Goal: Task Accomplishment & Management: Manage account settings

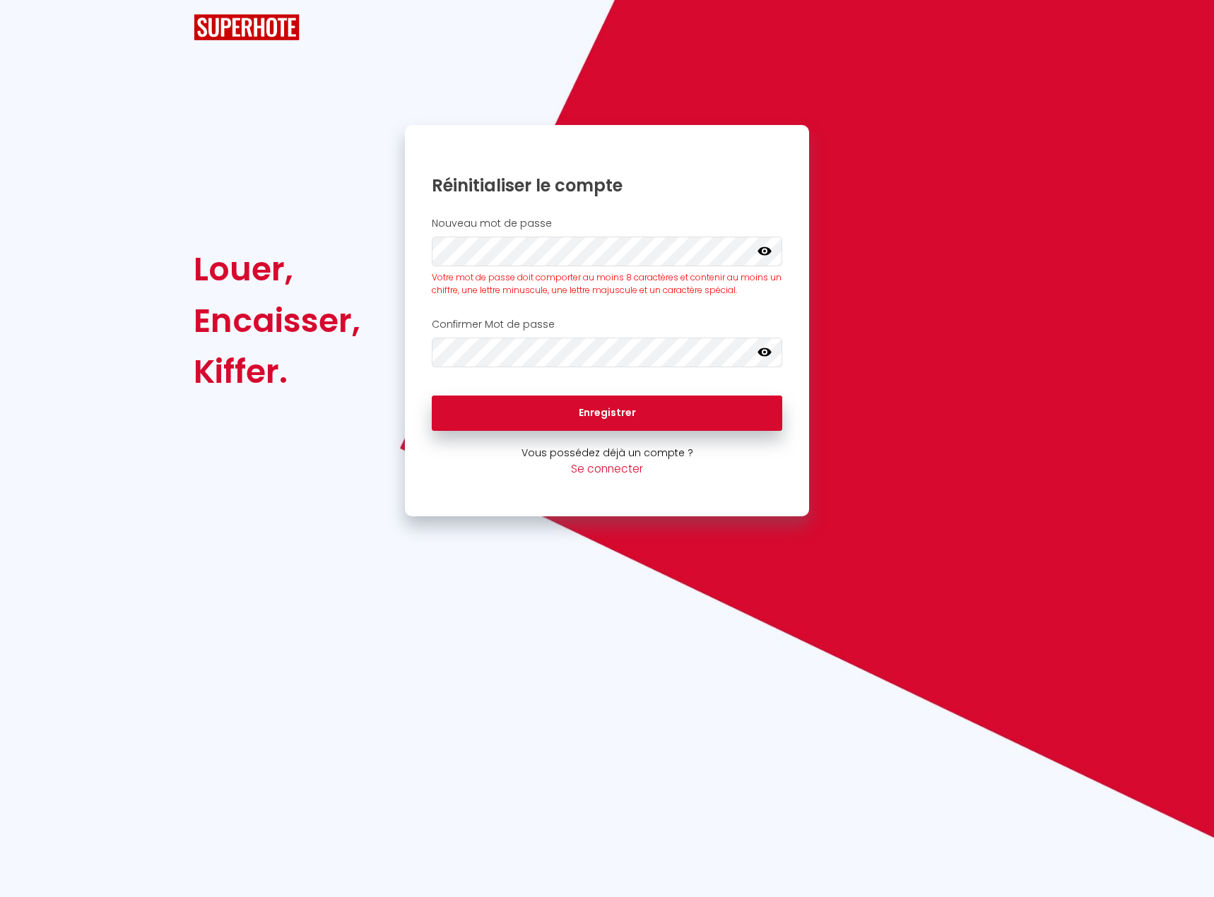
click at [767, 246] on icon at bounding box center [764, 251] width 14 height 14
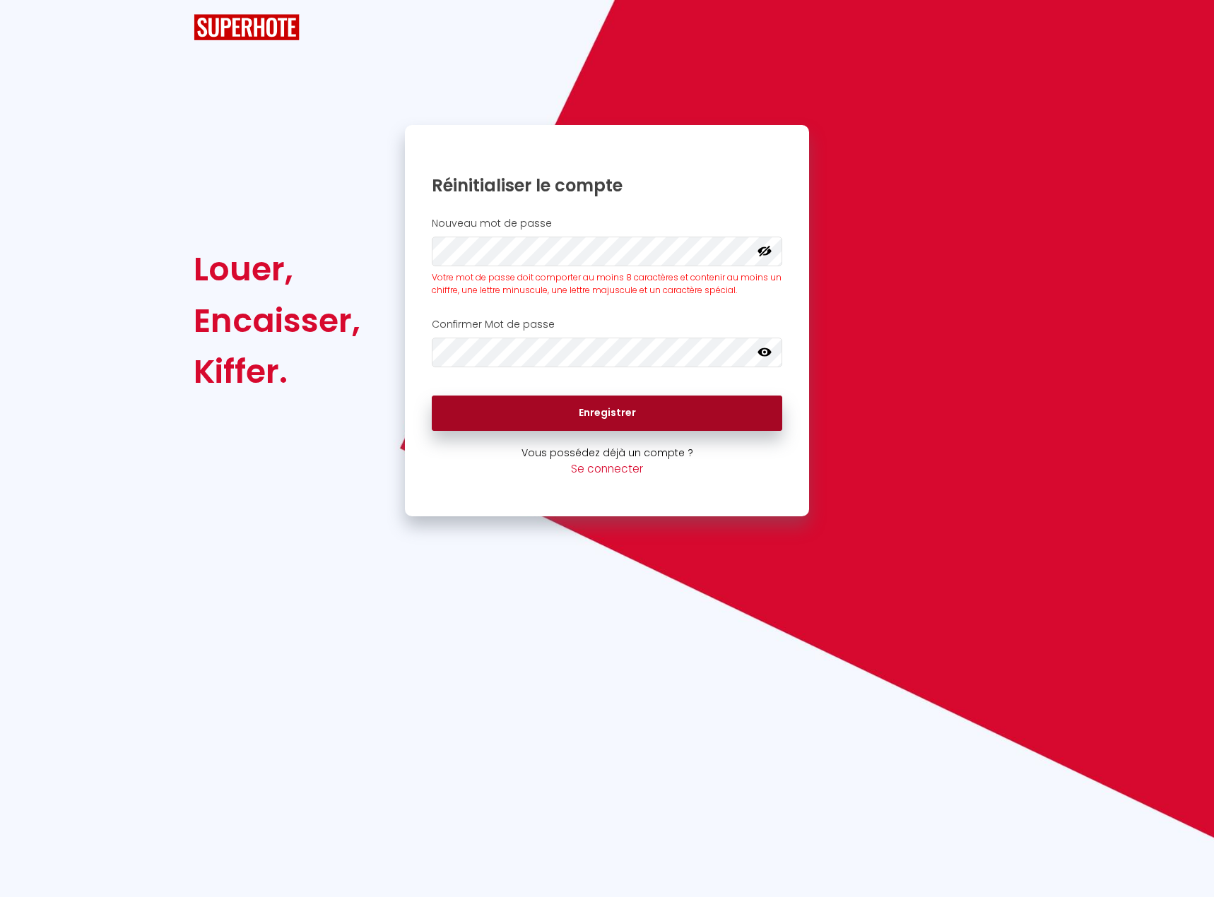
click at [615, 412] on button "Enregistrer" at bounding box center [607, 413] width 350 height 35
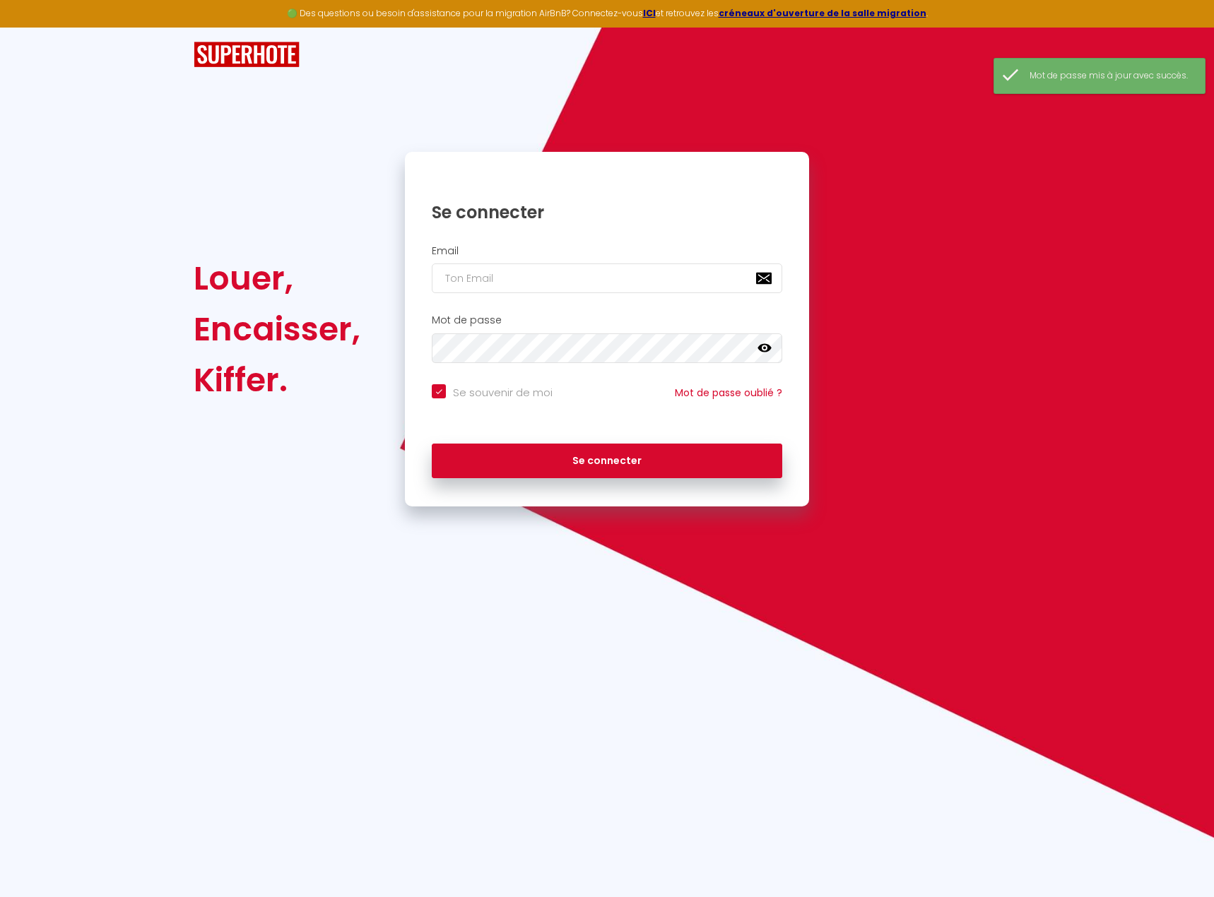
checkbox input "true"
type input "isabelle@villasaintlouis.fr"
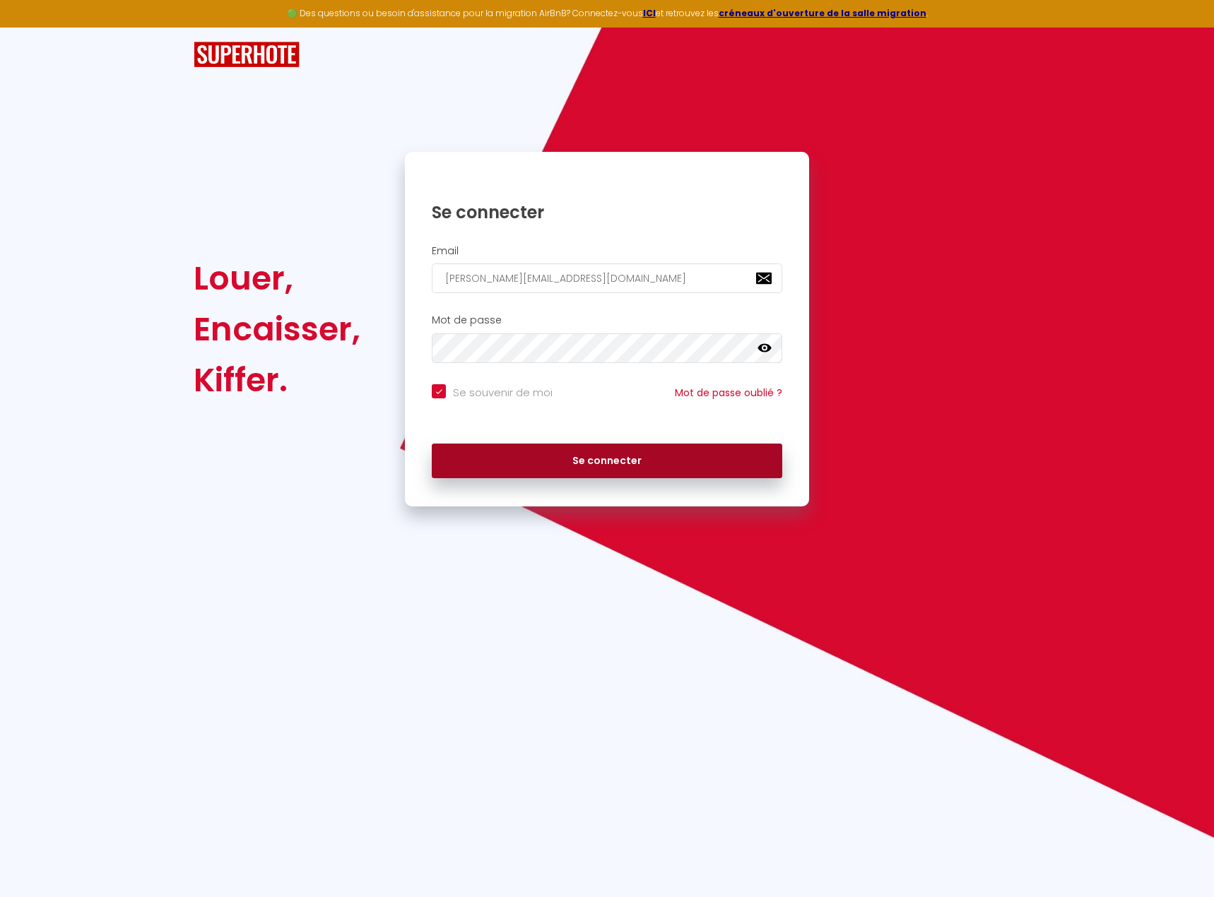
click at [620, 455] on button "Se connecter" at bounding box center [607, 461] width 350 height 35
checkbox input "true"
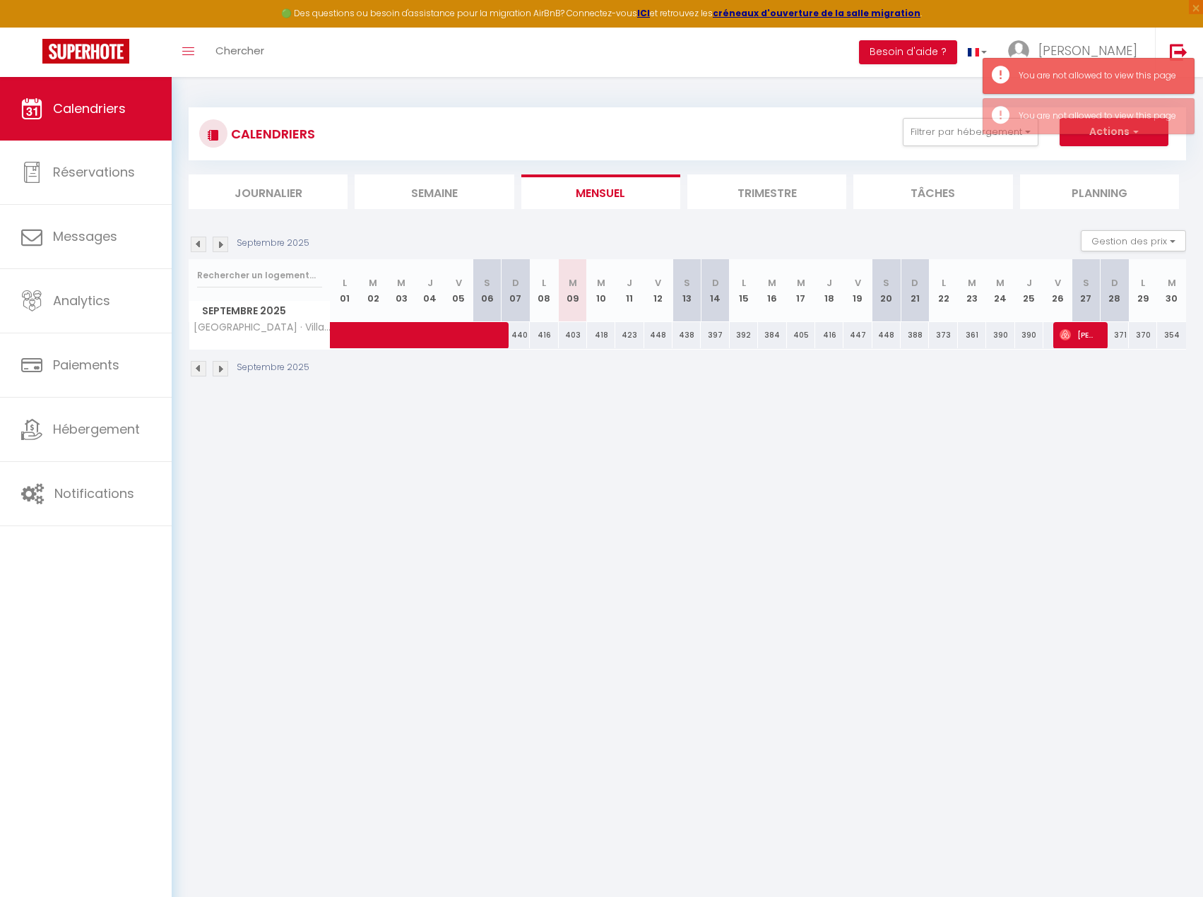
click at [726, 468] on body "🟢 Des questions ou besoin d'assistance pour la migration AirBnB? Connectez-vous…" at bounding box center [601, 525] width 1203 height 897
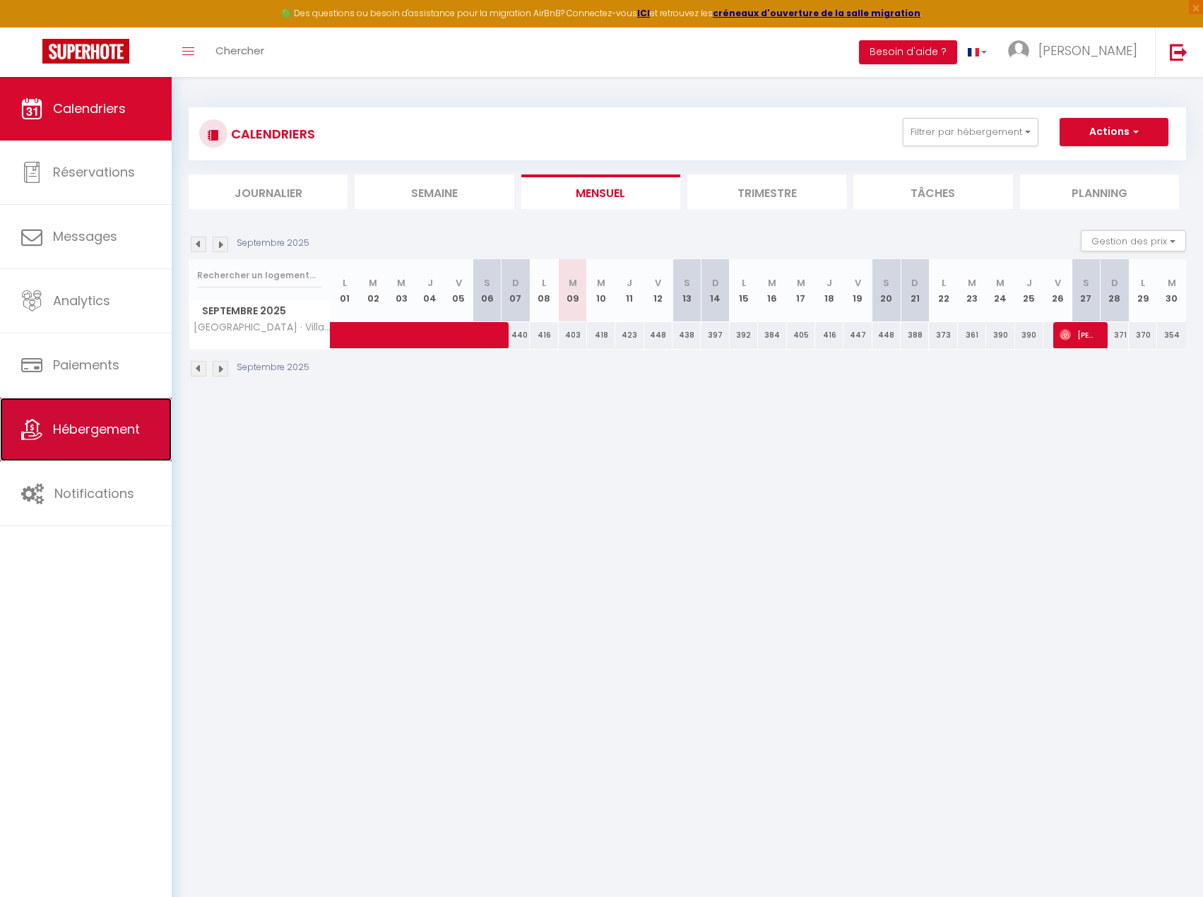
click at [102, 429] on span "Hébergement" at bounding box center [96, 429] width 87 height 18
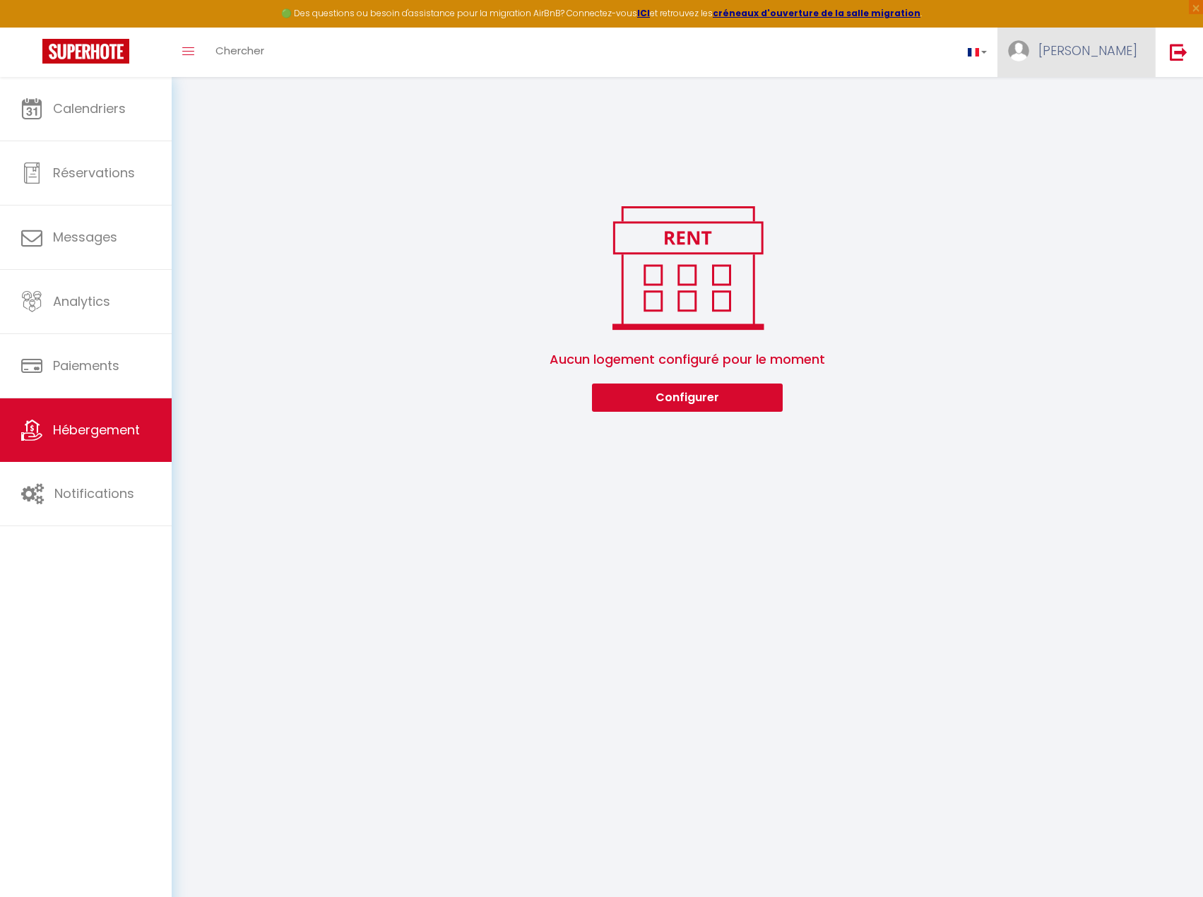
click at [1112, 51] on span "Isabelle" at bounding box center [1088, 51] width 99 height 18
click at [194, 57] on link "Toggle menubar" at bounding box center [188, 52] width 33 height 49
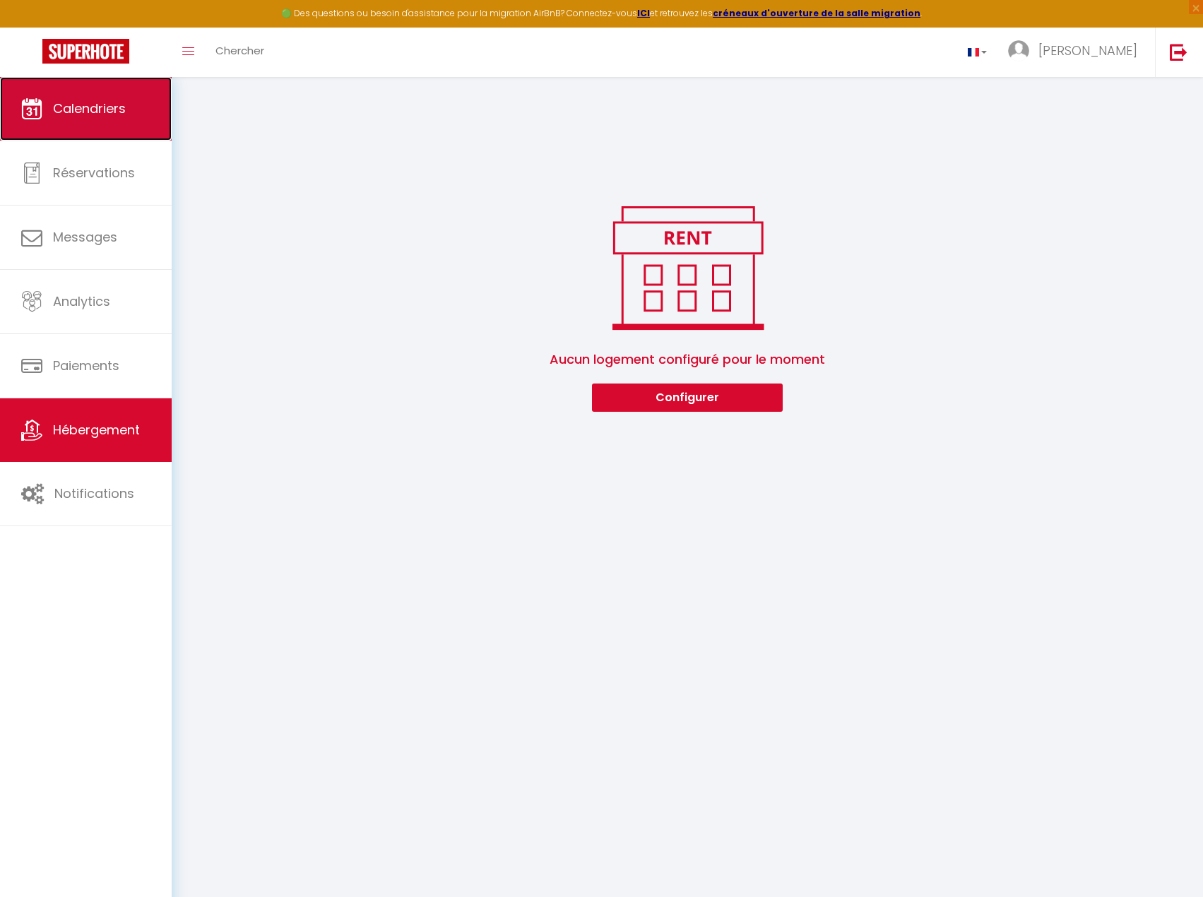
click at [93, 108] on span "Calendriers" at bounding box center [89, 109] width 73 height 18
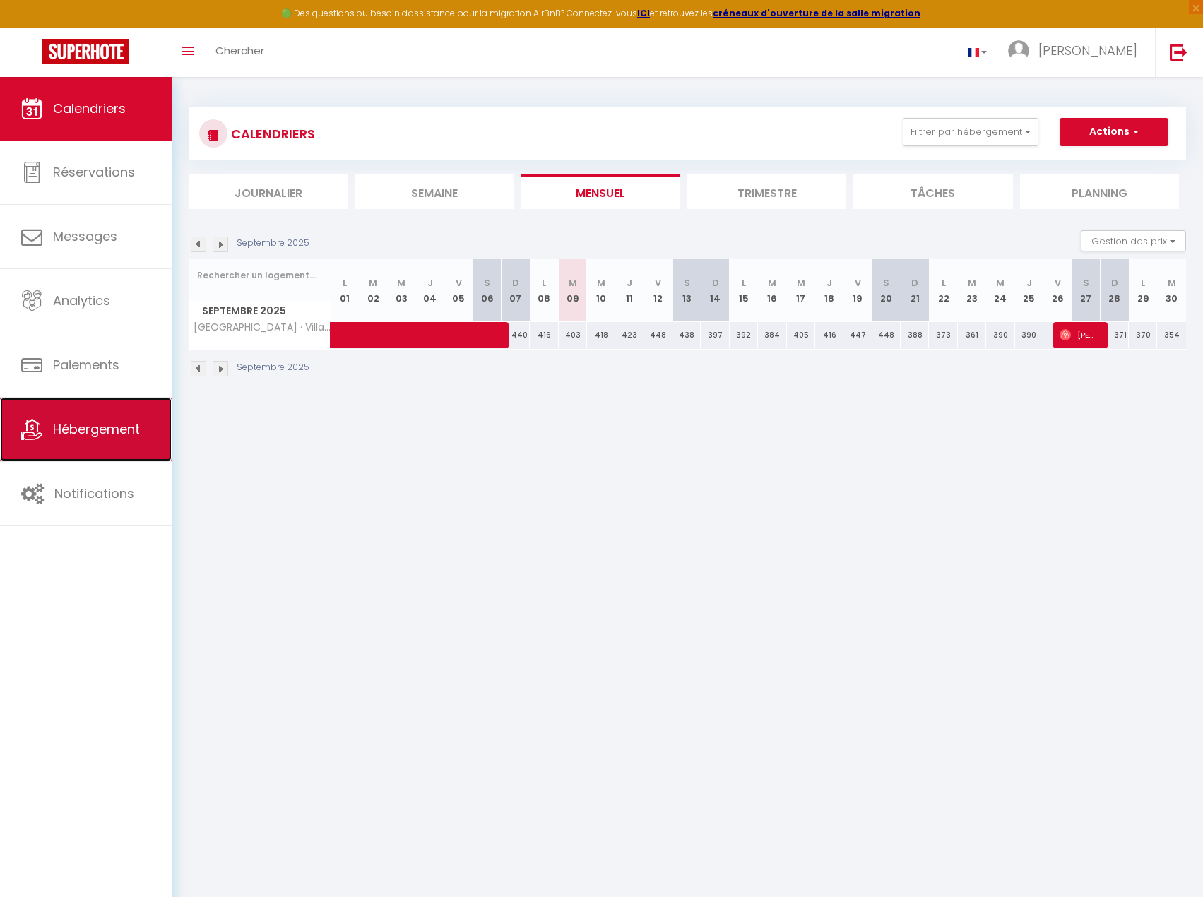
click at [85, 426] on span "Hébergement" at bounding box center [96, 429] width 87 height 18
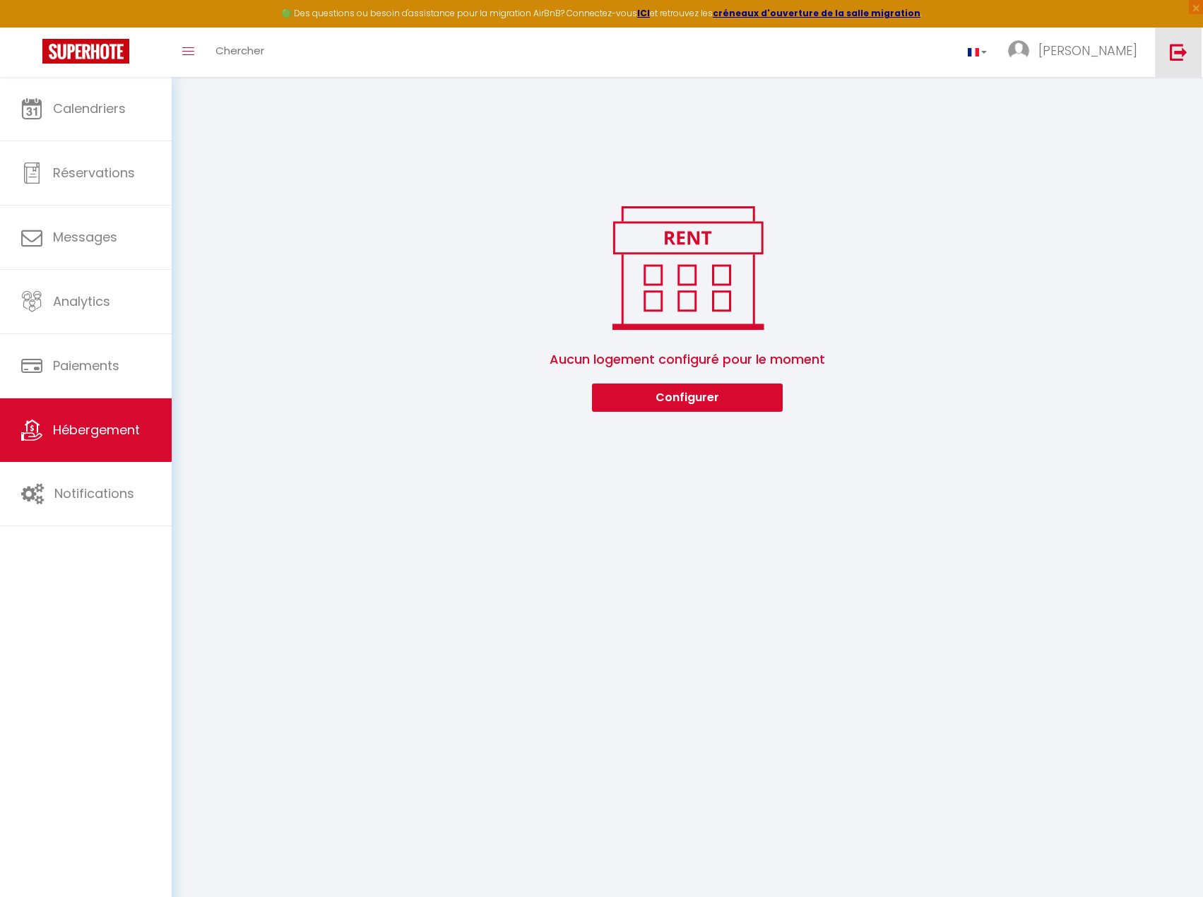
click at [1181, 55] on img at bounding box center [1179, 52] width 18 height 18
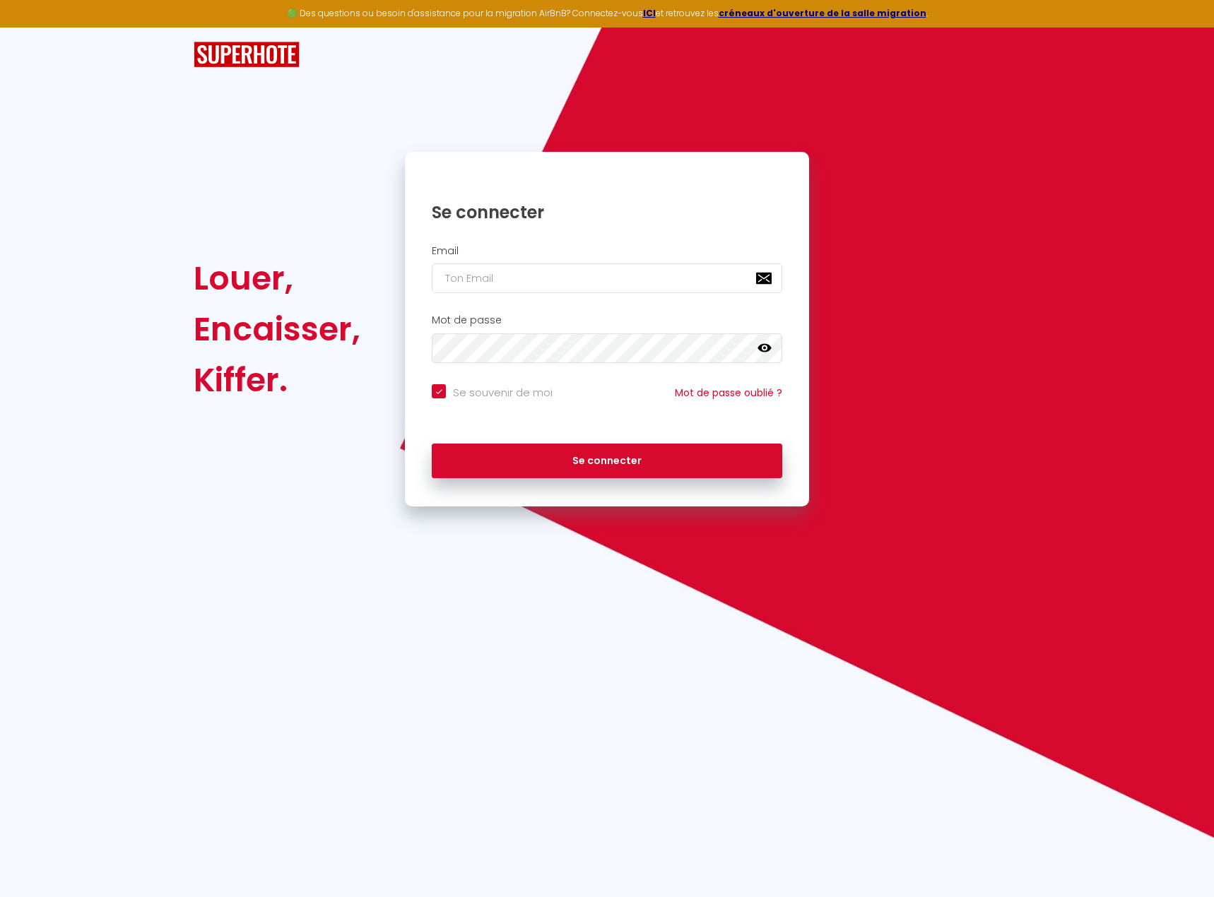
type input "isabelle@villasaintlouis.fr"
checkbox input "true"
click at [593, 282] on input "isabelle@villasaintlouis.fr" at bounding box center [607, 279] width 350 height 30
drag, startPoint x: 482, startPoint y: 274, endPoint x: 399, endPoint y: 278, distance: 83.5
click at [399, 278] on div "Se connecter Email isabelle@villasaintlouis.fr Mot de passe false Se souvenir d…" at bounding box center [607, 329] width 423 height 355
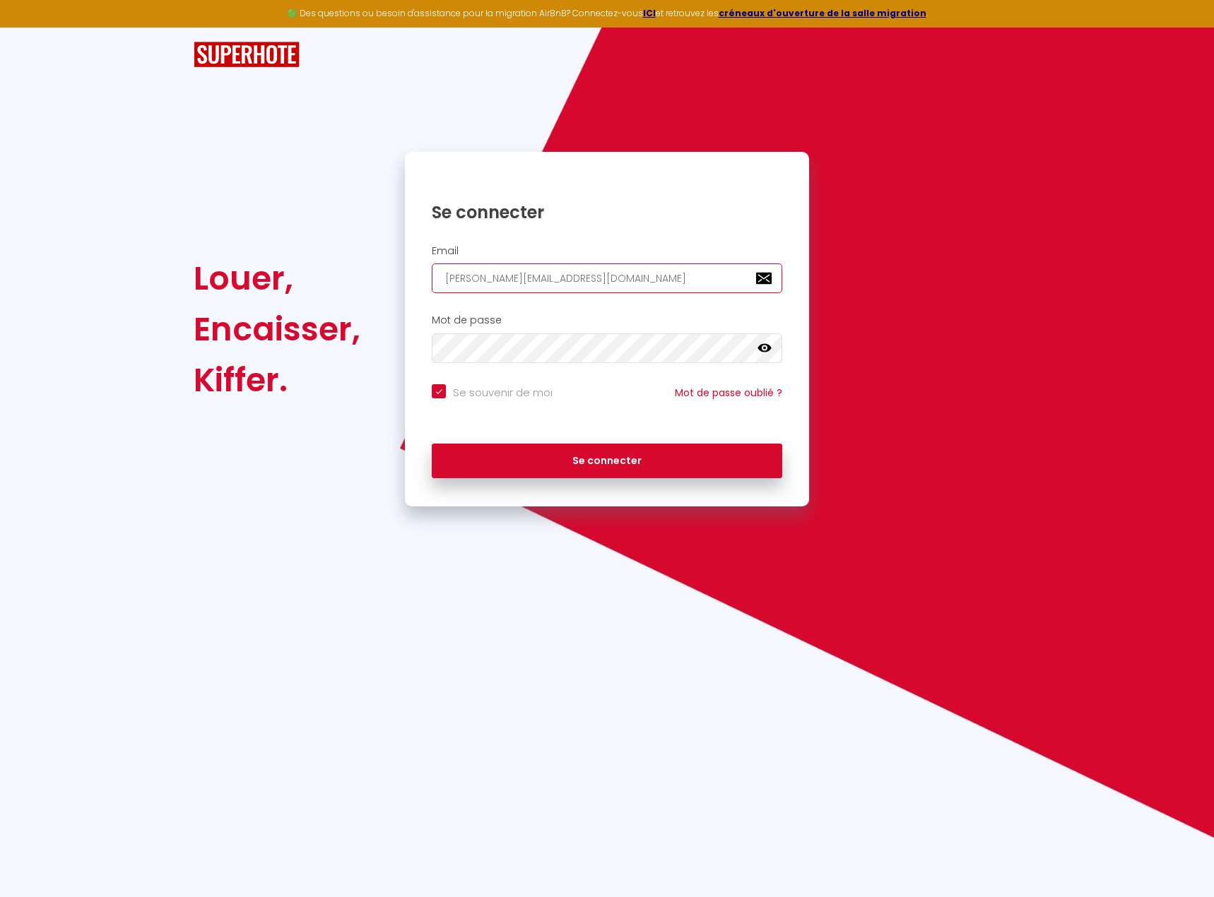
type input "b@villasaintlouis.fr"
checkbox input "true"
type input "be@villasaintlouis.fr"
checkbox input "true"
type input "ber@villasaintlouis.fr"
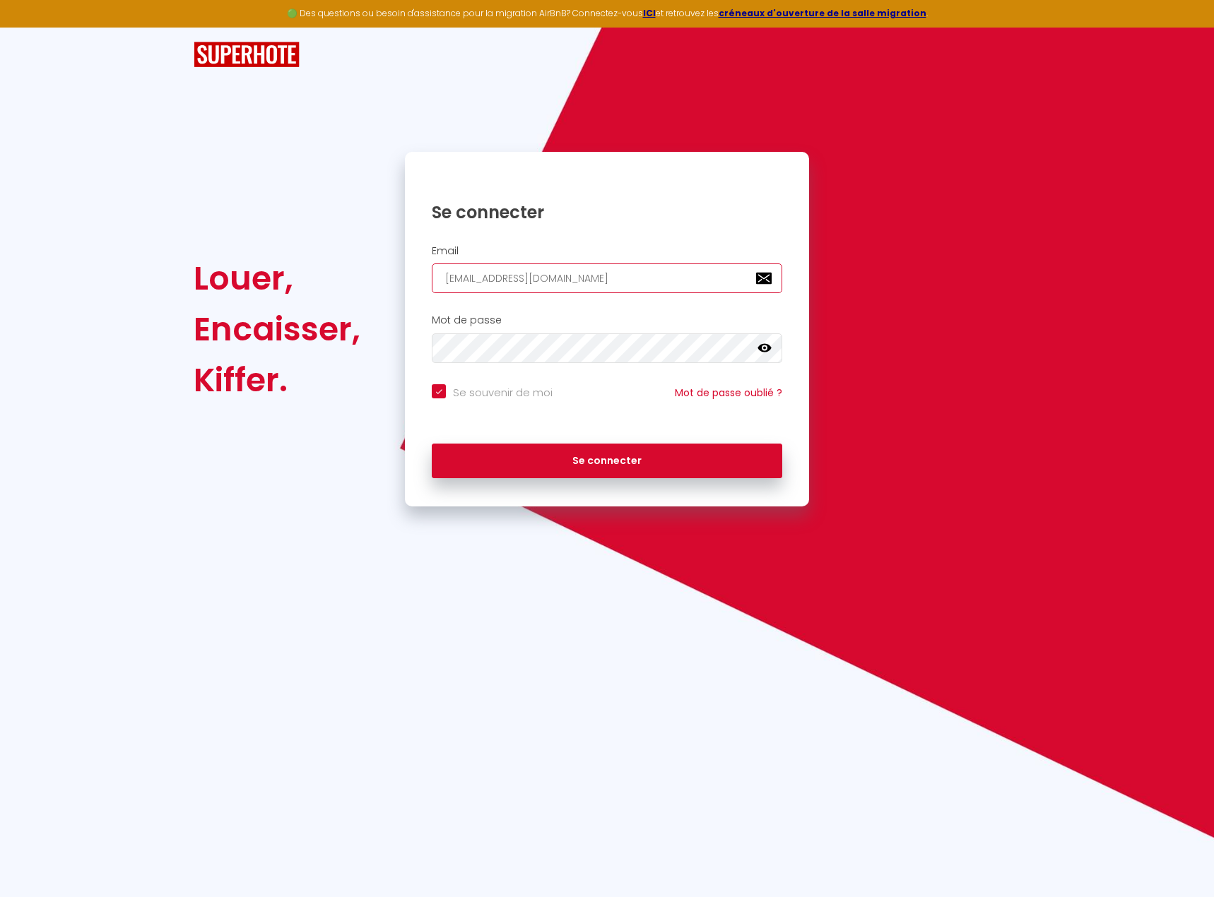
checkbox input "true"
type input "bert@villasaintlouis.fr"
checkbox input "true"
type input "bertr@villasaintlouis.fr"
checkbox input "true"
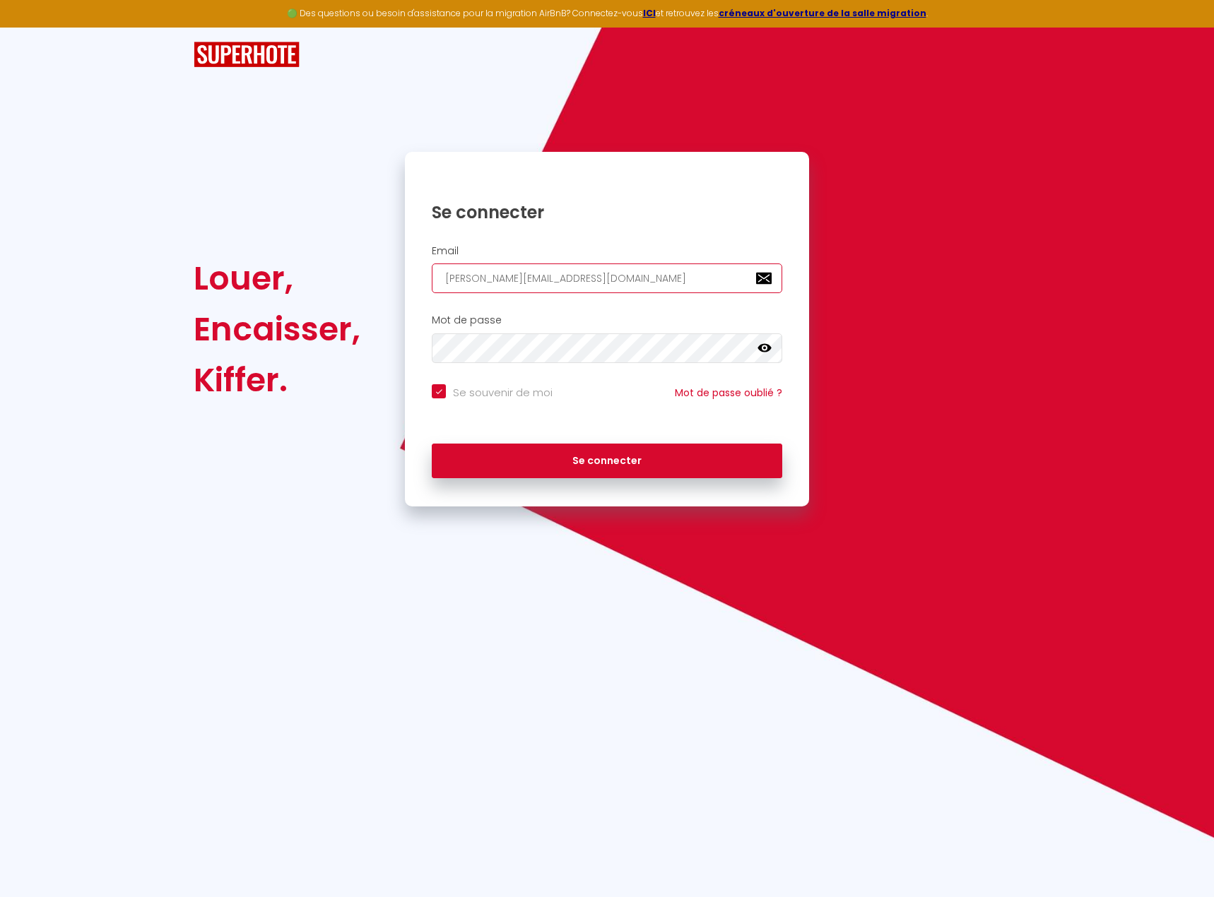
type input "bertra@villasaintlouis.fr"
checkbox input "true"
type input "bertran@villasaintlouis.fr"
checkbox input "true"
type input "[PERSON_NAME][EMAIL_ADDRESS][DOMAIN_NAME]"
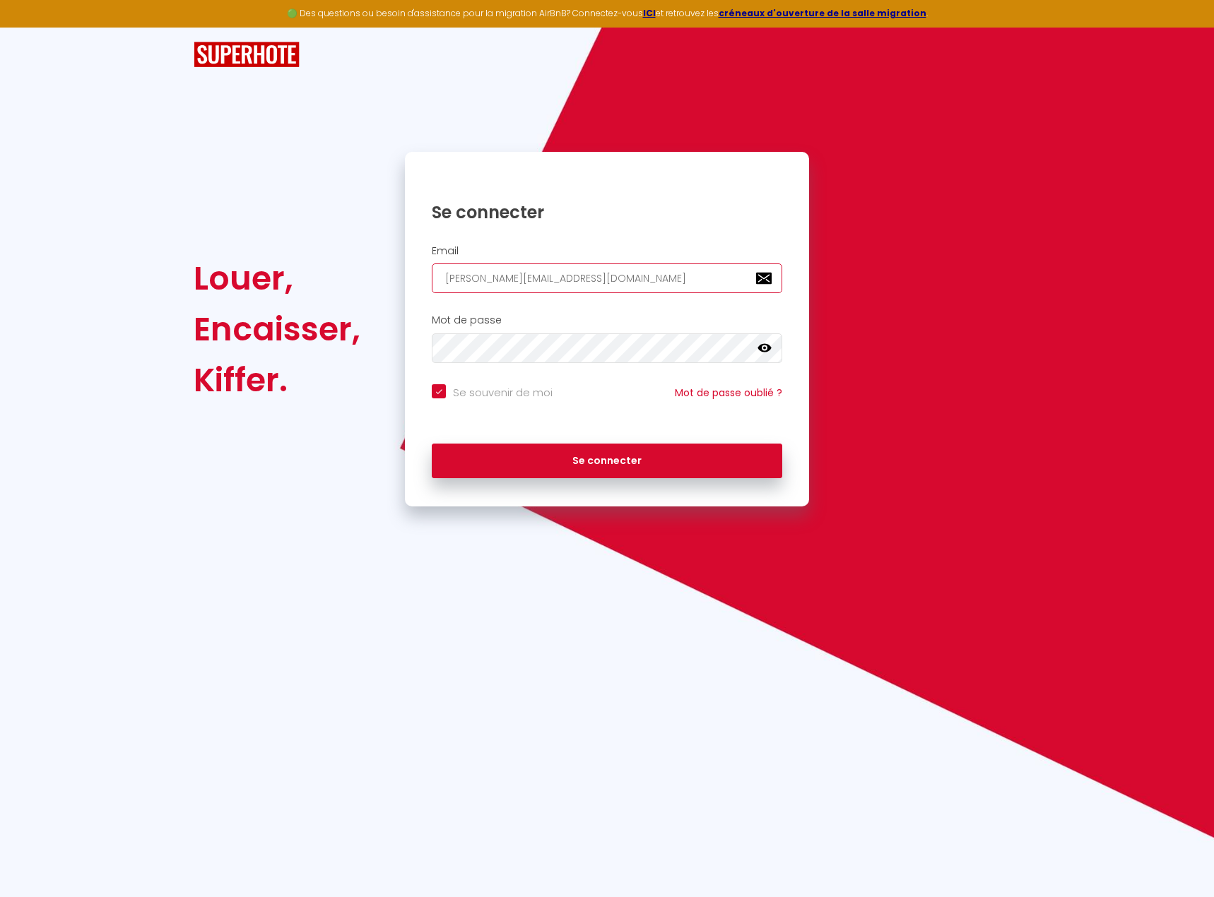
checkbox input "true"
type input "[PERSON_NAME][EMAIL_ADDRESS][DOMAIN_NAME]"
click at [398, 340] on div "Se connecter Email bertrand@villasaintlouis.fr Mot de passe false Se souvenir d…" at bounding box center [607, 329] width 423 height 355
click at [756, 418] on div "Se souvenir de moi Mot de passe oublié ?" at bounding box center [607, 403] width 404 height 52
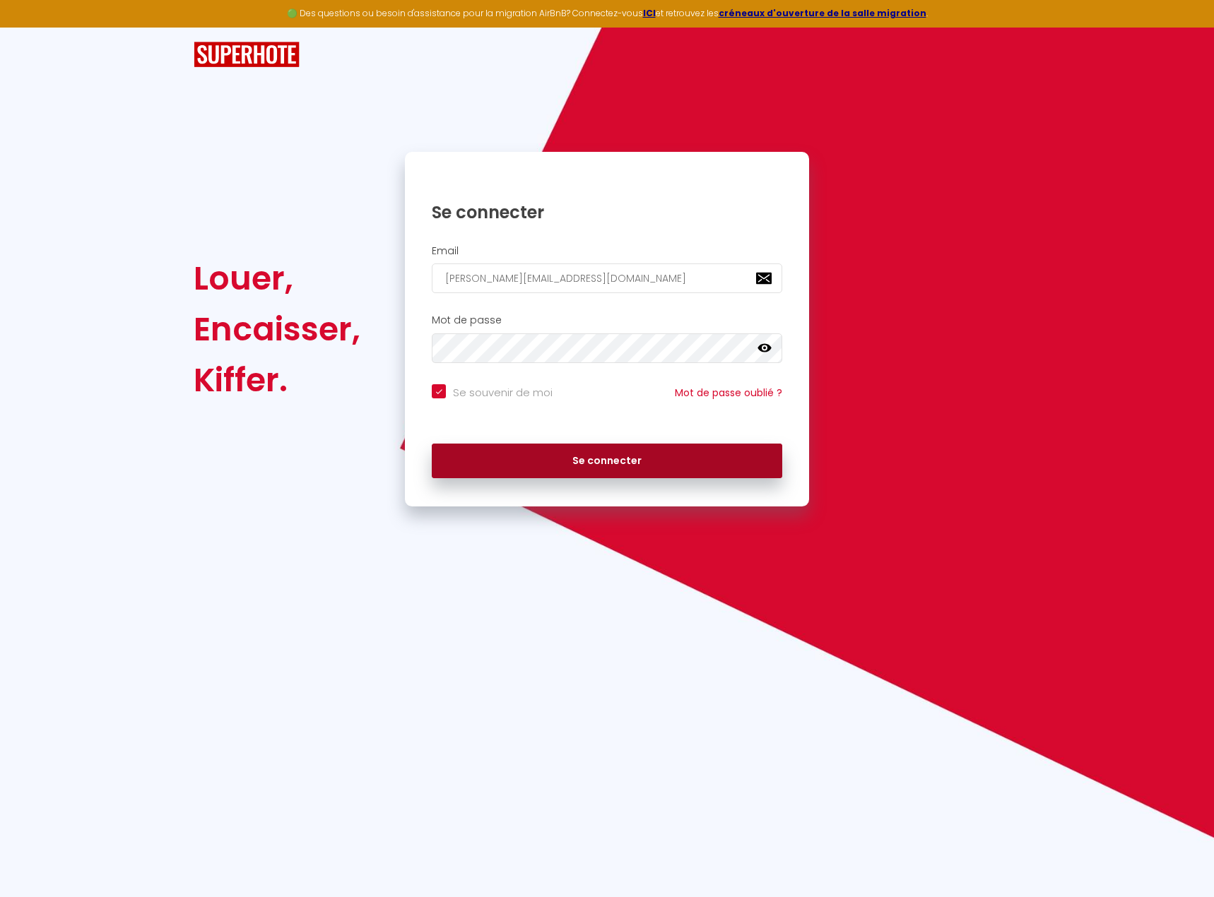
click at [660, 464] on button "Se connecter" at bounding box center [607, 461] width 350 height 35
checkbox input "true"
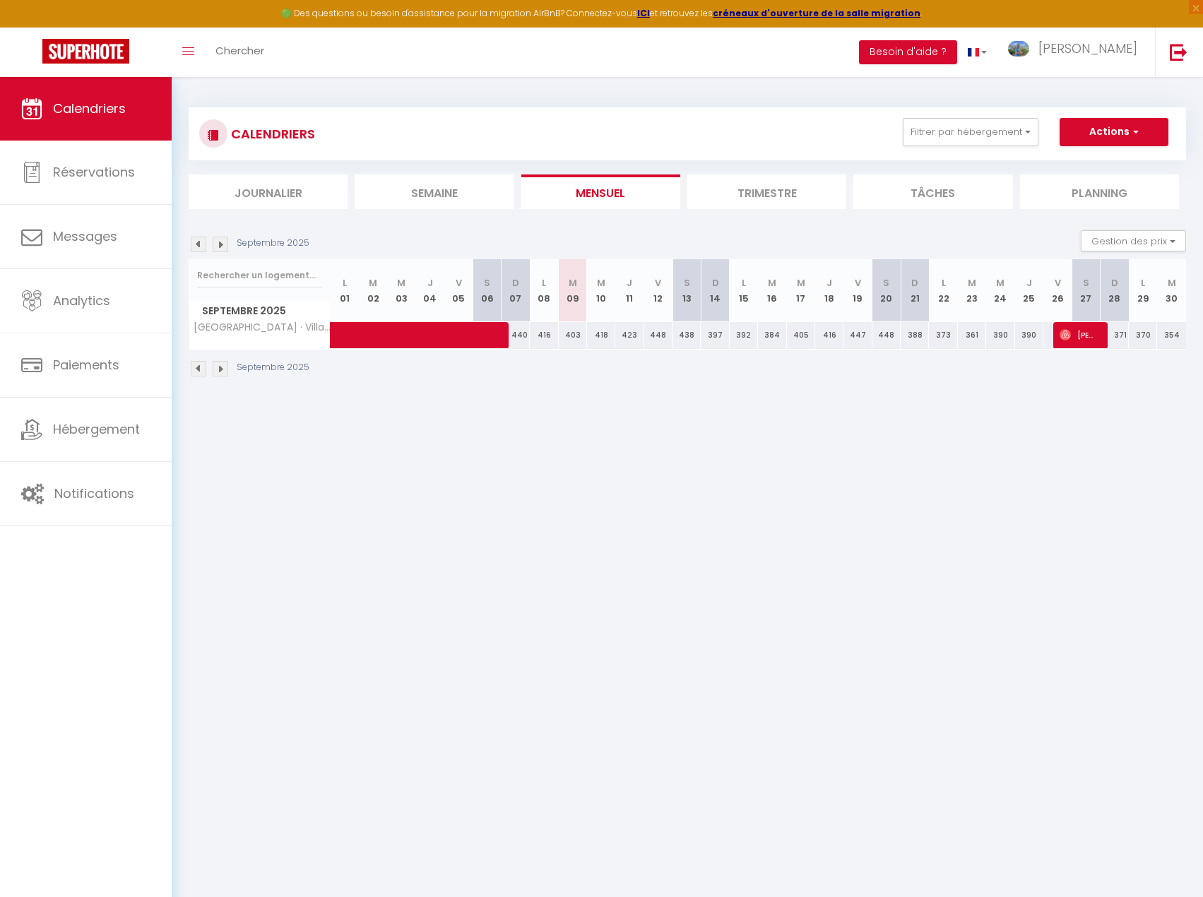
click at [579, 542] on body "🟢 Des questions ou besoin d'assistance pour la migration AirBnB? Connectez-vous…" at bounding box center [601, 525] width 1203 height 897
click at [114, 437] on span "Hébergement" at bounding box center [96, 429] width 87 height 18
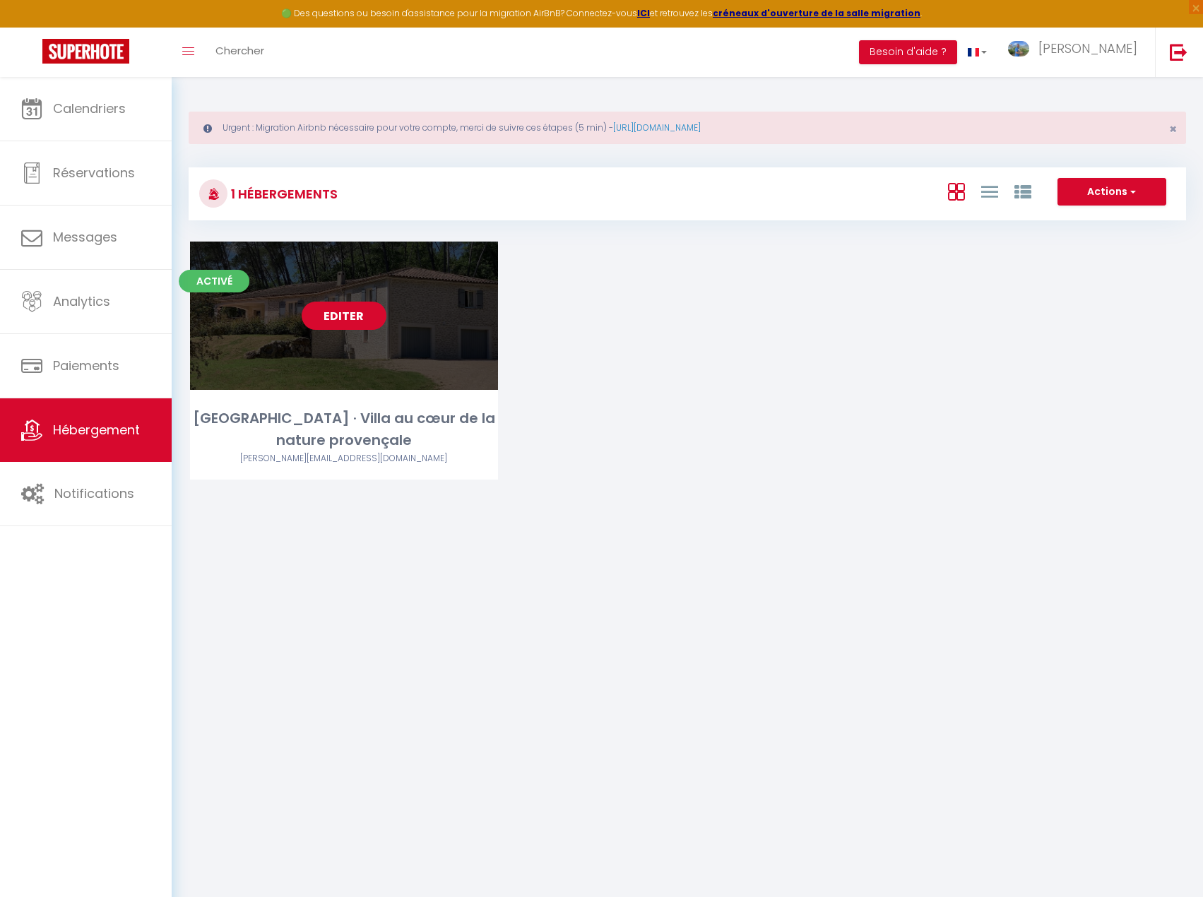
click at [346, 311] on link "Editer" at bounding box center [344, 316] width 85 height 28
select select "3"
select select "2"
select select "1"
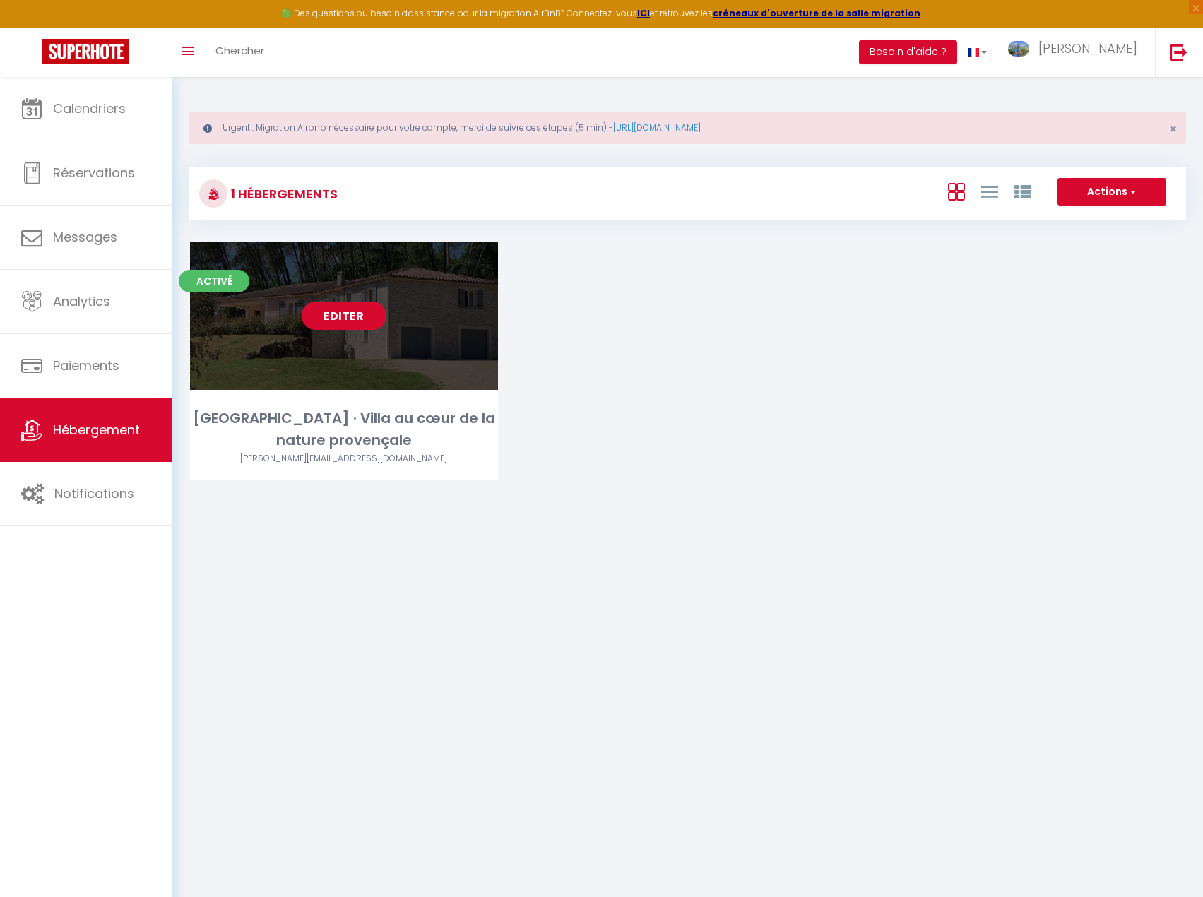
select select
select select "28"
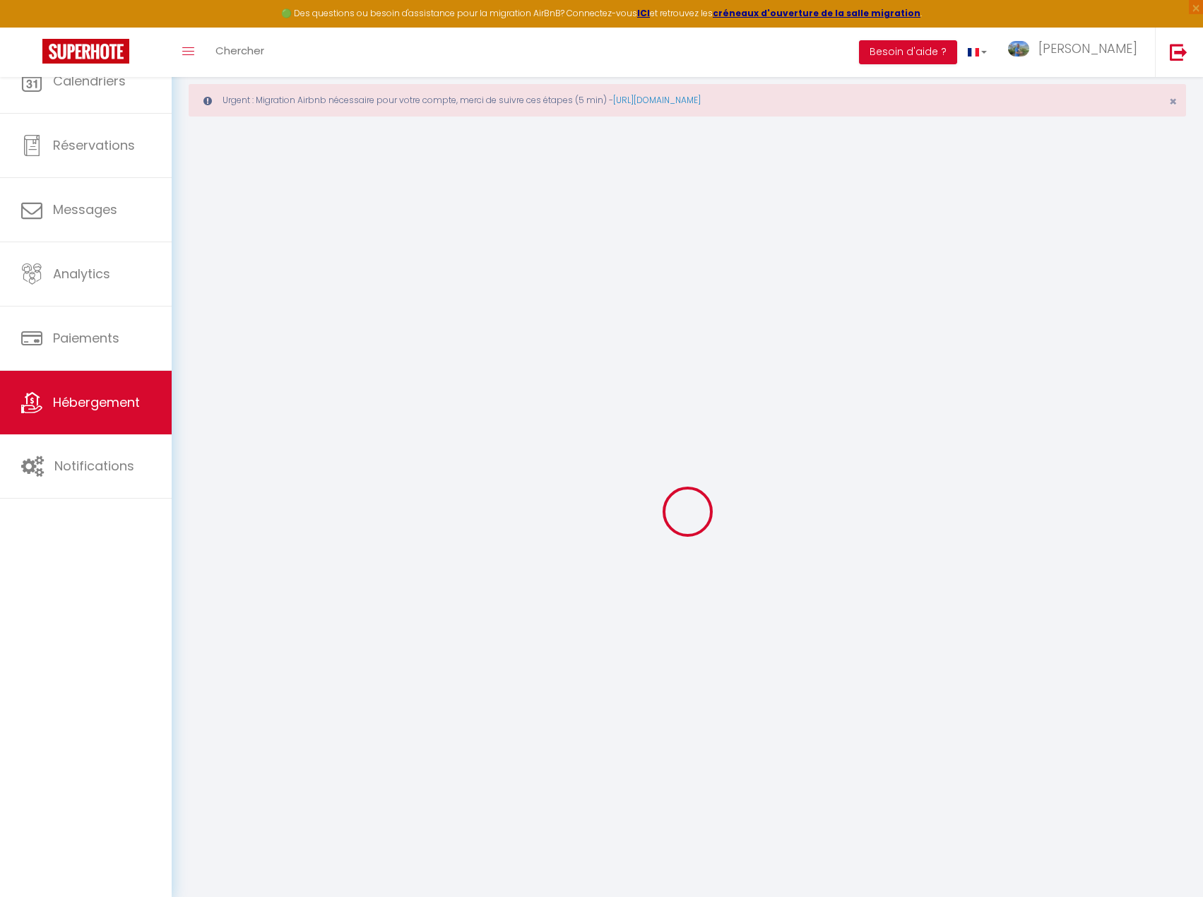
select select
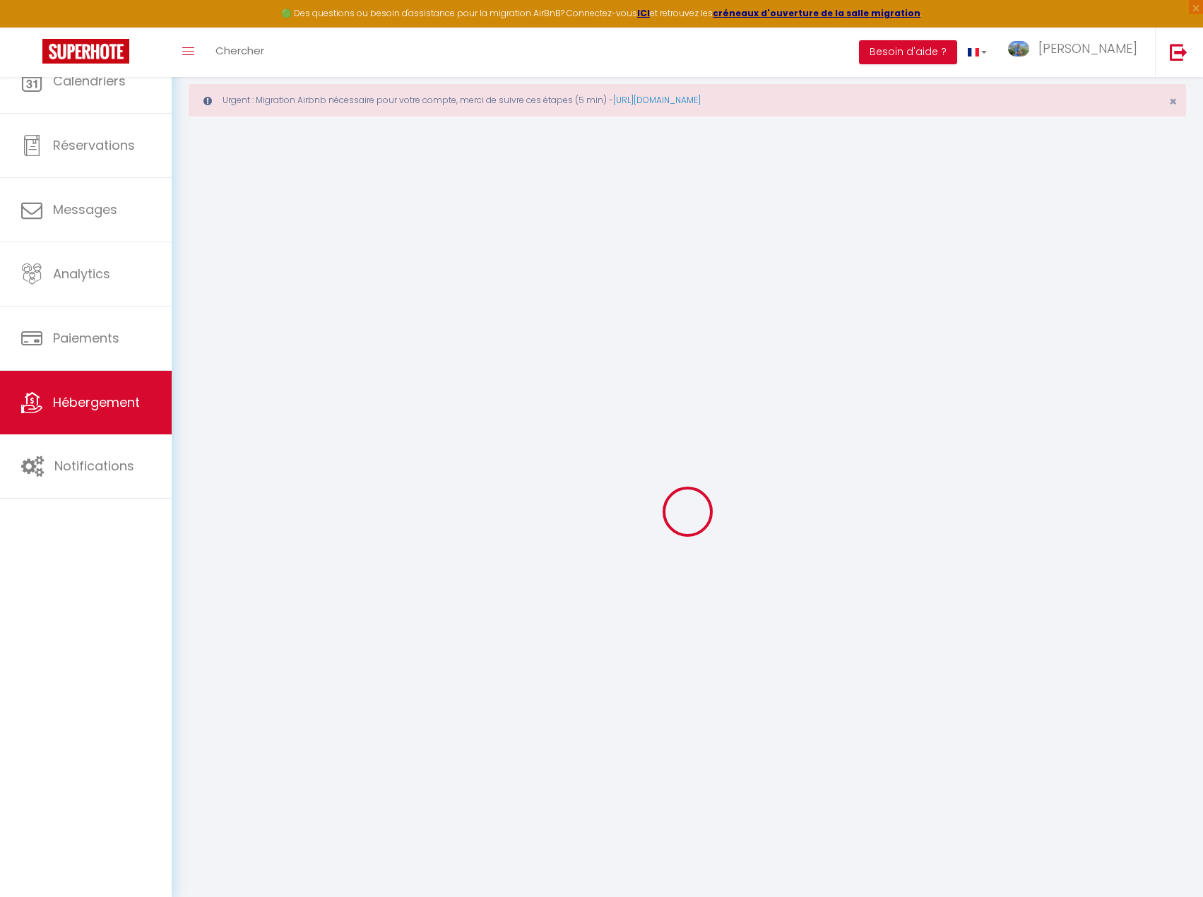
select select
checkbox input "false"
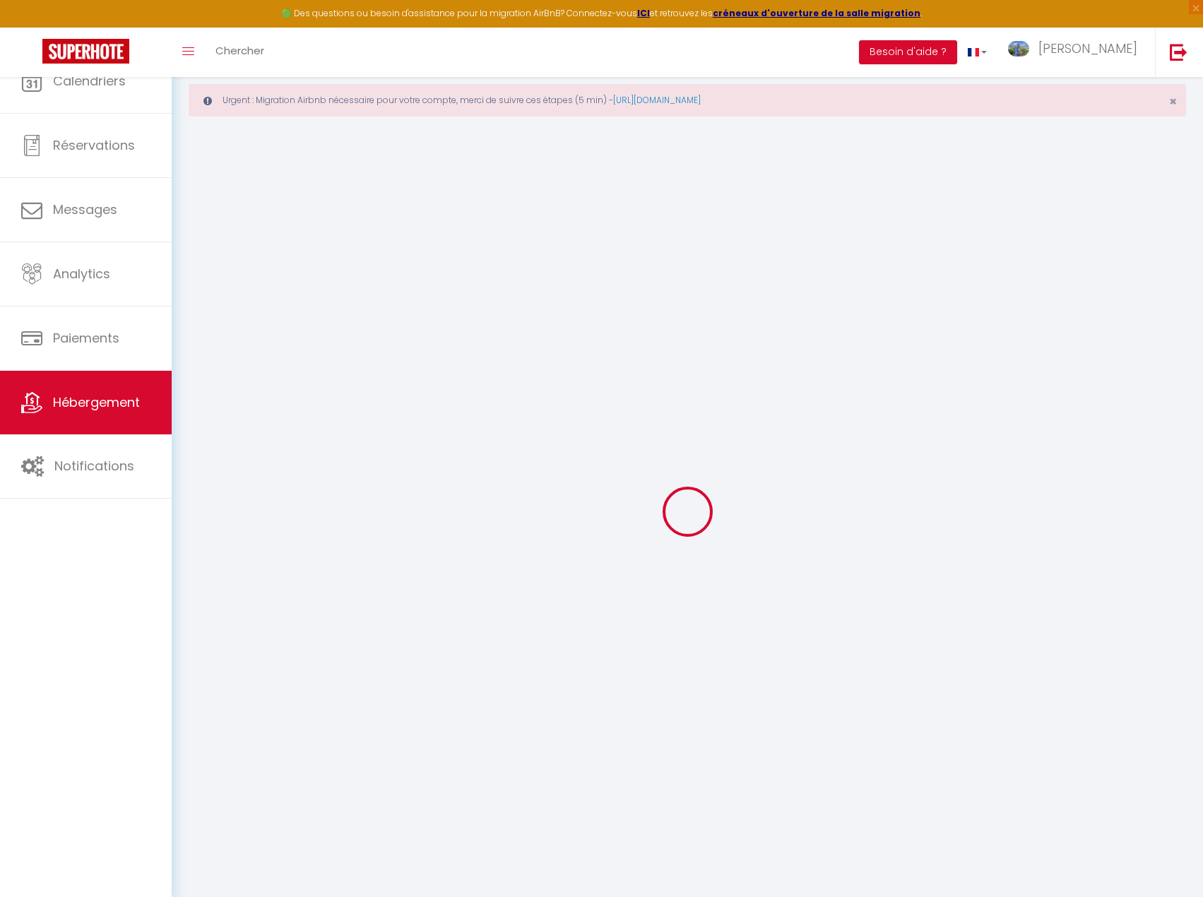
select select
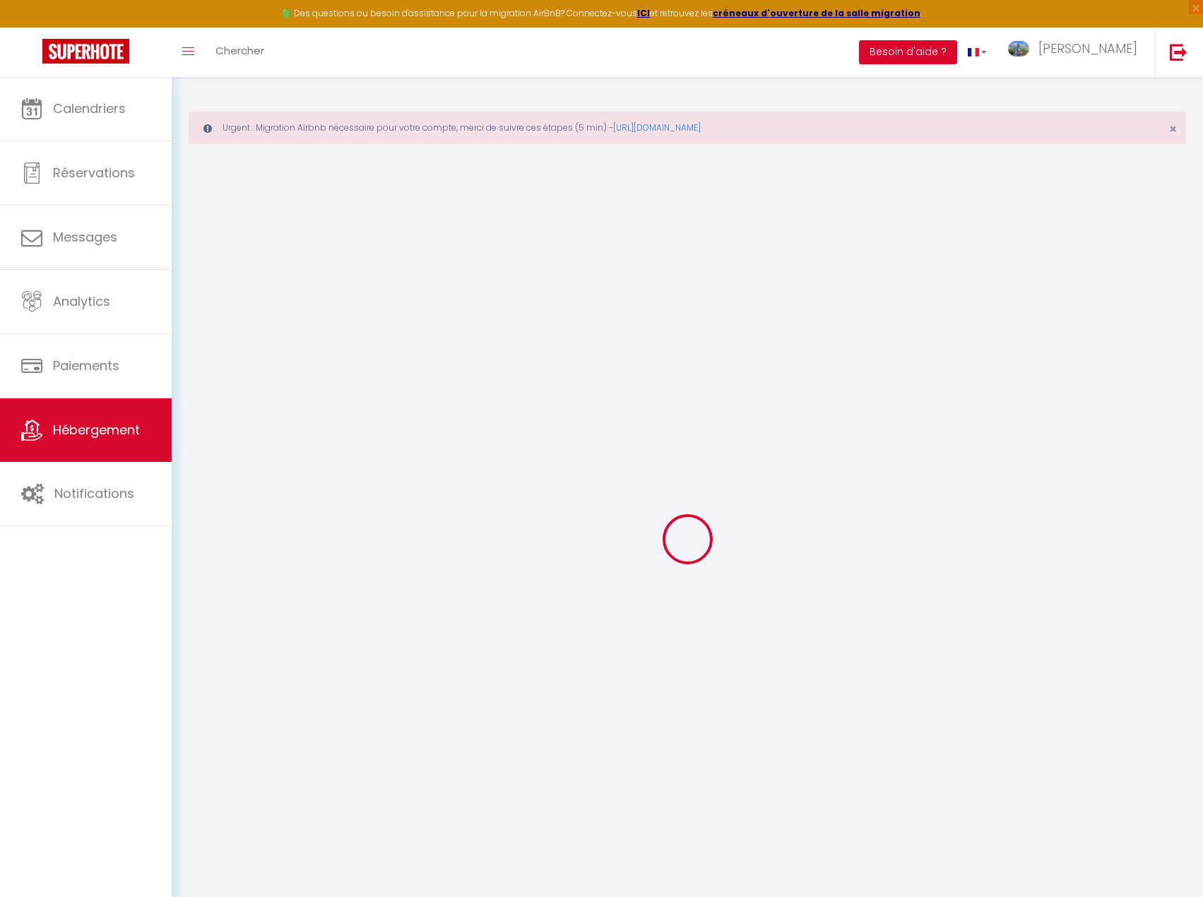
select select
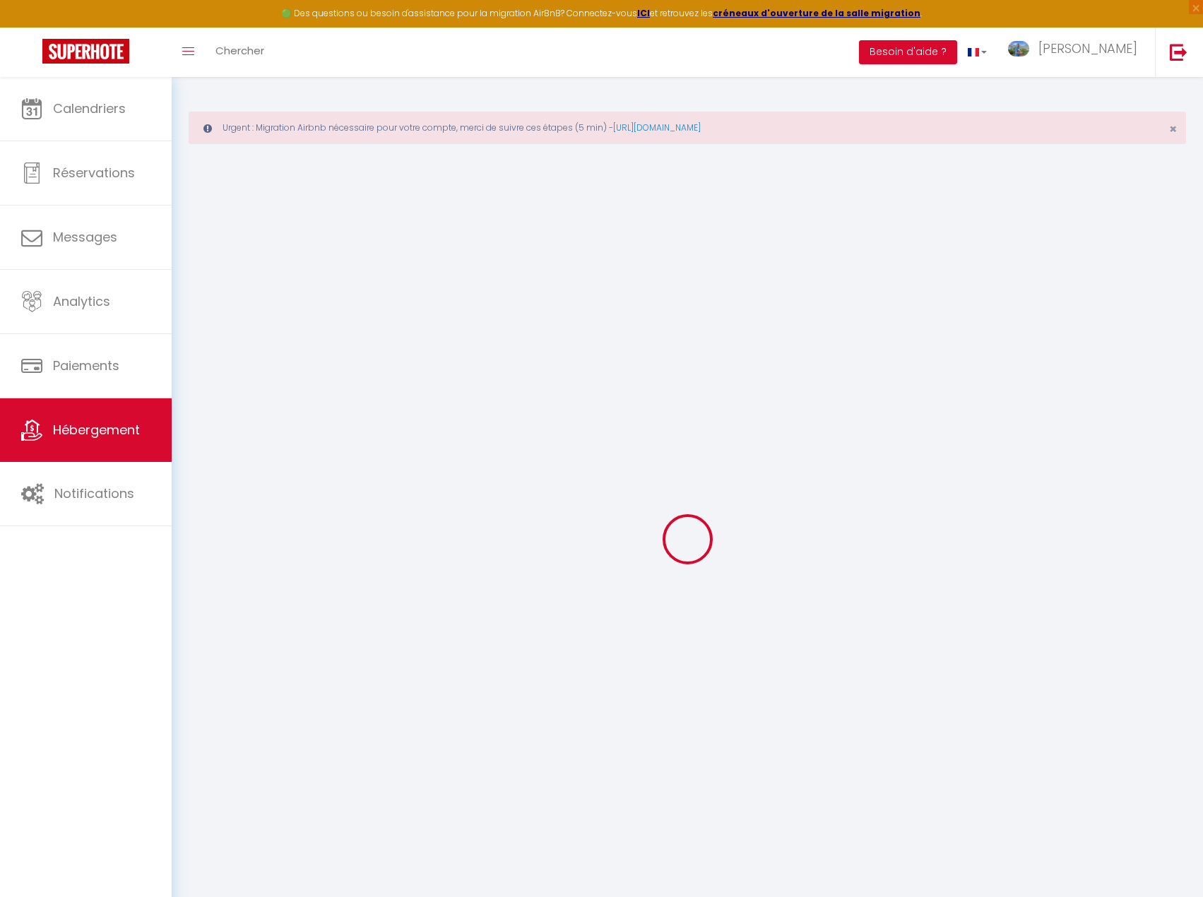
select select
checkbox input "false"
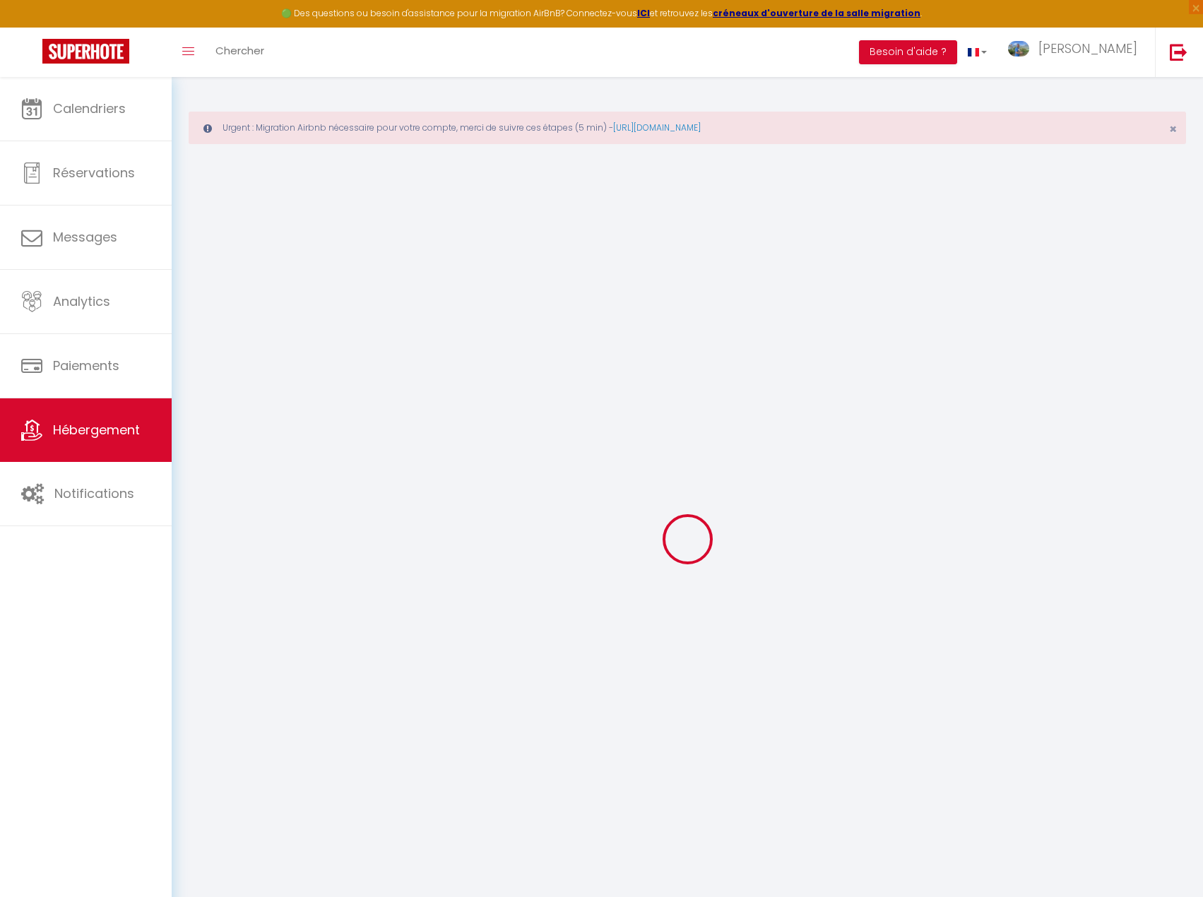
select select
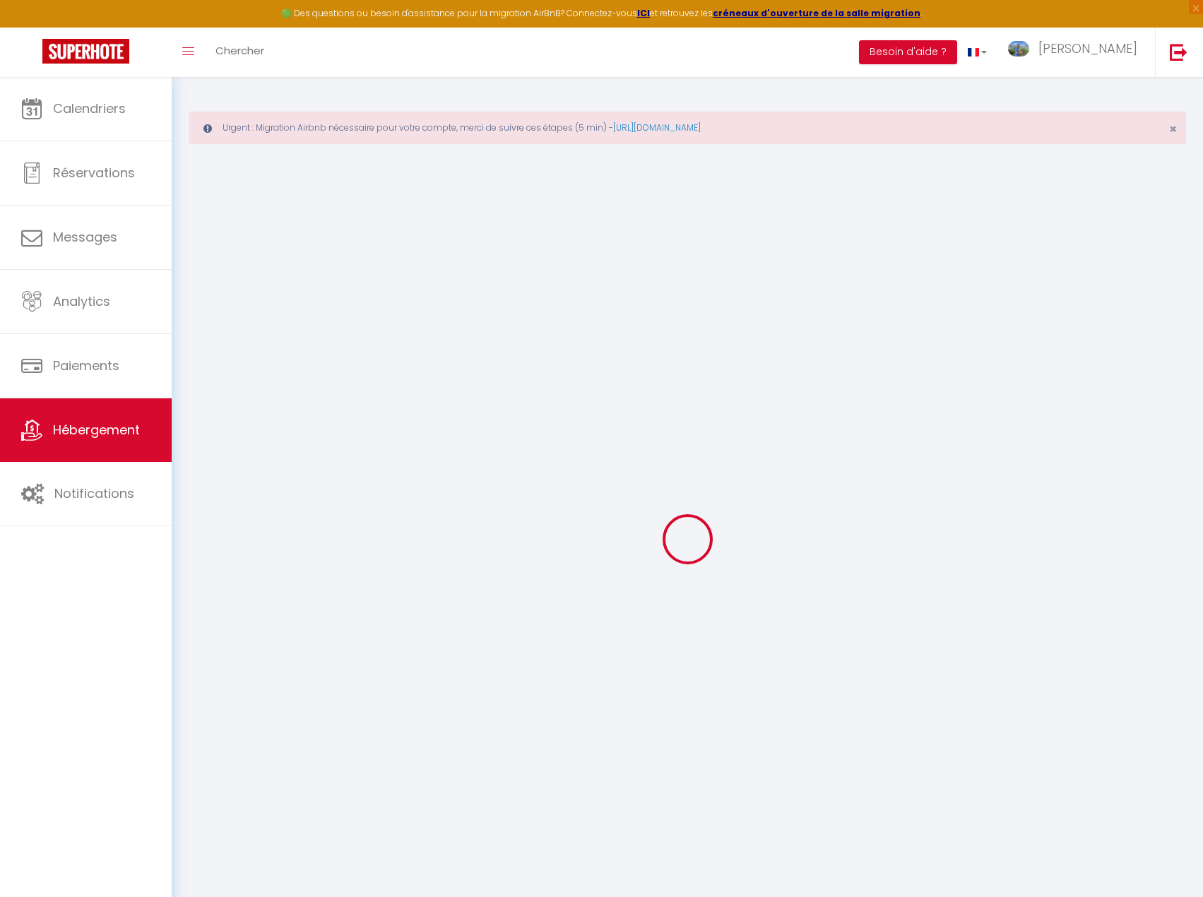
select select
checkbox input "false"
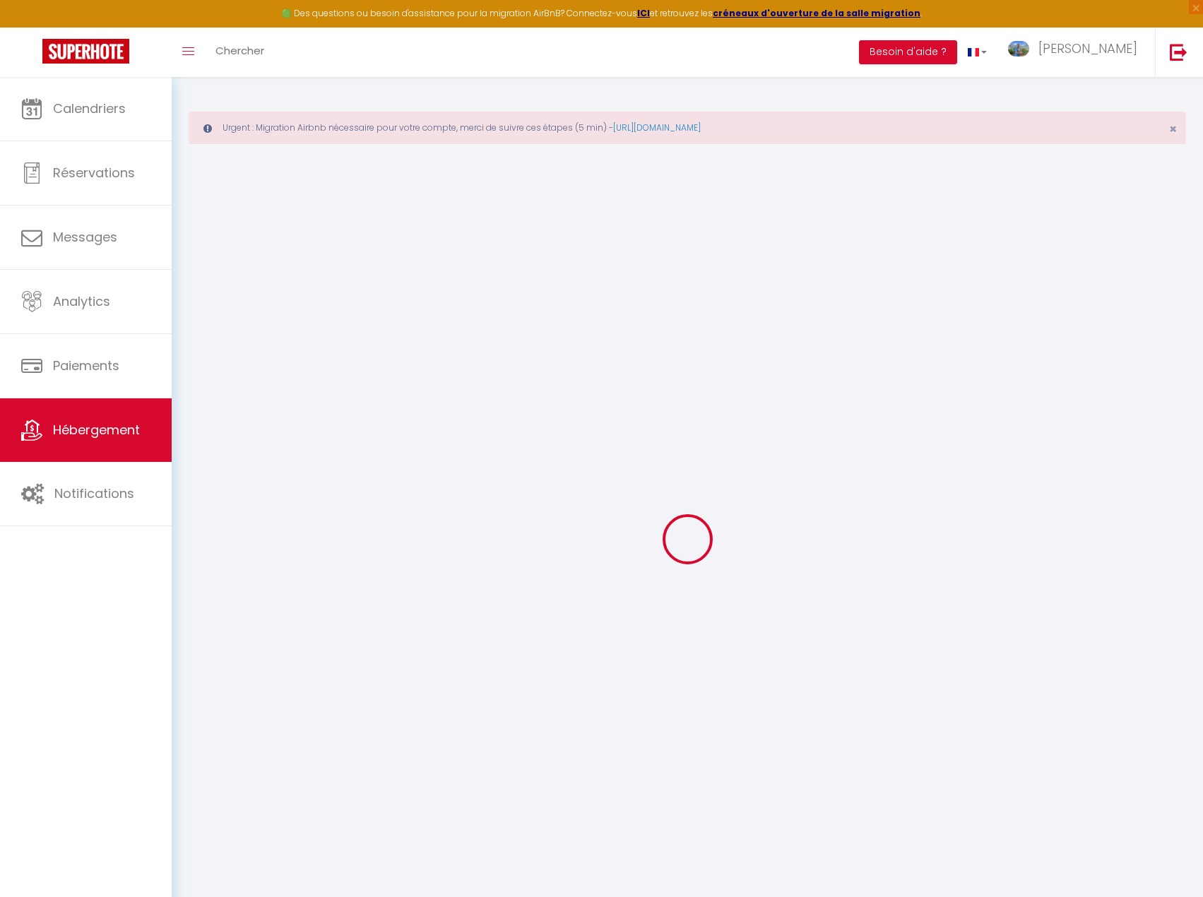
checkbox input "false"
select select
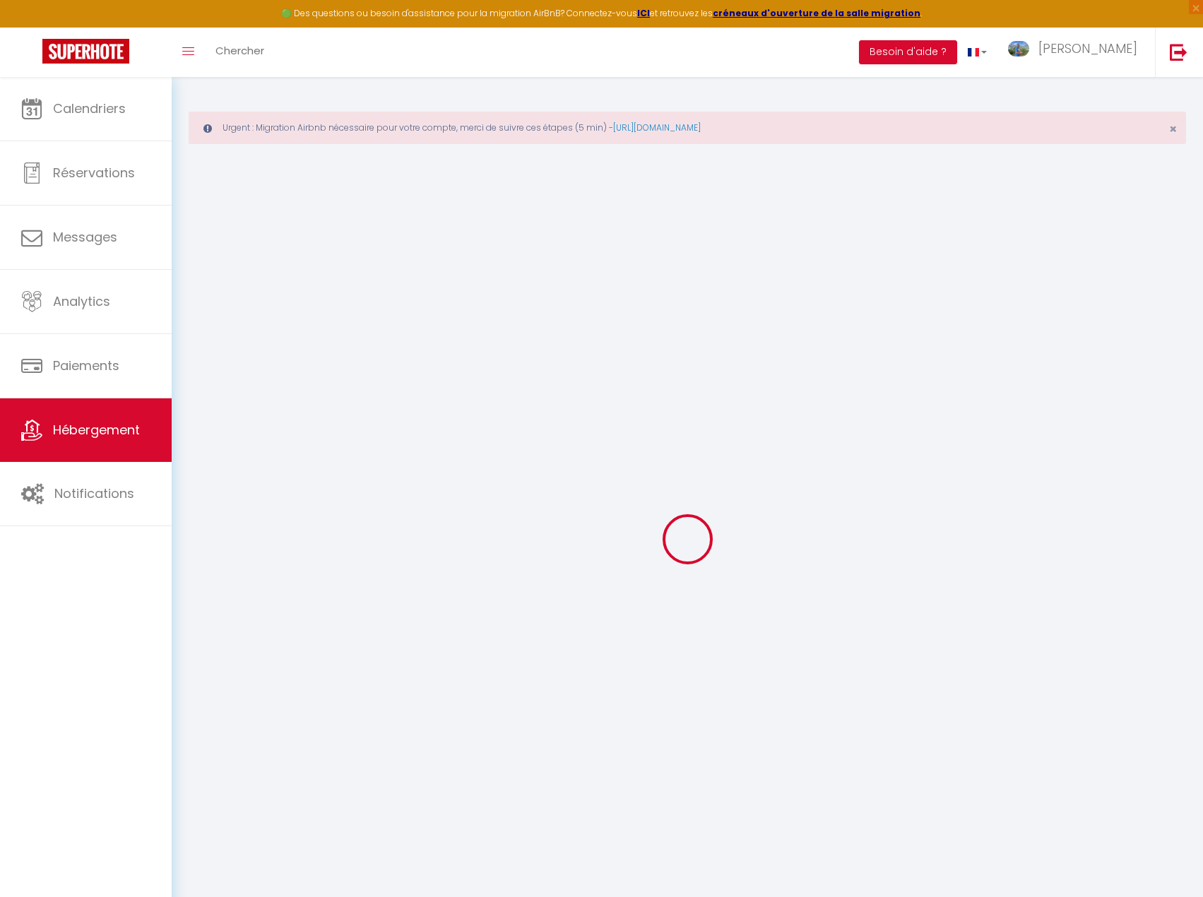
select select
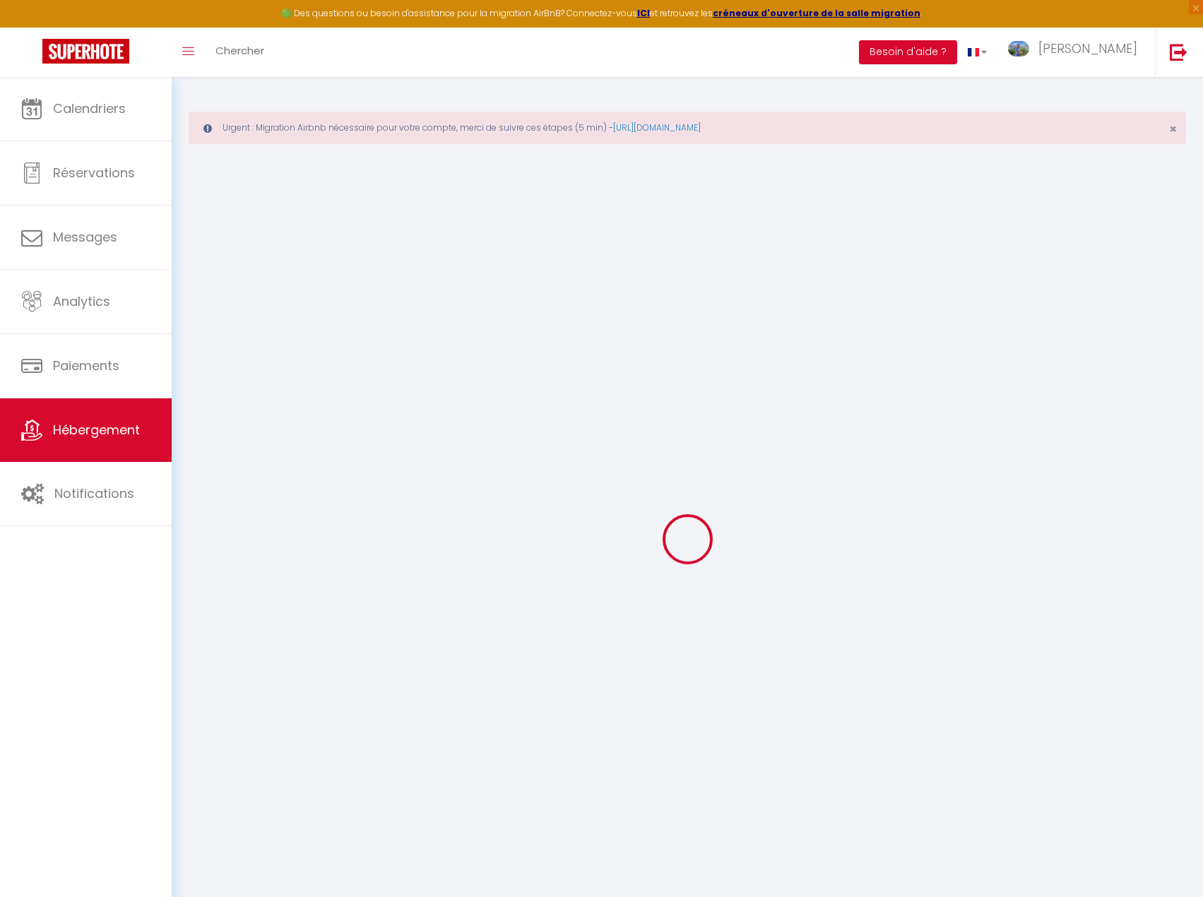
checkbox input "false"
select select
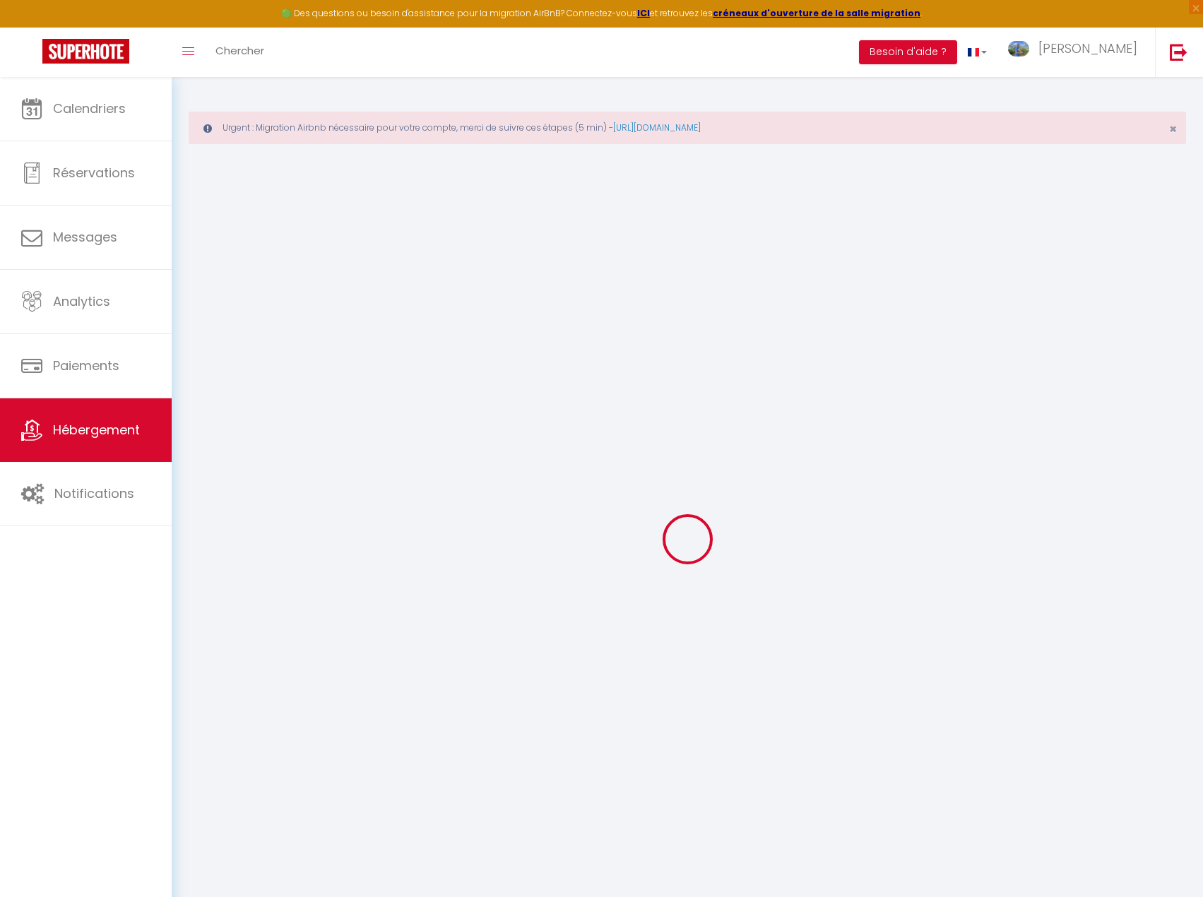
select select
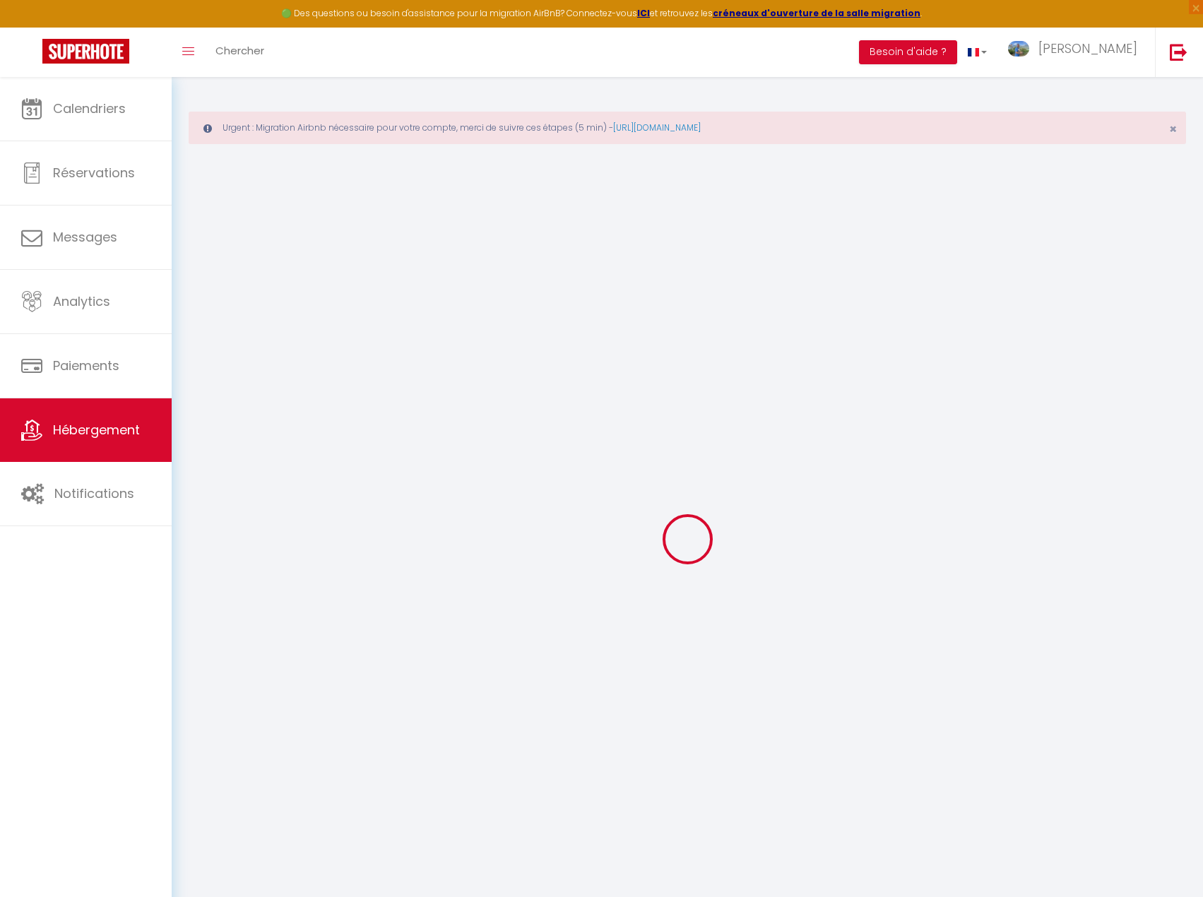
select select
checkbox input "false"
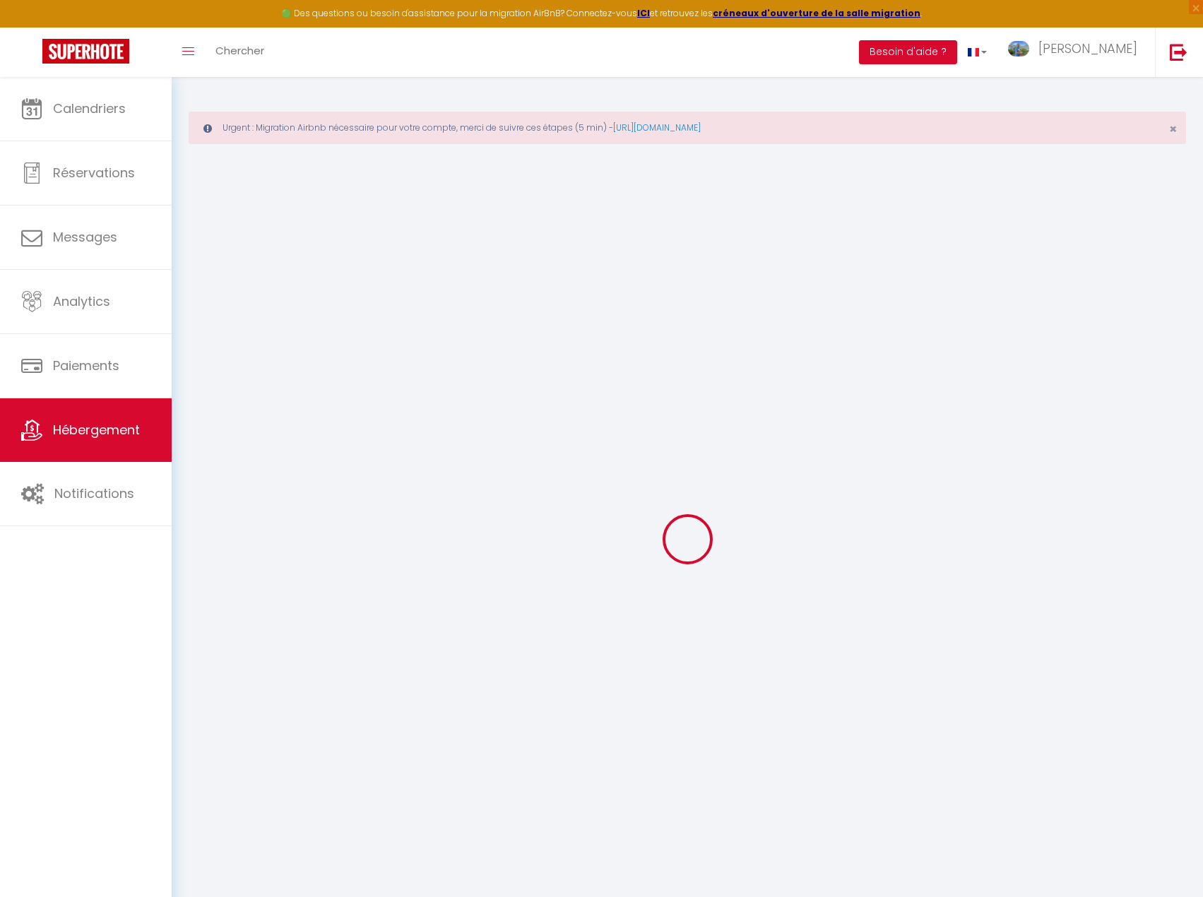
checkbox input "false"
select select
type input "[GEOGRAPHIC_DATA] · Villa au cœur de la nature provençale"
type input "[PERSON_NAME]"
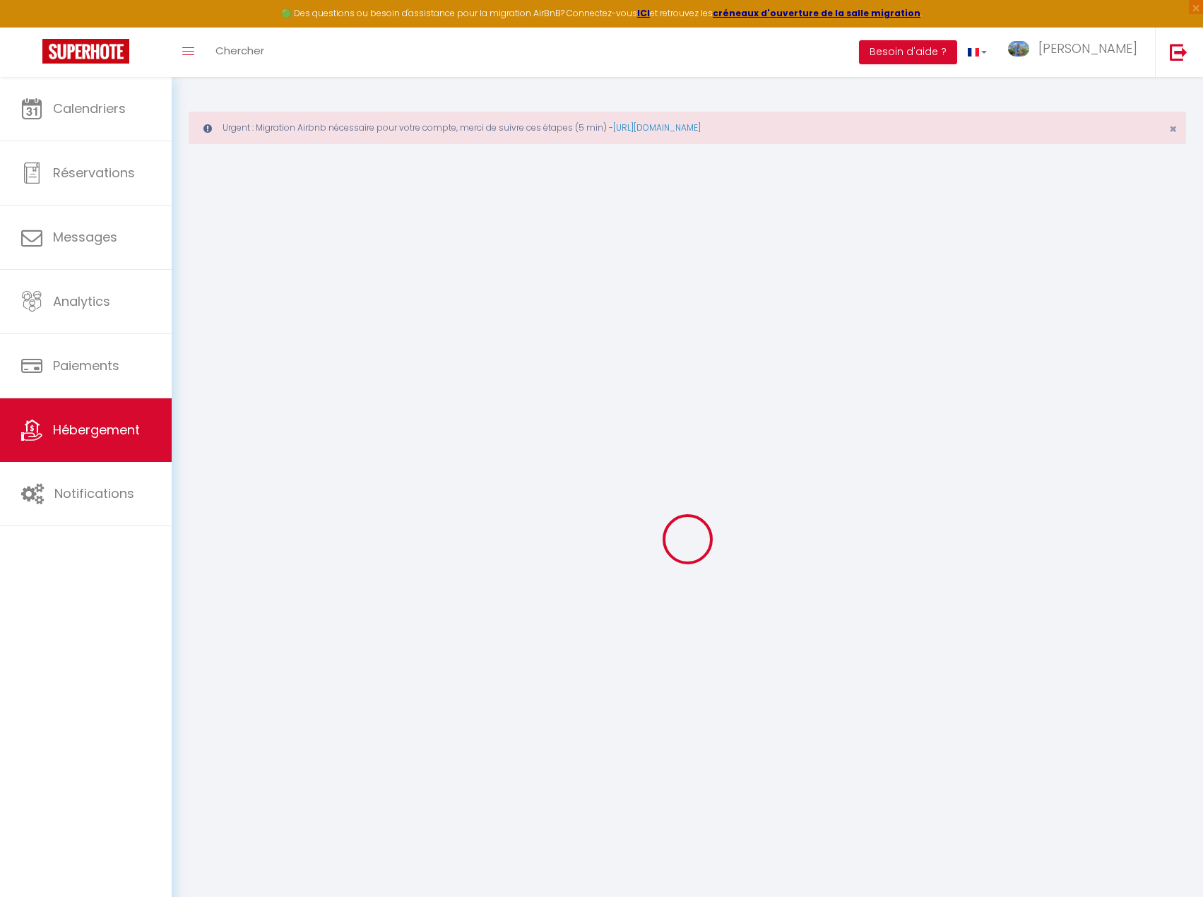
type input "BIENIEK"
select select "houses"
select select "10"
select select "5"
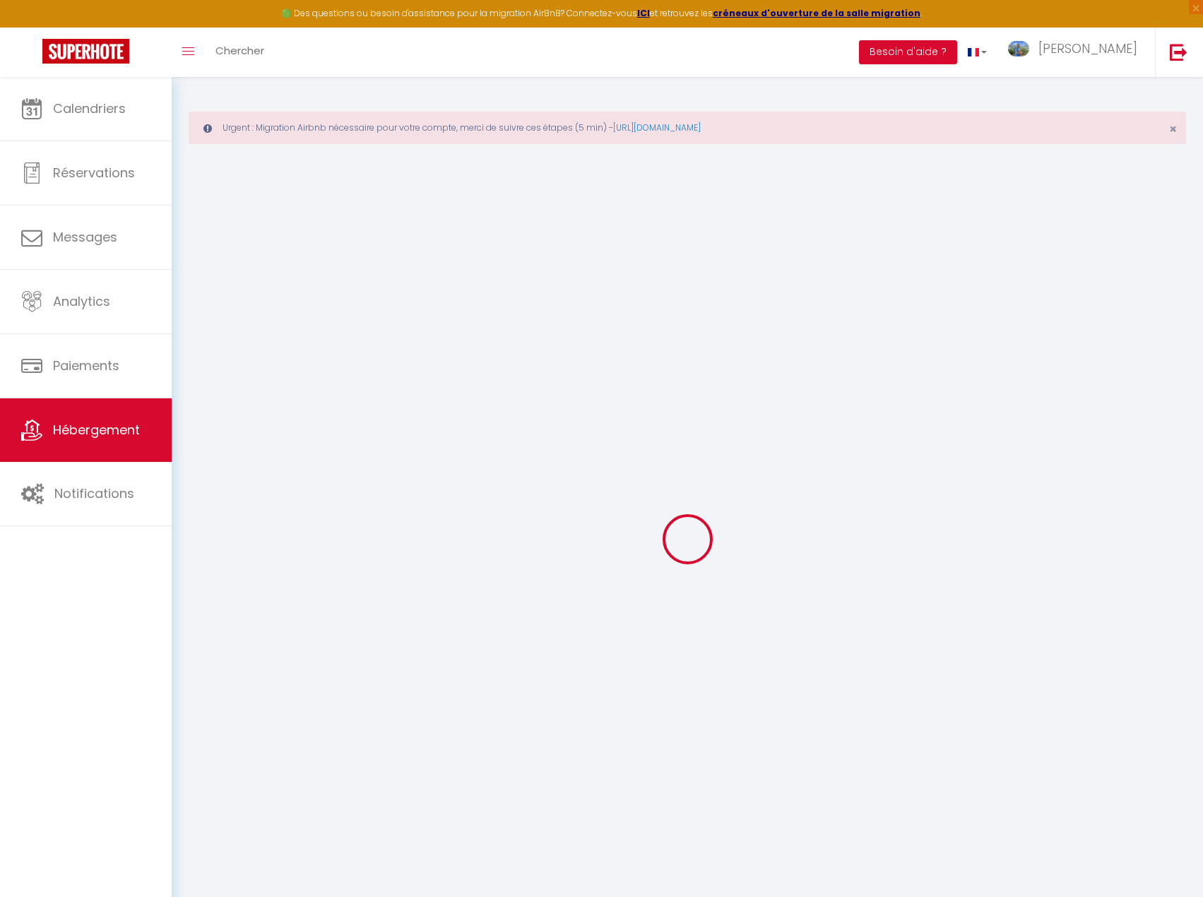
select select "3"
type input "350"
type input "140"
type input "289"
type input "7.2"
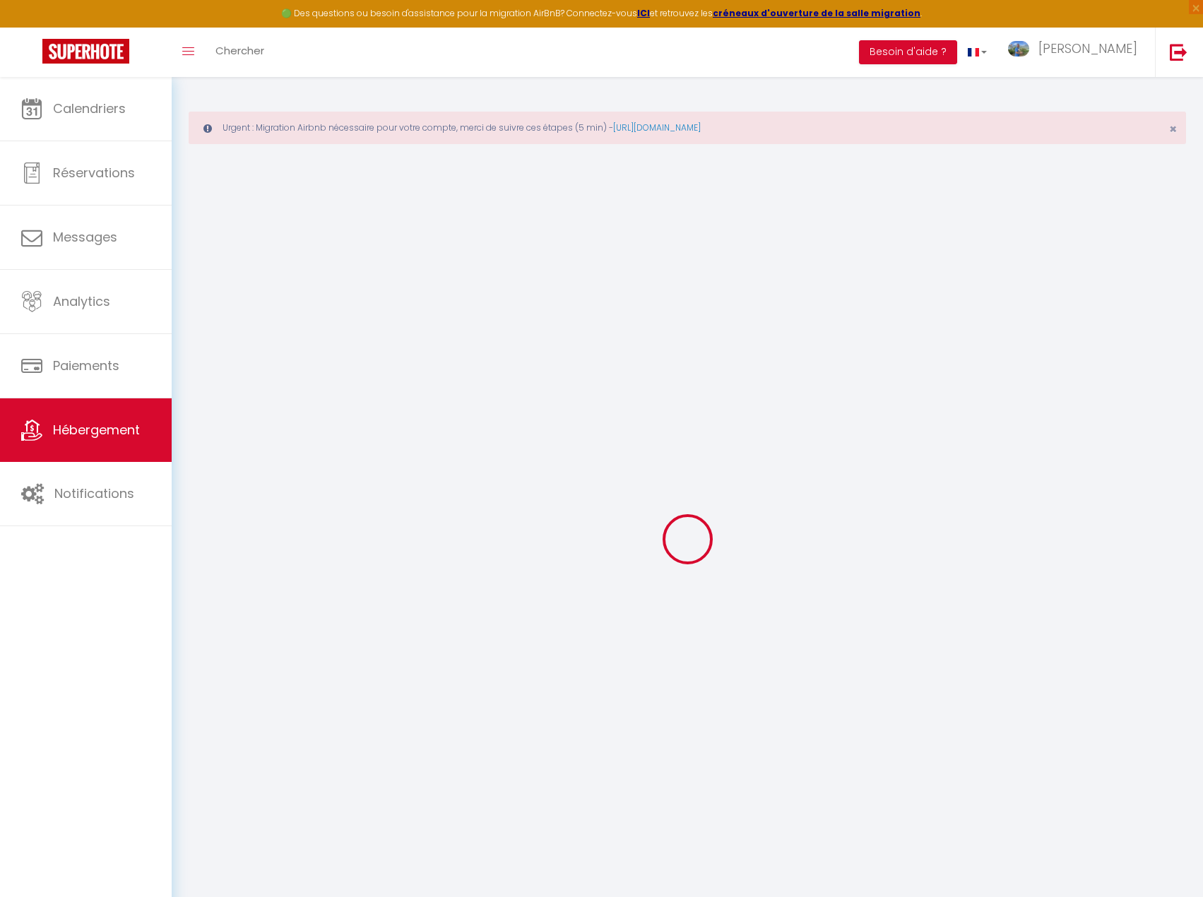
type input "6.19"
type input "2000"
select select
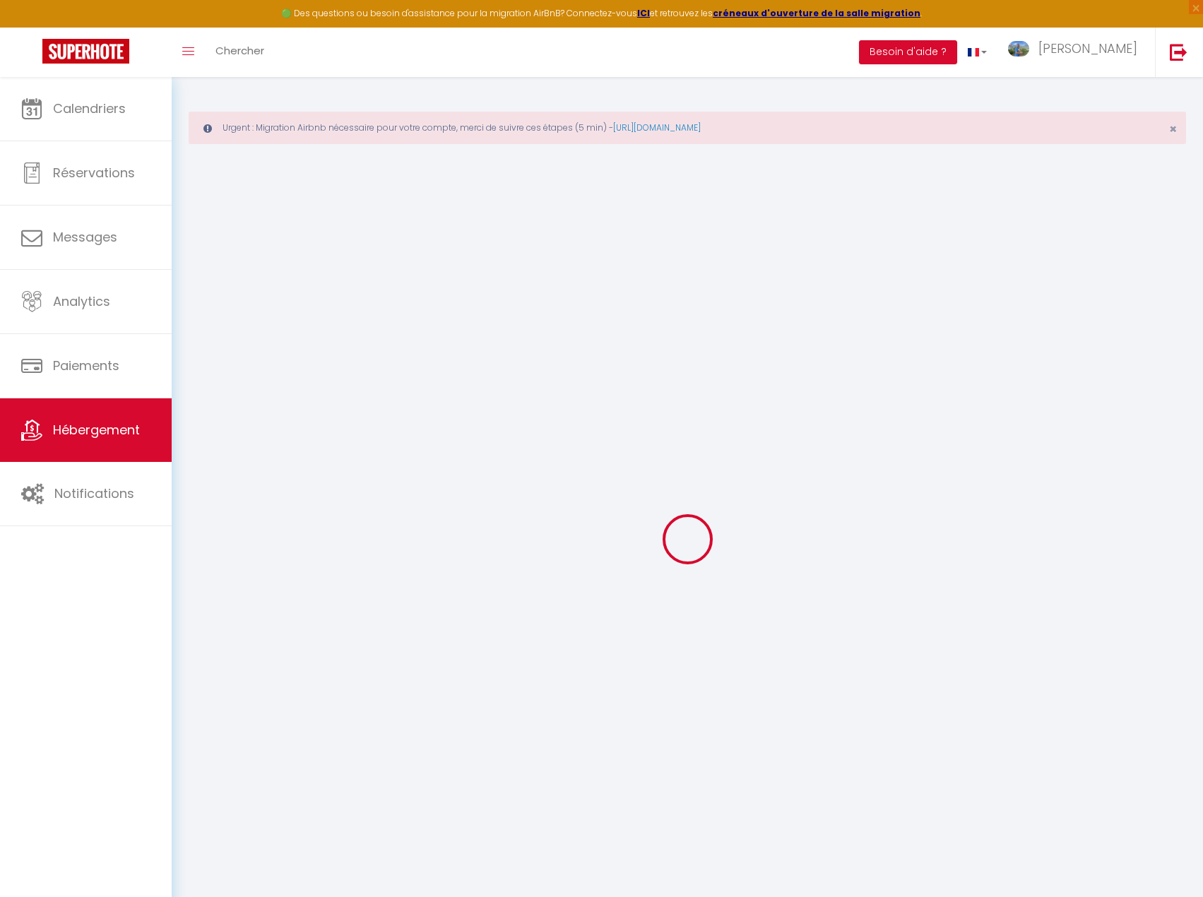
select select
type input "[STREET_ADDRESS]"
type input "83510"
type input "Lorgues"
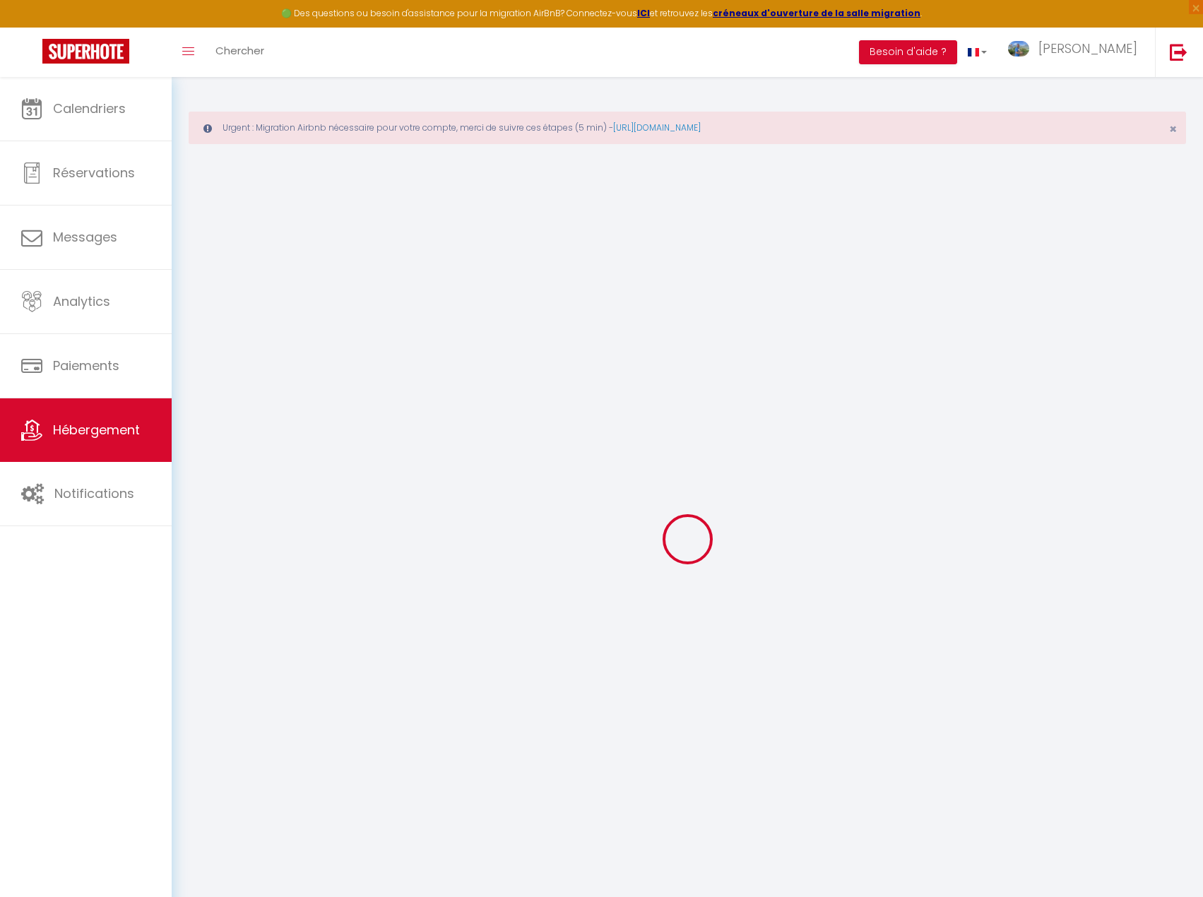
type input "[PERSON_NAME][EMAIL_ADDRESS][DOMAIN_NAME]"
select select "11021"
checkbox input "true"
checkbox input "false"
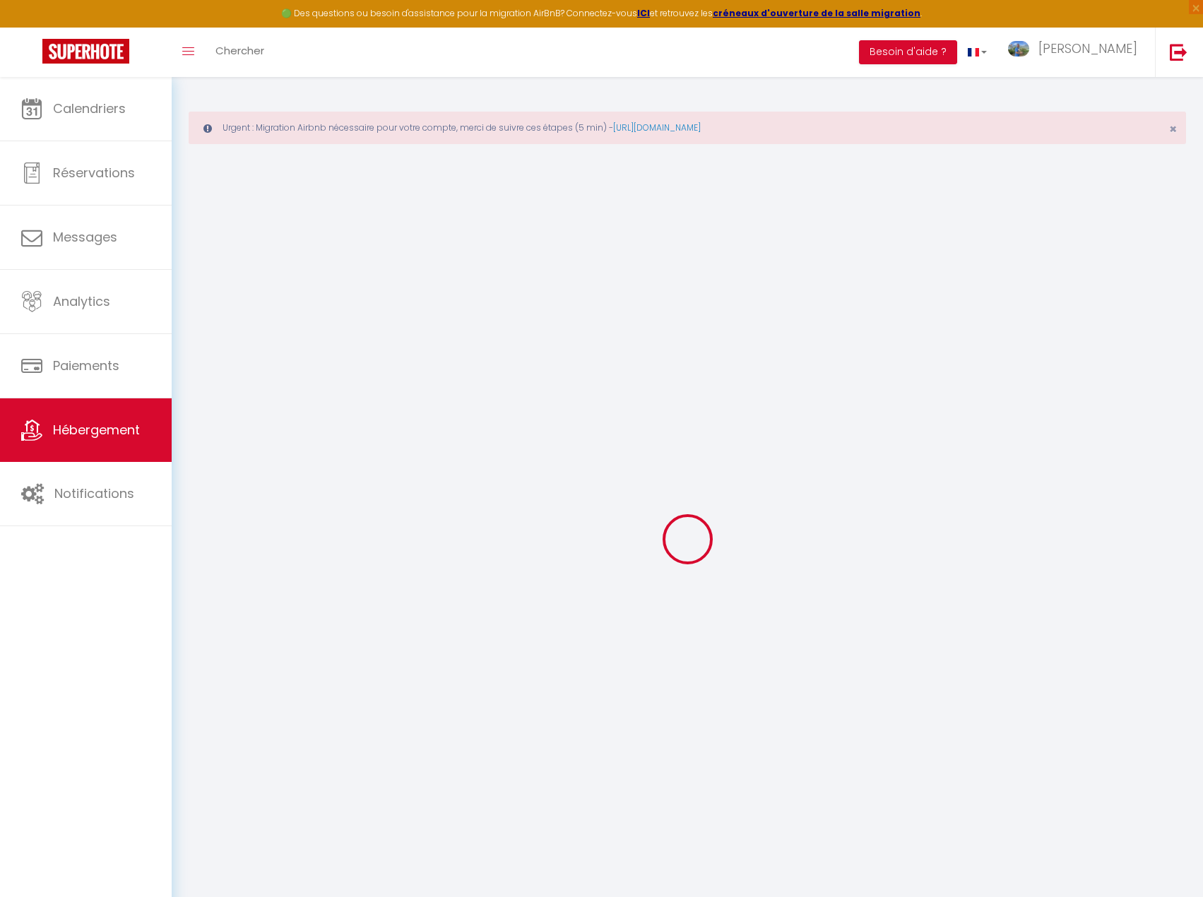
checkbox input "false"
radio input "true"
type input "0"
type input "149"
type input "0"
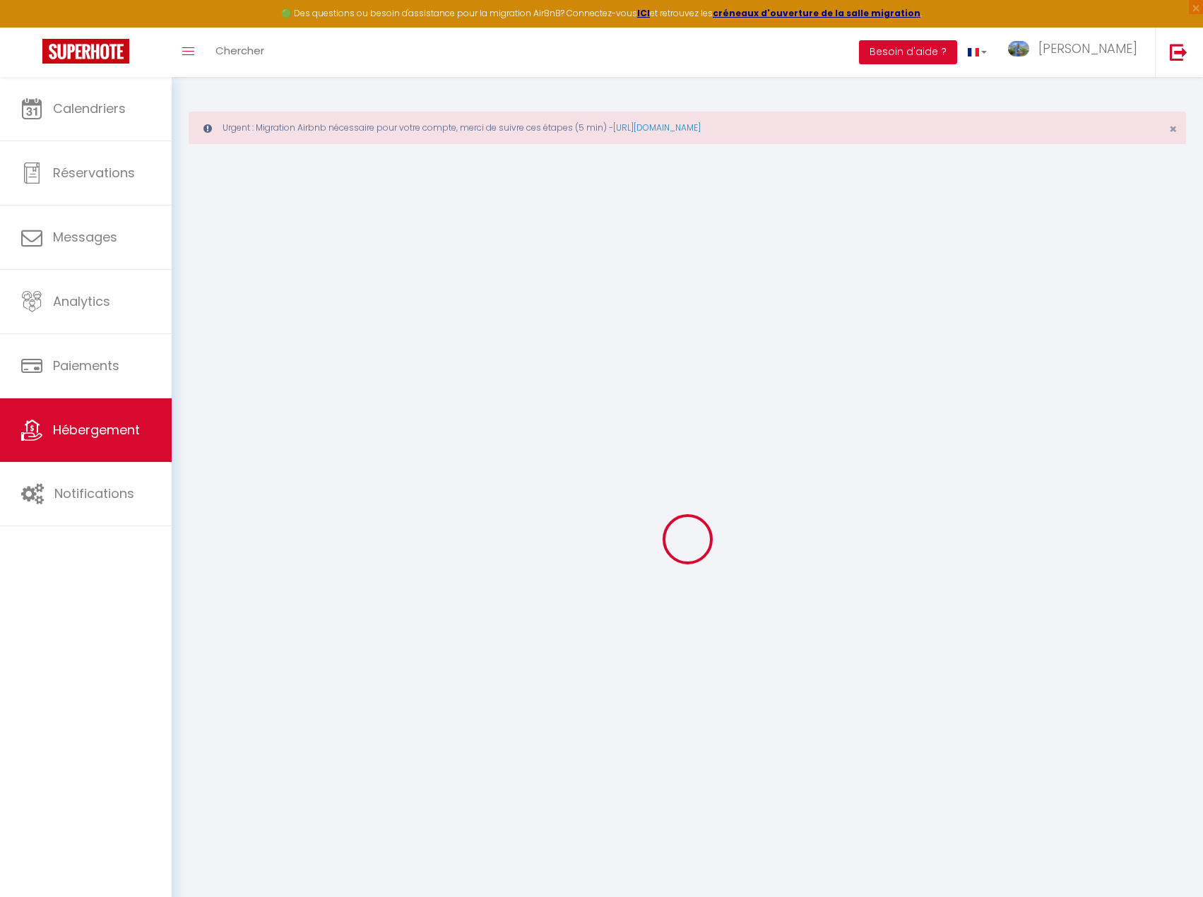
type input "140"
type input "0"
select select "36228"
select select "36227"
select select
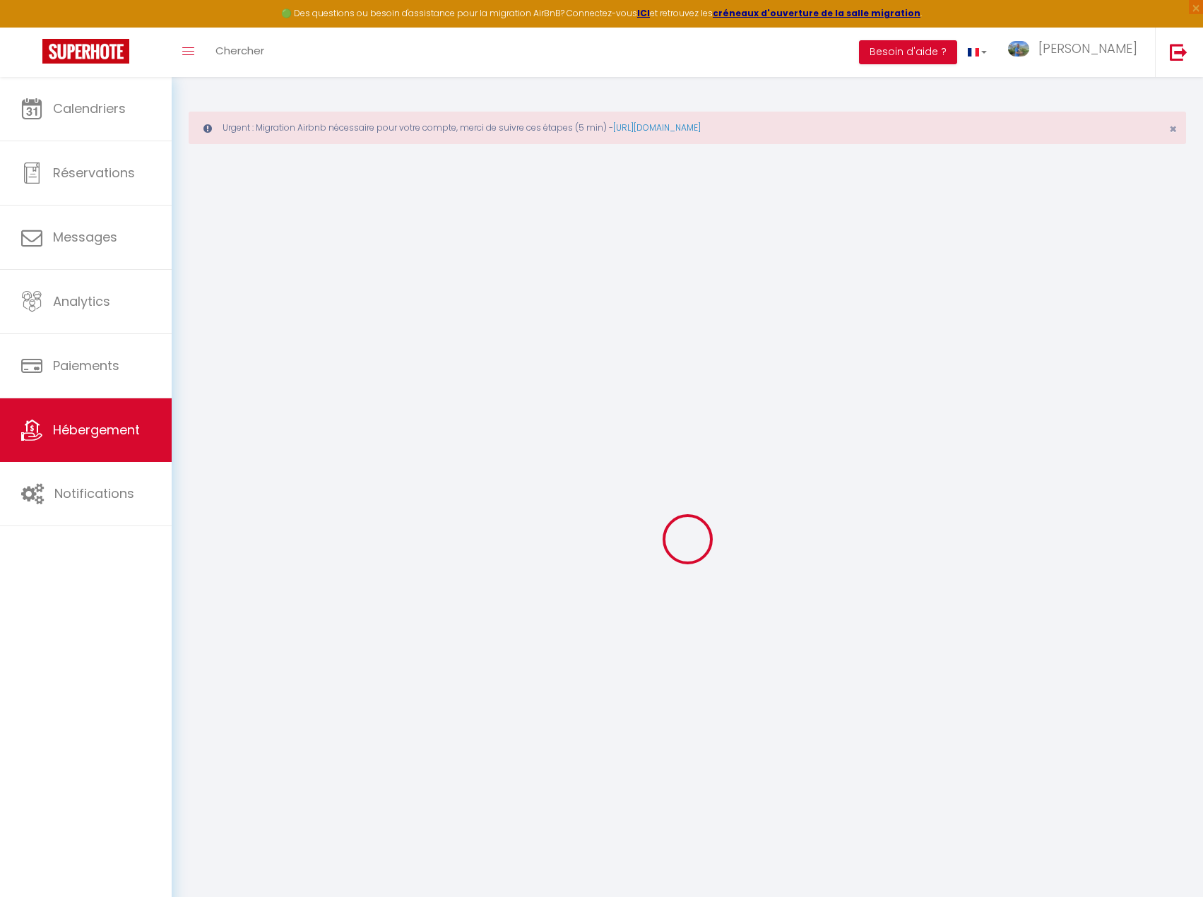
select select
checkbox input "true"
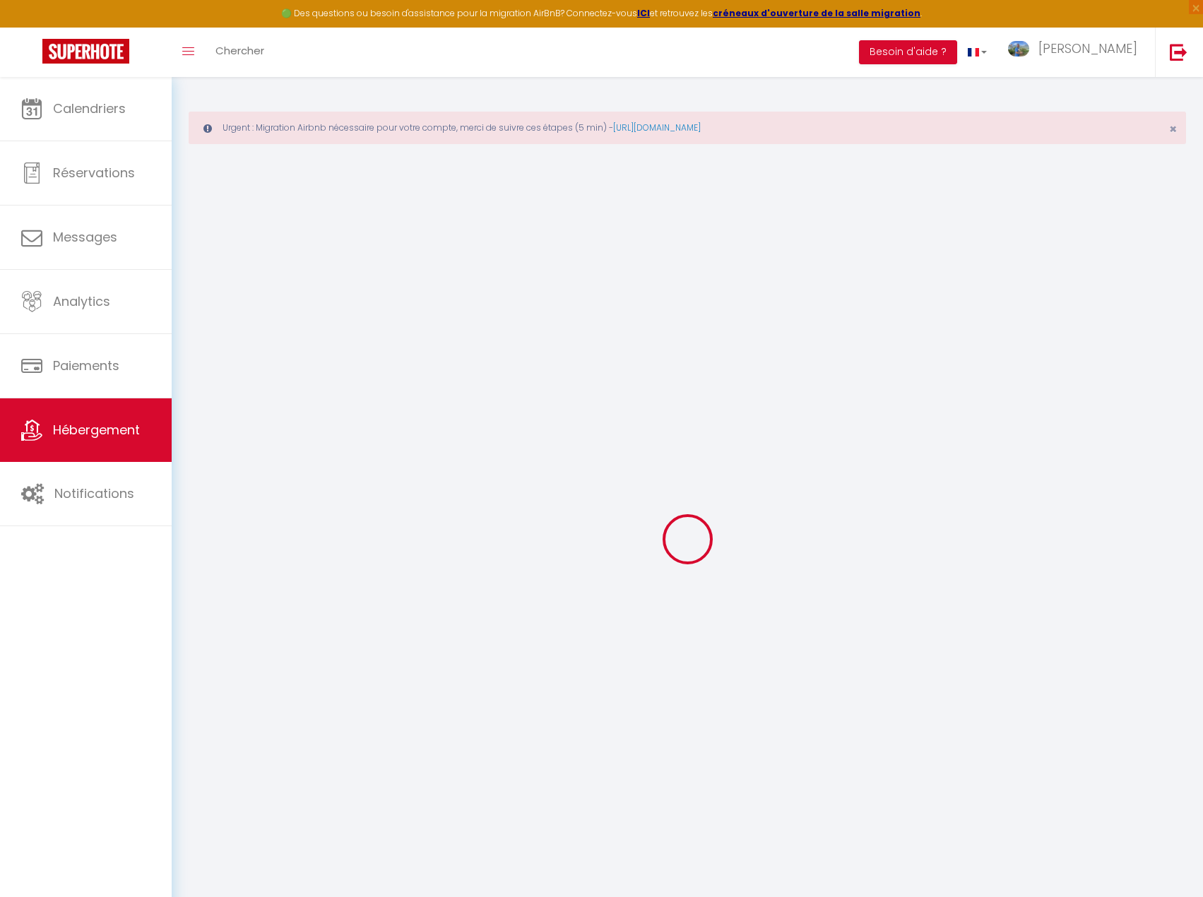
checkbox input "false"
select select
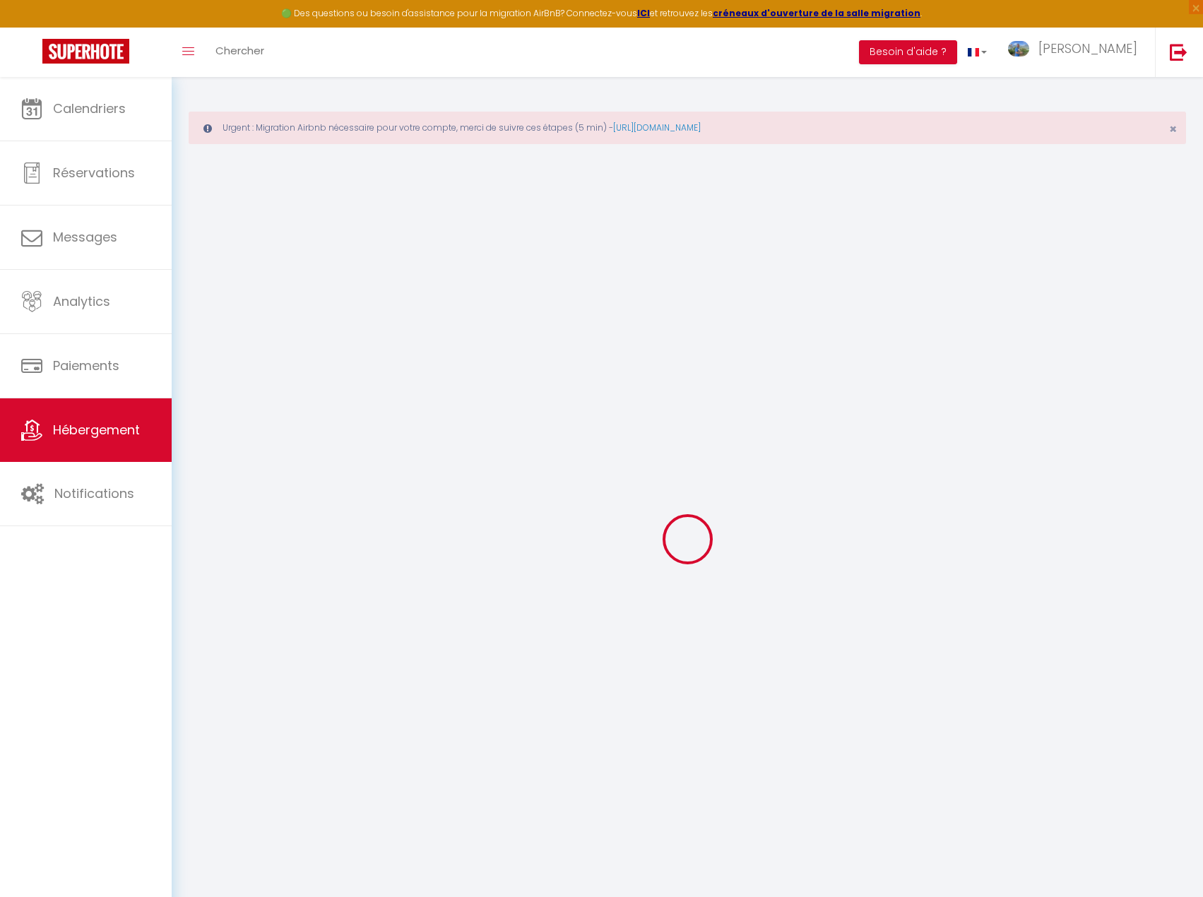
select select
checkbox input "true"
checkbox input "false"
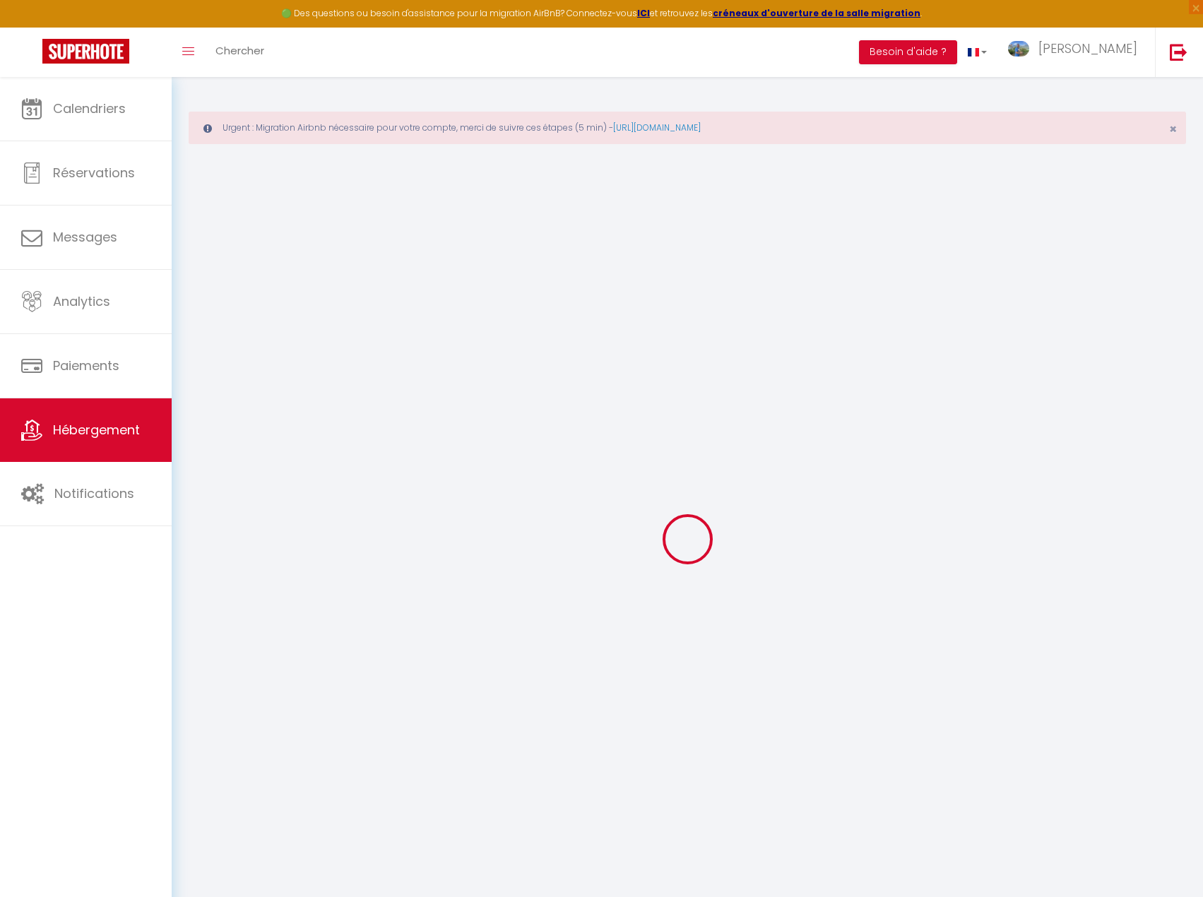
checkbox input "false"
select select
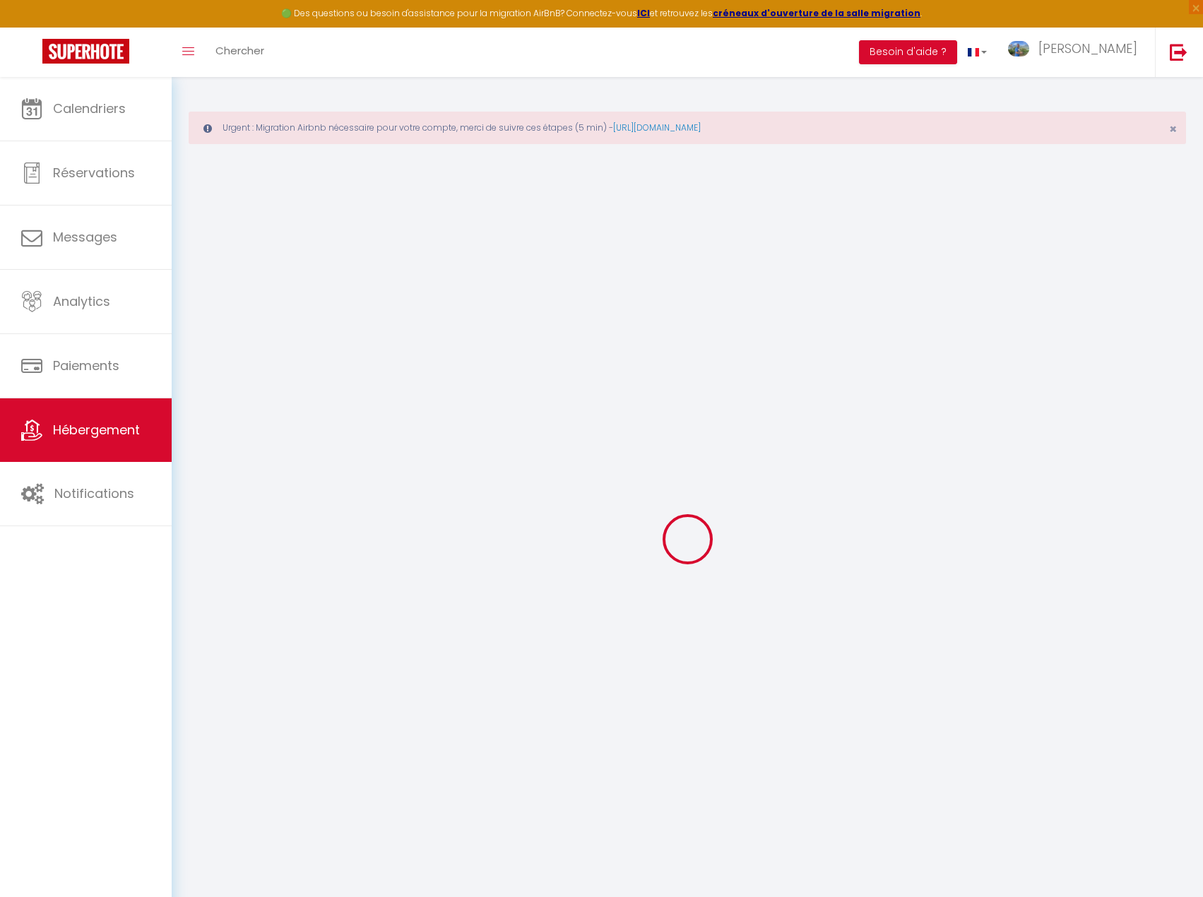
select select
checkbox input "true"
checkbox input "false"
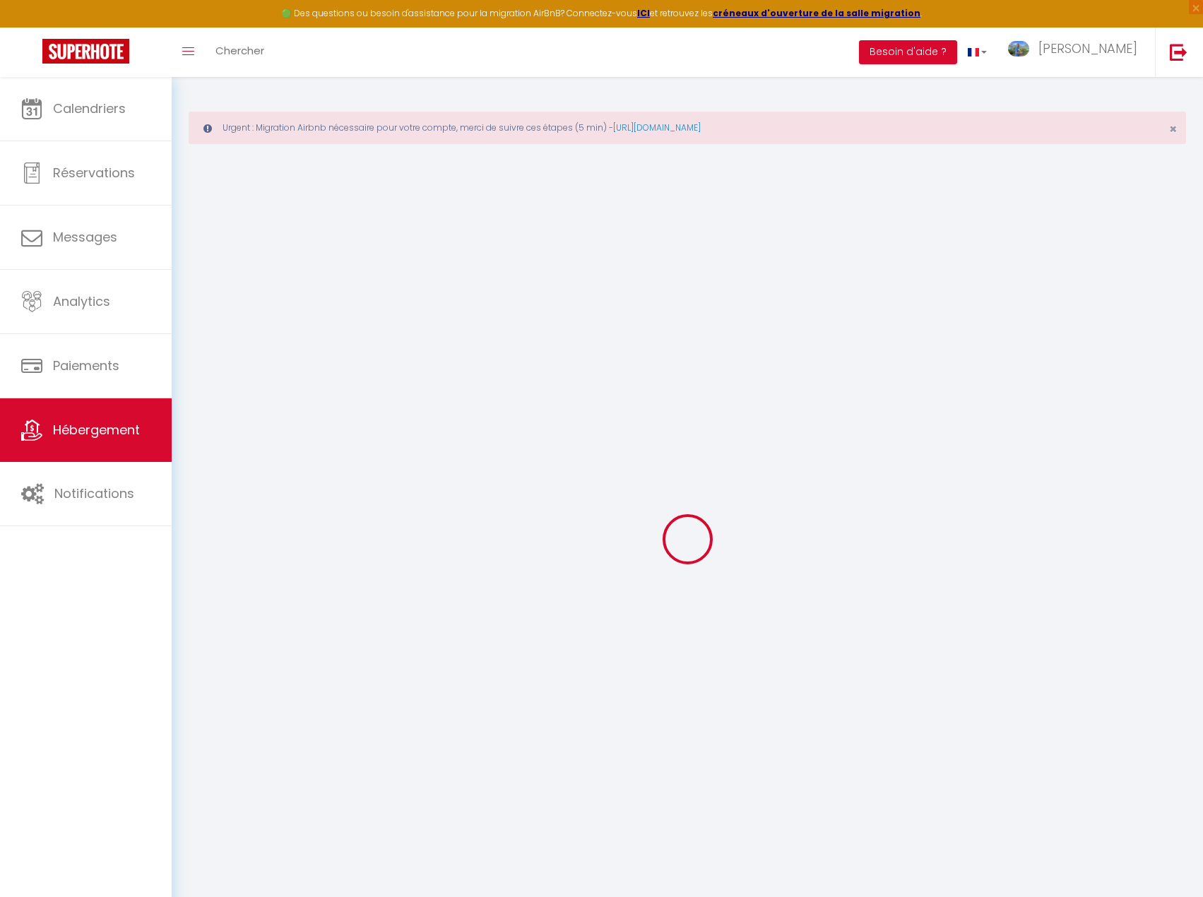
checkbox input "false"
checkbox input "true"
checkbox input "false"
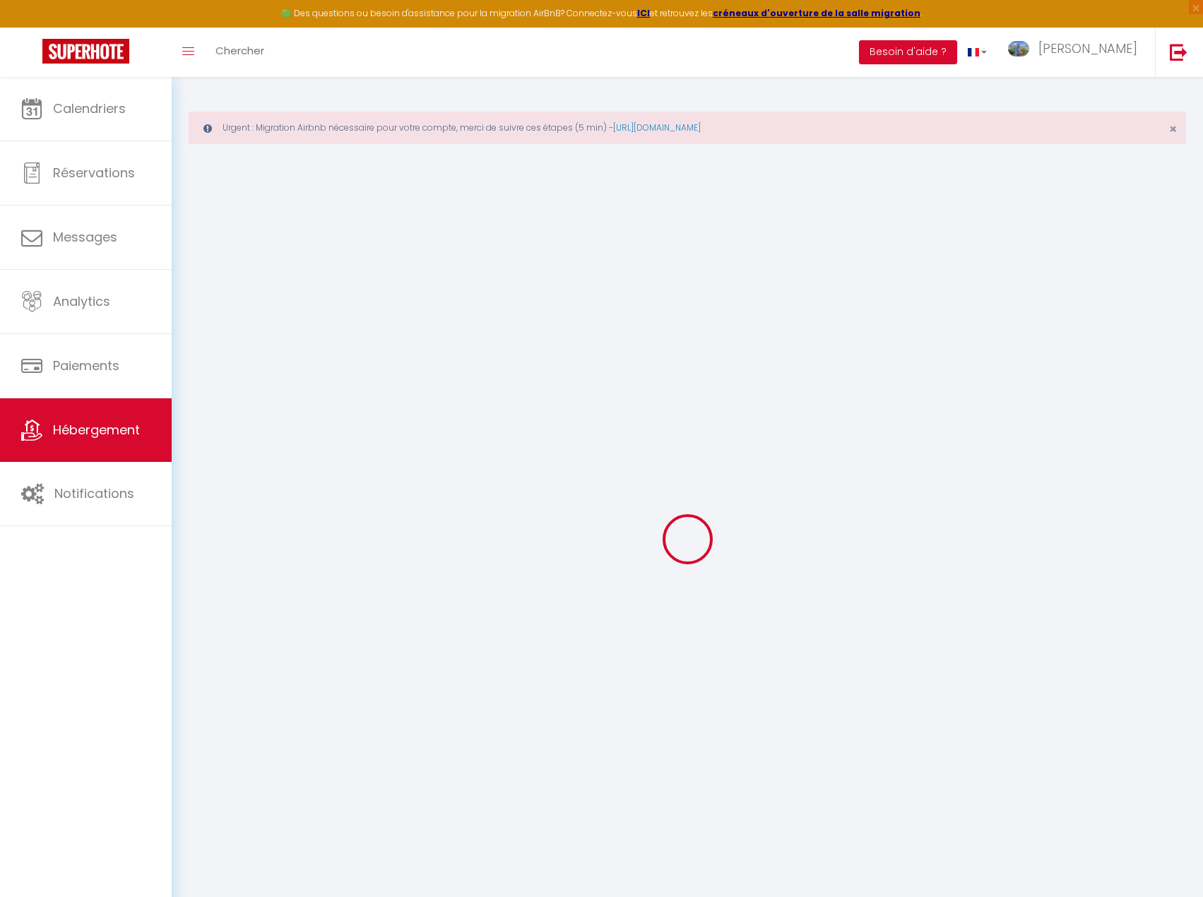
checkbox input "true"
checkbox input "false"
select select "17:00"
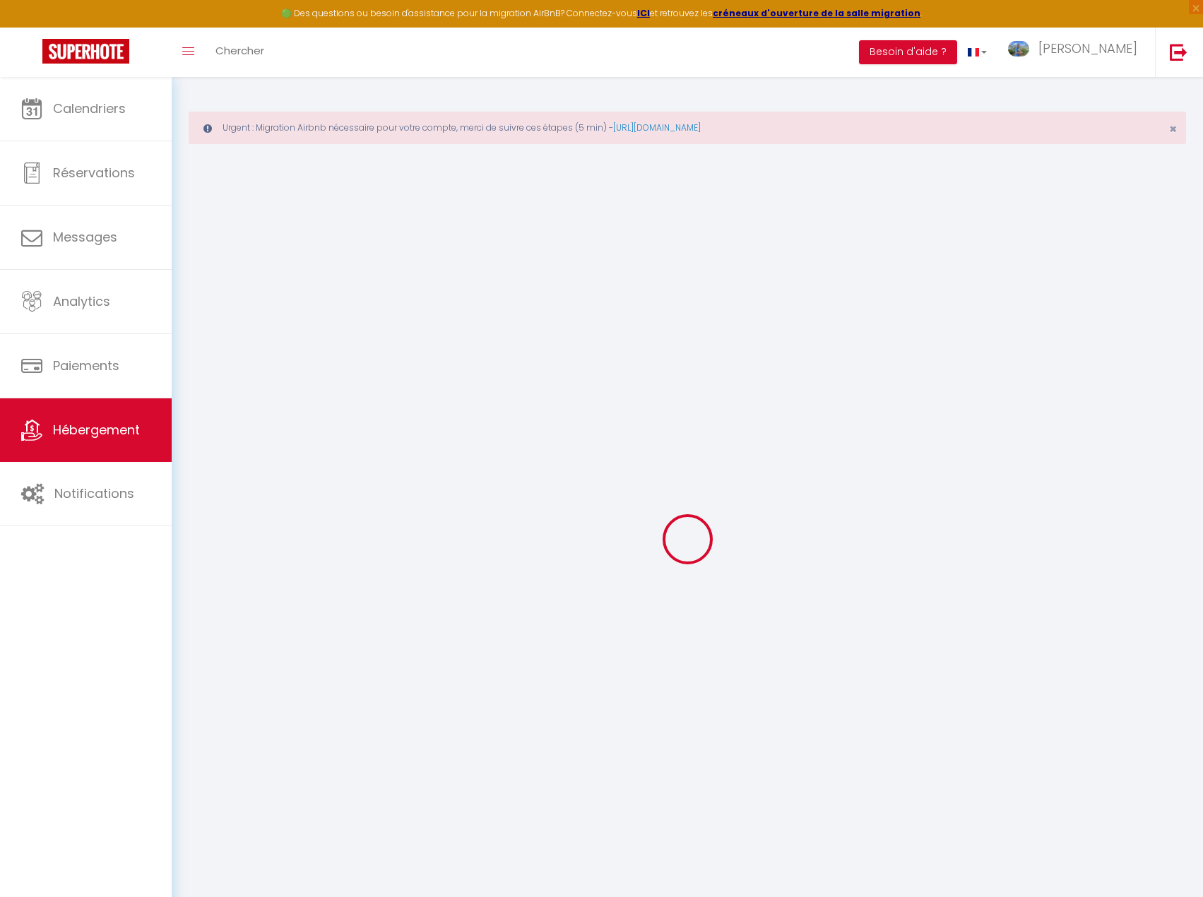
select select "17:30"
select select "10:00"
select select "30"
select select "120"
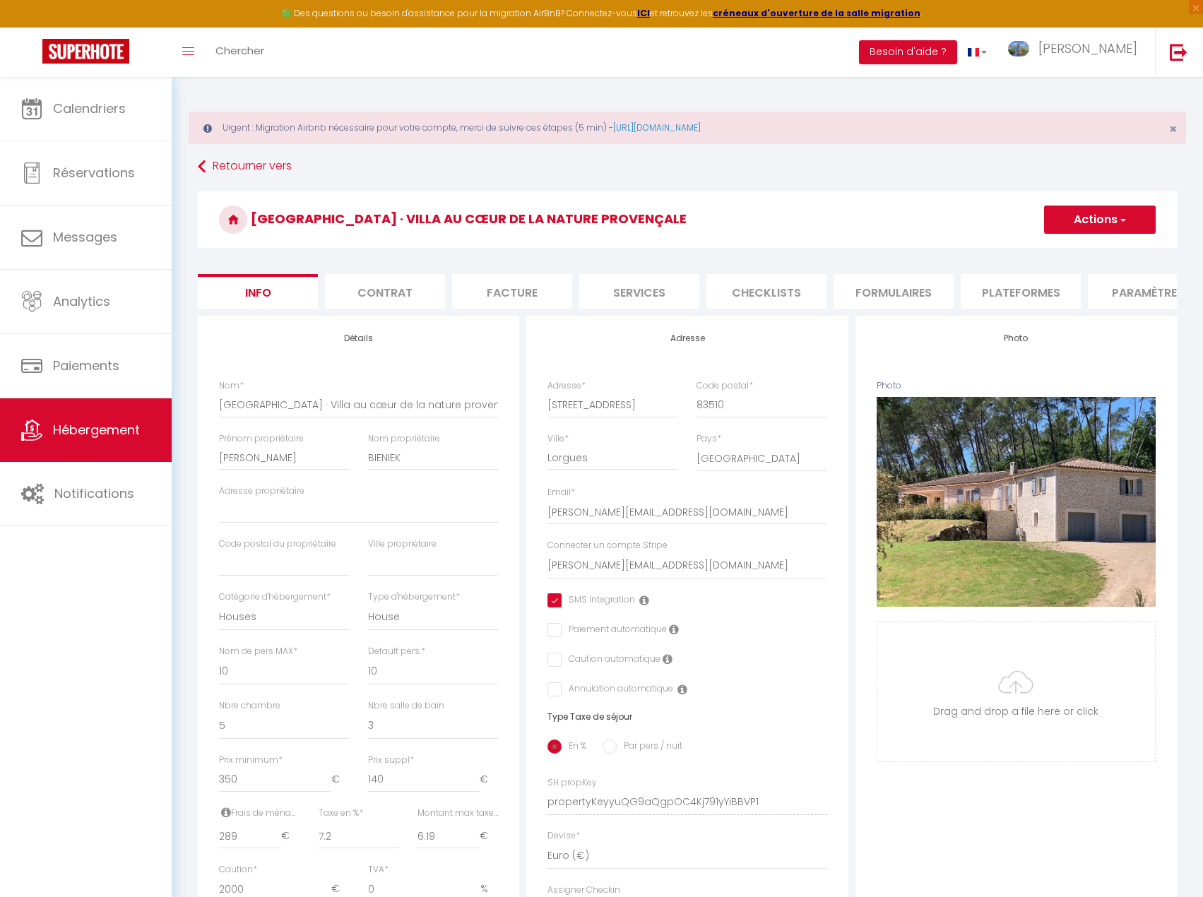
click at [1142, 212] on button "Actions" at bounding box center [1100, 220] width 112 height 28
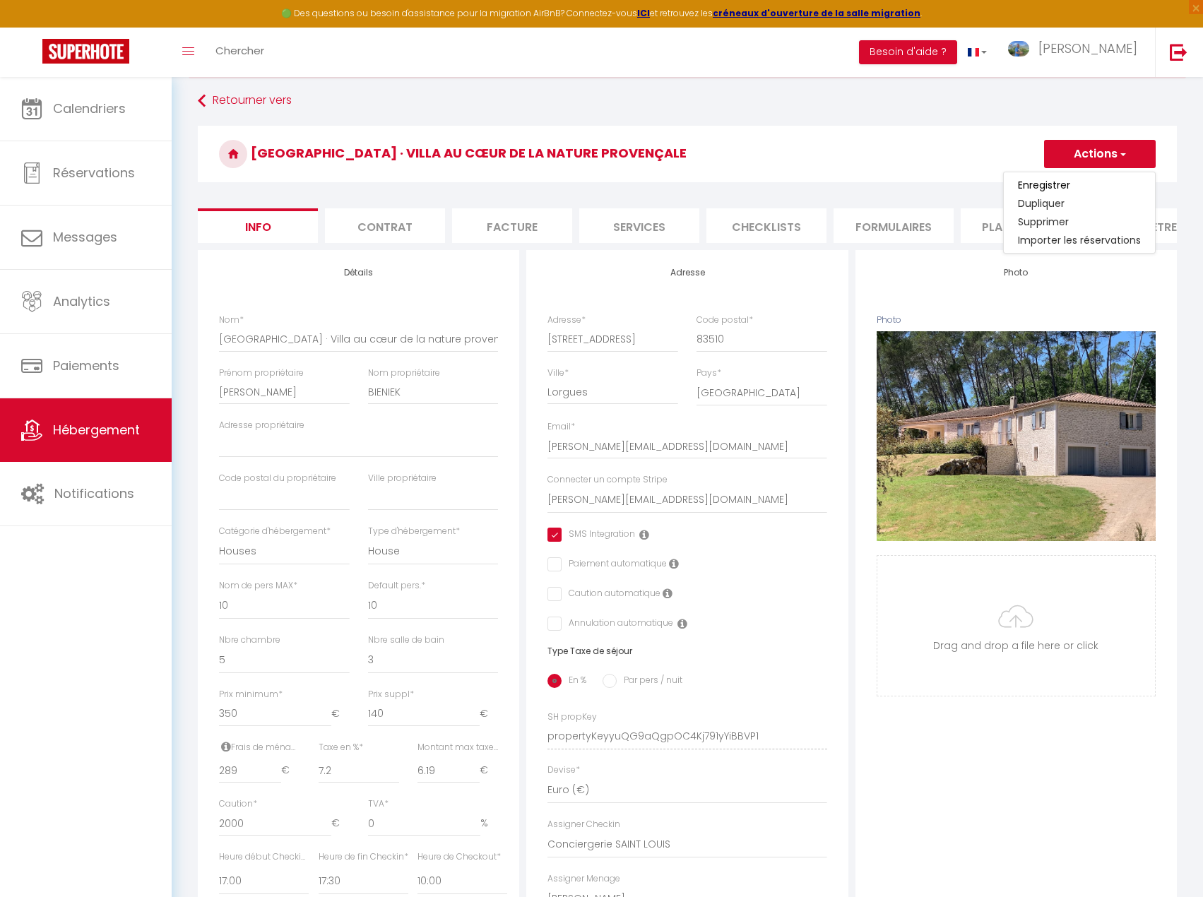
scroll to position [65, 0]
click at [1045, 228] on link "Supprimer" at bounding box center [1079, 222] width 151 height 18
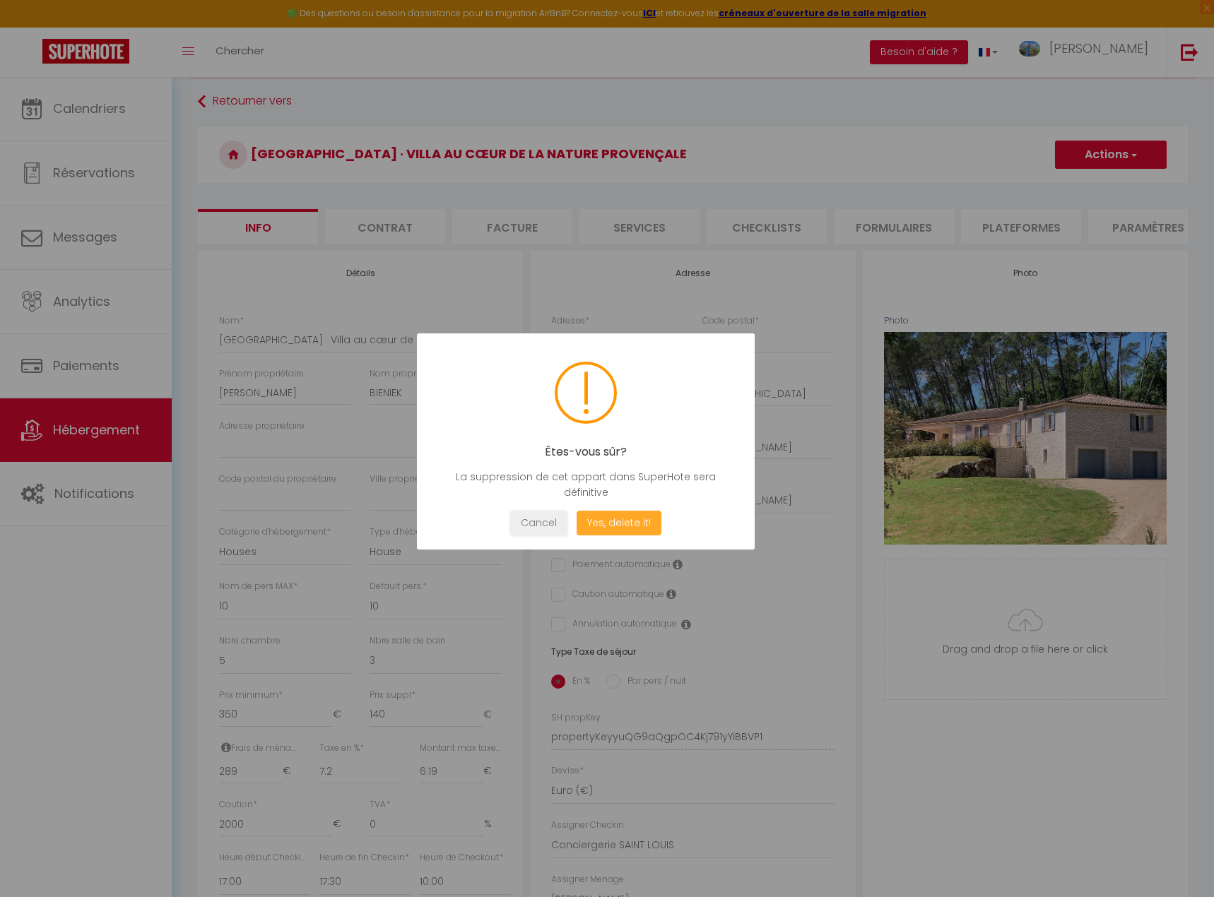
click at [632, 519] on button "Yes, delete it!" at bounding box center [619, 523] width 85 height 25
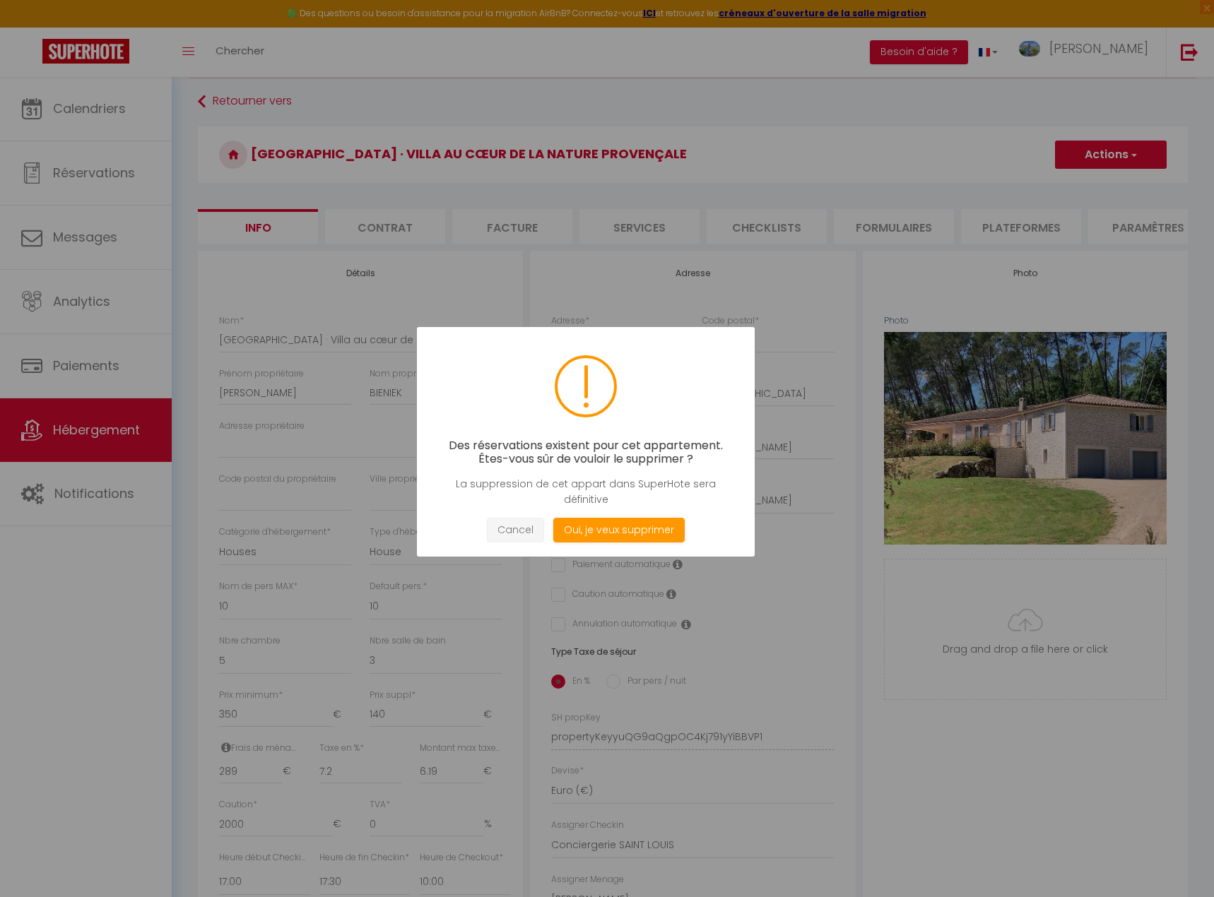
click at [516, 530] on button "Cancel" at bounding box center [515, 530] width 57 height 25
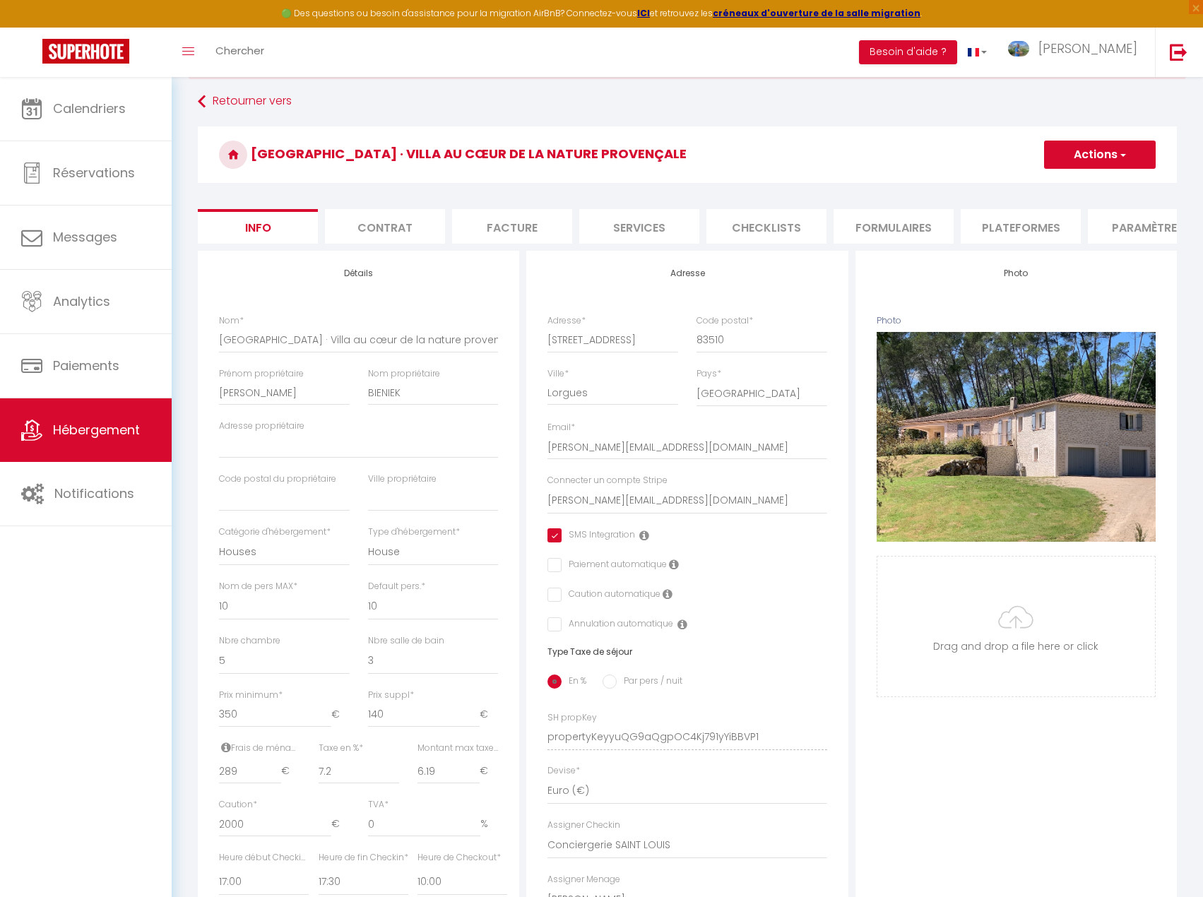
click at [1008, 228] on li "Plateformes" at bounding box center [1021, 226] width 120 height 35
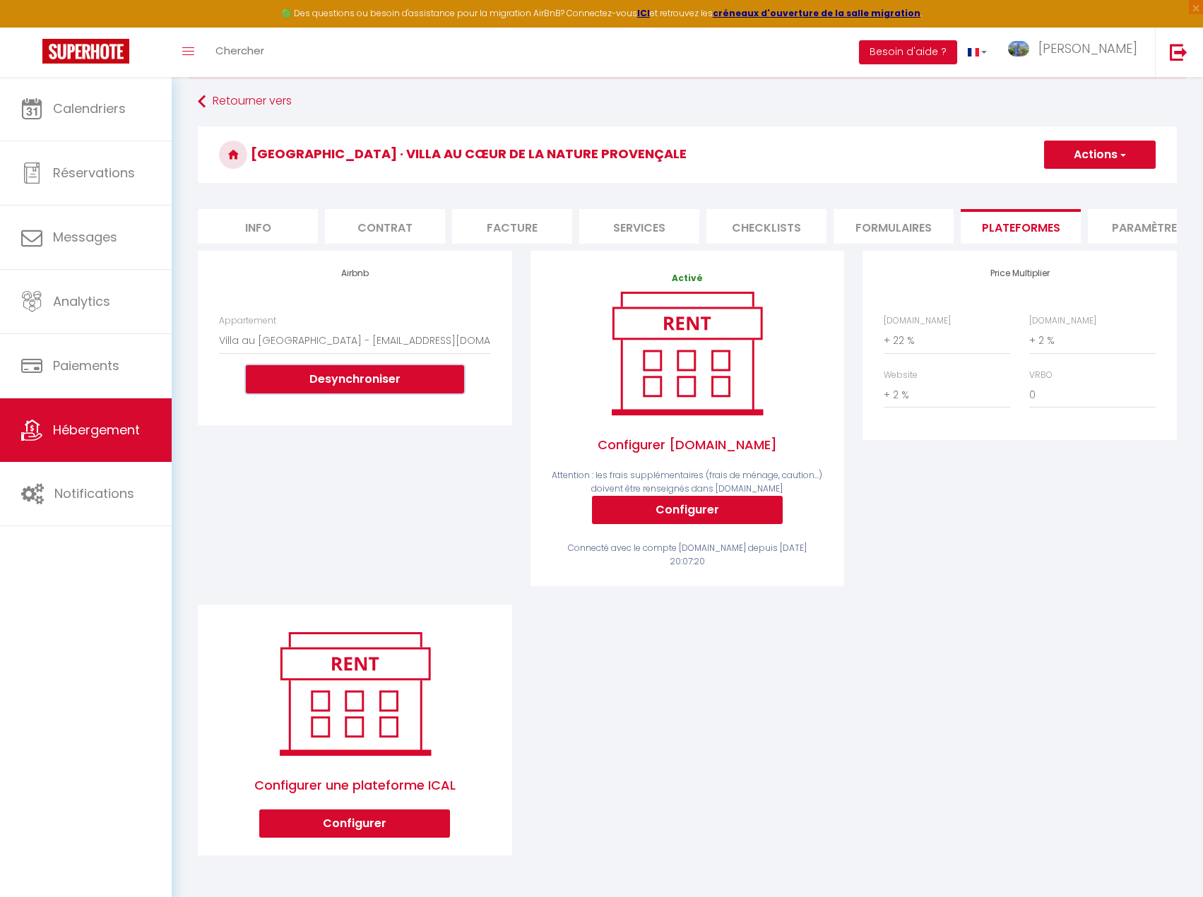
click at [399, 394] on button "Desynchroniser" at bounding box center [355, 379] width 218 height 28
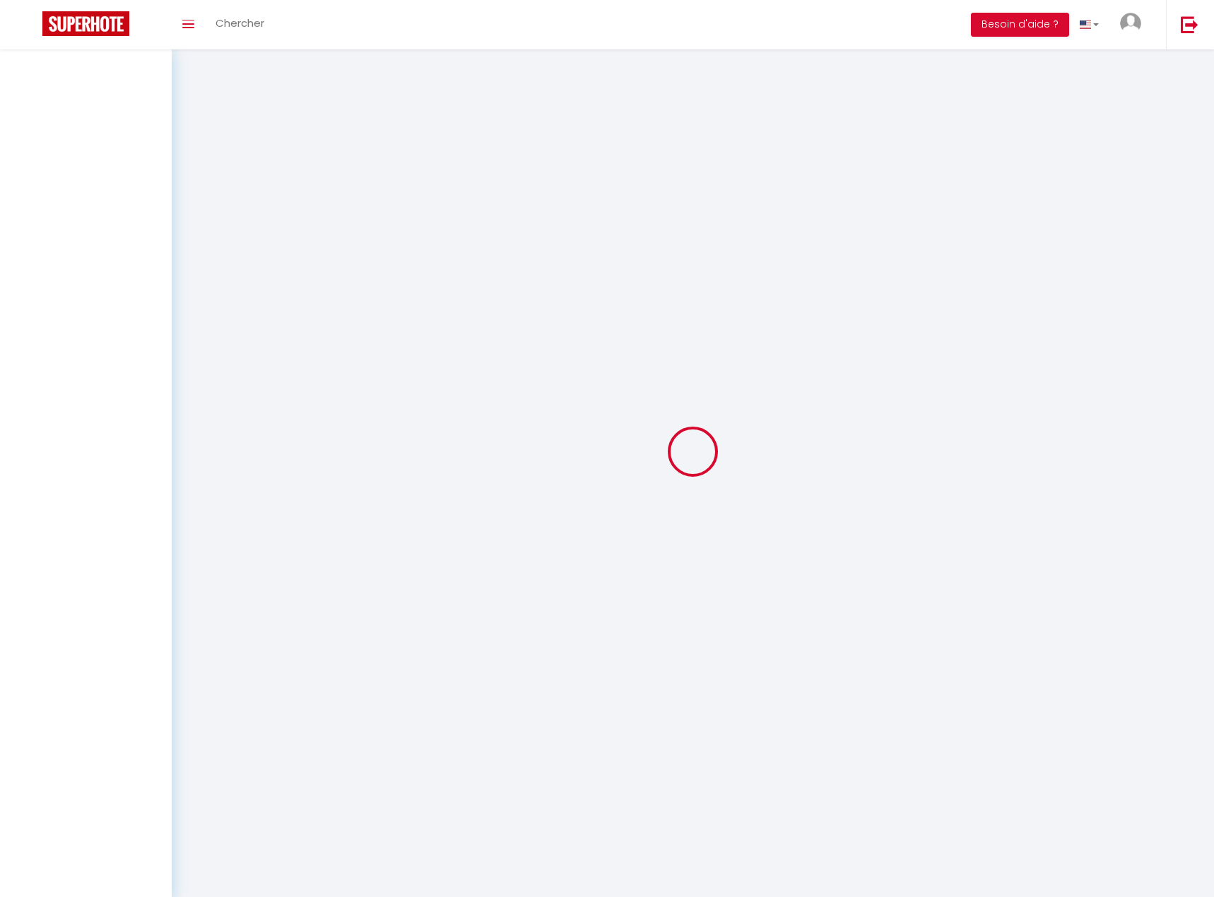
select select
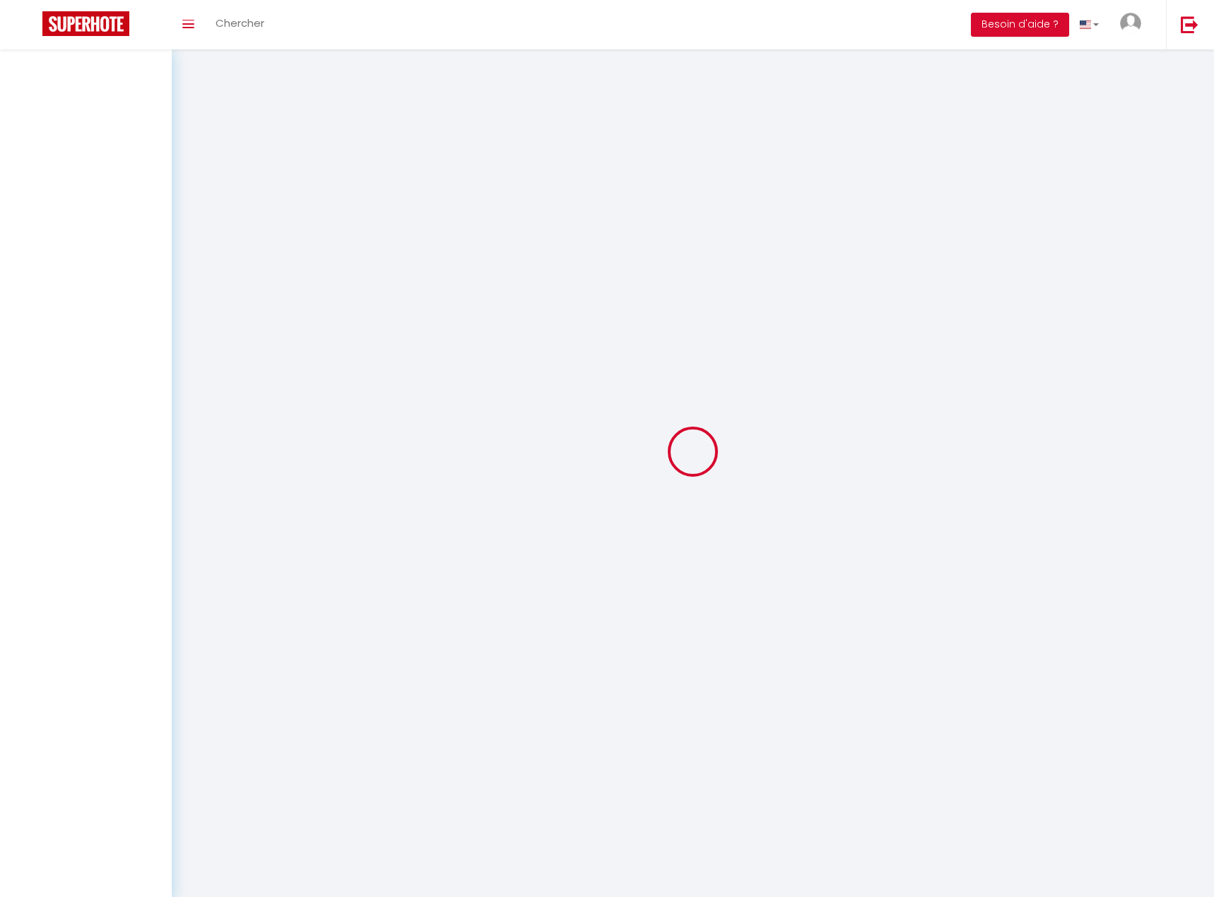
select select
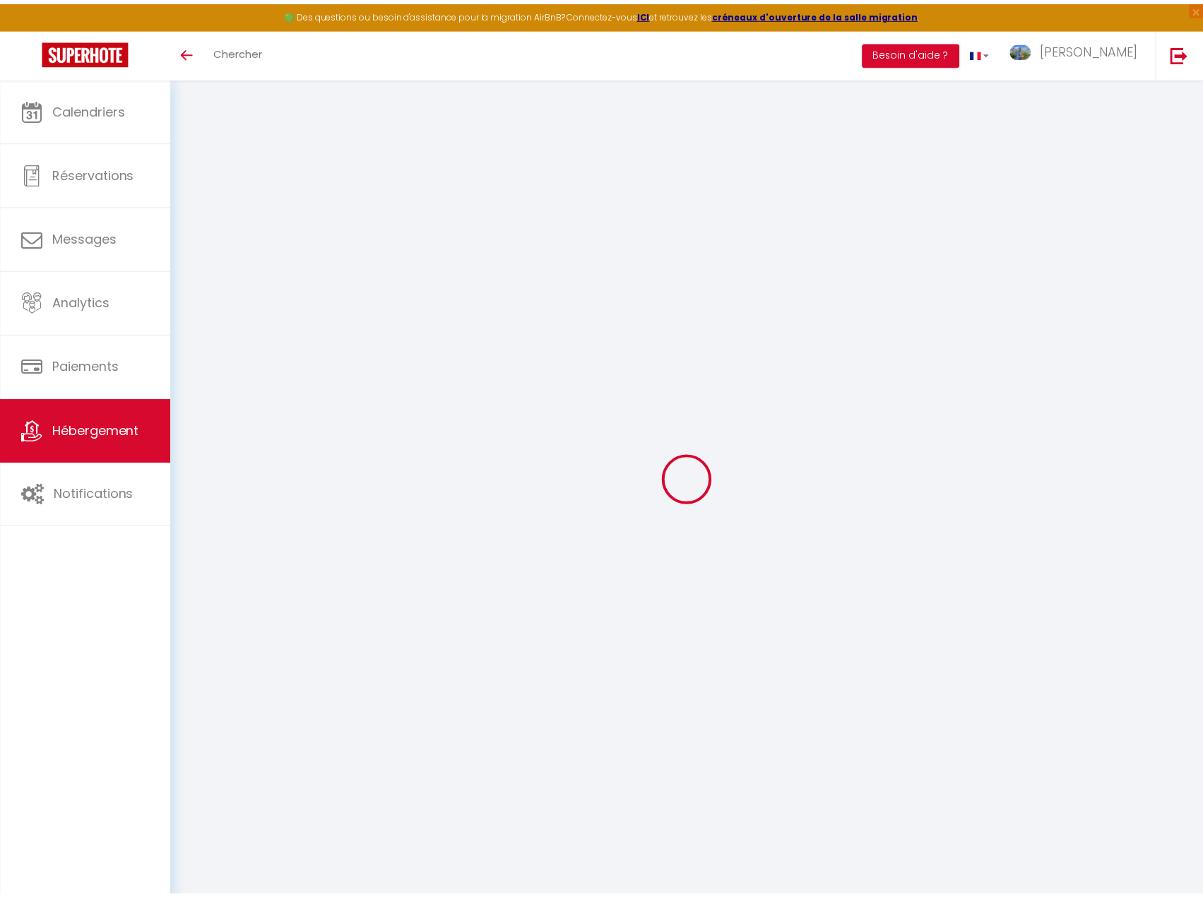
scroll to position [65, 0]
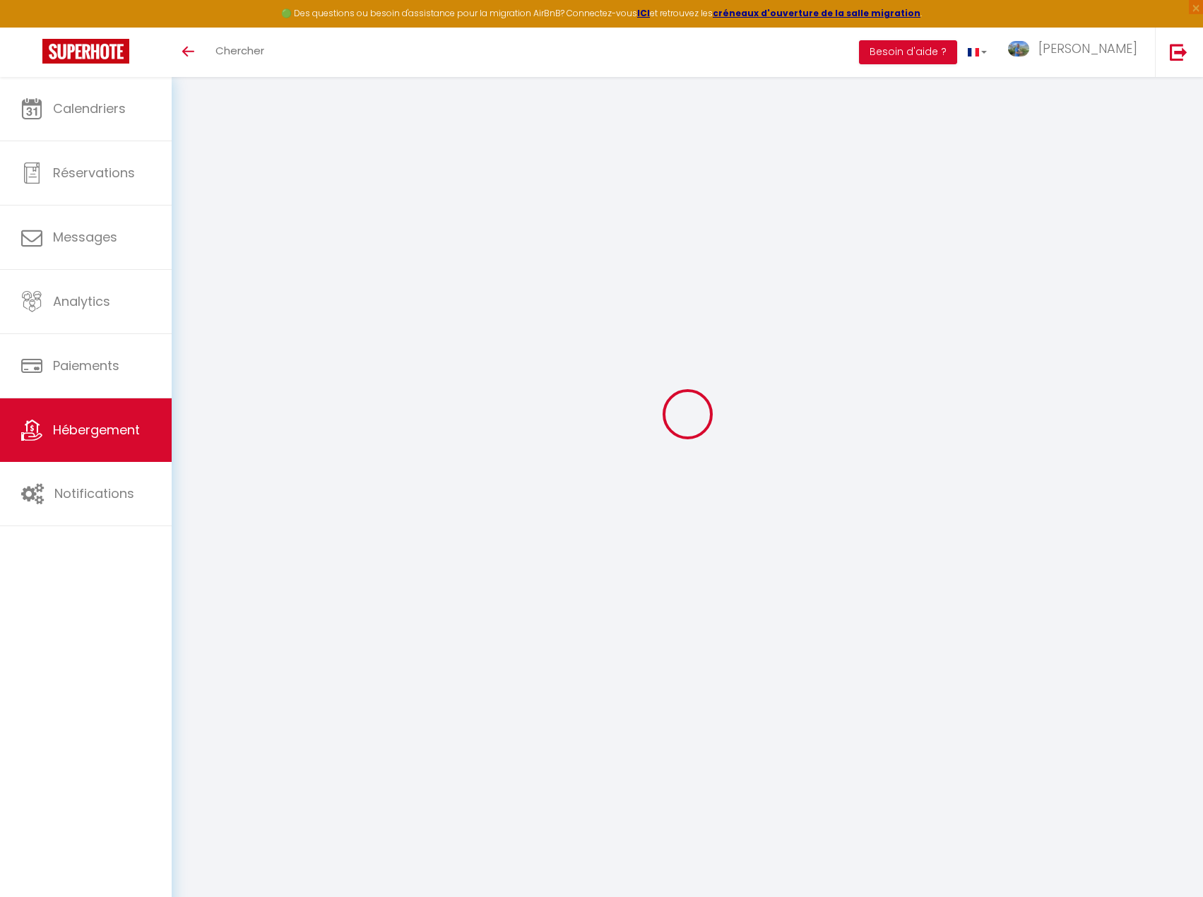
select select "+ 22 %"
select select "+ 2 %"
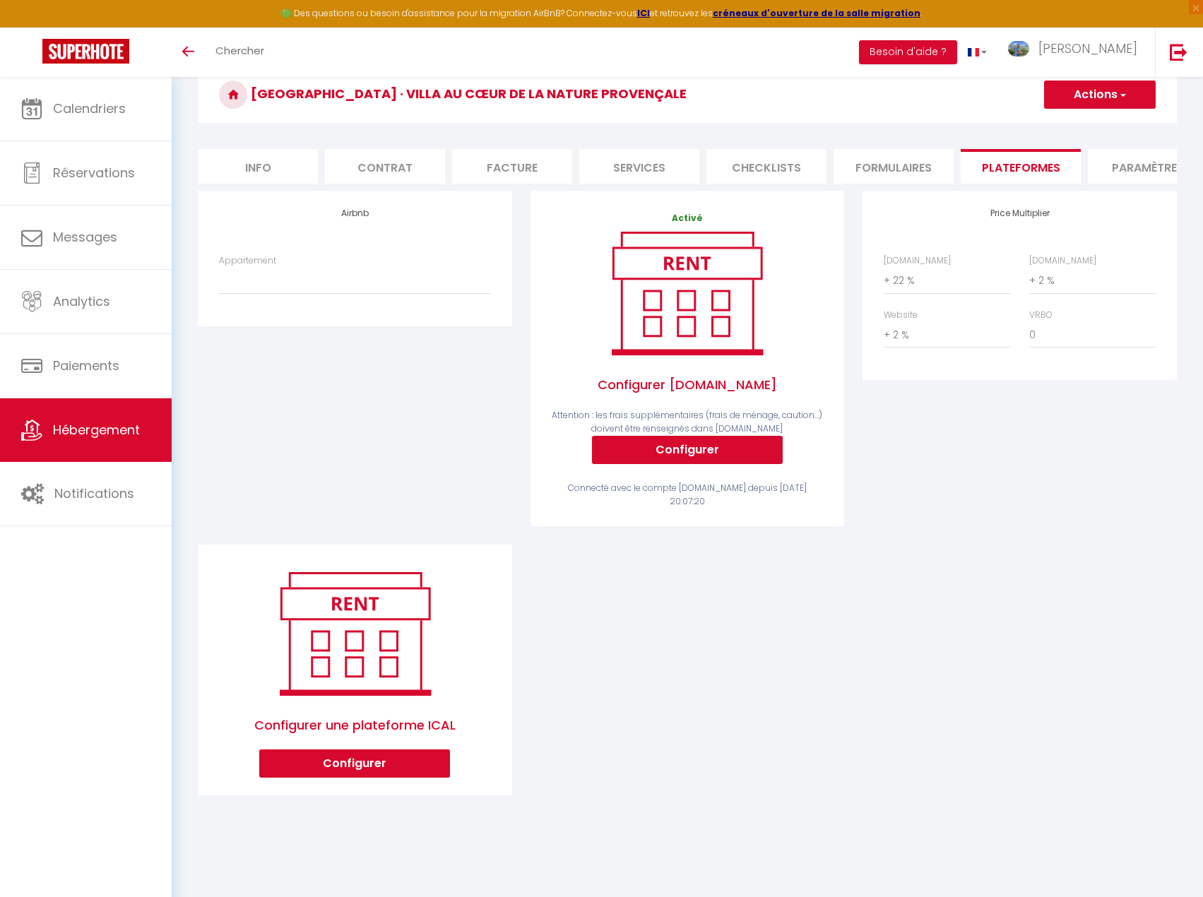
scroll to position [0, 0]
click at [716, 461] on button "Configurer" at bounding box center [687, 450] width 191 height 28
select select
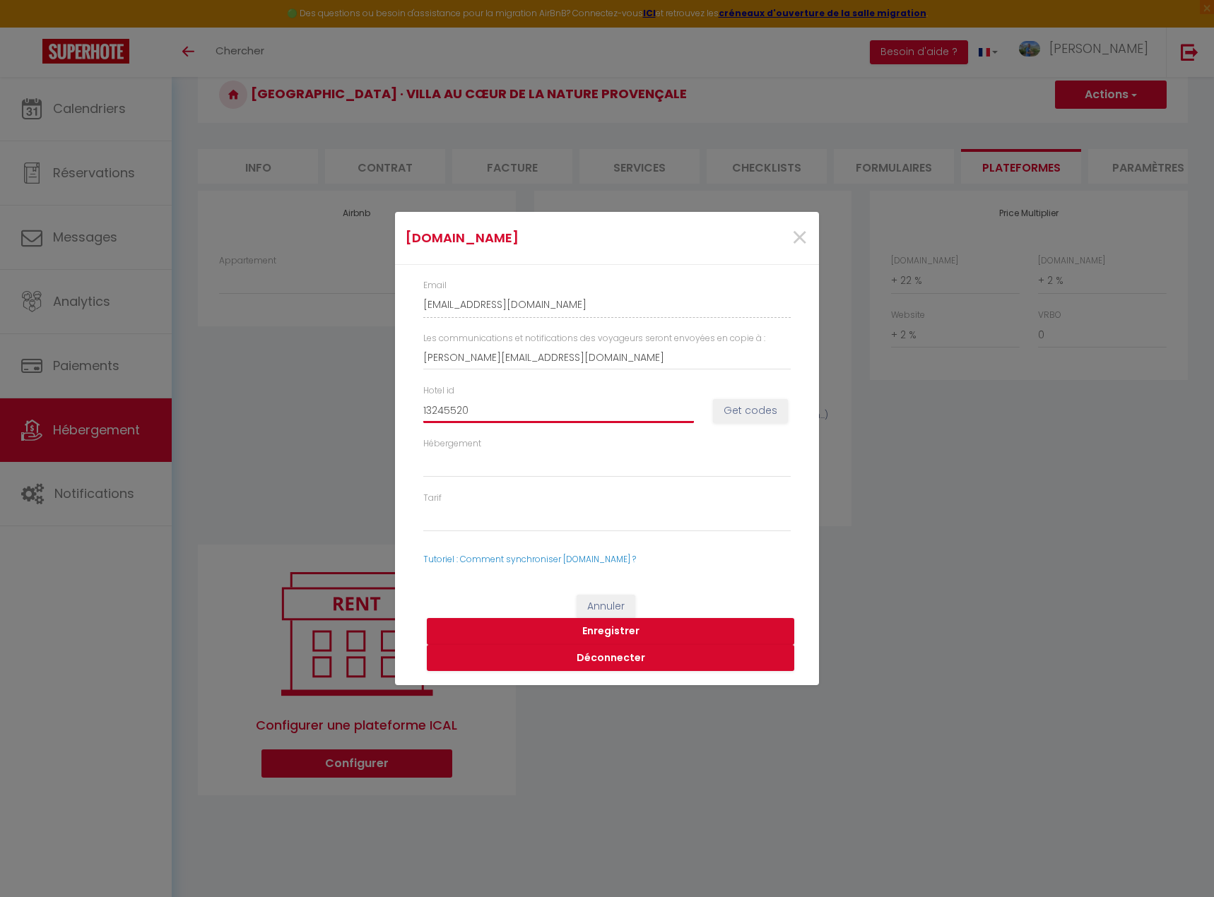
click at [540, 416] on input "13245520" at bounding box center [558, 410] width 271 height 25
click at [617, 653] on button "Déconnecter" at bounding box center [610, 658] width 367 height 27
select select
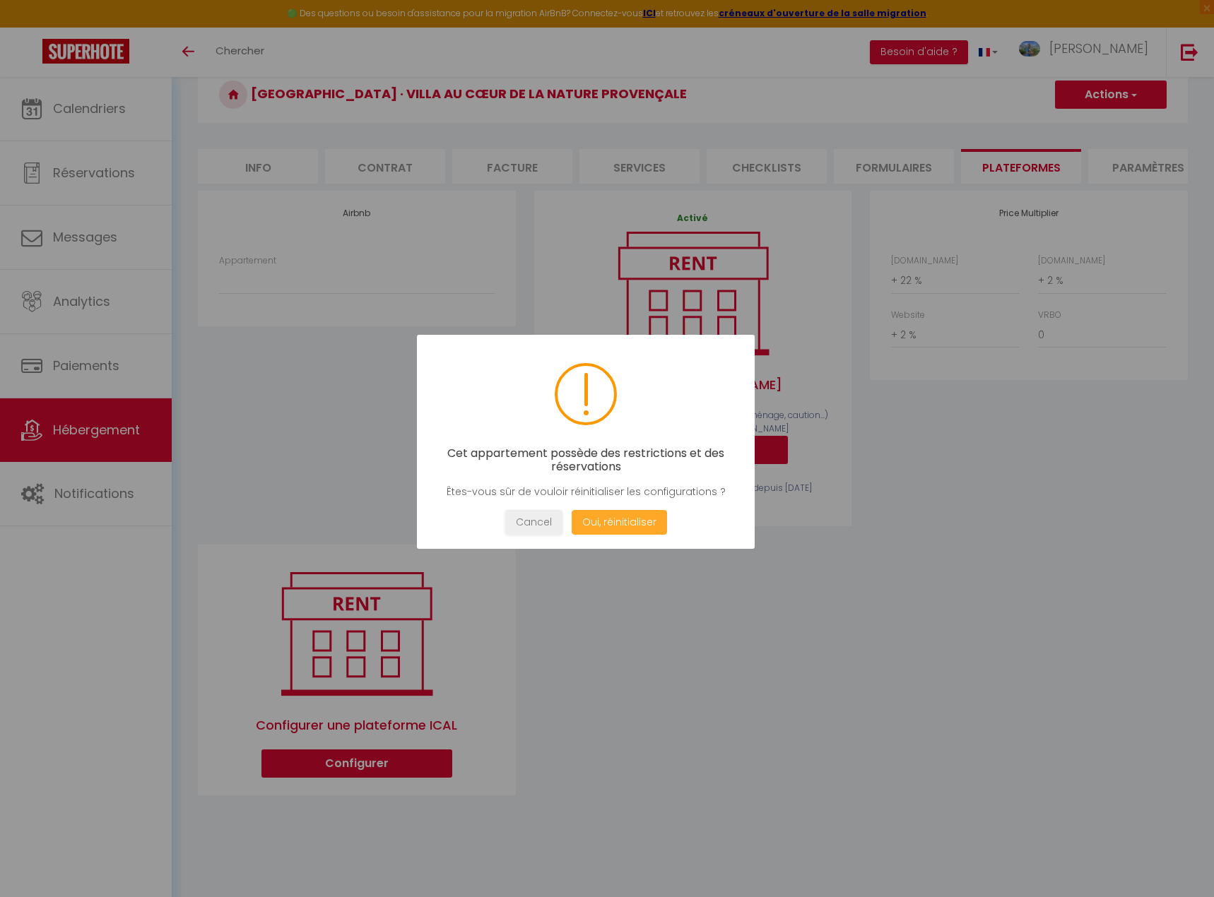
click at [628, 521] on button "Oui, réinitialiser" at bounding box center [619, 522] width 95 height 25
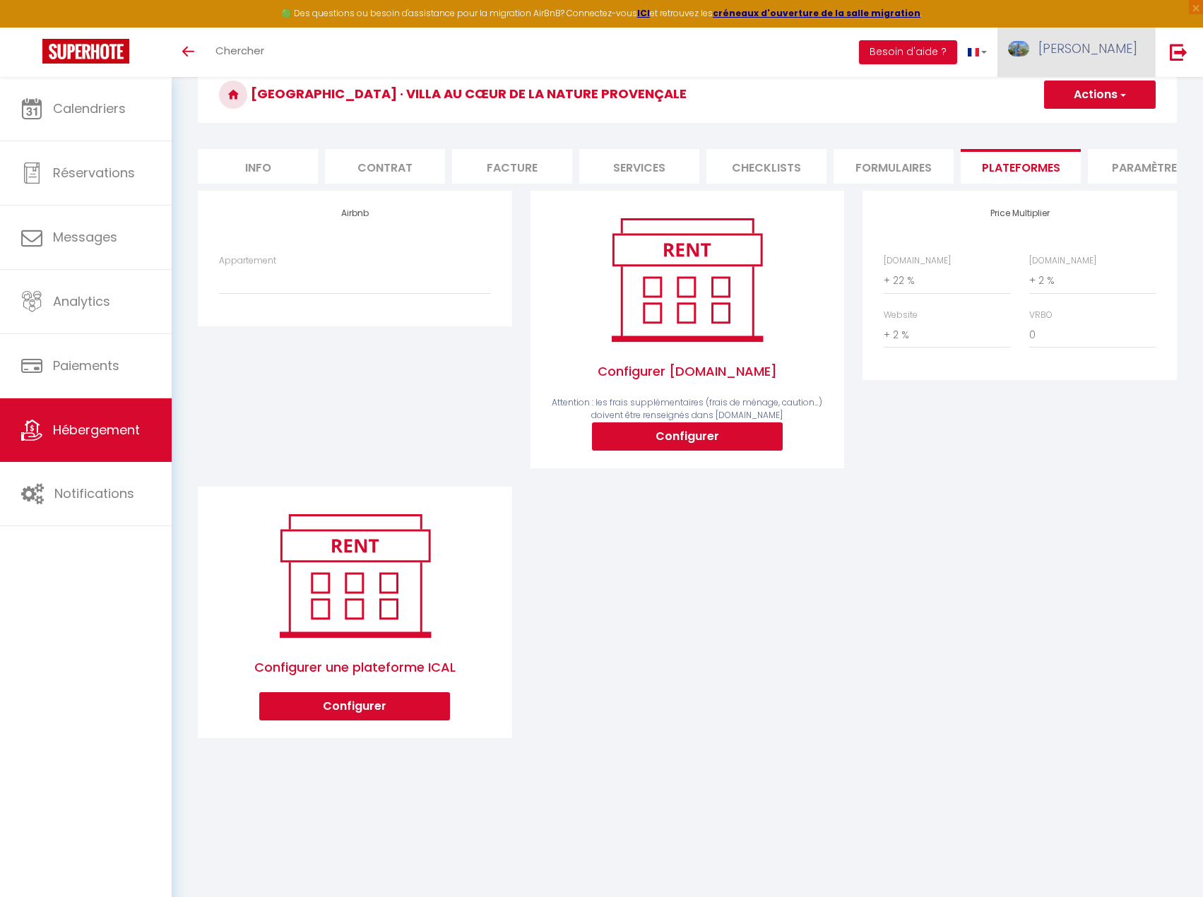
click at [1114, 55] on span "[PERSON_NAME]" at bounding box center [1088, 49] width 99 height 18
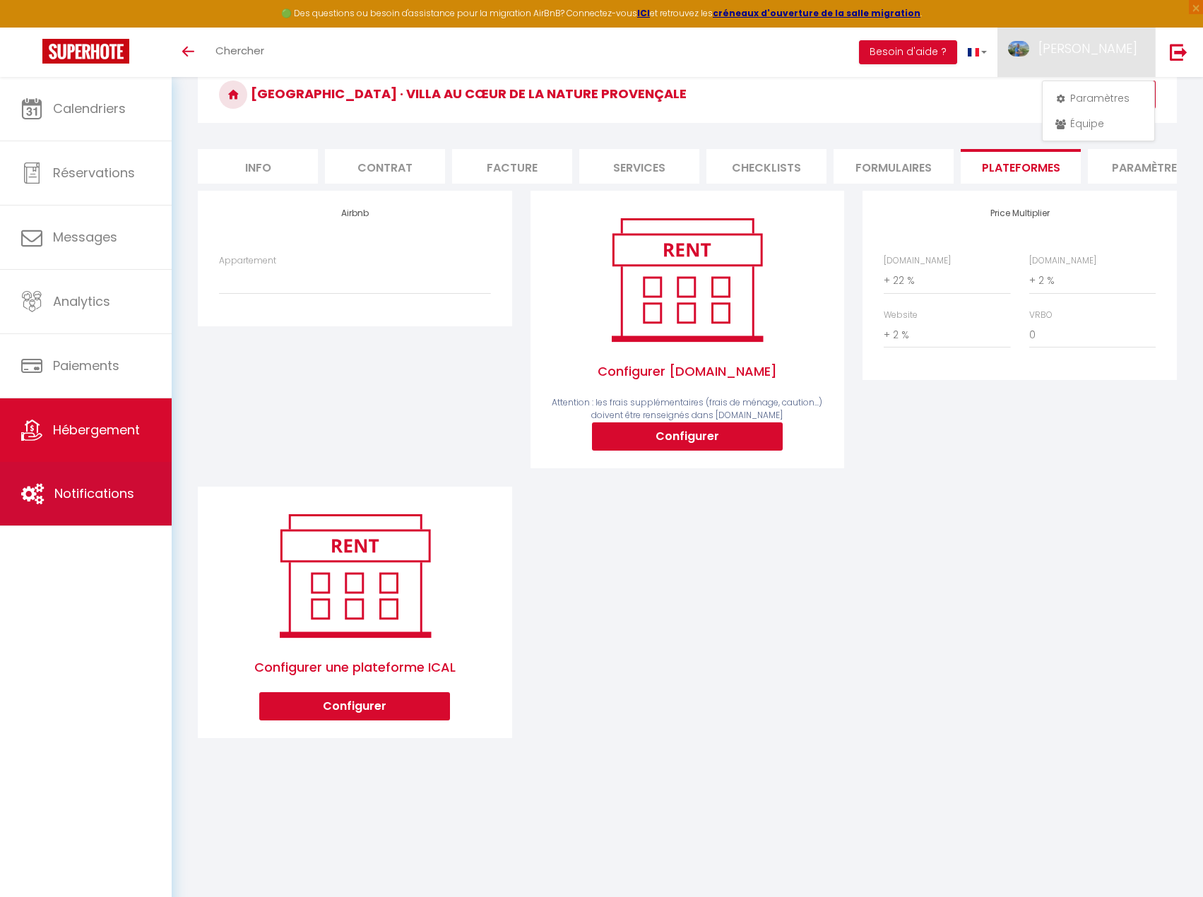
click at [119, 493] on span "Notifications" at bounding box center [94, 494] width 80 height 18
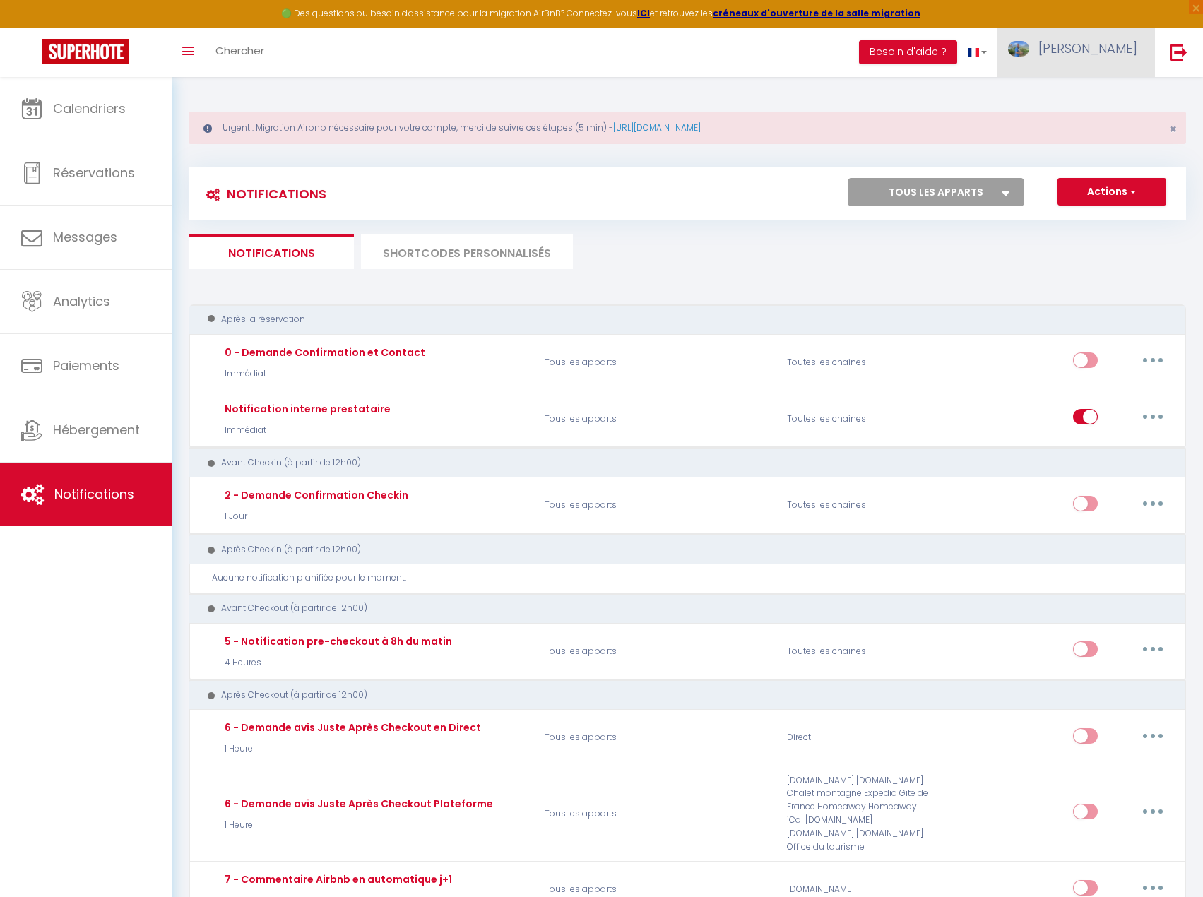
click at [1121, 52] on span "[PERSON_NAME]" at bounding box center [1088, 49] width 99 height 18
click at [1102, 91] on link "Paramètres" at bounding box center [1098, 98] width 105 height 24
select select "28"
select select "fr"
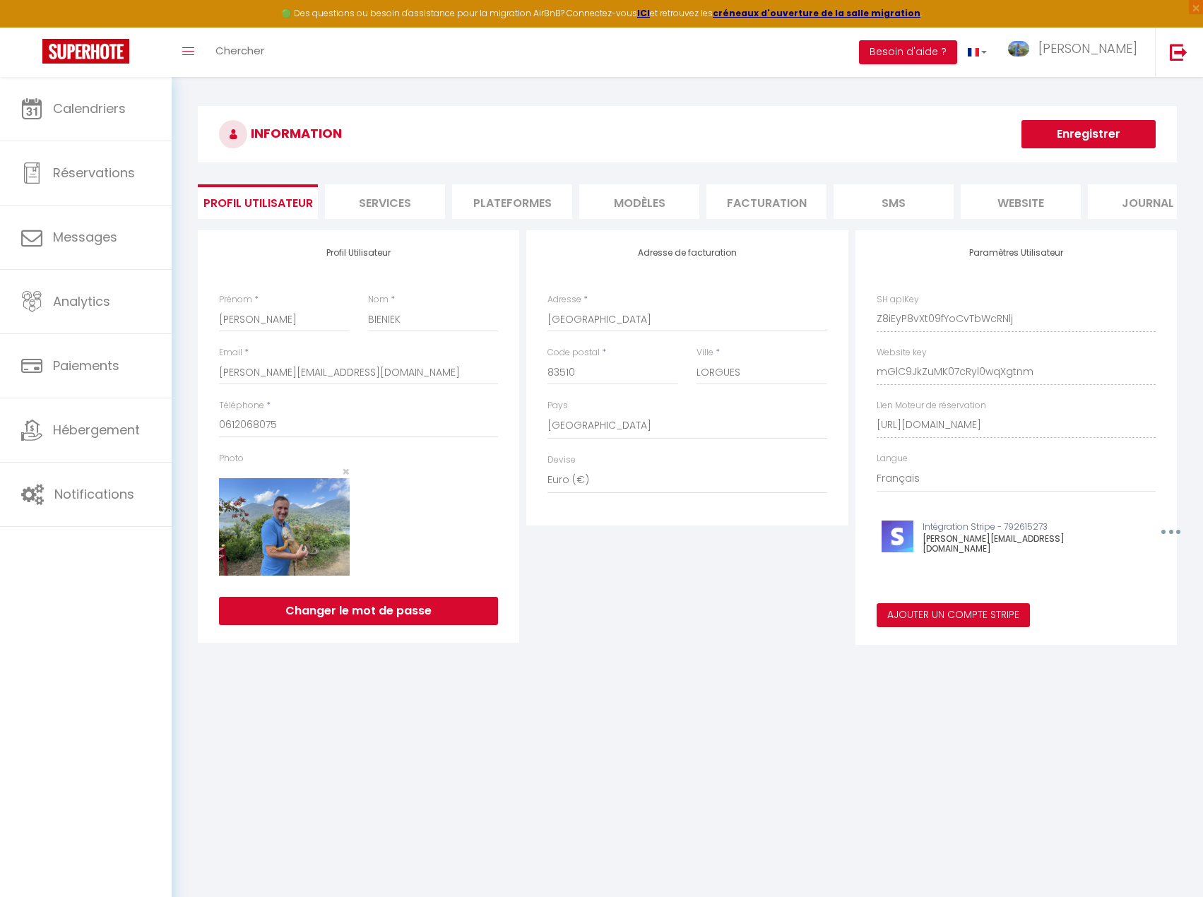
click at [1169, 534] on icon "button" at bounding box center [1171, 532] width 4 height 4
click at [1102, 576] on button "Supprimer" at bounding box center [1135, 564] width 105 height 24
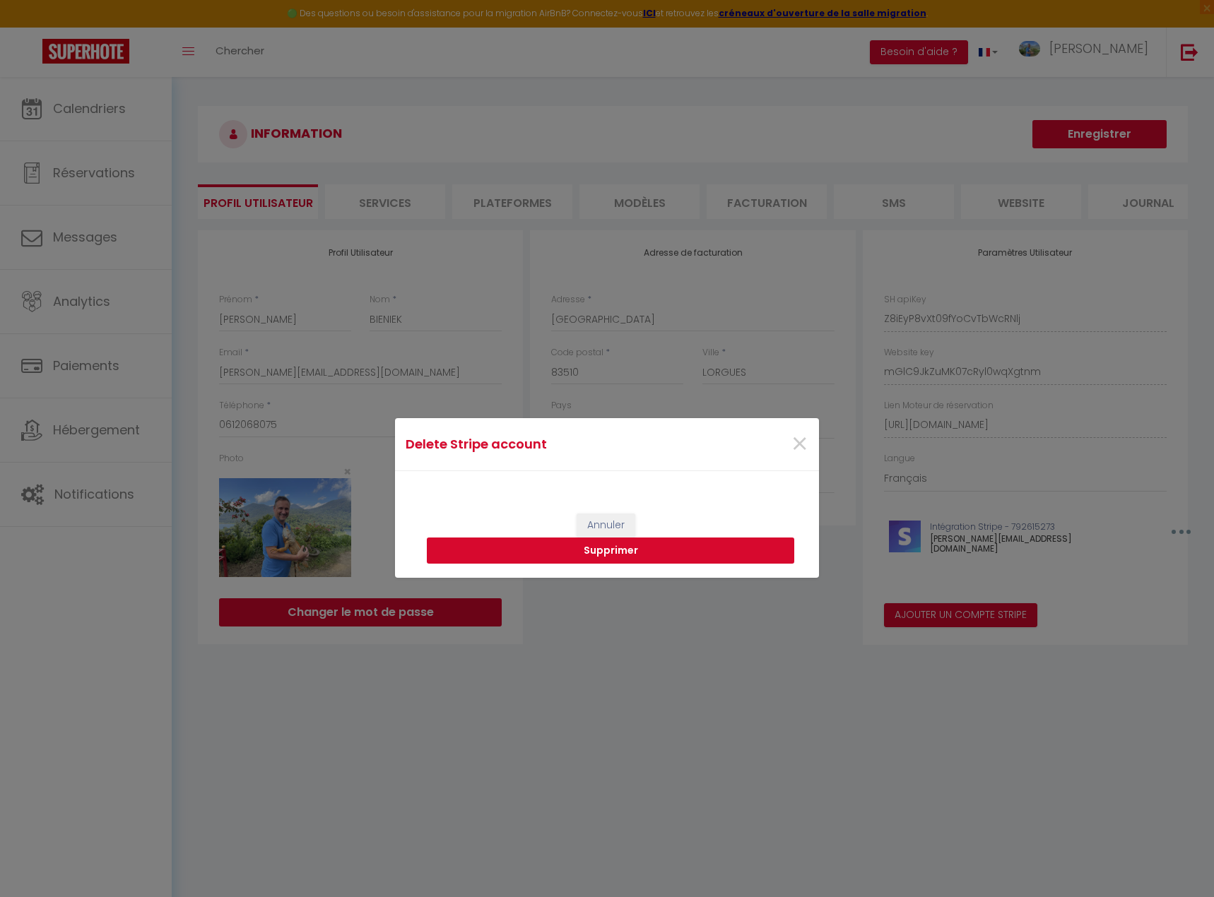
click at [721, 550] on button "Supprimer" at bounding box center [610, 551] width 367 height 27
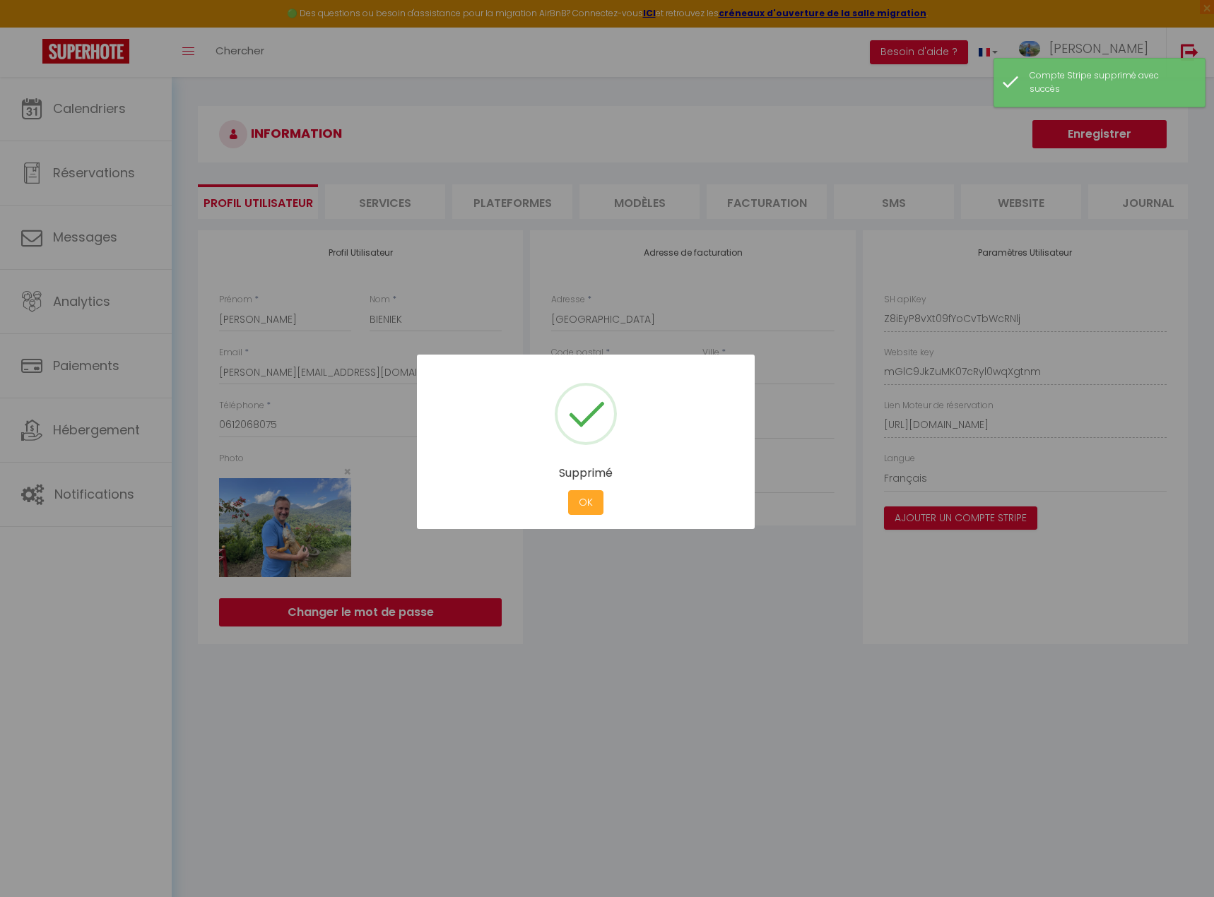
click at [591, 509] on button "OK" at bounding box center [585, 502] width 35 height 25
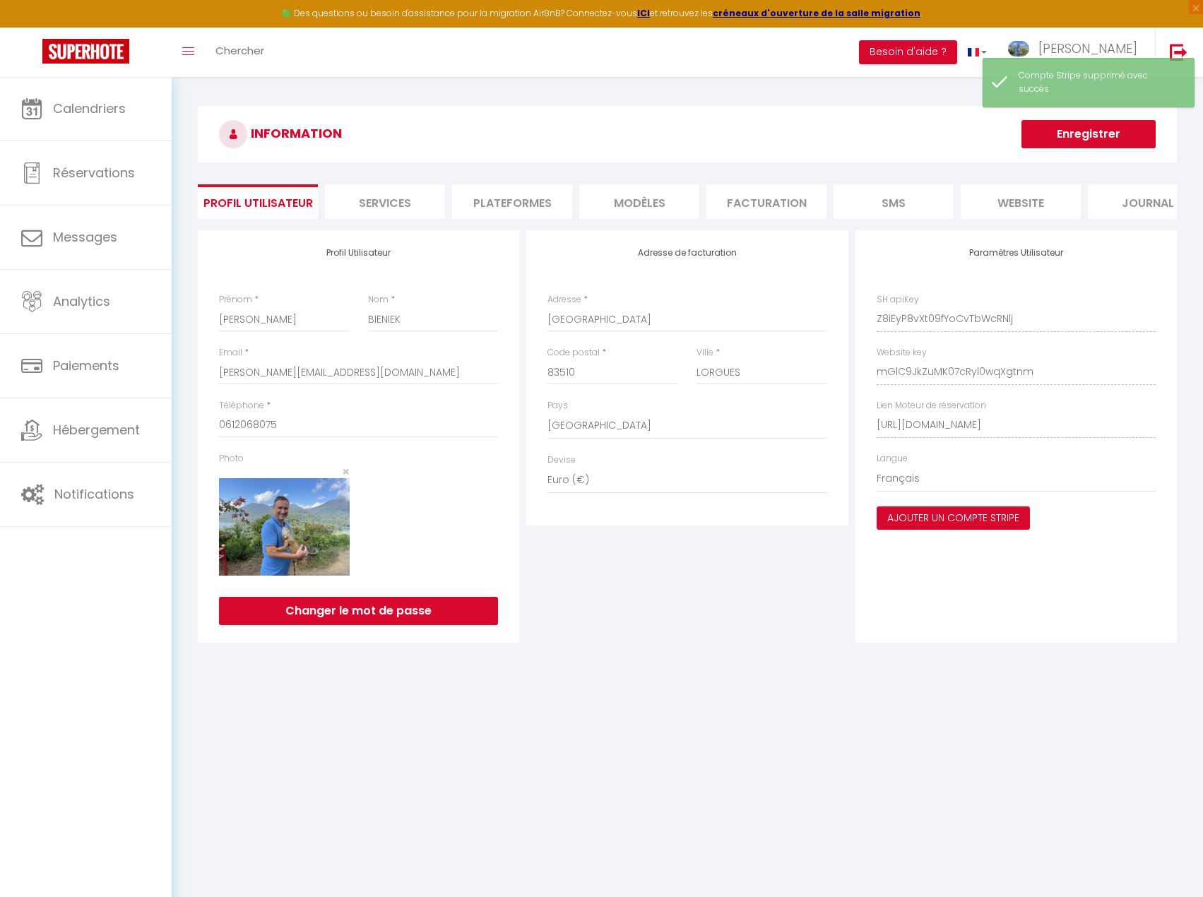
click at [397, 202] on li "Services" at bounding box center [385, 201] width 120 height 35
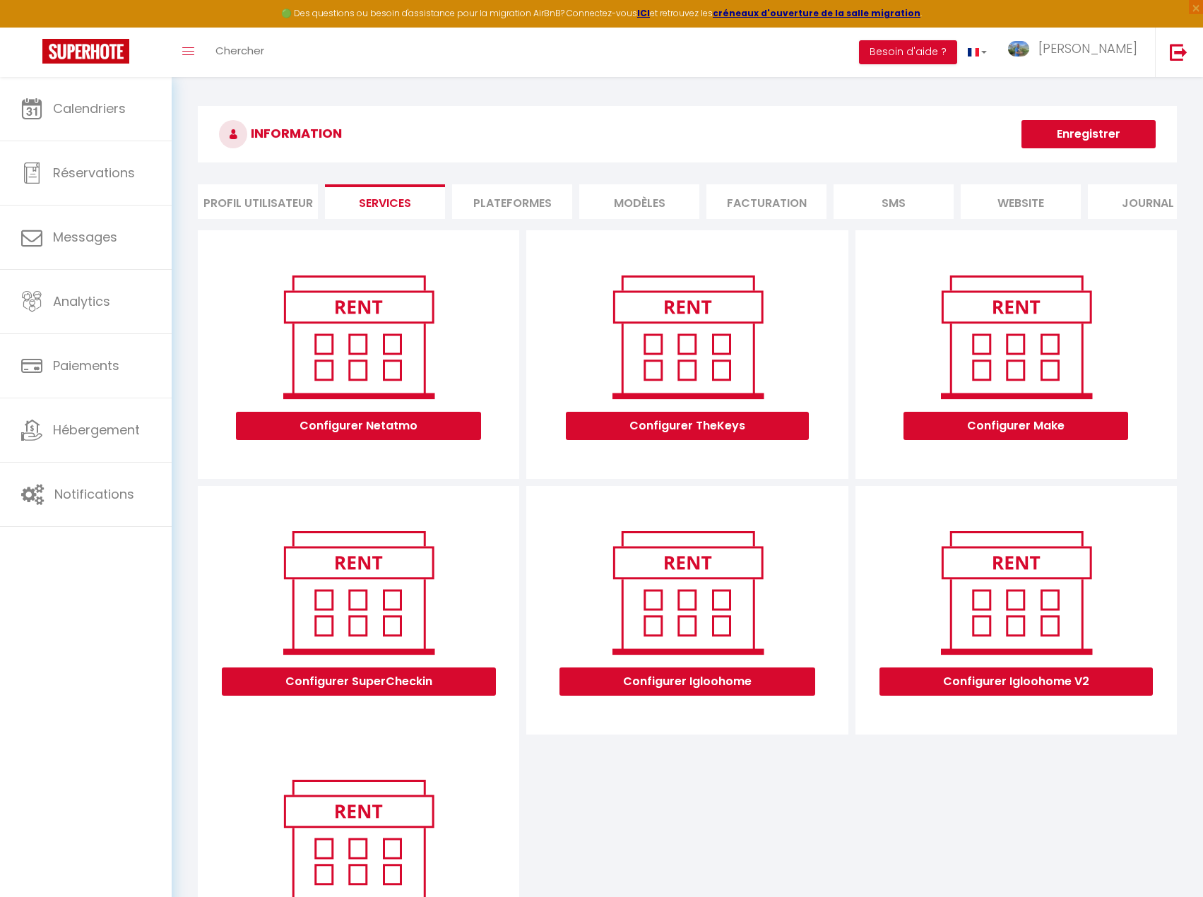
click at [526, 204] on li "Plateformes" at bounding box center [512, 201] width 120 height 35
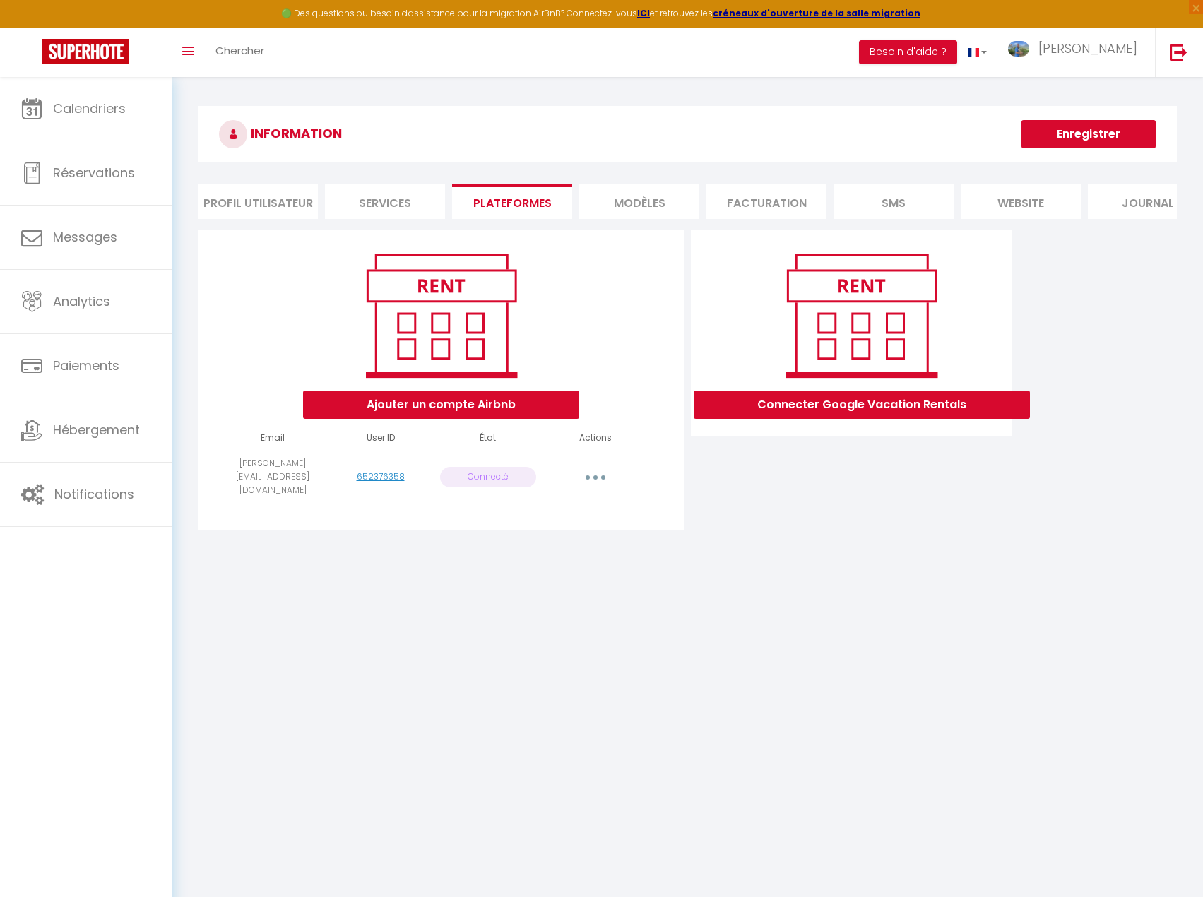
click at [592, 479] on button "button" at bounding box center [596, 477] width 40 height 23
click at [541, 536] on link "Supprimer" at bounding box center [533, 535] width 156 height 24
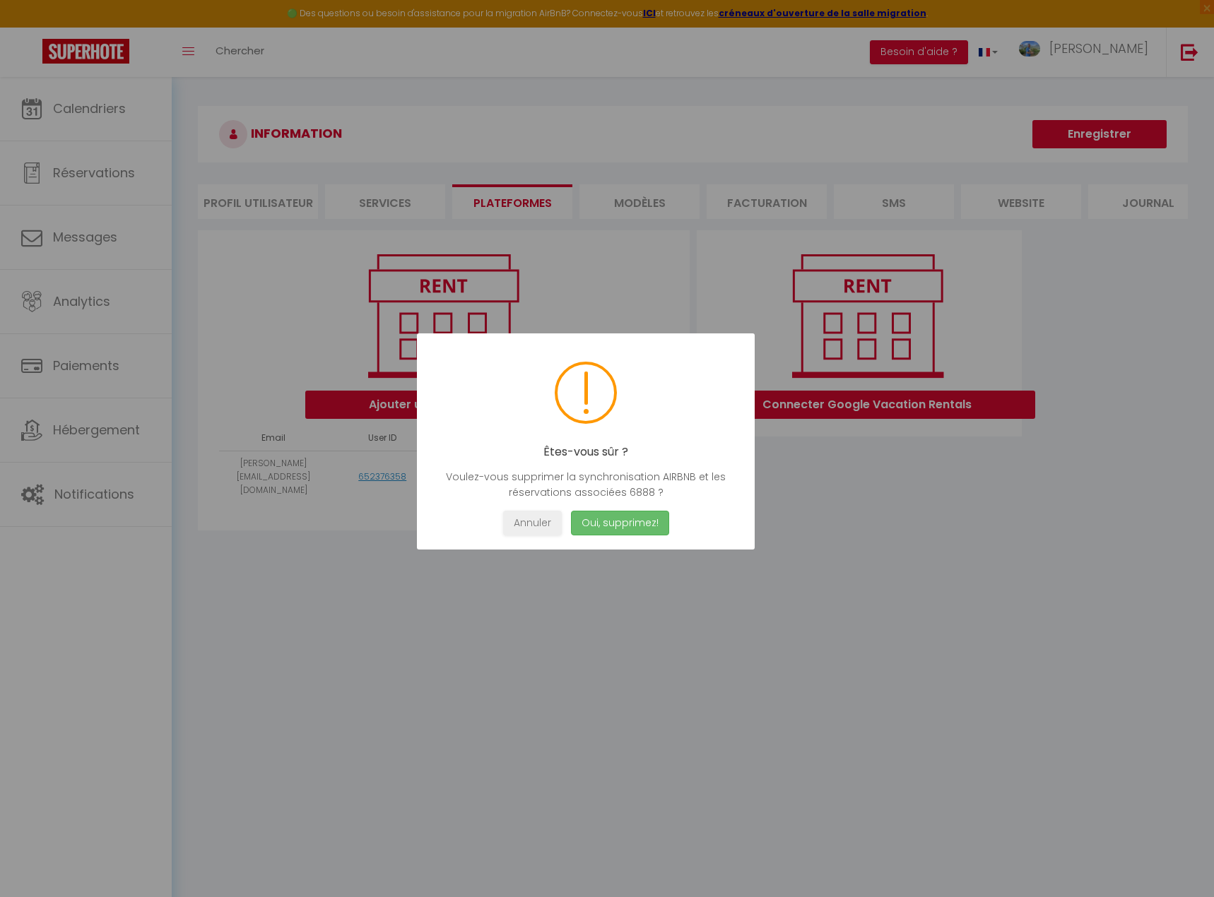
click at [651, 526] on button "Oui, supprimez!" at bounding box center [620, 523] width 98 height 25
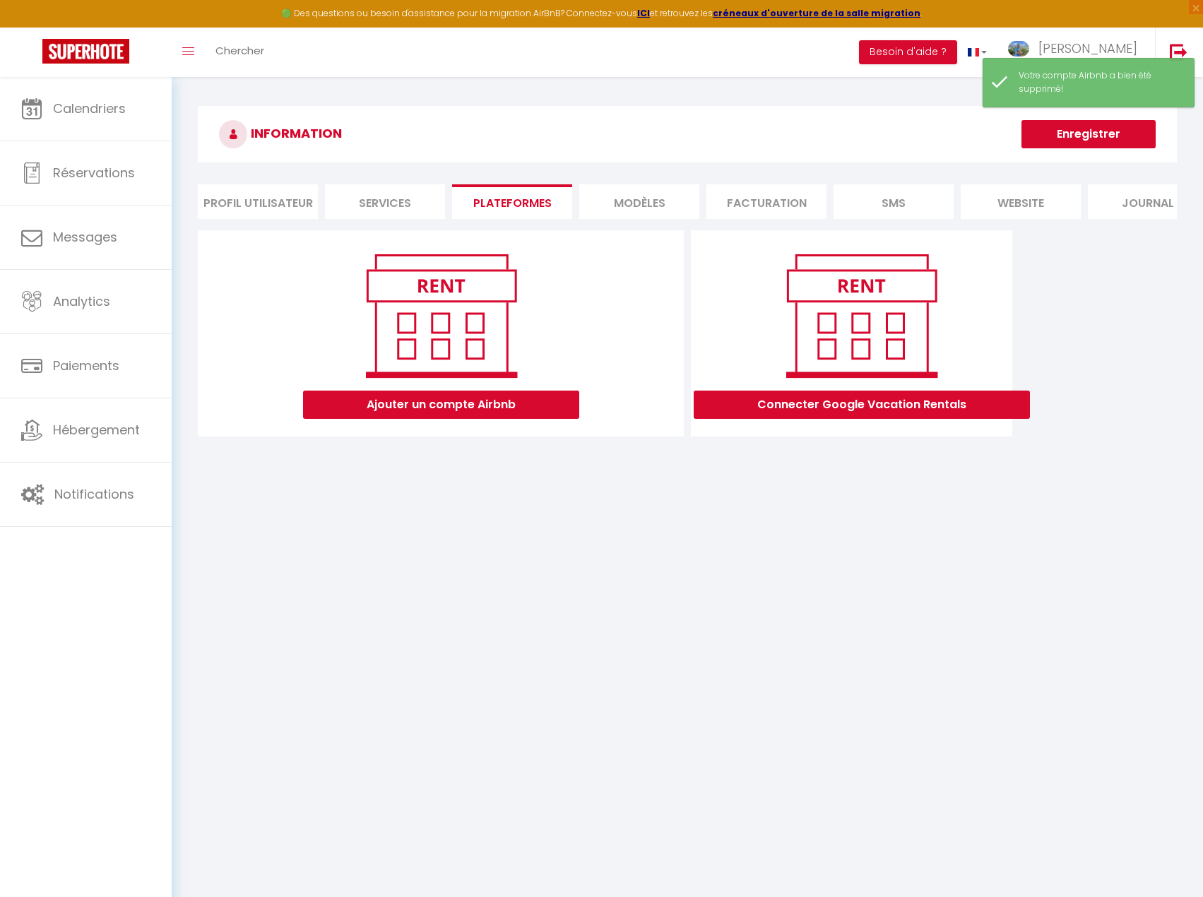
click at [640, 208] on li "MODÈLES" at bounding box center [639, 201] width 120 height 35
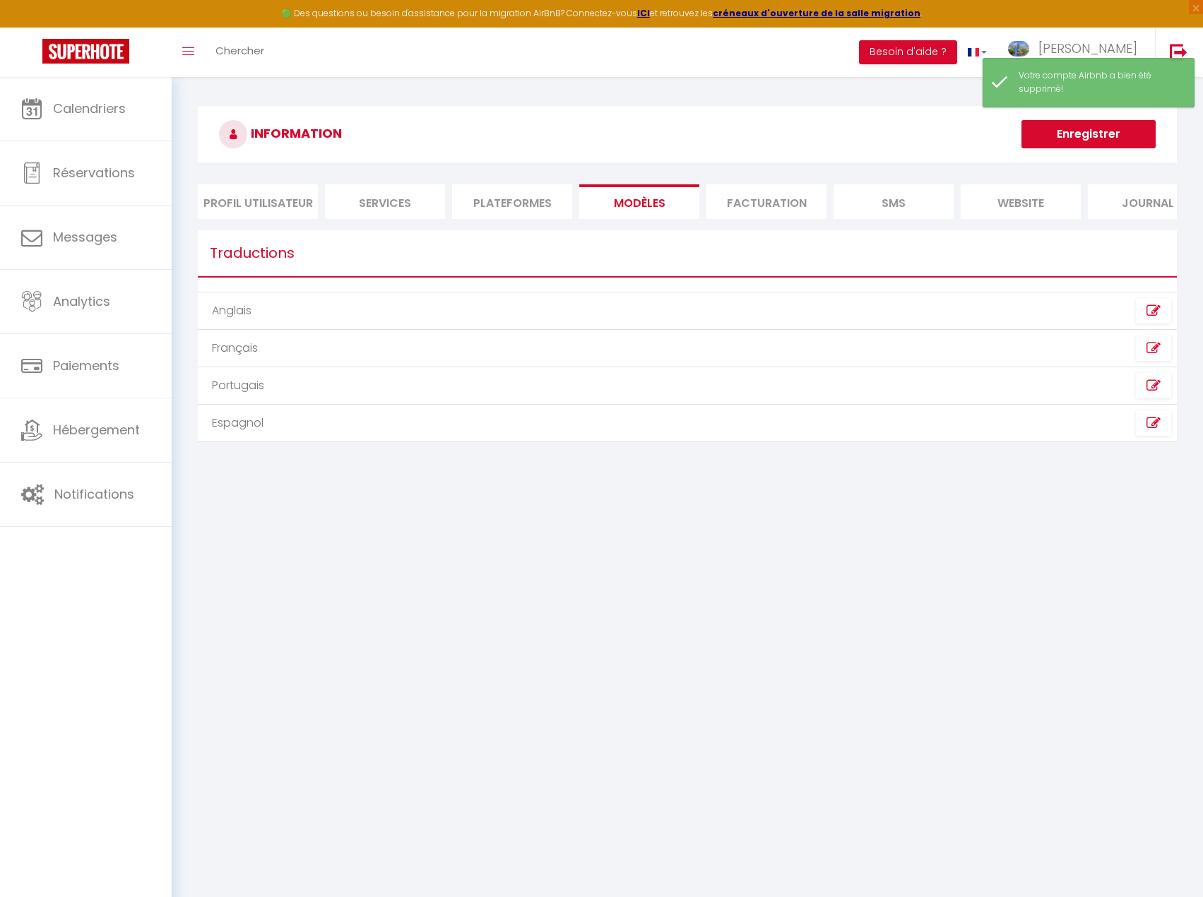
click at [757, 208] on li "Facturation" at bounding box center [767, 201] width 120 height 35
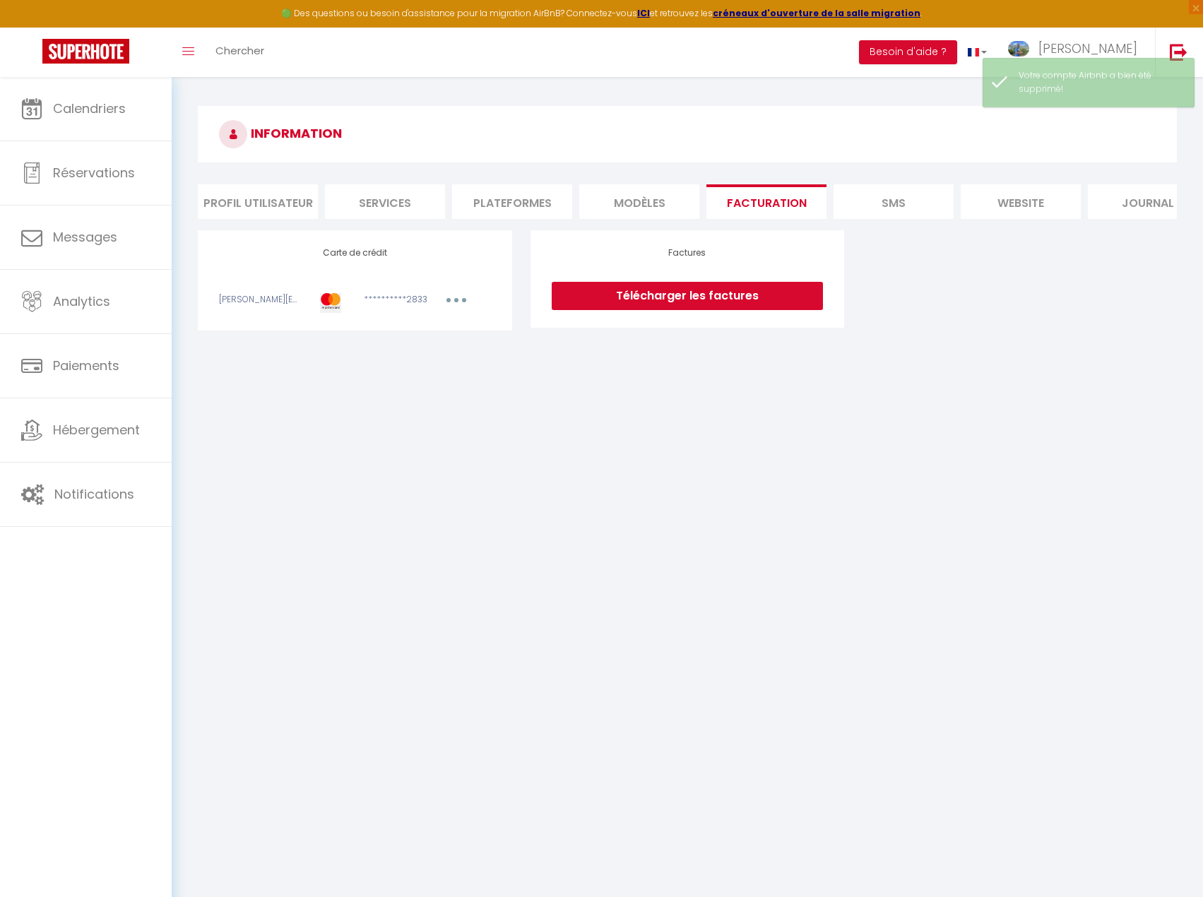
click at [464, 311] on button "button" at bounding box center [457, 302] width 40 height 18
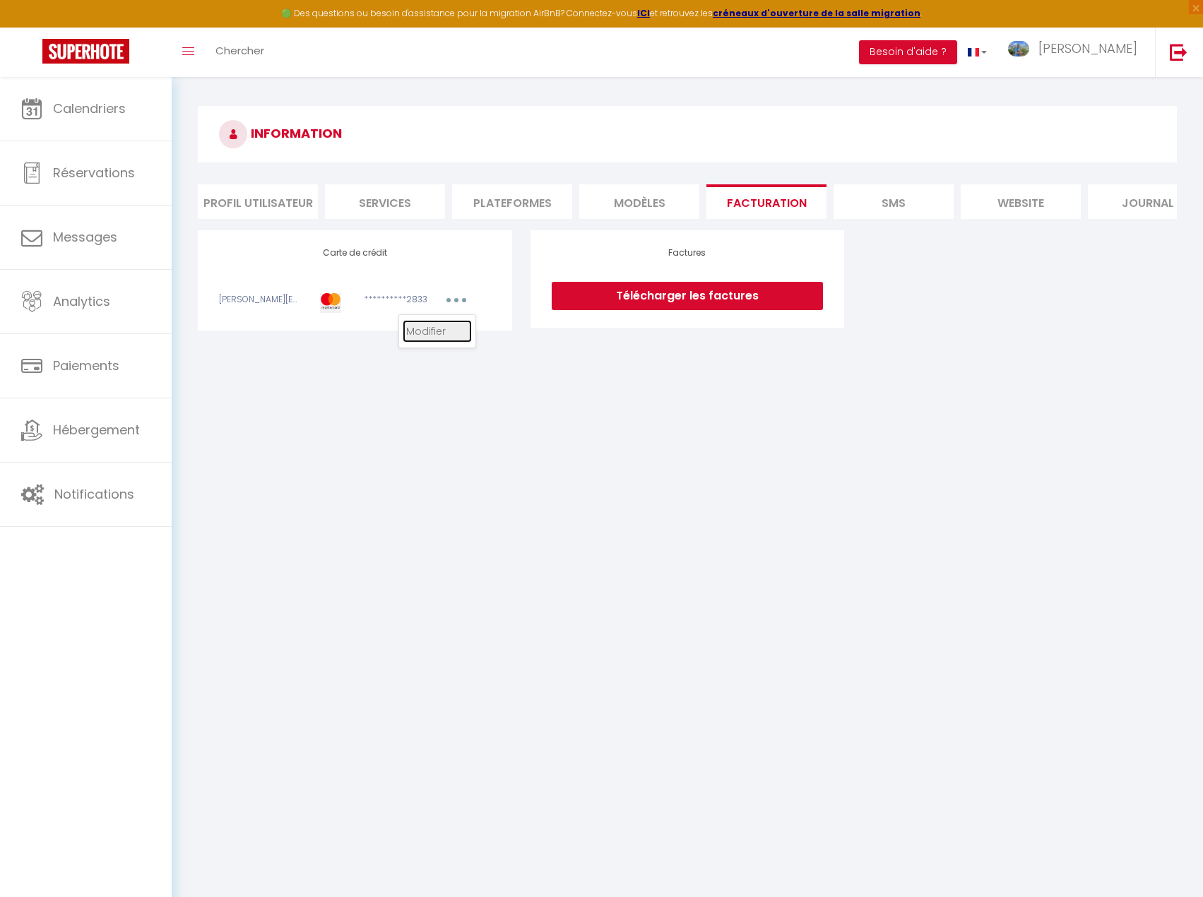
click at [458, 343] on link "Modifier" at bounding box center [437, 331] width 69 height 23
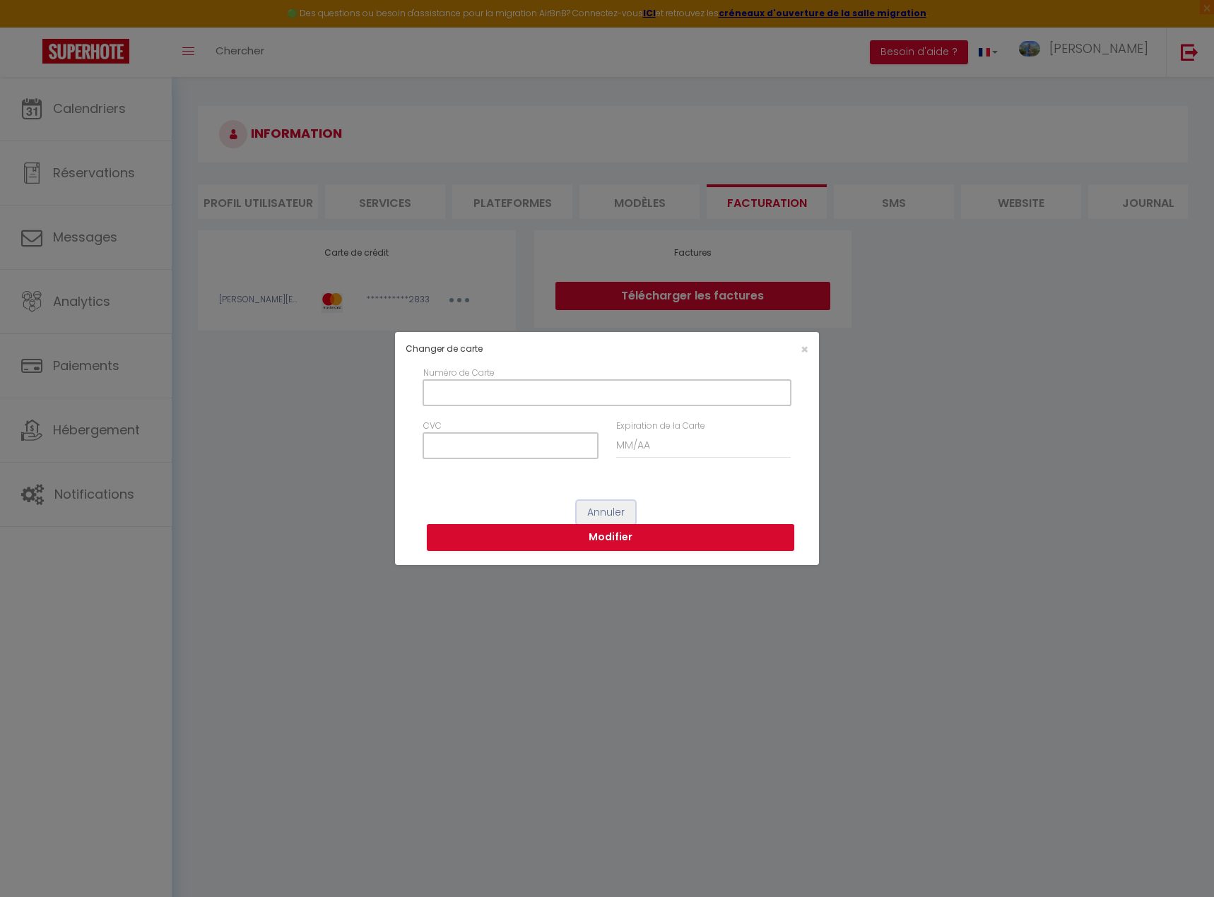
click at [614, 513] on button "Annuler" at bounding box center [606, 513] width 59 height 24
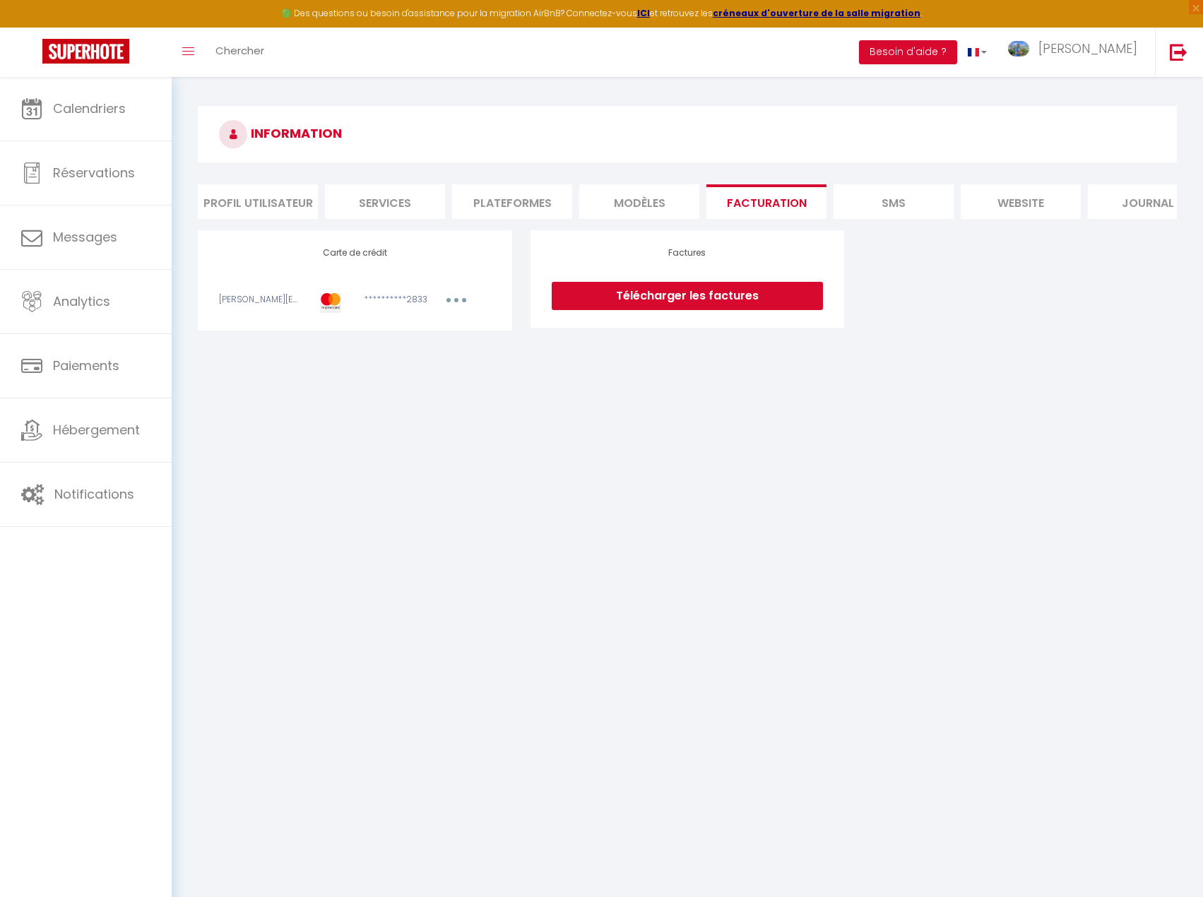
click at [890, 199] on li "SMS" at bounding box center [894, 201] width 120 height 35
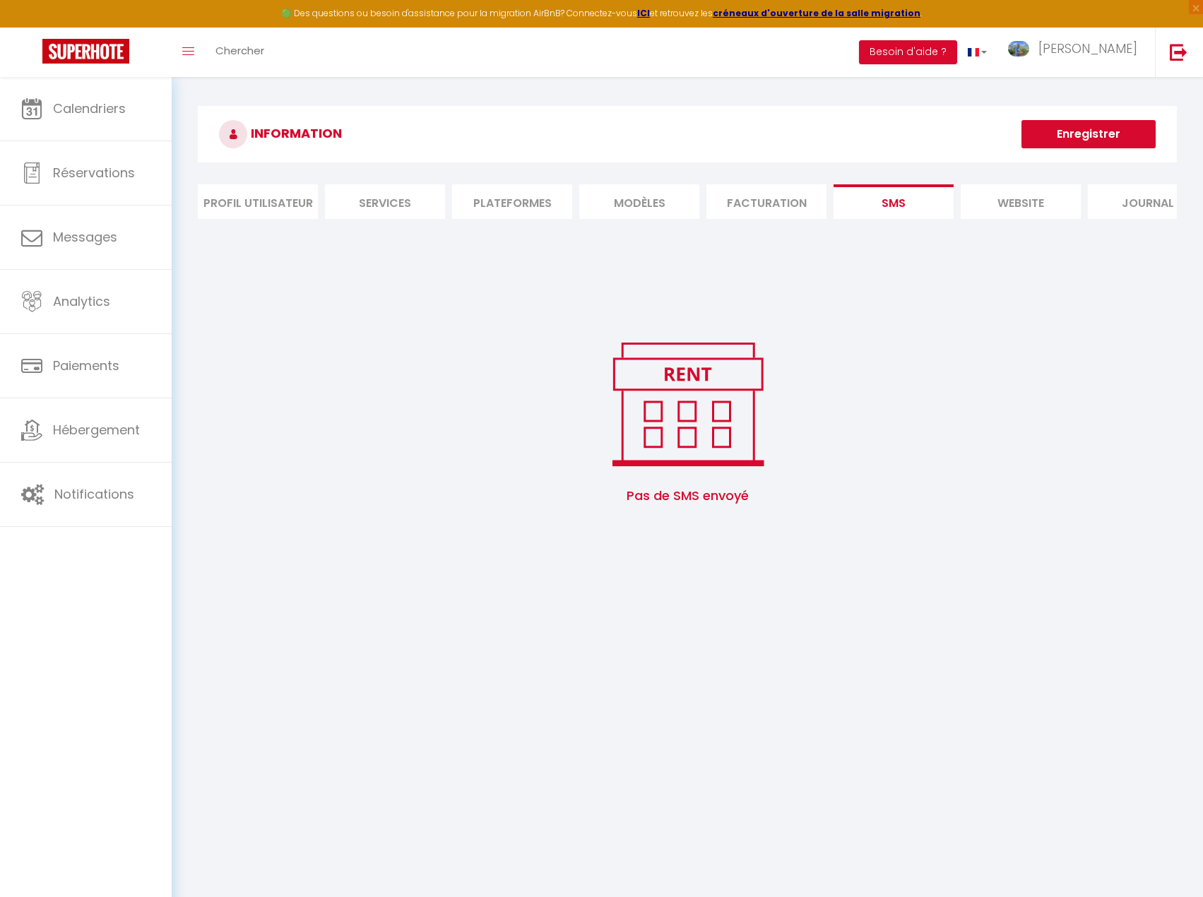
click at [1013, 208] on li "website" at bounding box center [1021, 201] width 120 height 35
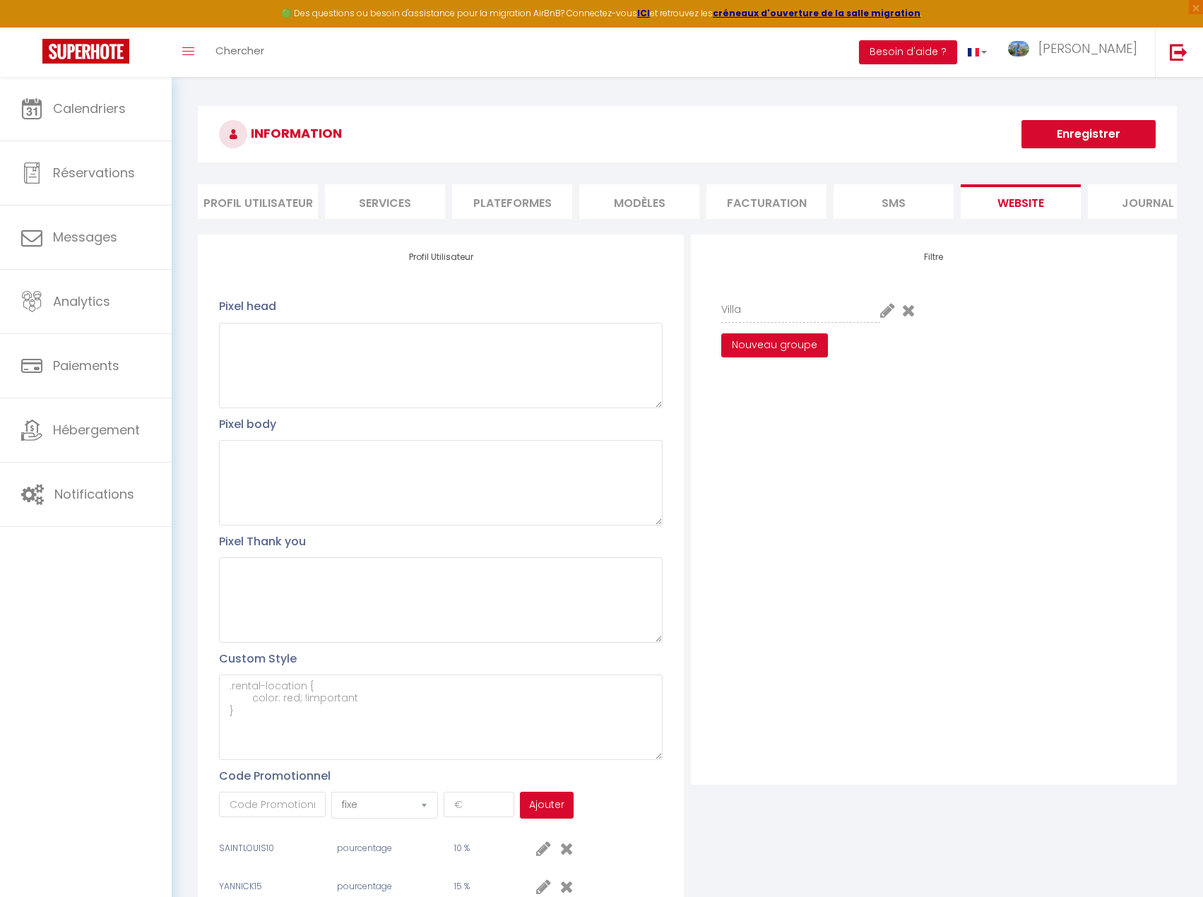
click at [1160, 201] on li "Journal" at bounding box center [1148, 201] width 120 height 35
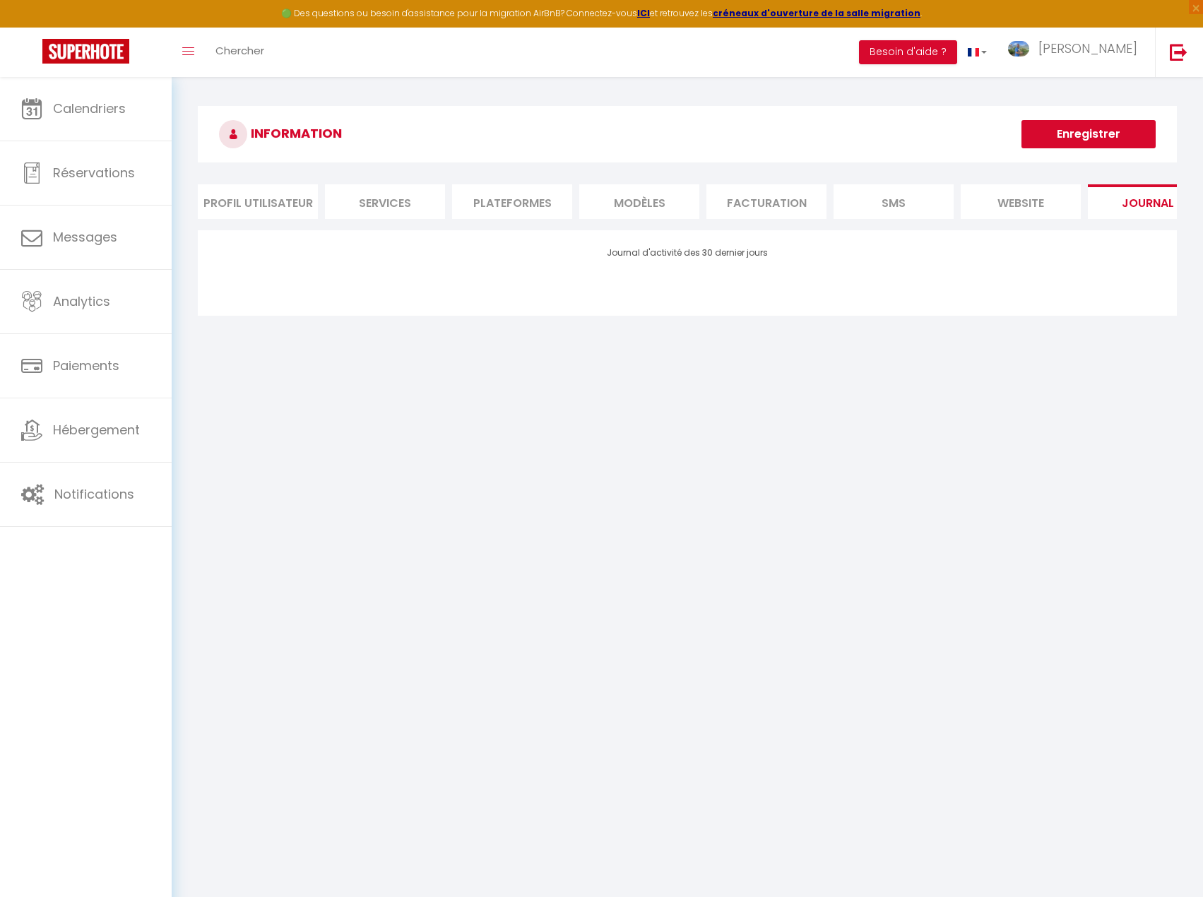
click at [268, 199] on li "Profil Utilisateur" at bounding box center [258, 201] width 120 height 35
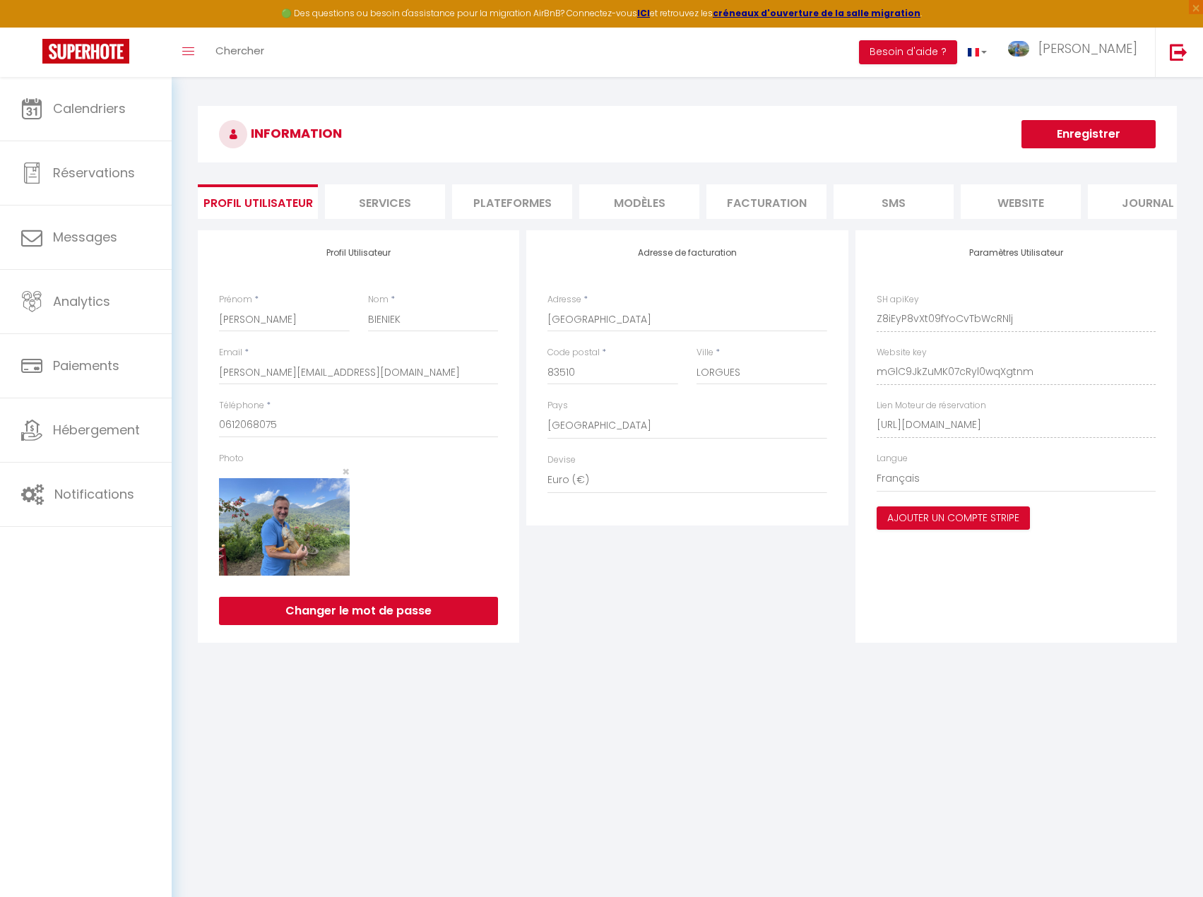
click at [1096, 136] on button "Enregistrer" at bounding box center [1089, 134] width 134 height 28
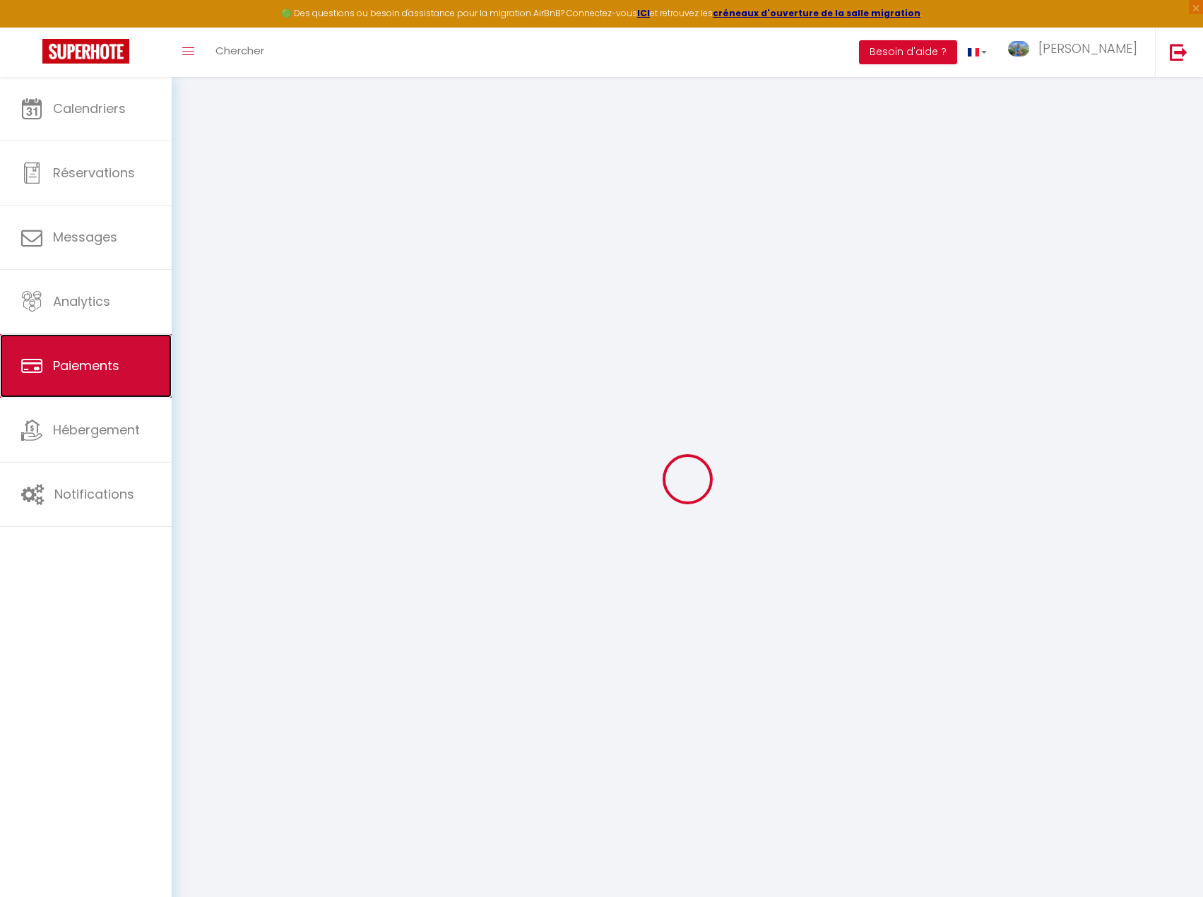
click at [85, 368] on span "Paiements" at bounding box center [86, 366] width 66 height 18
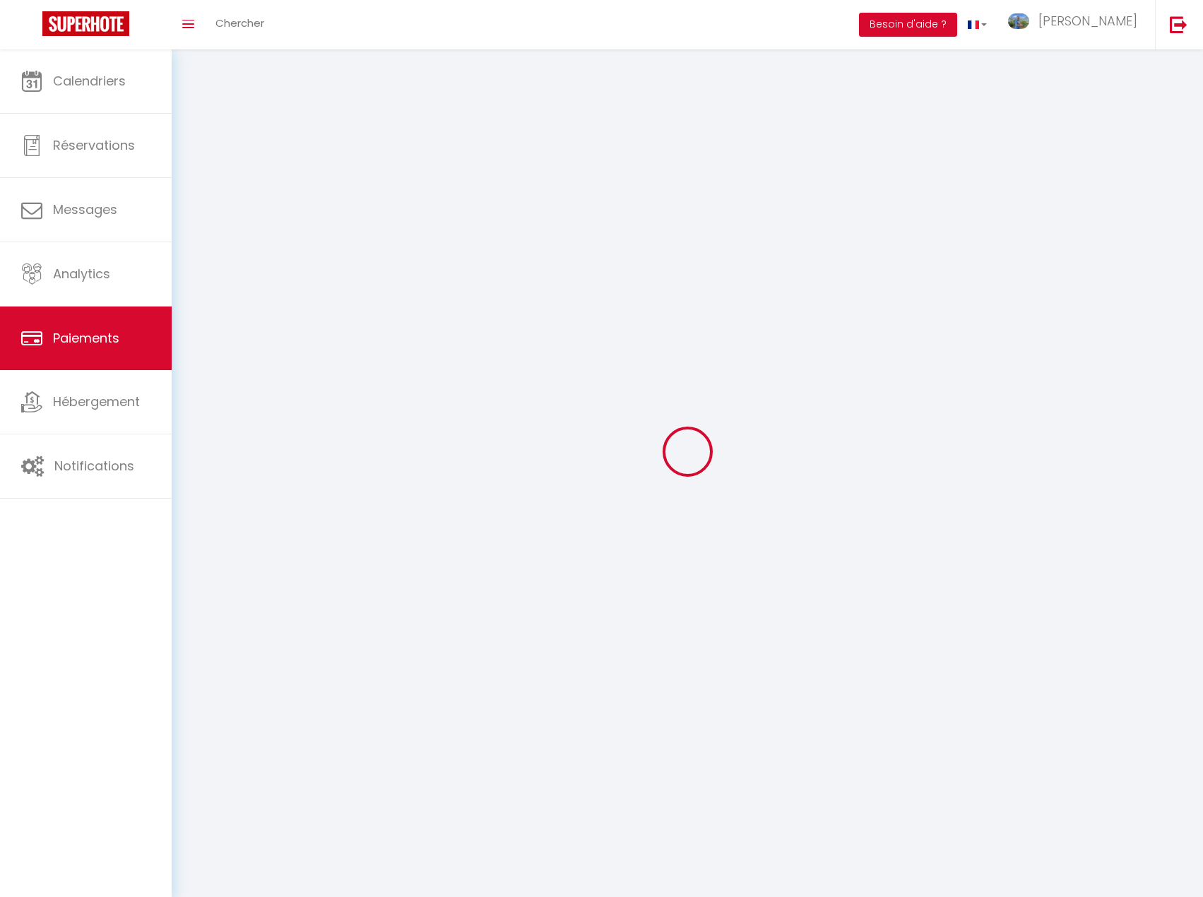
select select "2"
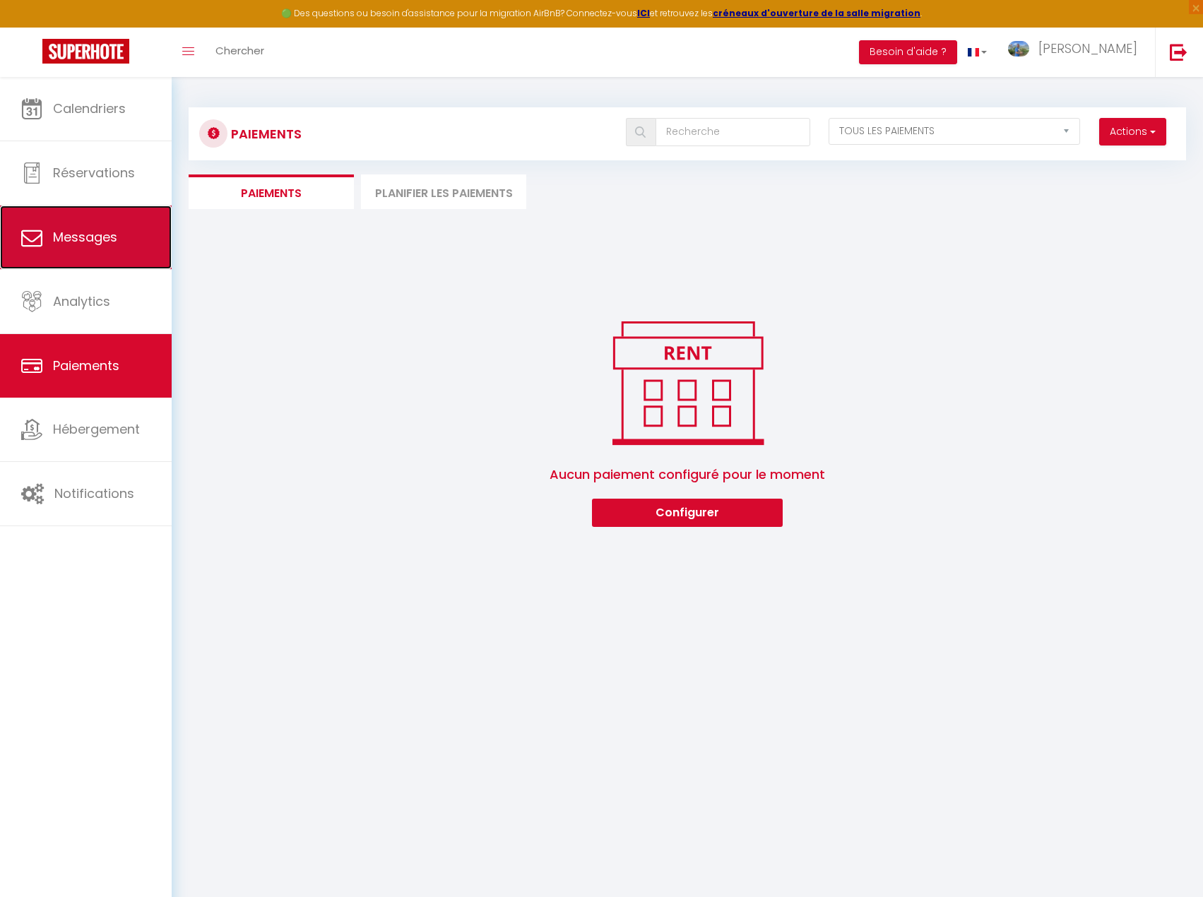
click at [93, 242] on span "Messages" at bounding box center [85, 237] width 64 height 18
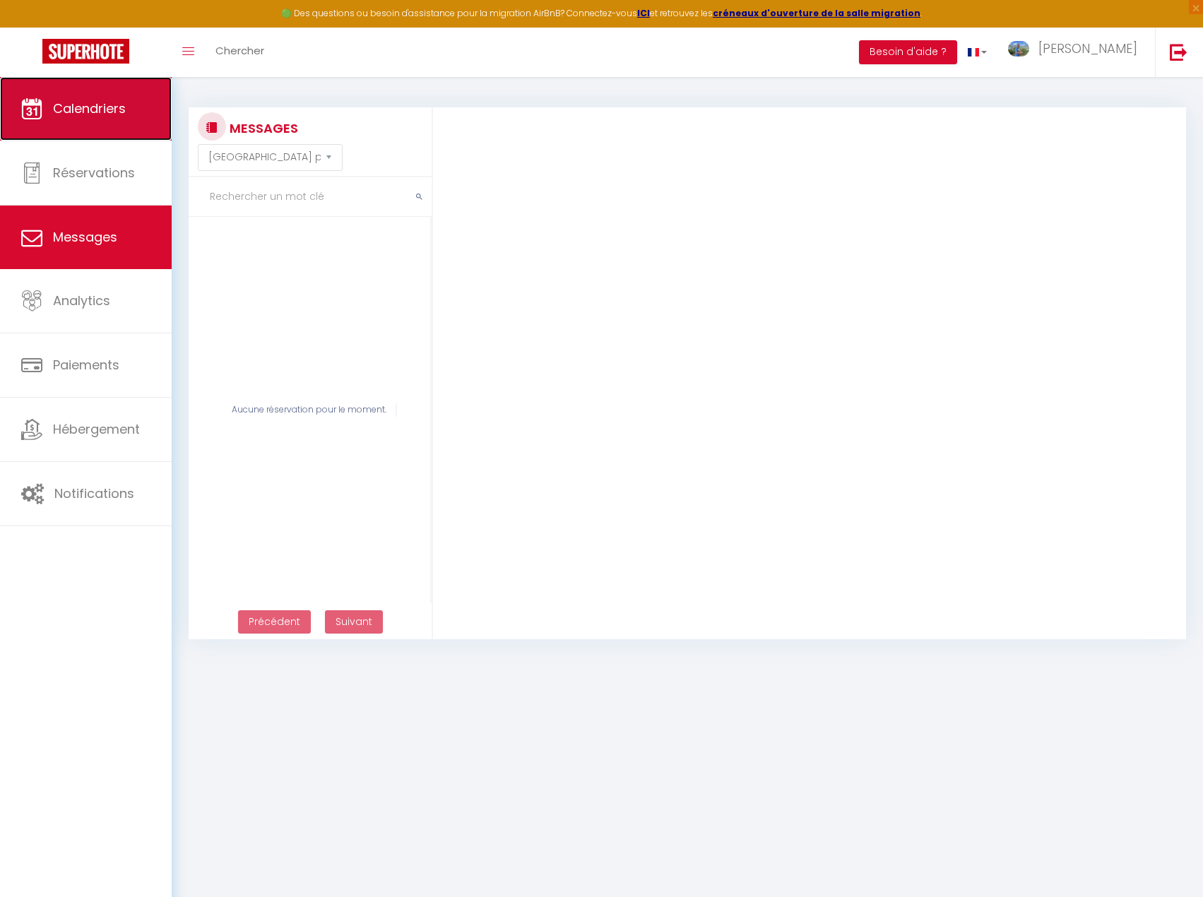
click at [95, 106] on span "Calendriers" at bounding box center [89, 109] width 73 height 18
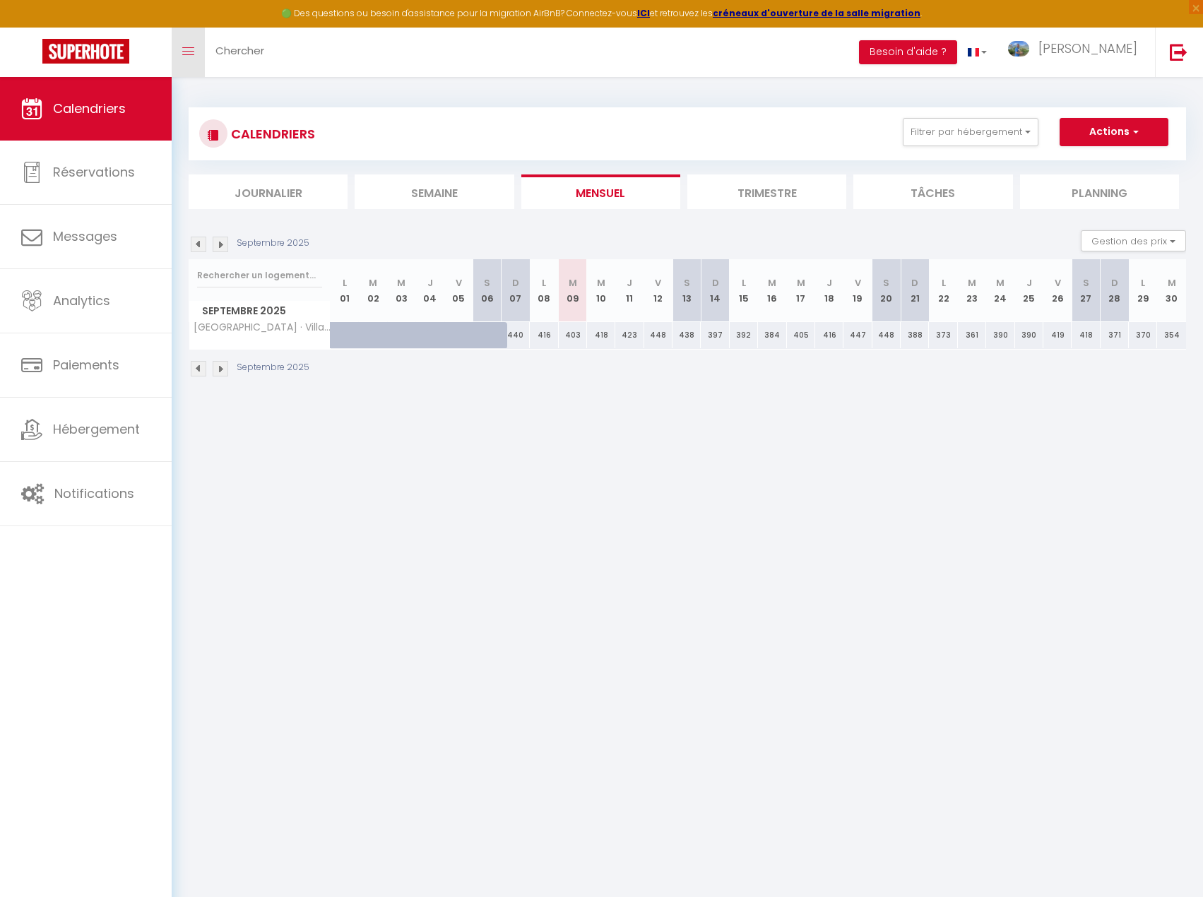
click at [187, 60] on link "Toggle menubar" at bounding box center [188, 52] width 33 height 49
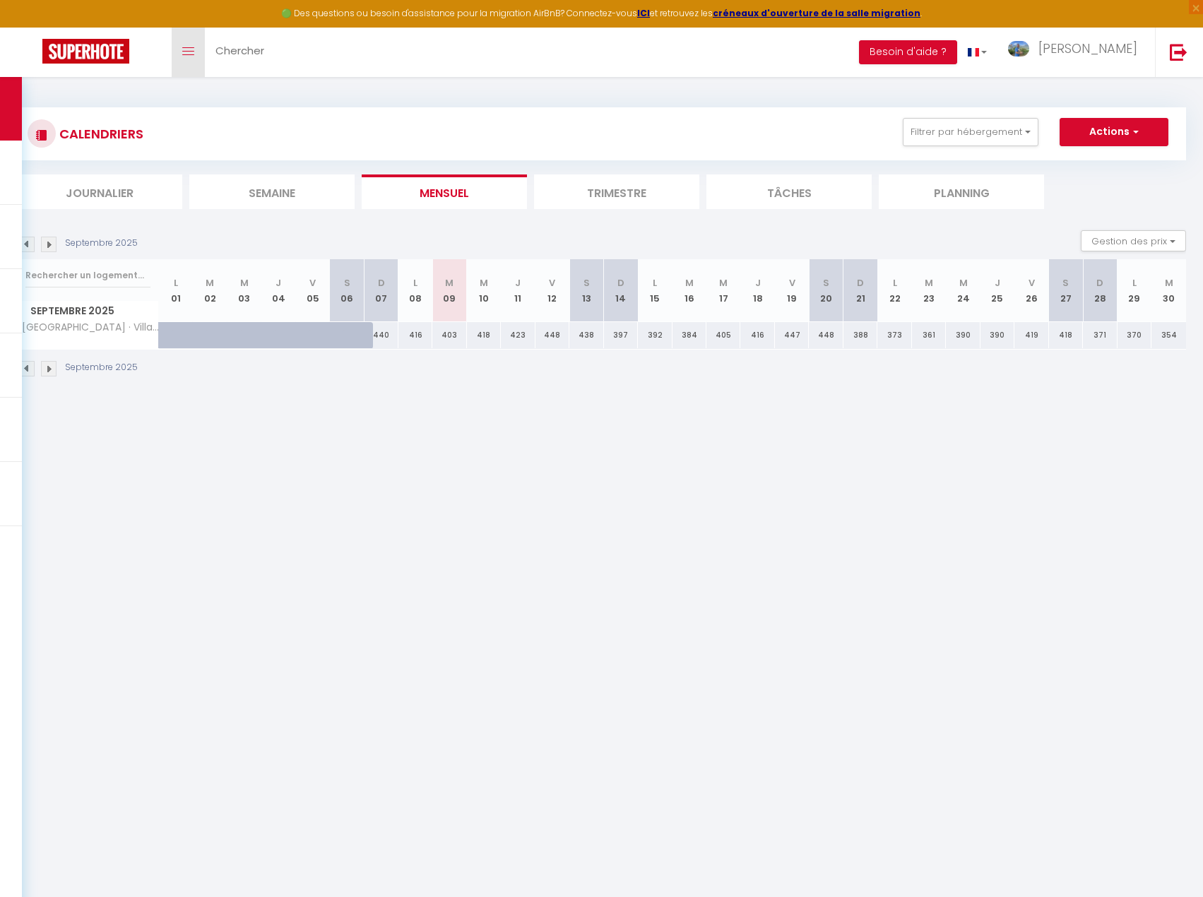
click at [187, 60] on link "Toggle menubar" at bounding box center [188, 52] width 33 height 49
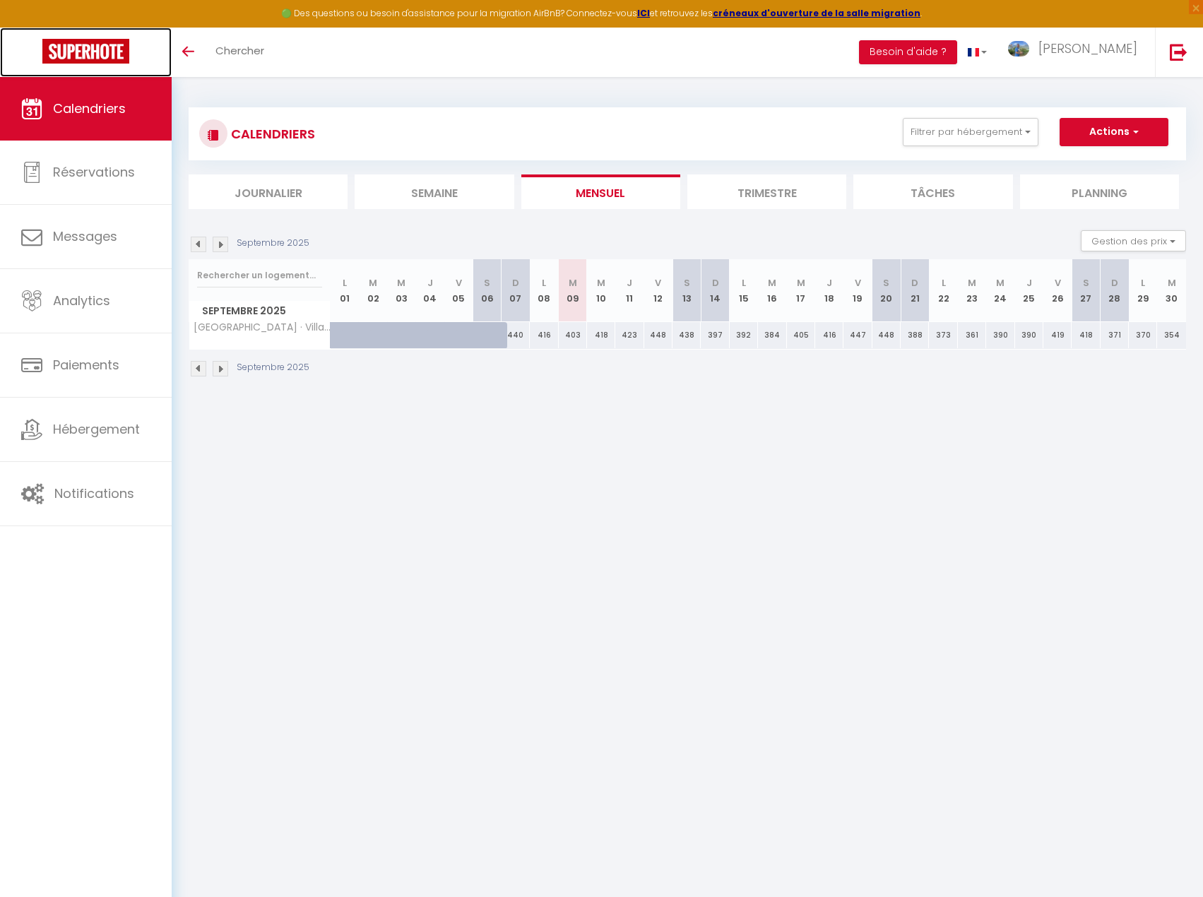
click at [114, 56] on img at bounding box center [85, 51] width 87 height 25
click at [1094, 42] on span "[PERSON_NAME]" at bounding box center [1088, 49] width 99 height 18
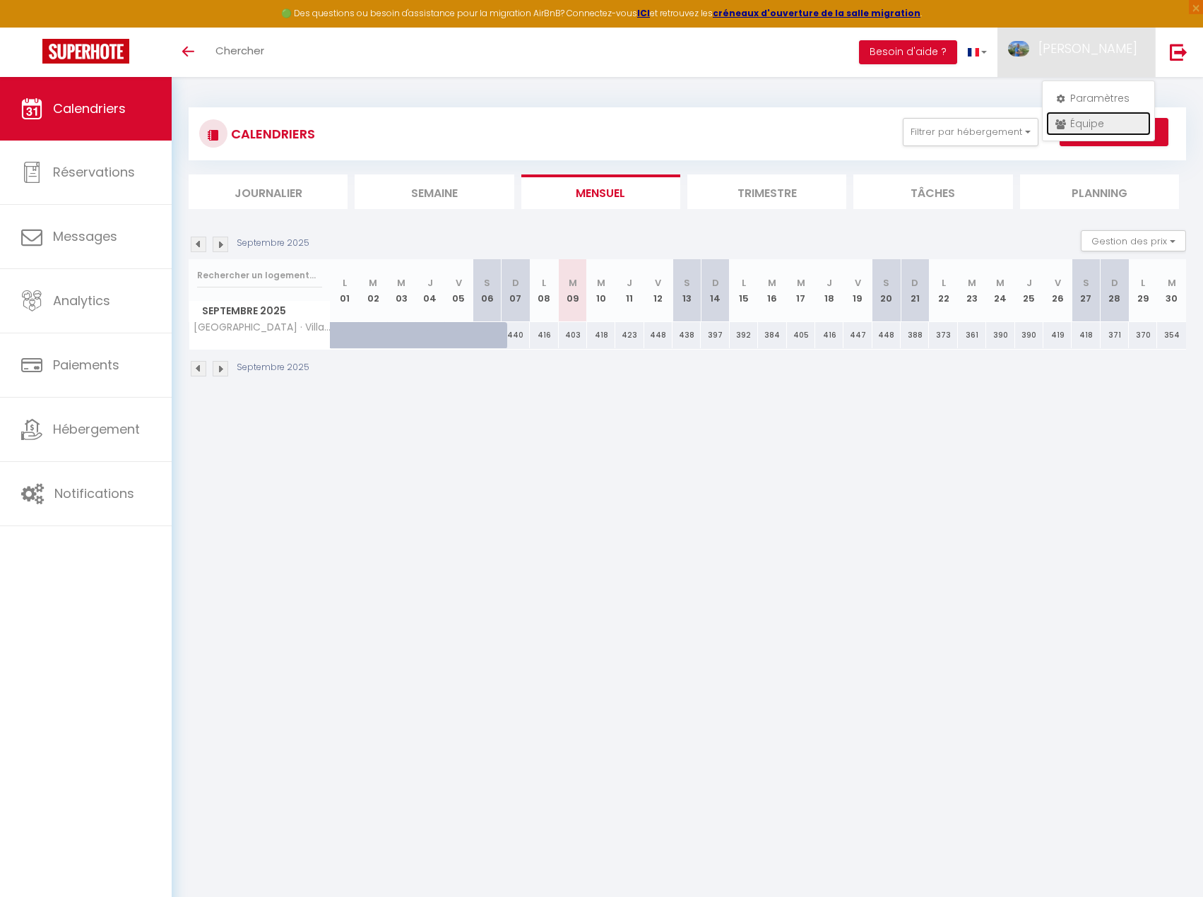
click at [1056, 121] on icon at bounding box center [1061, 124] width 10 height 10
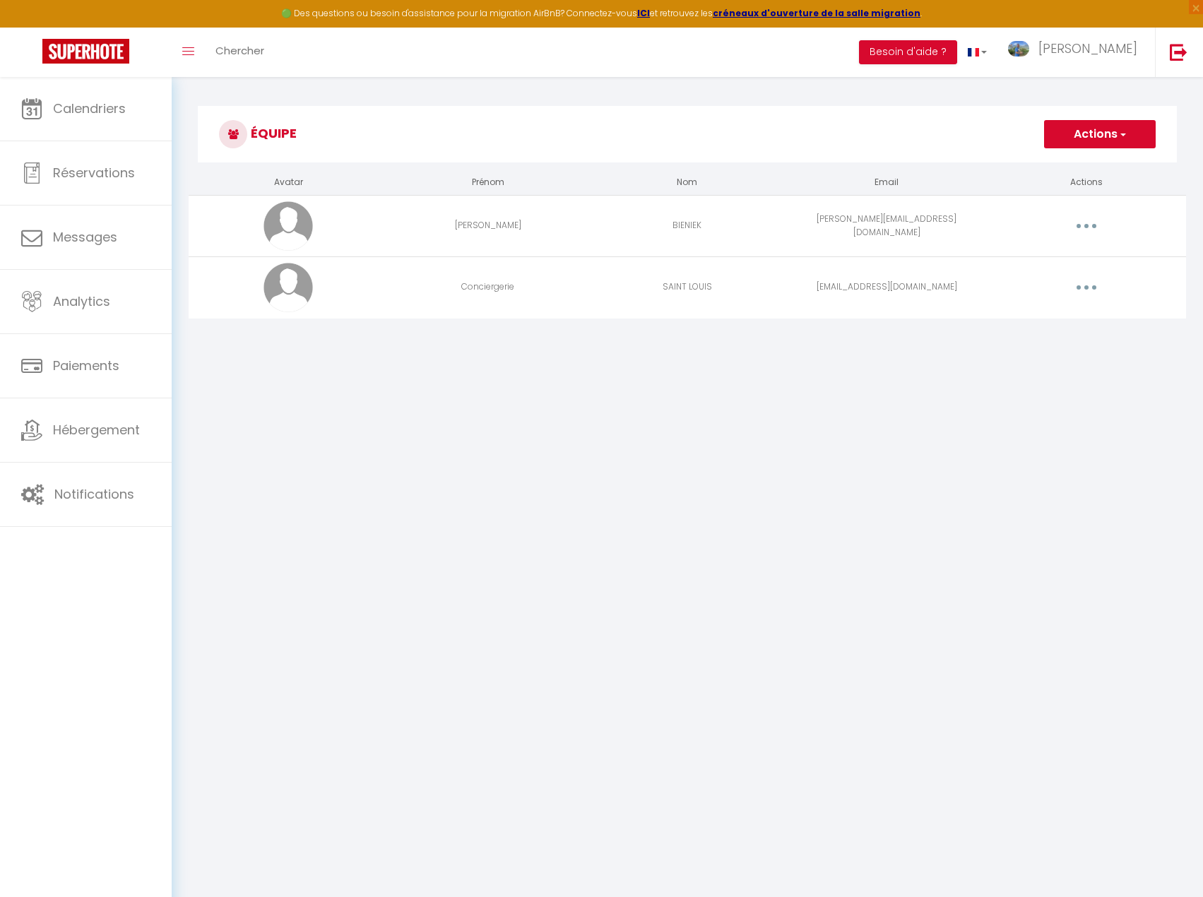
click at [1092, 285] on button "button" at bounding box center [1087, 287] width 40 height 23
click at [1050, 348] on link "Supprimer" at bounding box center [1050, 346] width 105 height 24
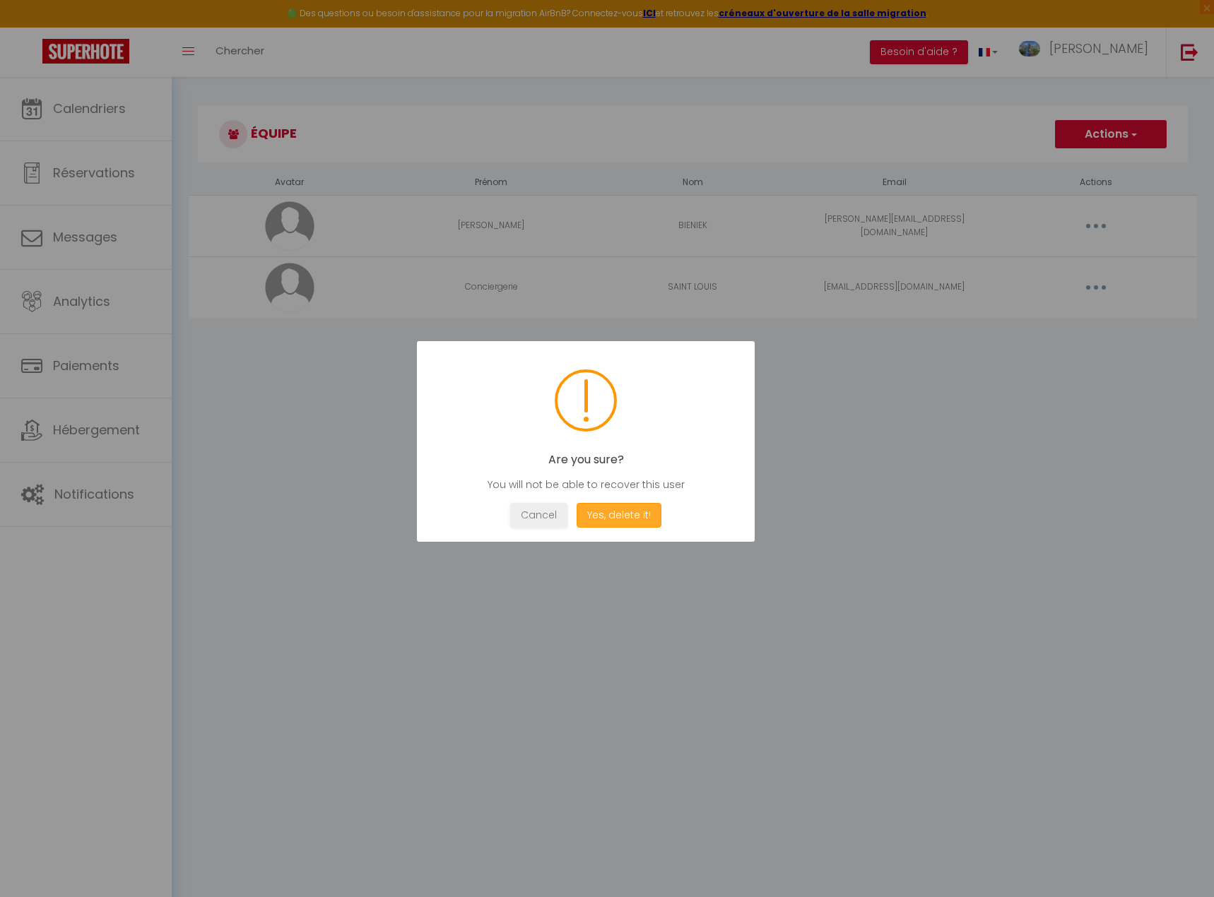
click at [625, 520] on button "Yes, delete it!" at bounding box center [619, 515] width 85 height 25
click at [1102, 224] on div at bounding box center [607, 448] width 1214 height 897
click at [586, 520] on button "OK" at bounding box center [585, 515] width 35 height 25
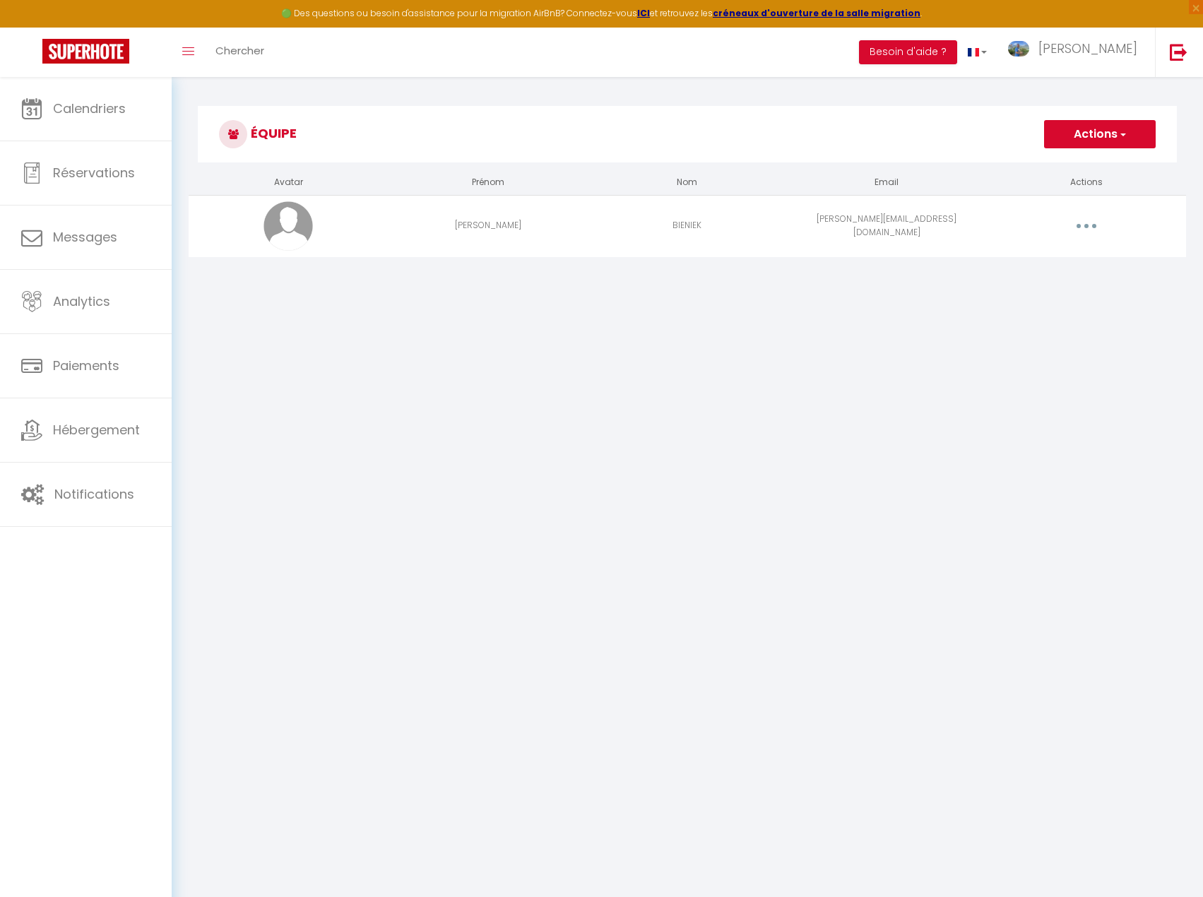
click at [1096, 226] on button "button" at bounding box center [1087, 226] width 40 height 23
click at [1043, 263] on link "Editer" at bounding box center [1050, 259] width 105 height 24
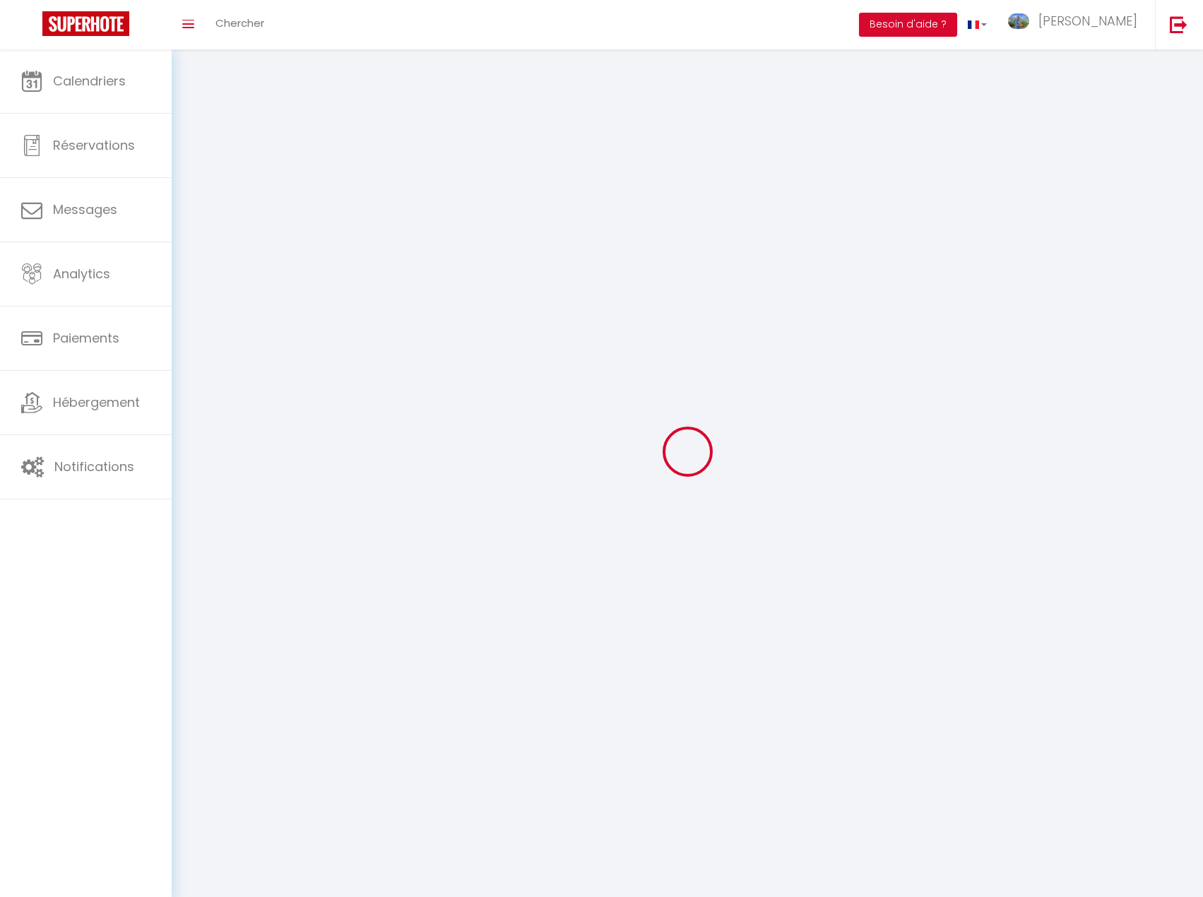
type input "Isabelle"
type input "BIENIEK"
type input "isabelle@villasaintlouis.fr"
type textarea "https://app.superhote.com/#/connect/N5uYIdFi9v"
checkbox input "true"
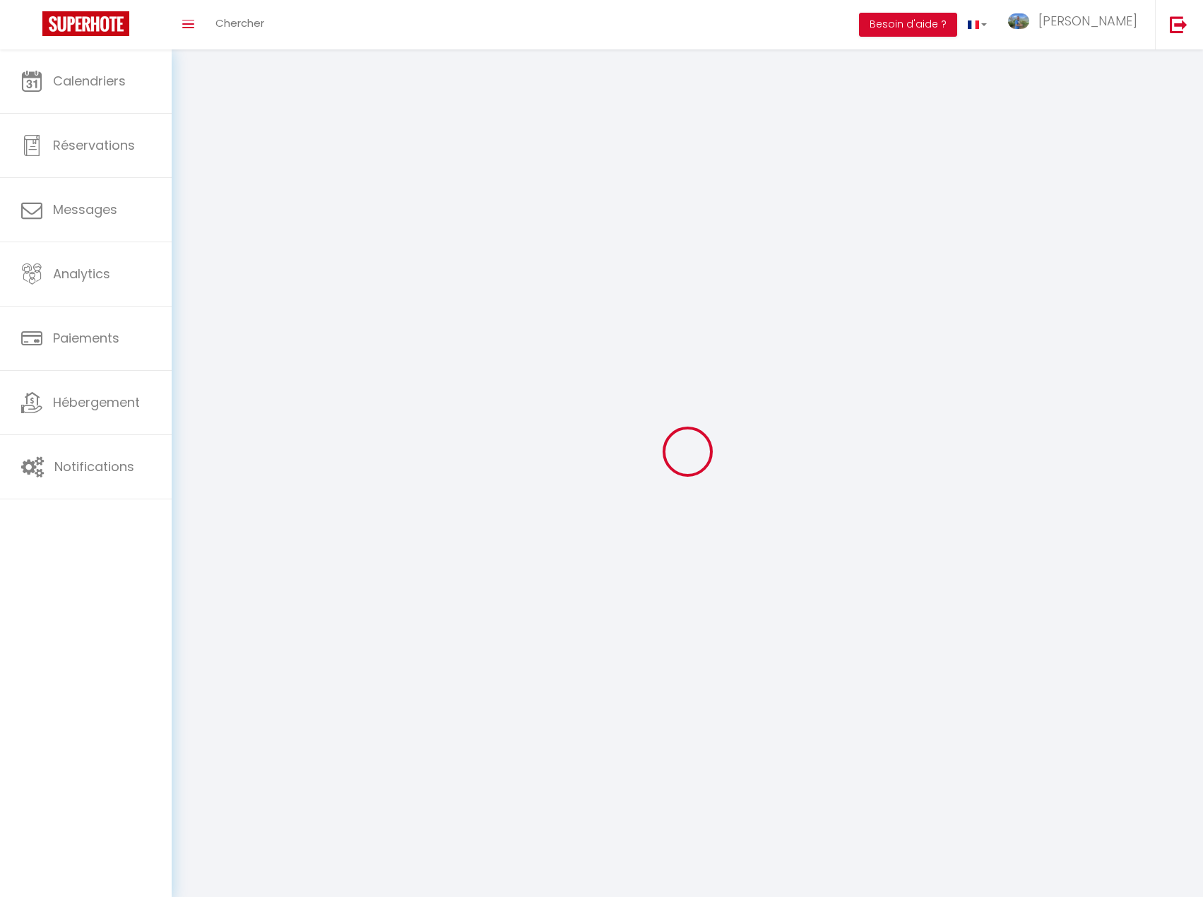
checkbox input "true"
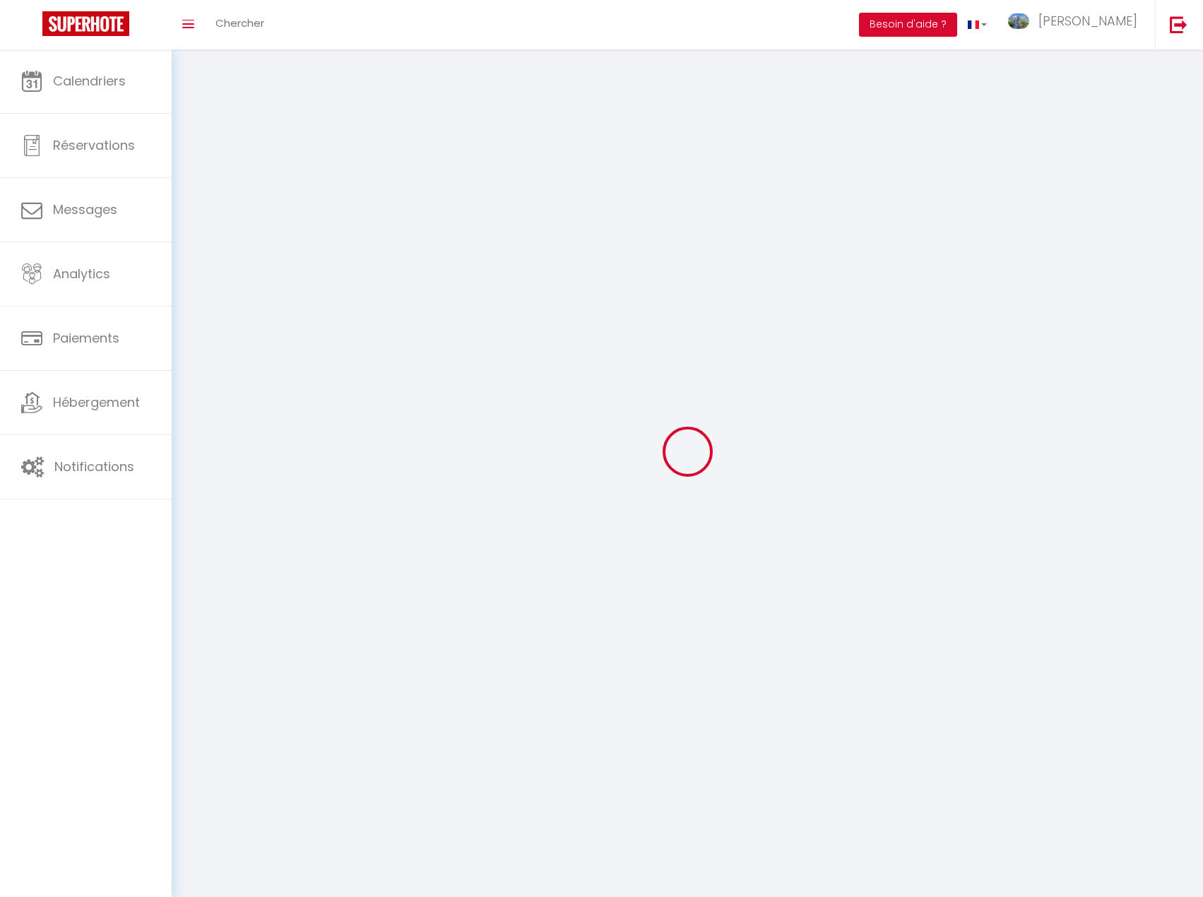
checkbox input "true"
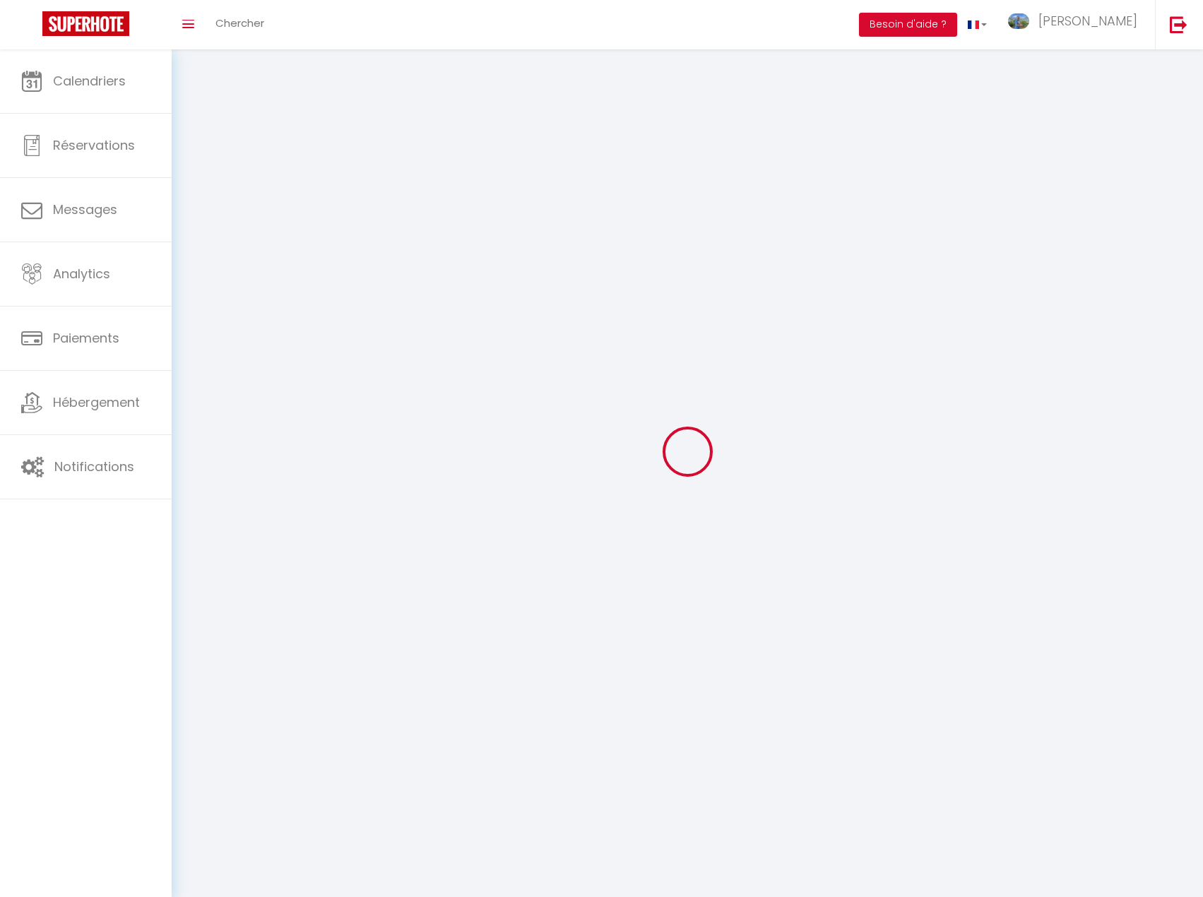
checkbox input "true"
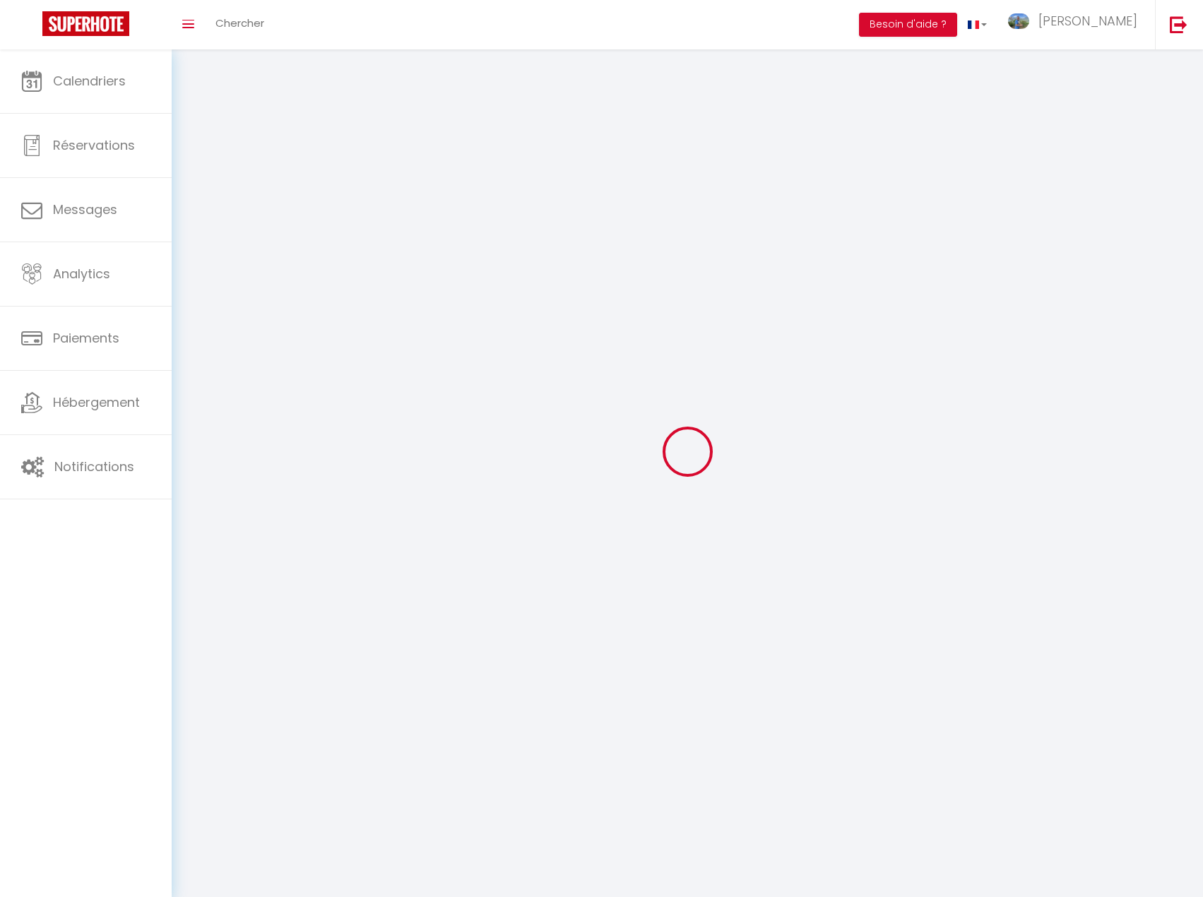
checkbox input "true"
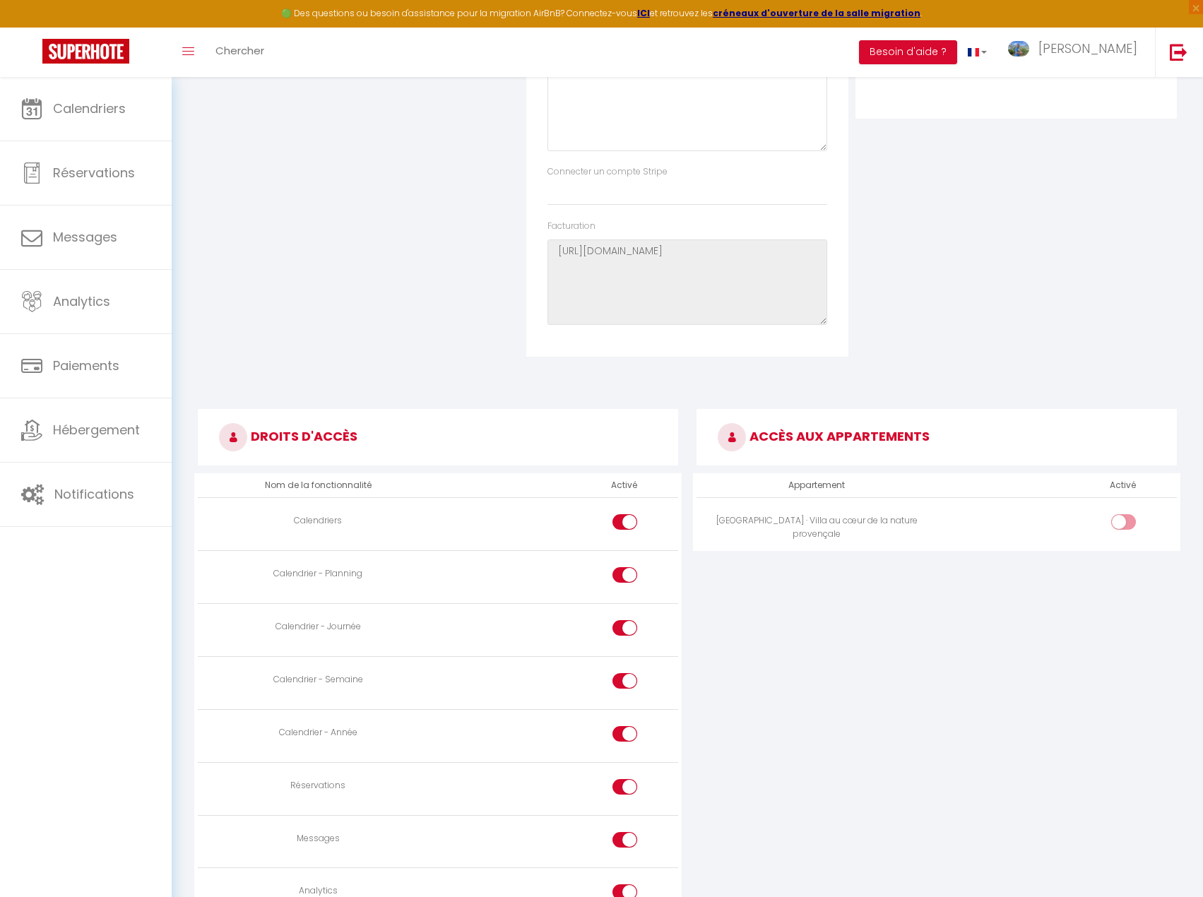
scroll to position [424, 0]
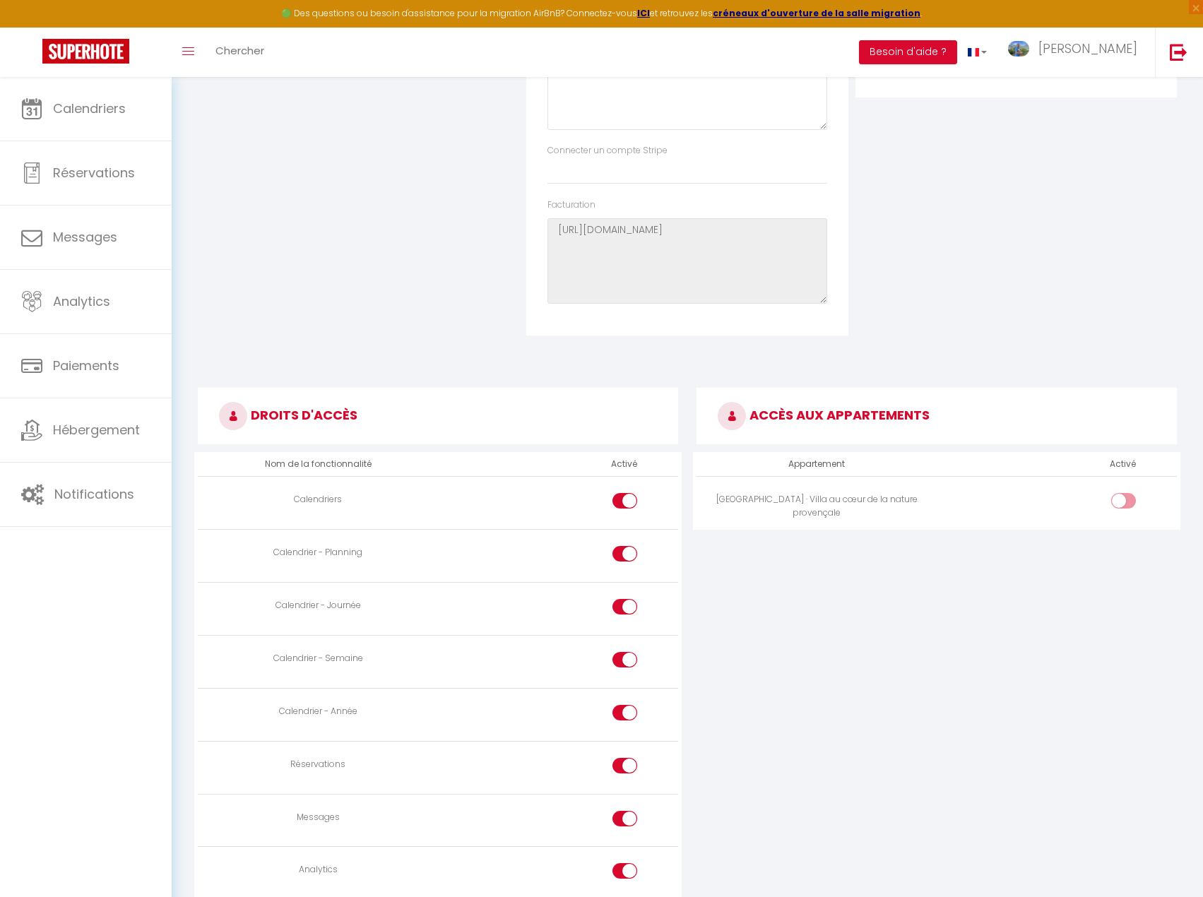
click at [1125, 506] on input "checkbox" at bounding box center [1135, 503] width 25 height 21
checkbox input "true"
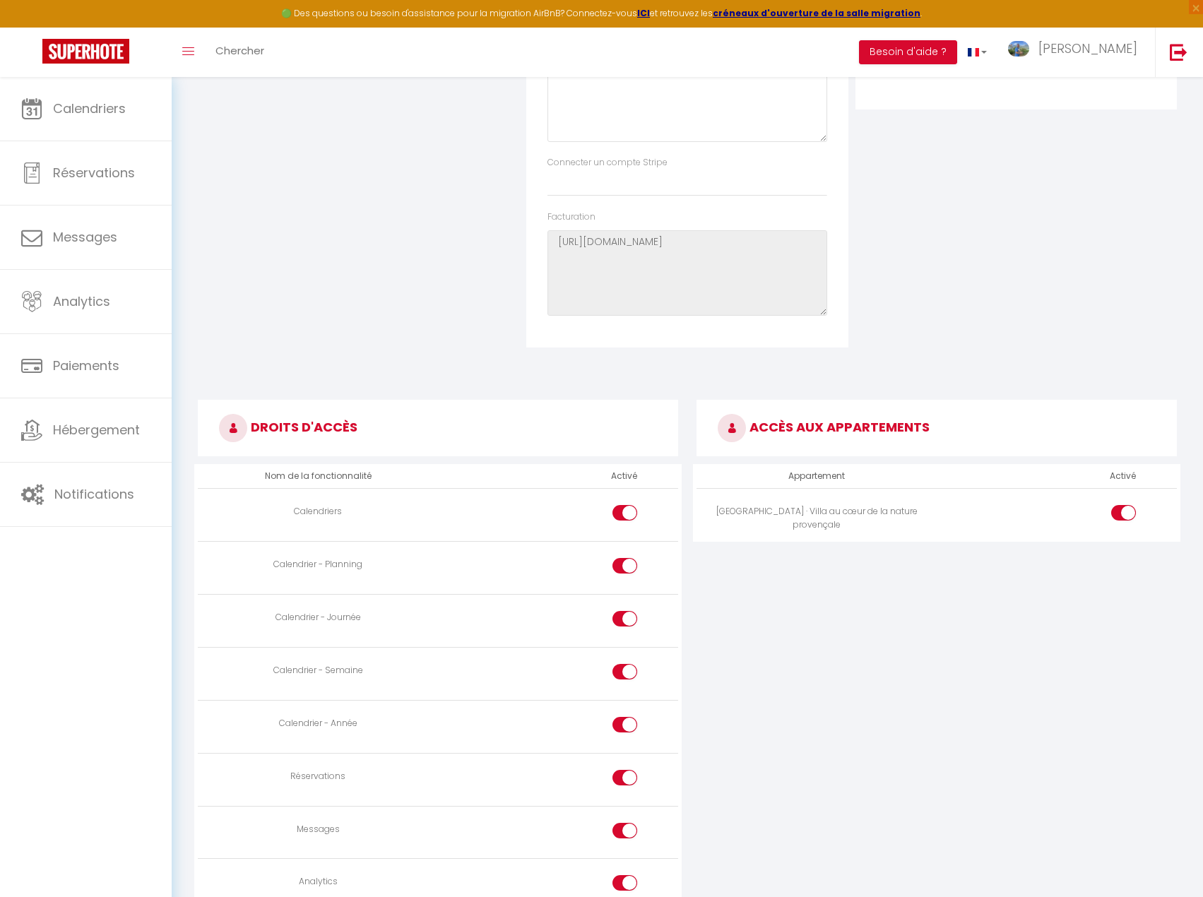
scroll to position [0, 0]
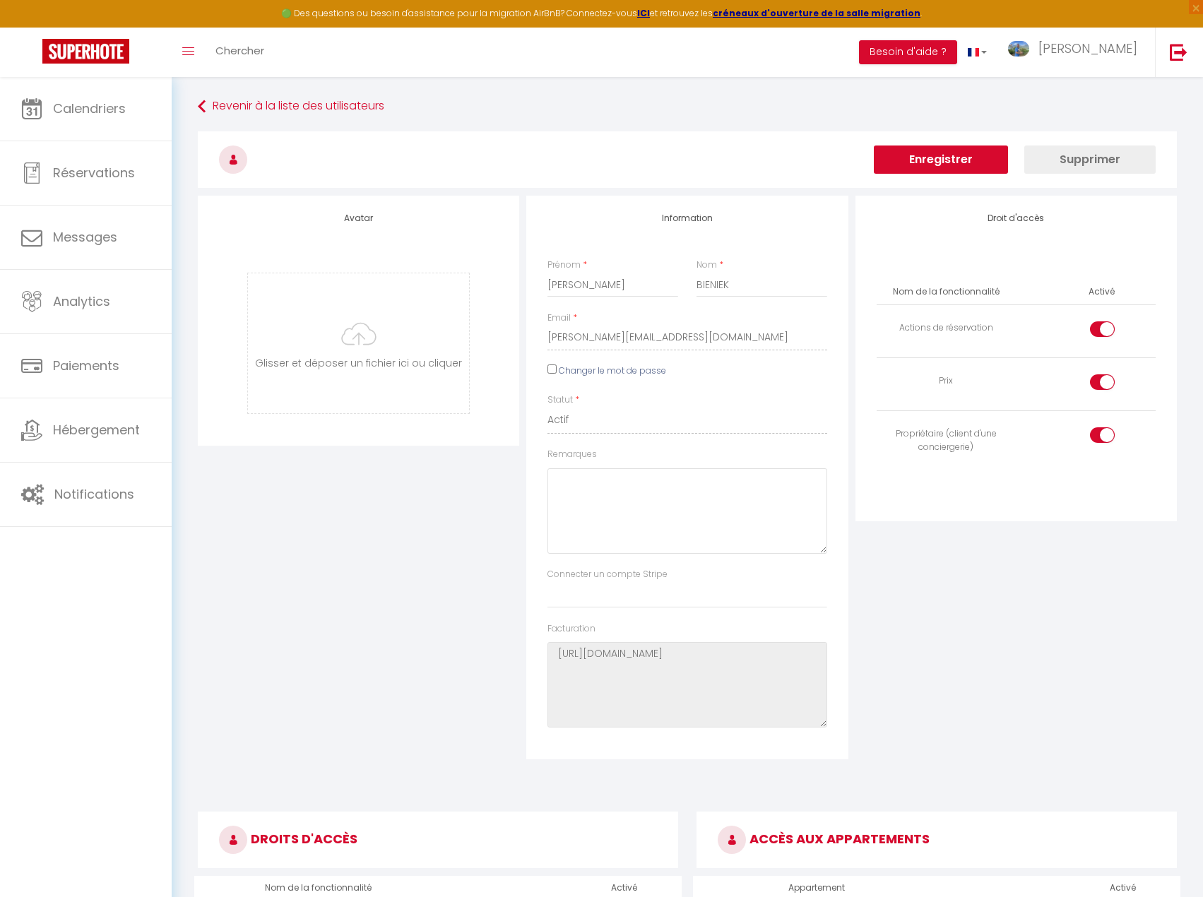
click at [955, 168] on button "Enregistrer" at bounding box center [941, 160] width 134 height 28
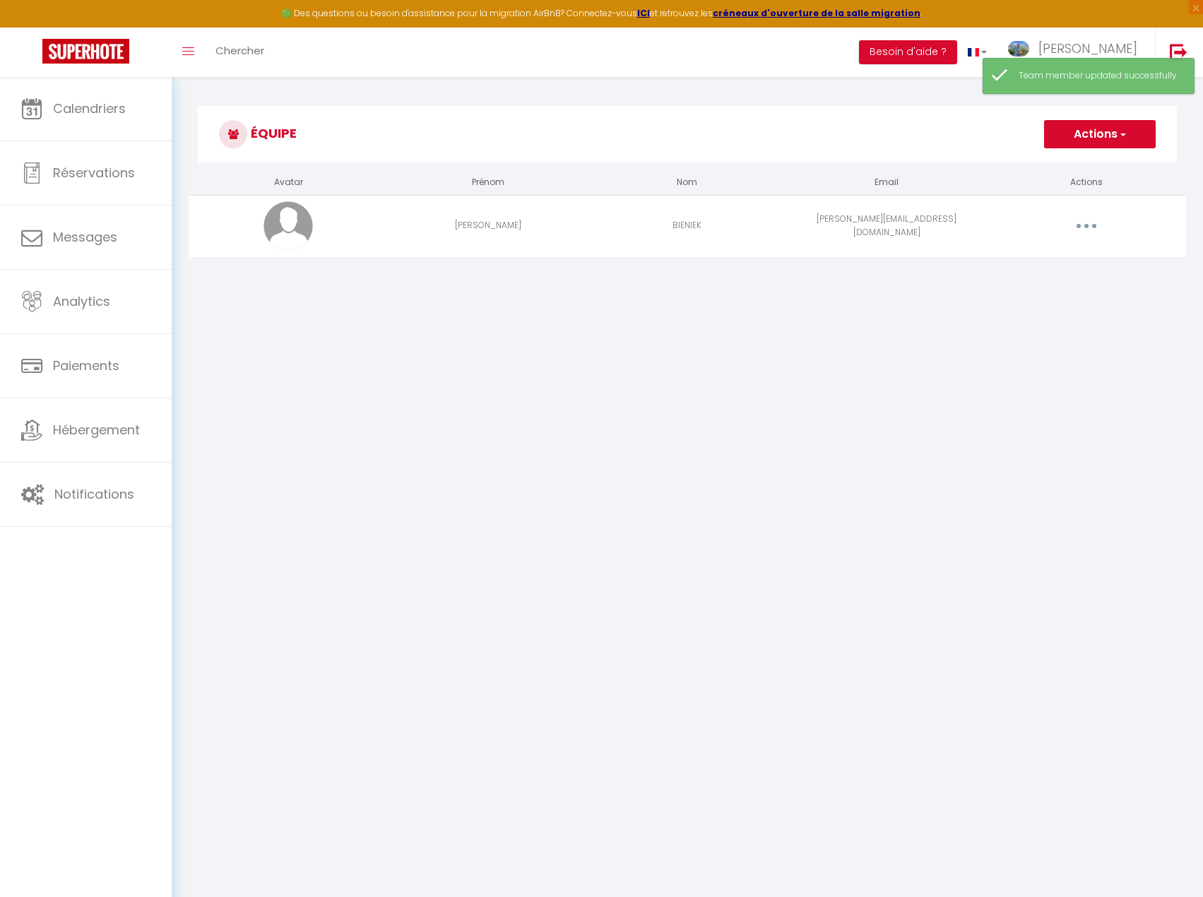
select select "28"
select select "fr"
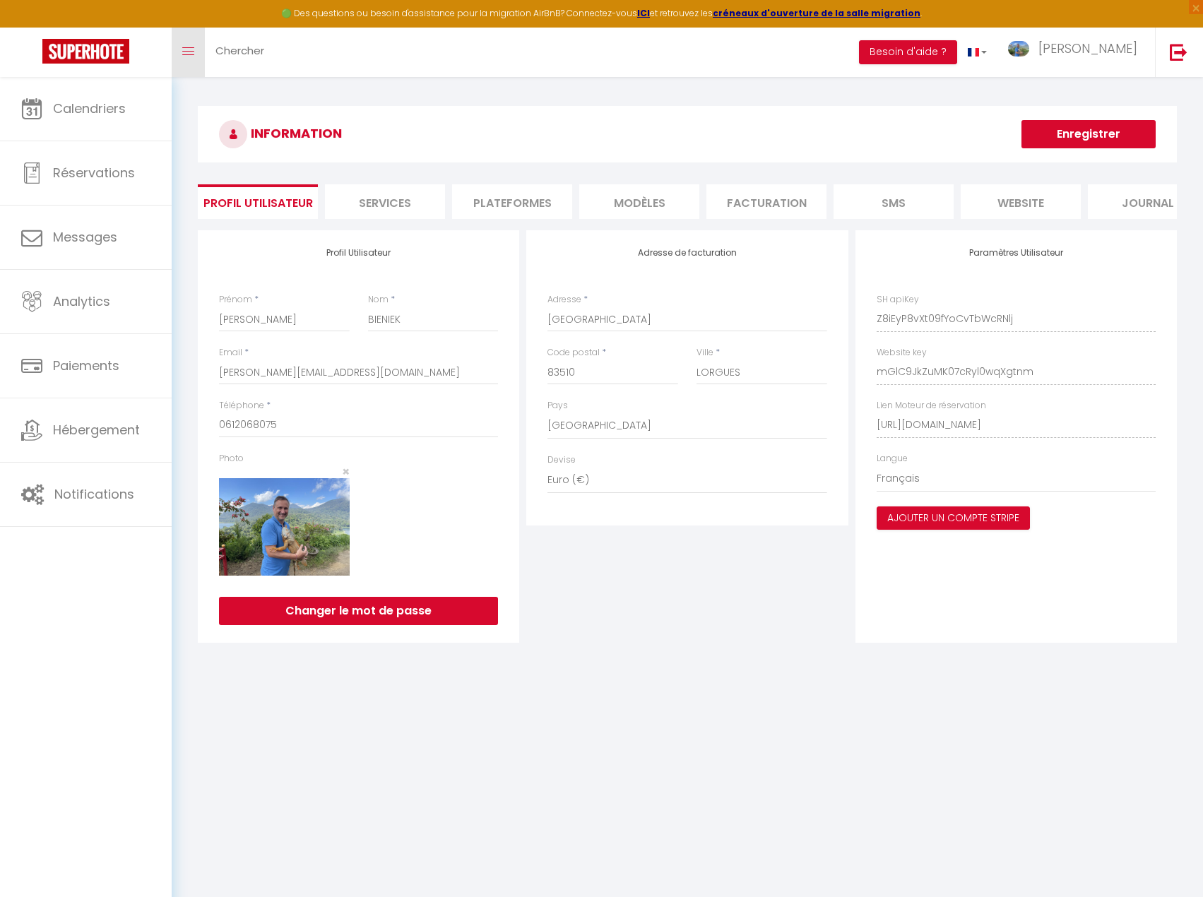
click at [188, 53] on icon "Toggle menubar" at bounding box center [188, 51] width 12 height 8
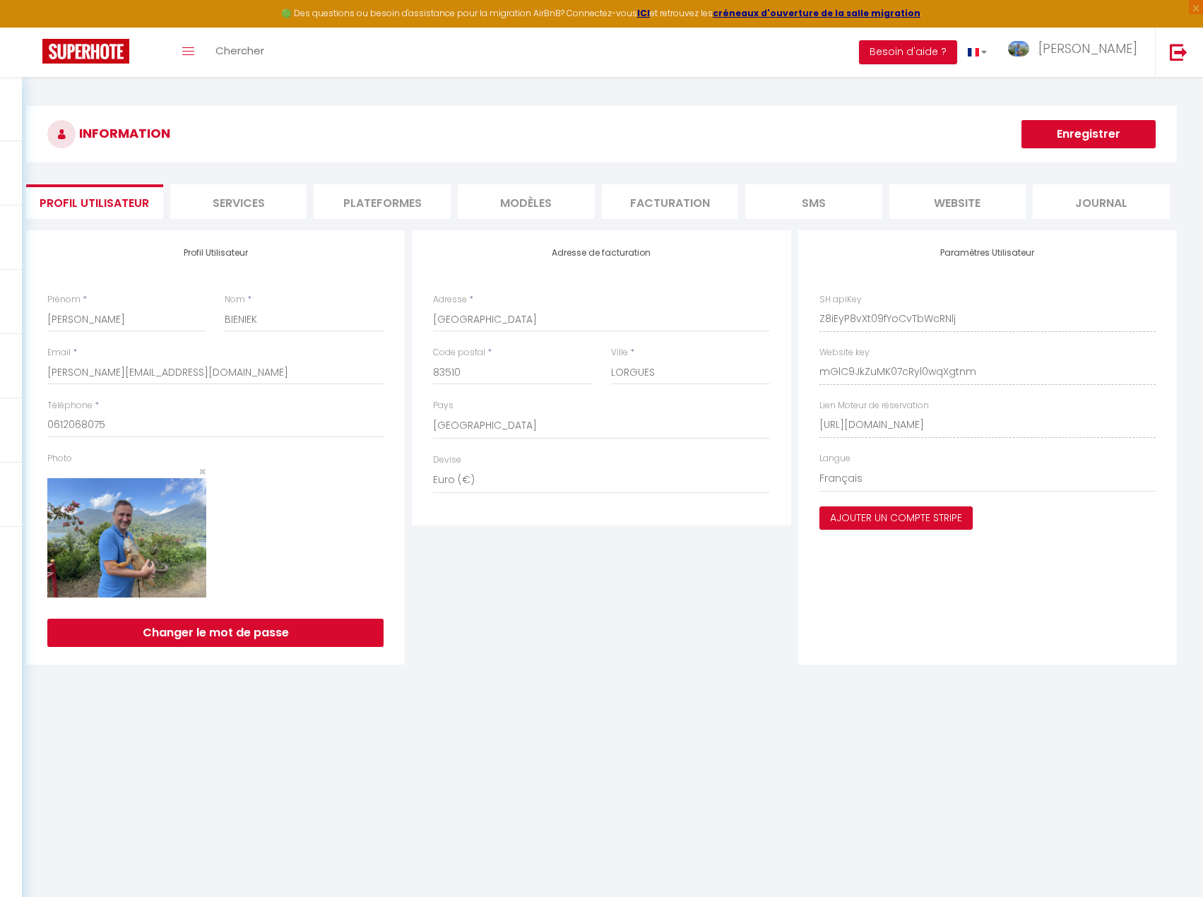
click at [673, 210] on li "Facturation" at bounding box center [670, 201] width 137 height 35
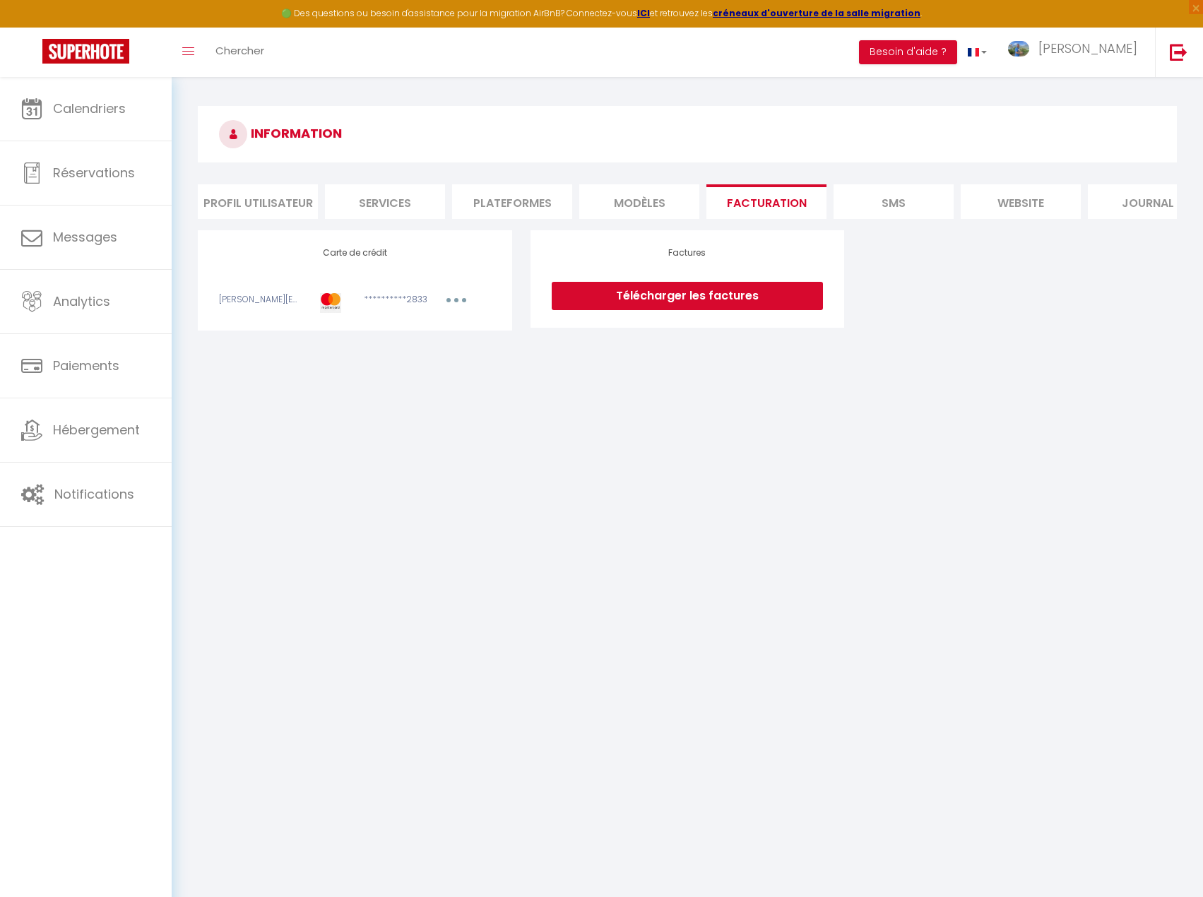
click at [908, 203] on li "SMS" at bounding box center [894, 201] width 120 height 35
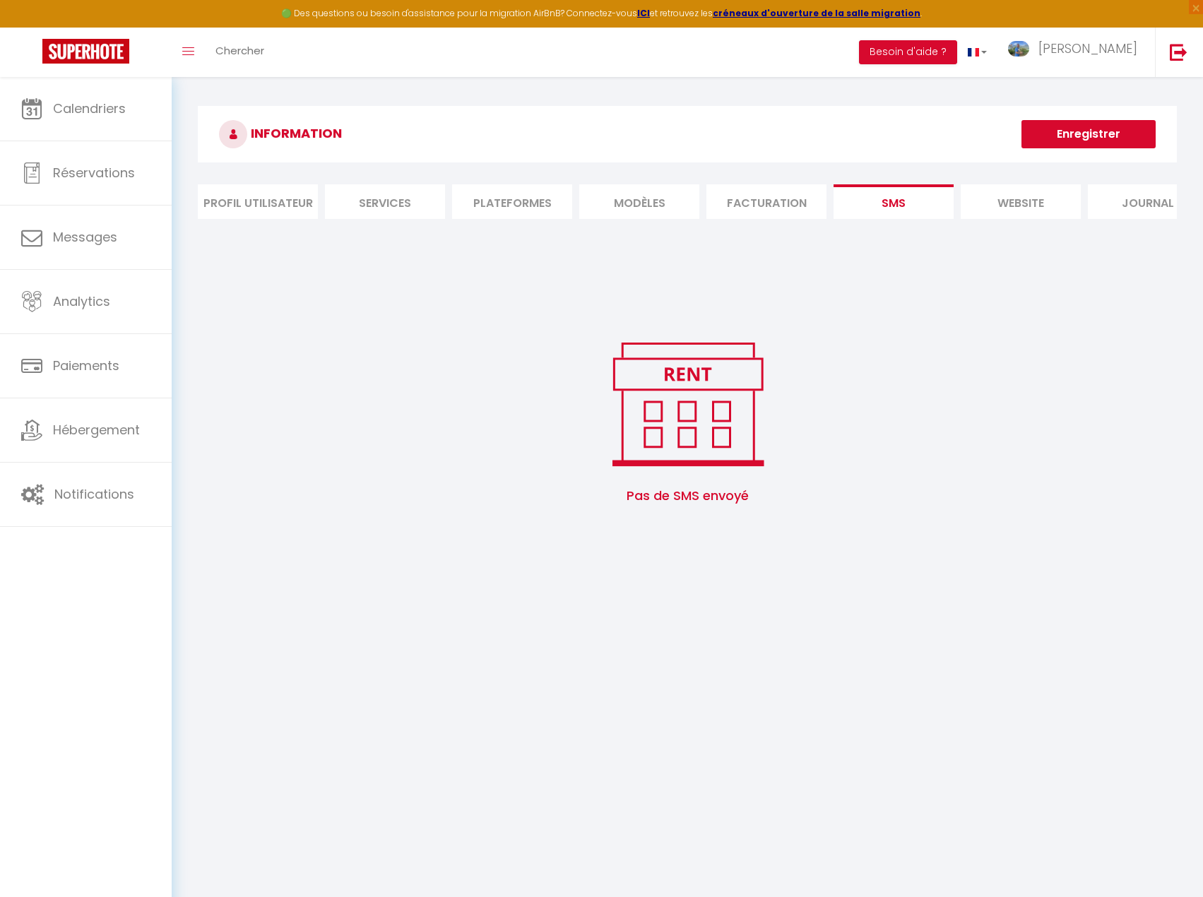
click at [1020, 200] on li "website" at bounding box center [1021, 201] width 120 height 35
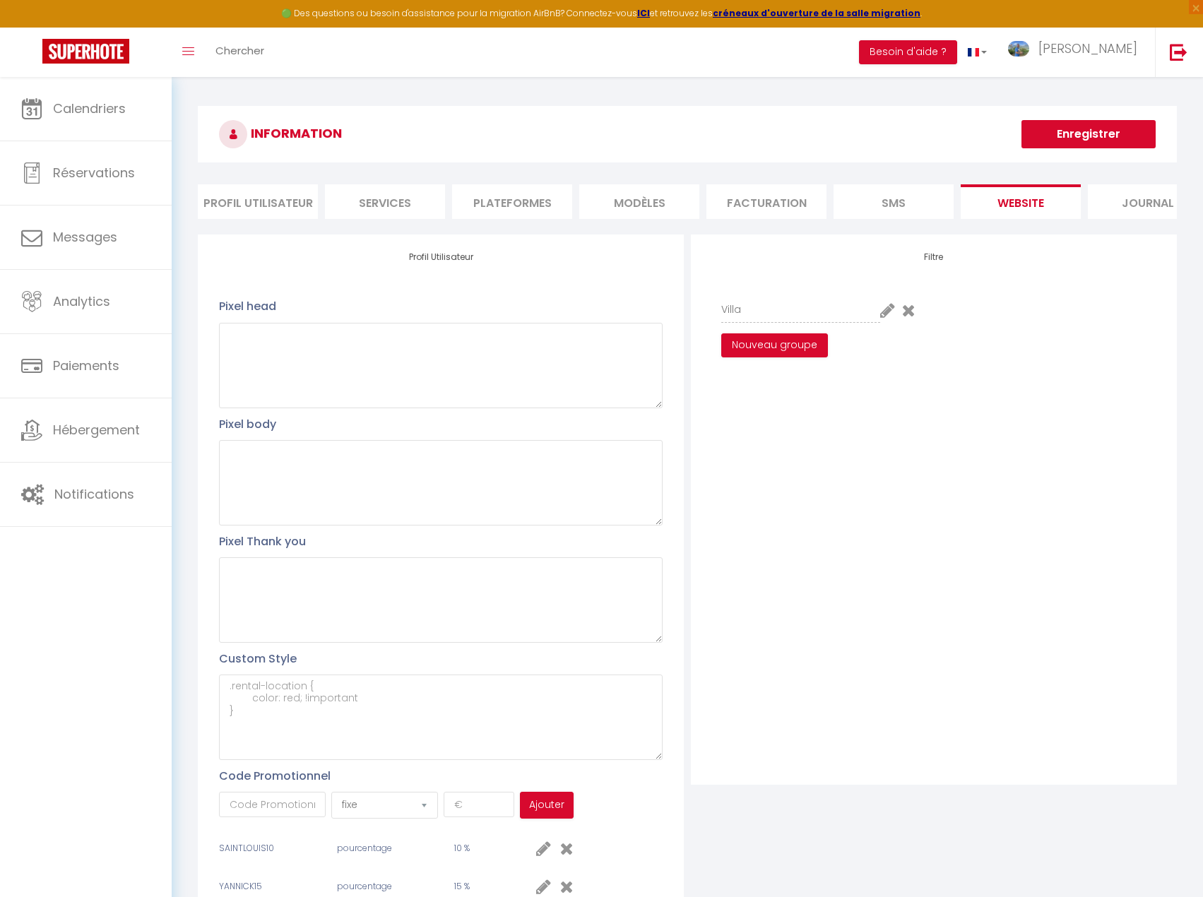
click at [250, 201] on li "Profil Utilisateur" at bounding box center [258, 201] width 120 height 35
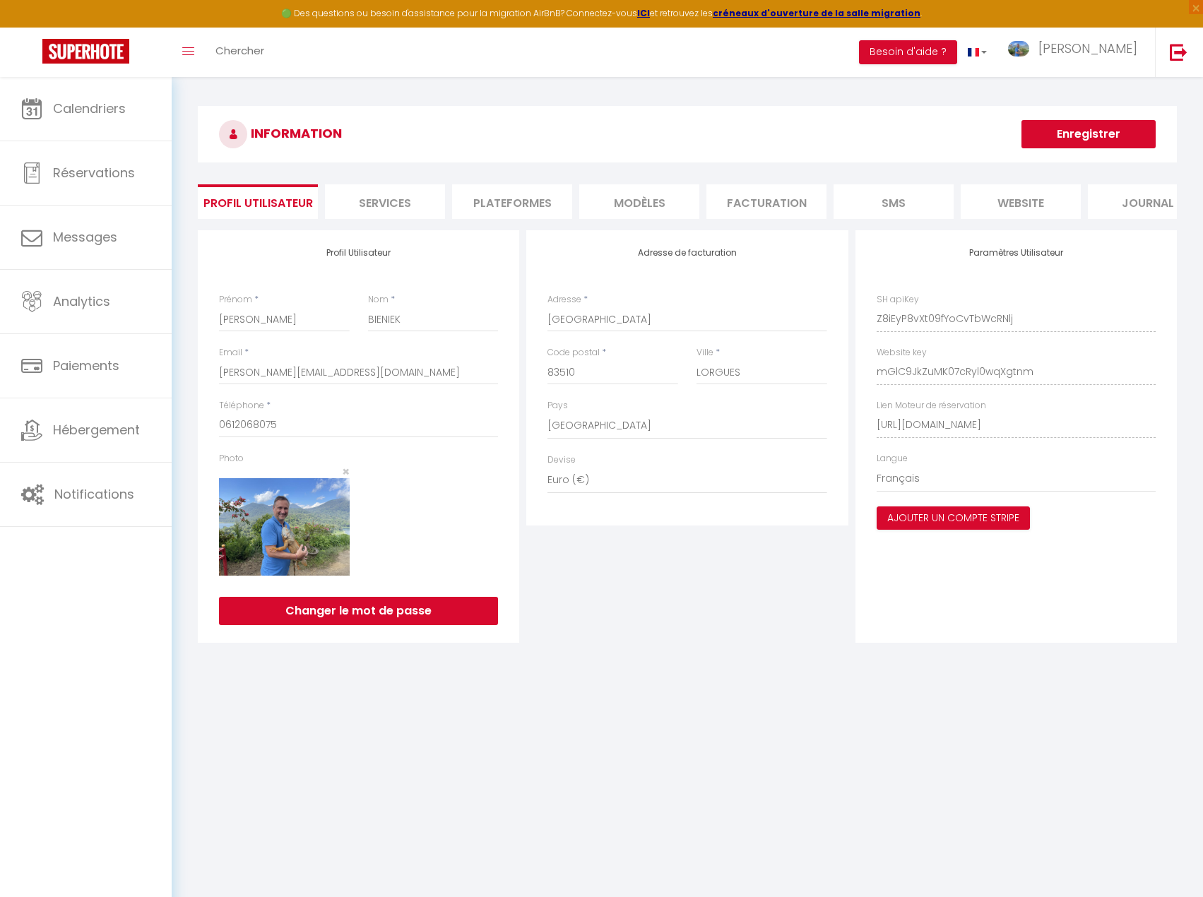
click at [412, 204] on li "Services" at bounding box center [385, 201] width 120 height 35
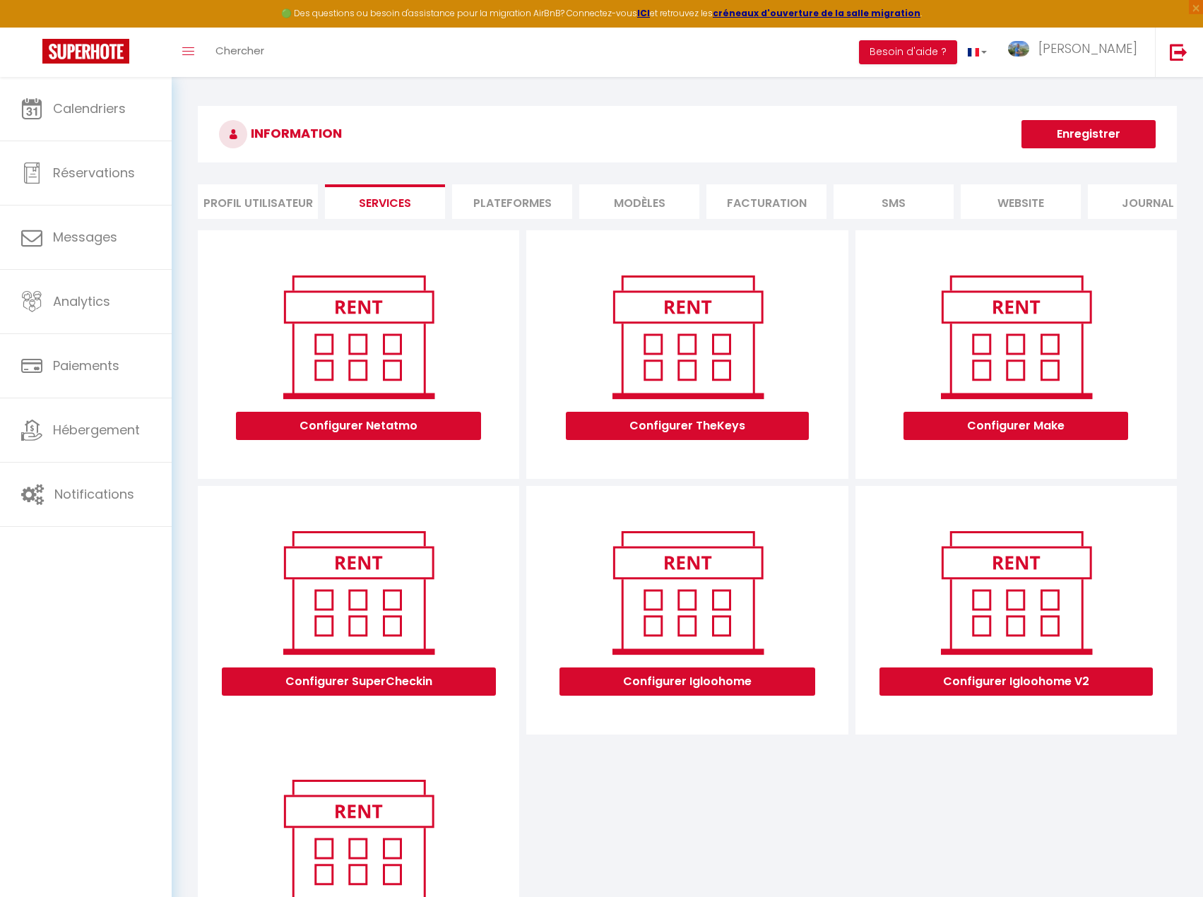
click at [518, 197] on li "Plateformes" at bounding box center [512, 201] width 120 height 35
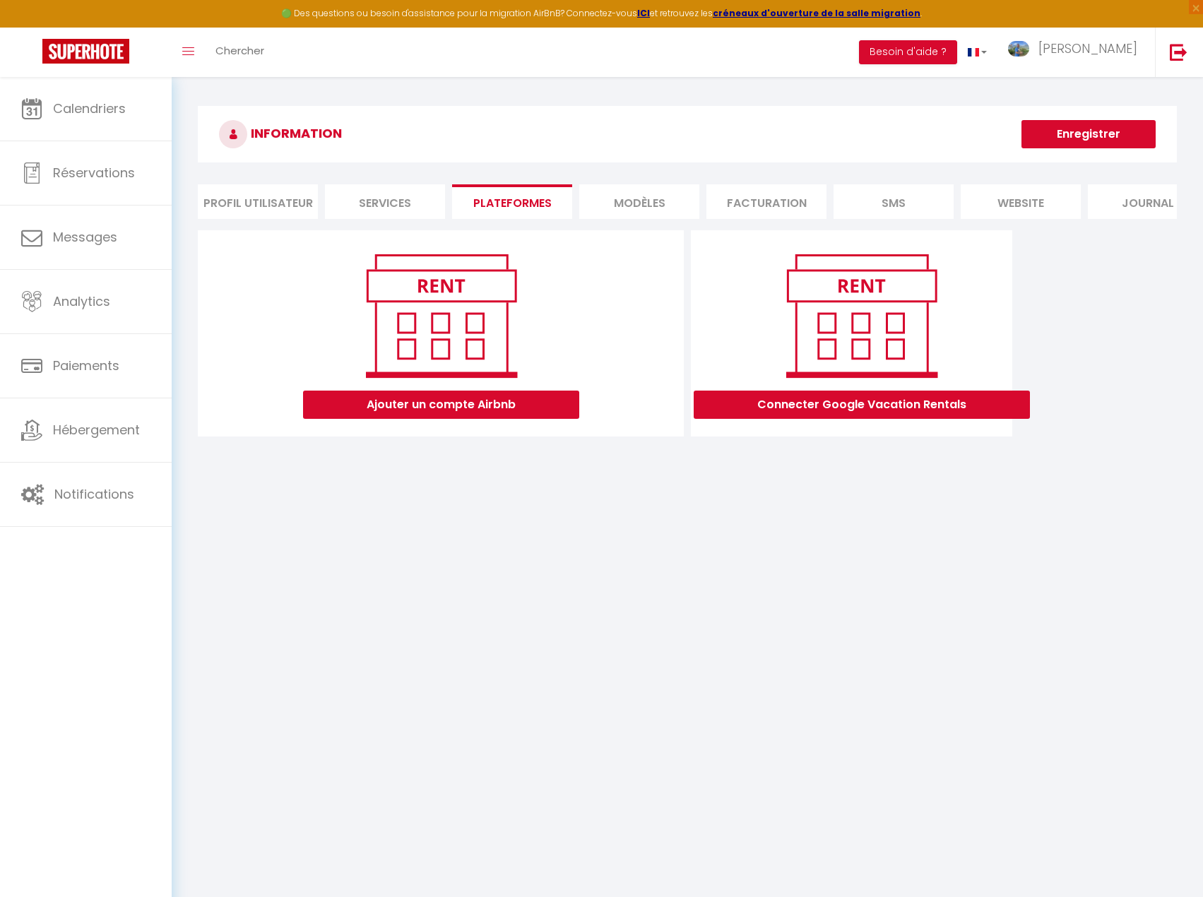
click at [659, 208] on li "MODÈLES" at bounding box center [639, 201] width 120 height 35
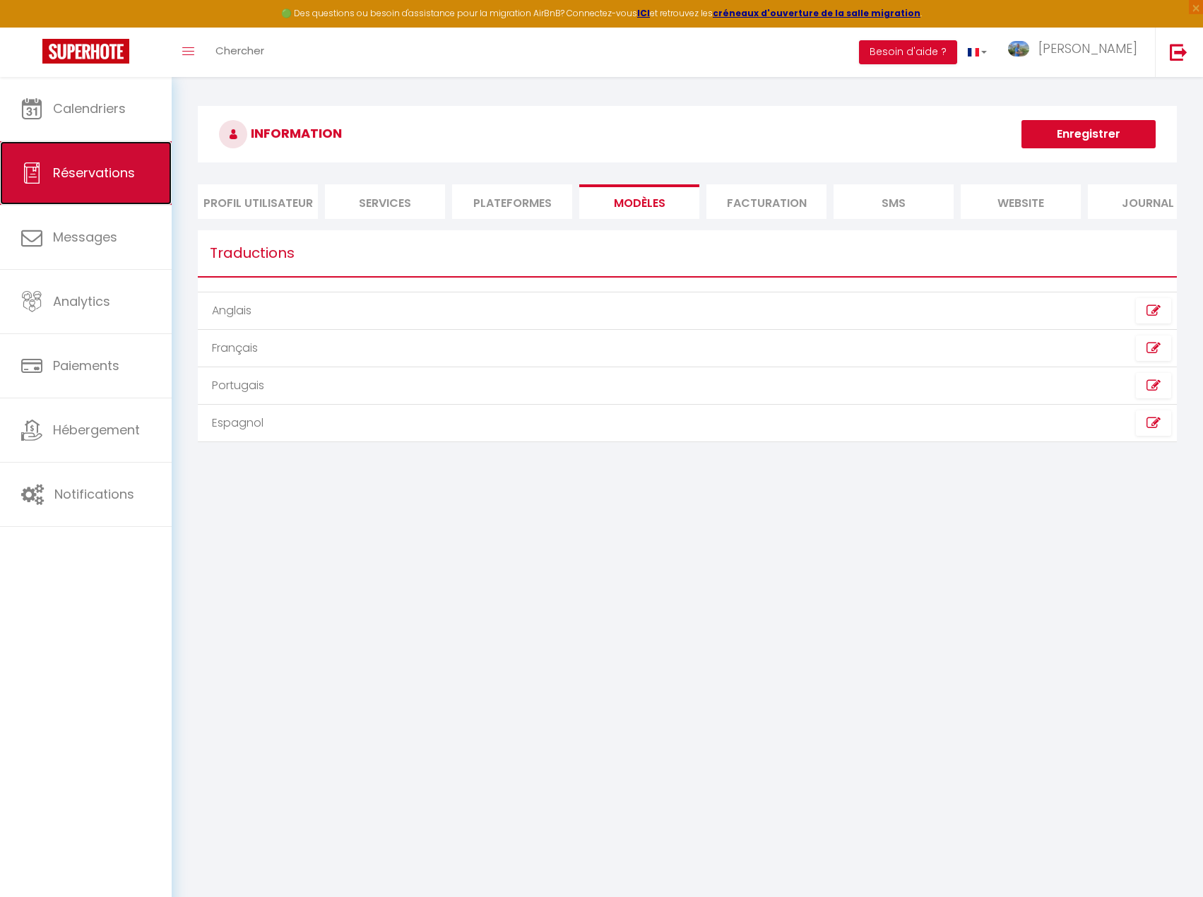
click at [90, 175] on span "Réservations" at bounding box center [94, 173] width 82 height 18
select select "not_cancelled"
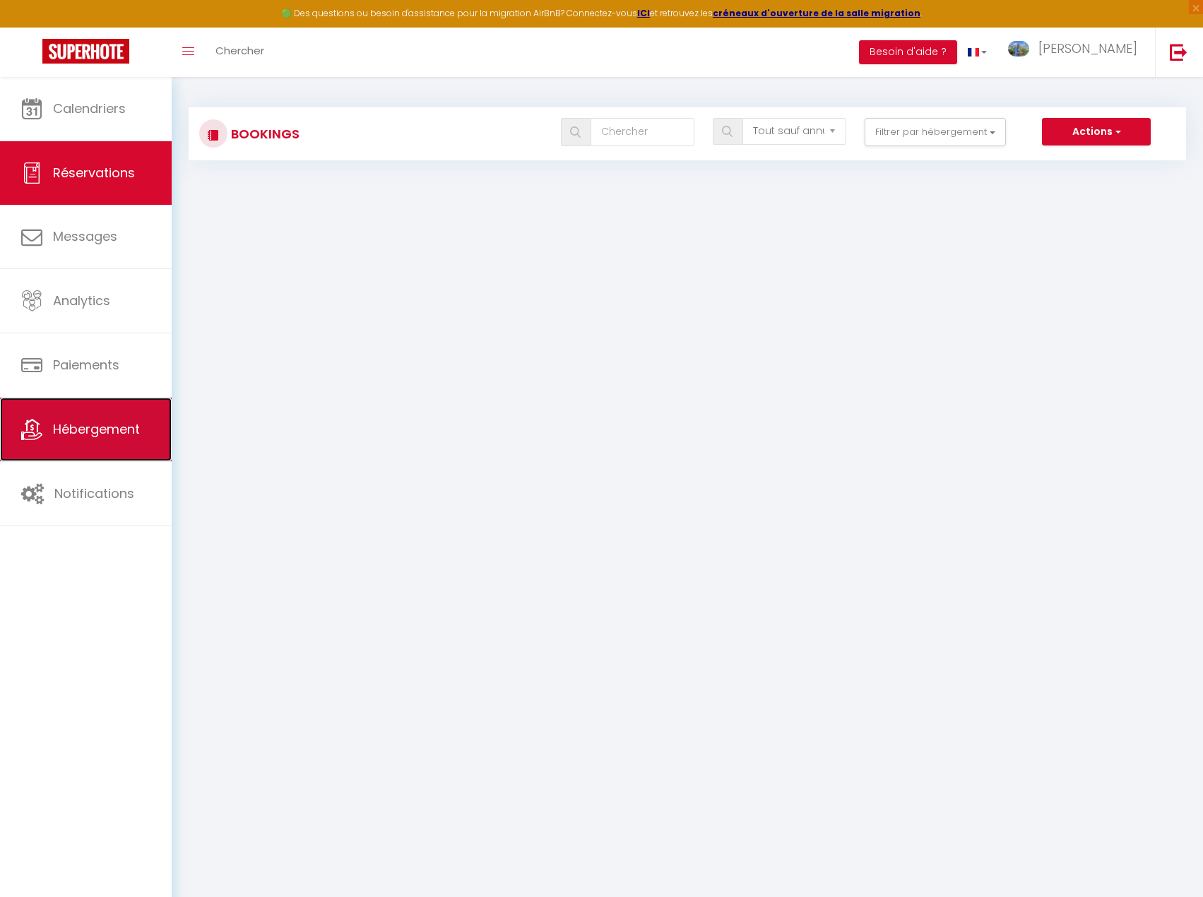
click at [86, 412] on link "Hébergement" at bounding box center [86, 430] width 172 height 64
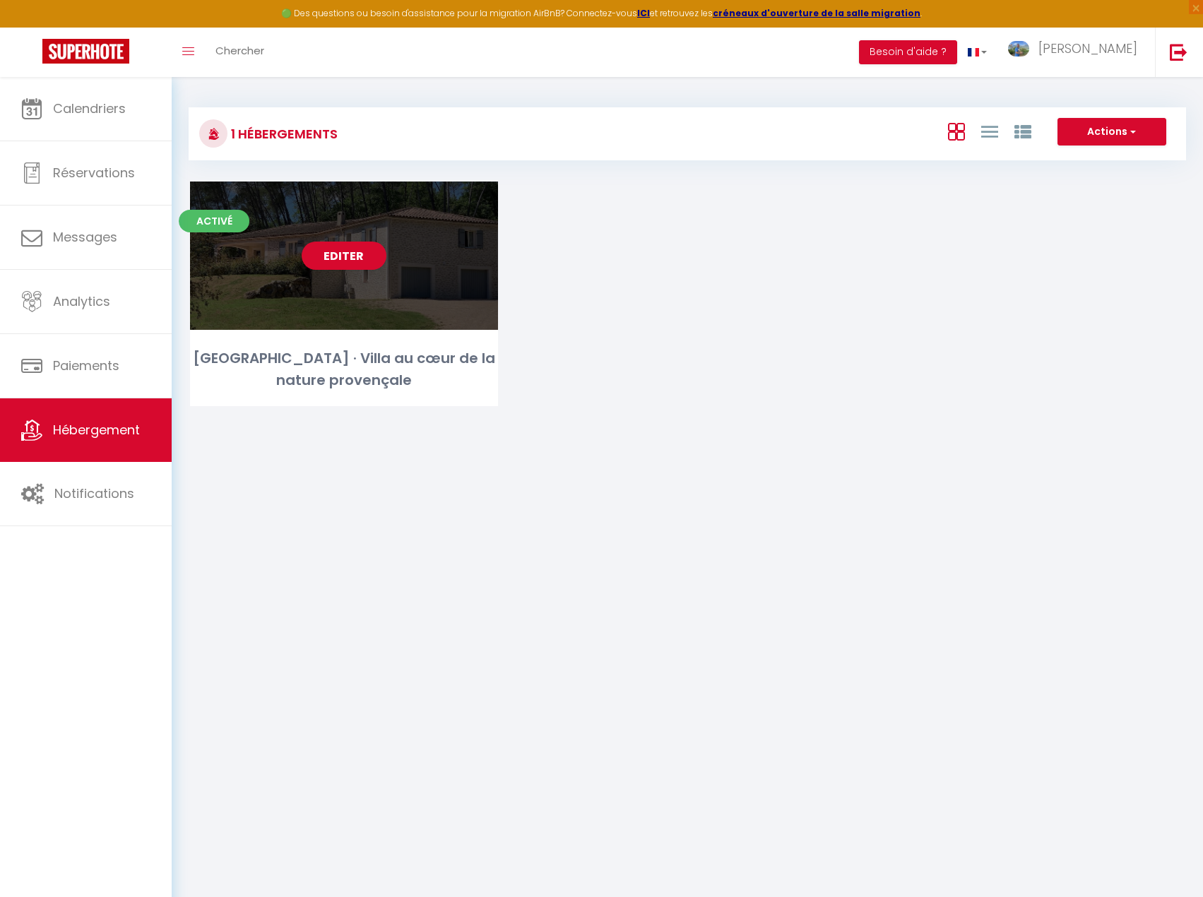
click at [422, 248] on div "Editer" at bounding box center [344, 256] width 308 height 148
select select "3"
select select "2"
select select "1"
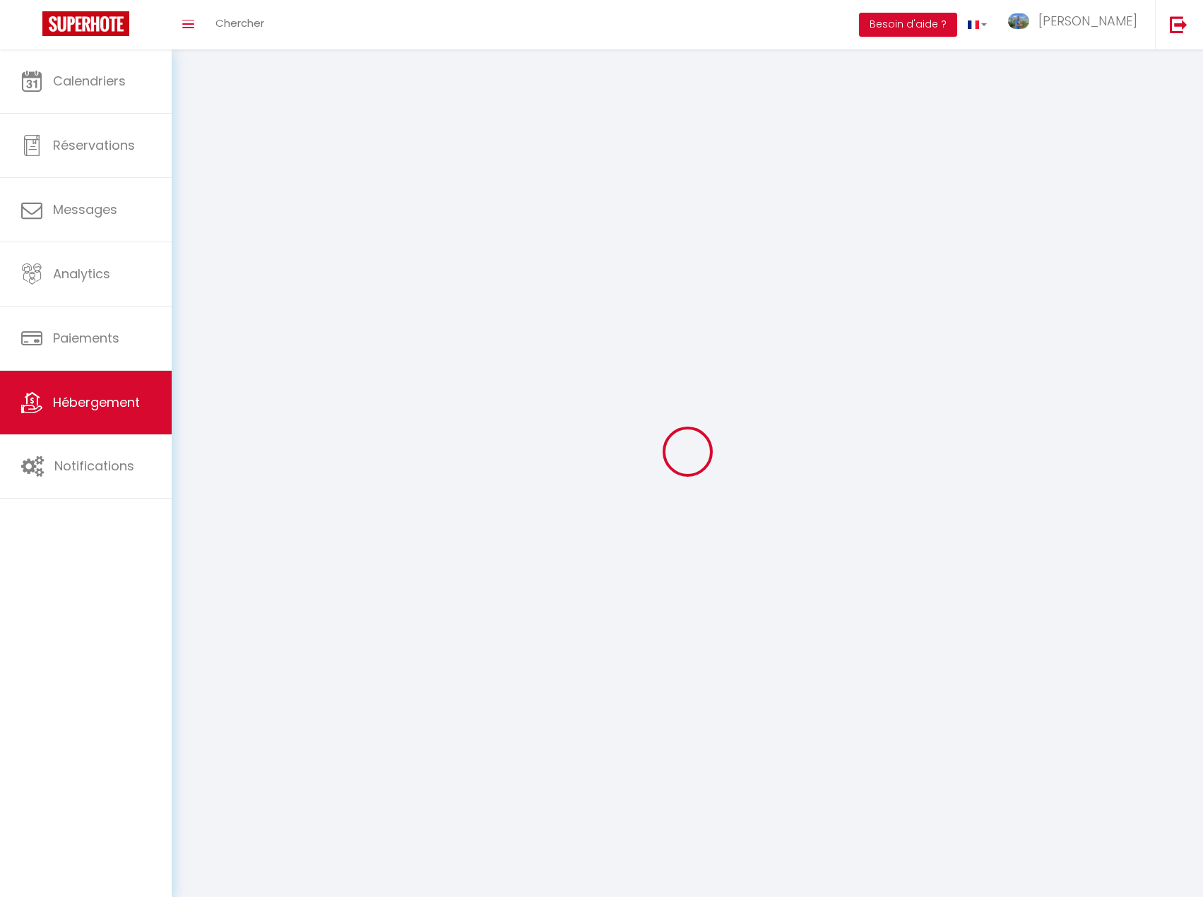
select select
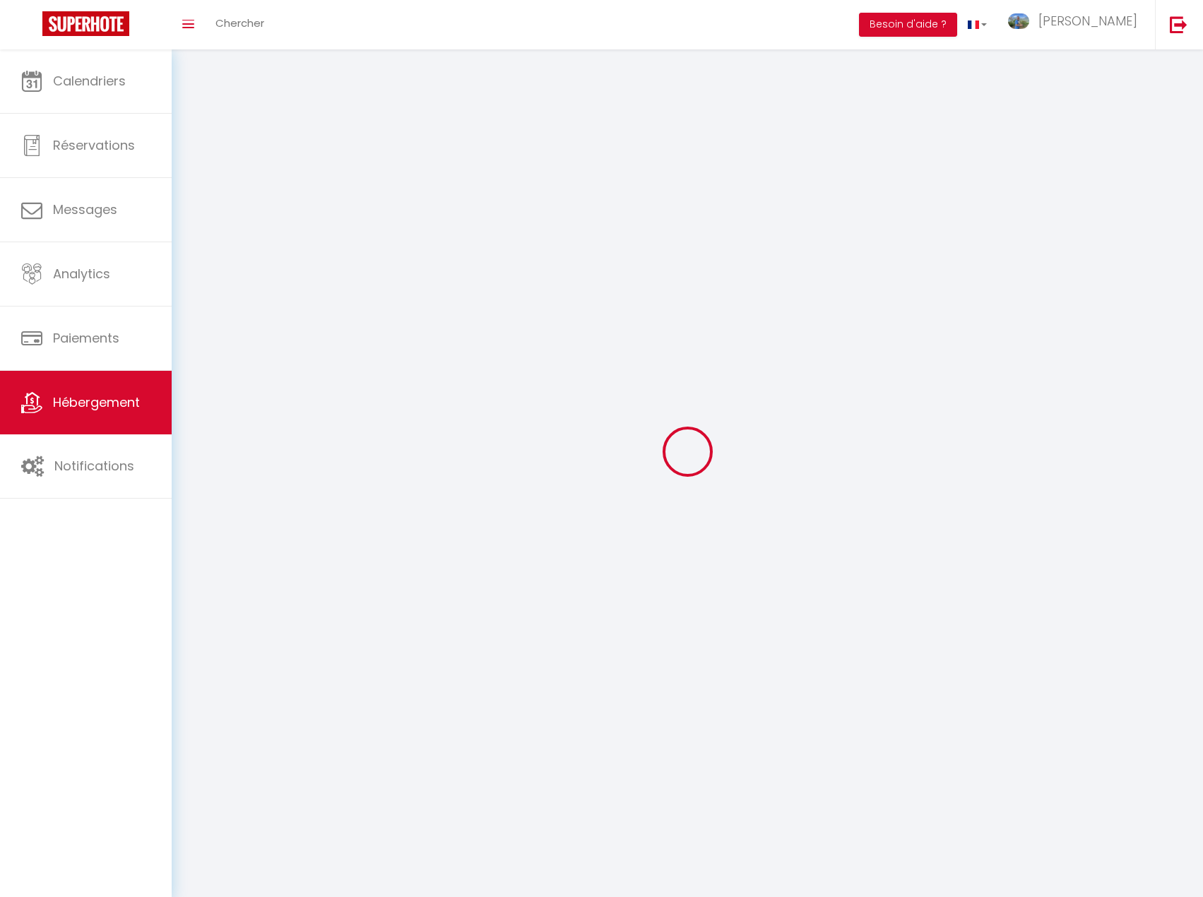
select select
checkbox input "false"
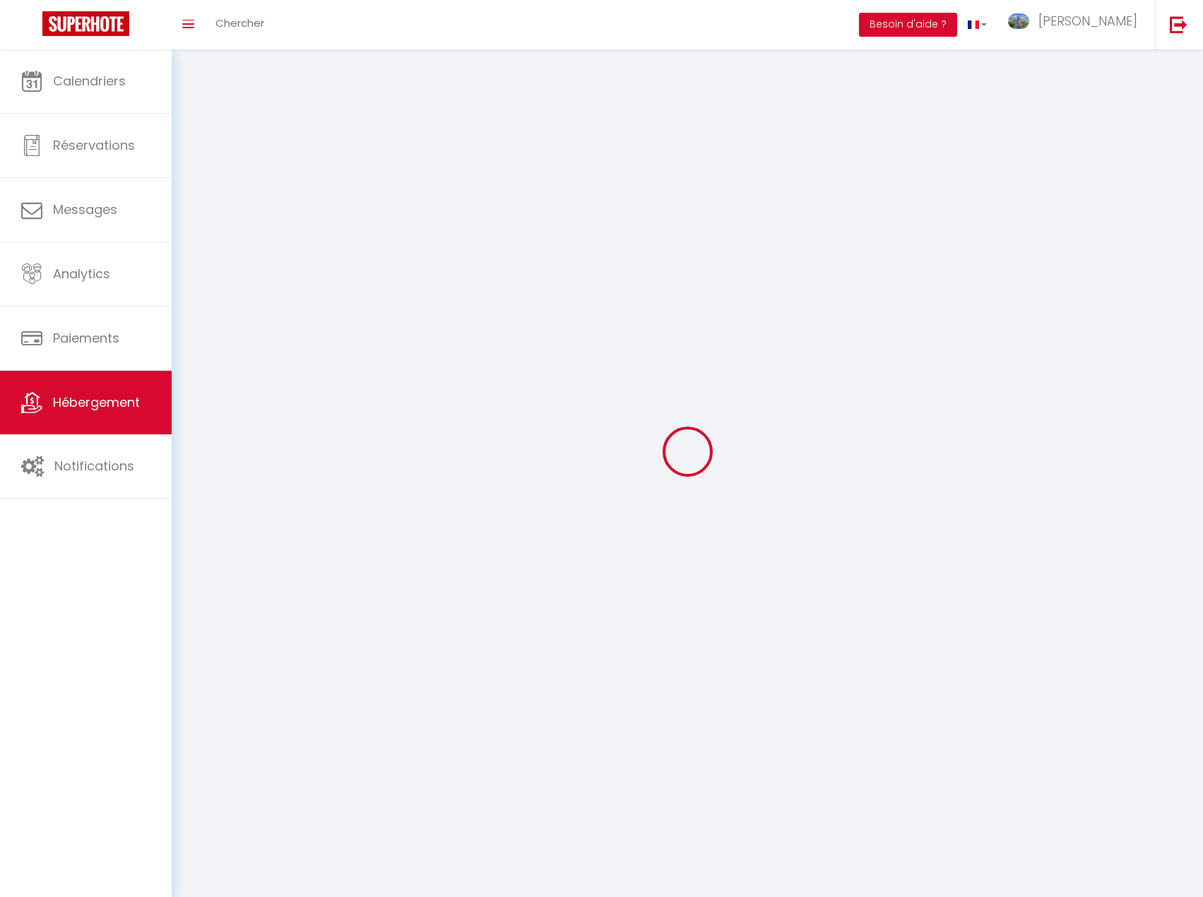
checkbox input "false"
select select
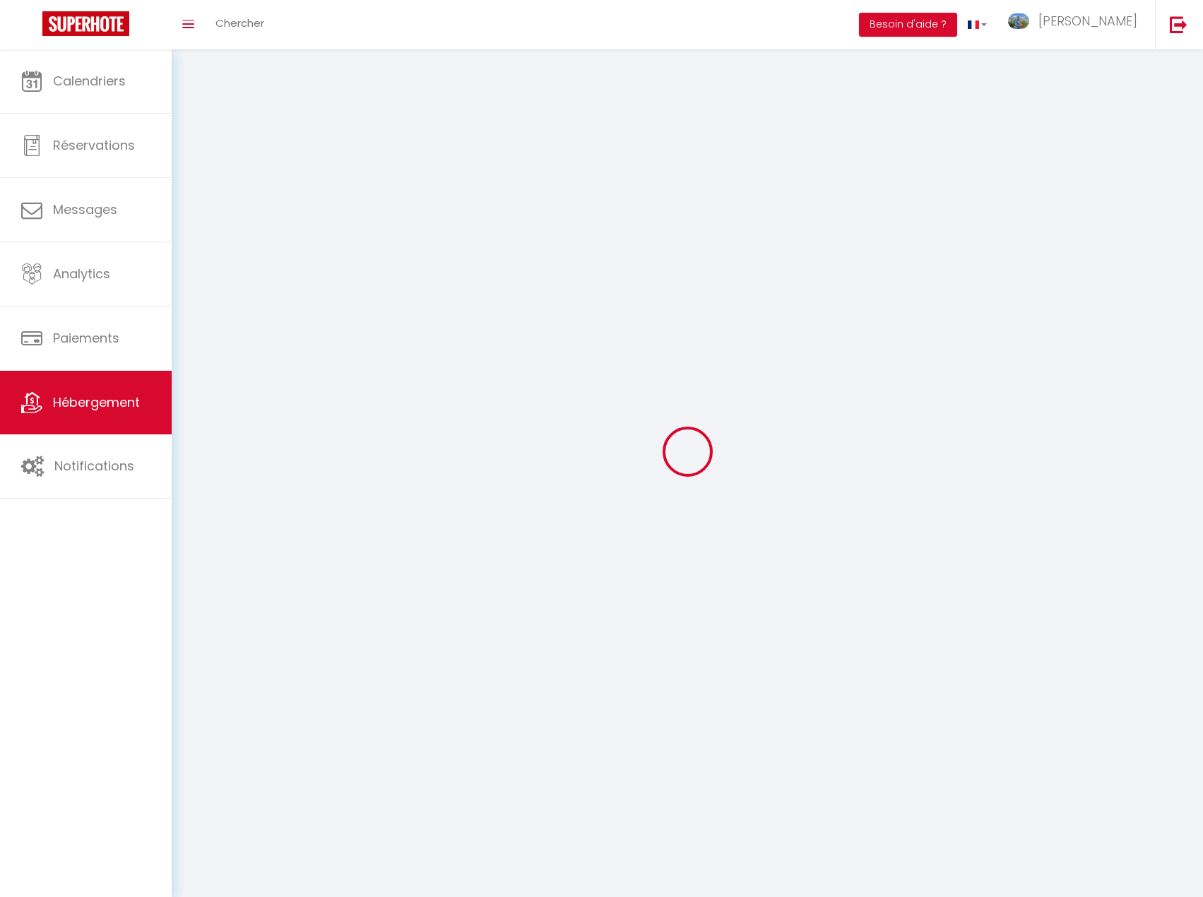
select select
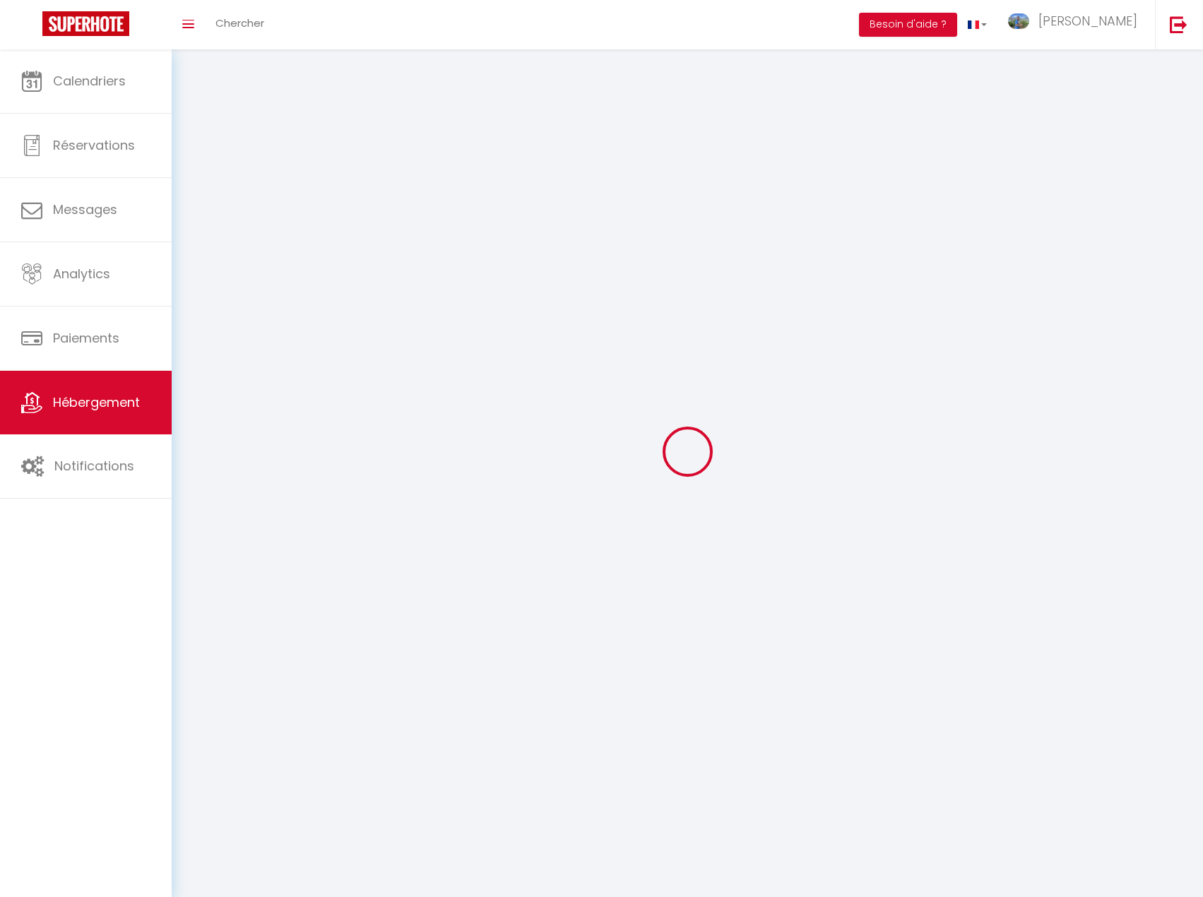
checkbox input "false"
select select
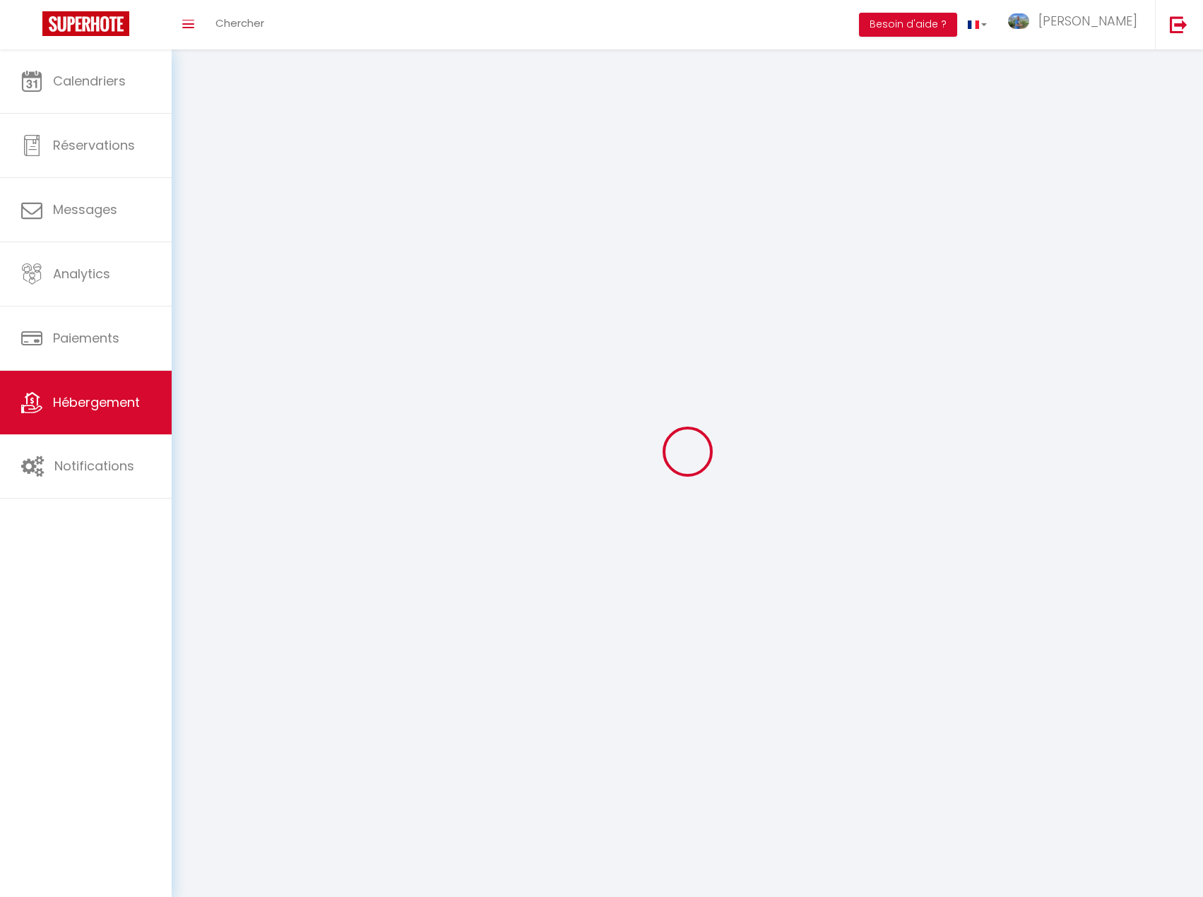
select select
select select "1"
select select "28"
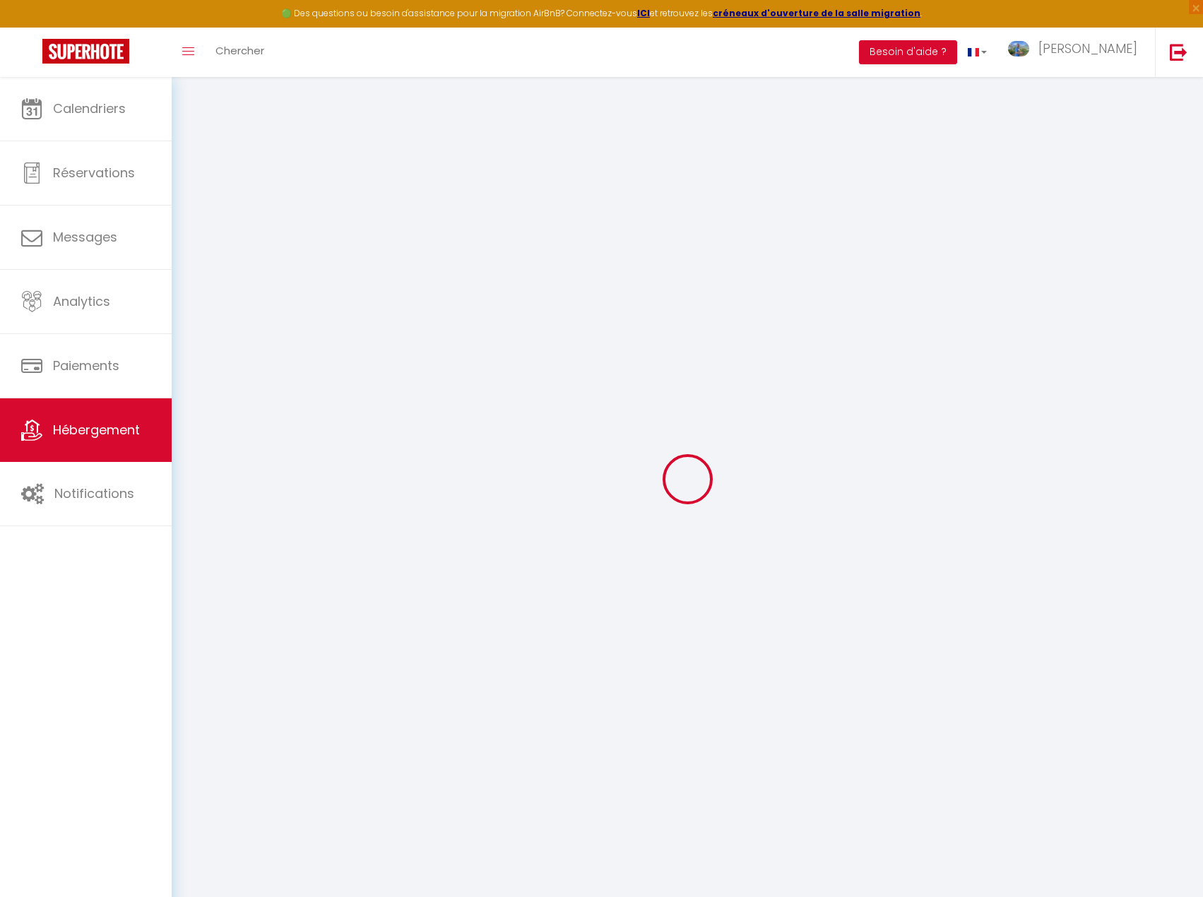
select select
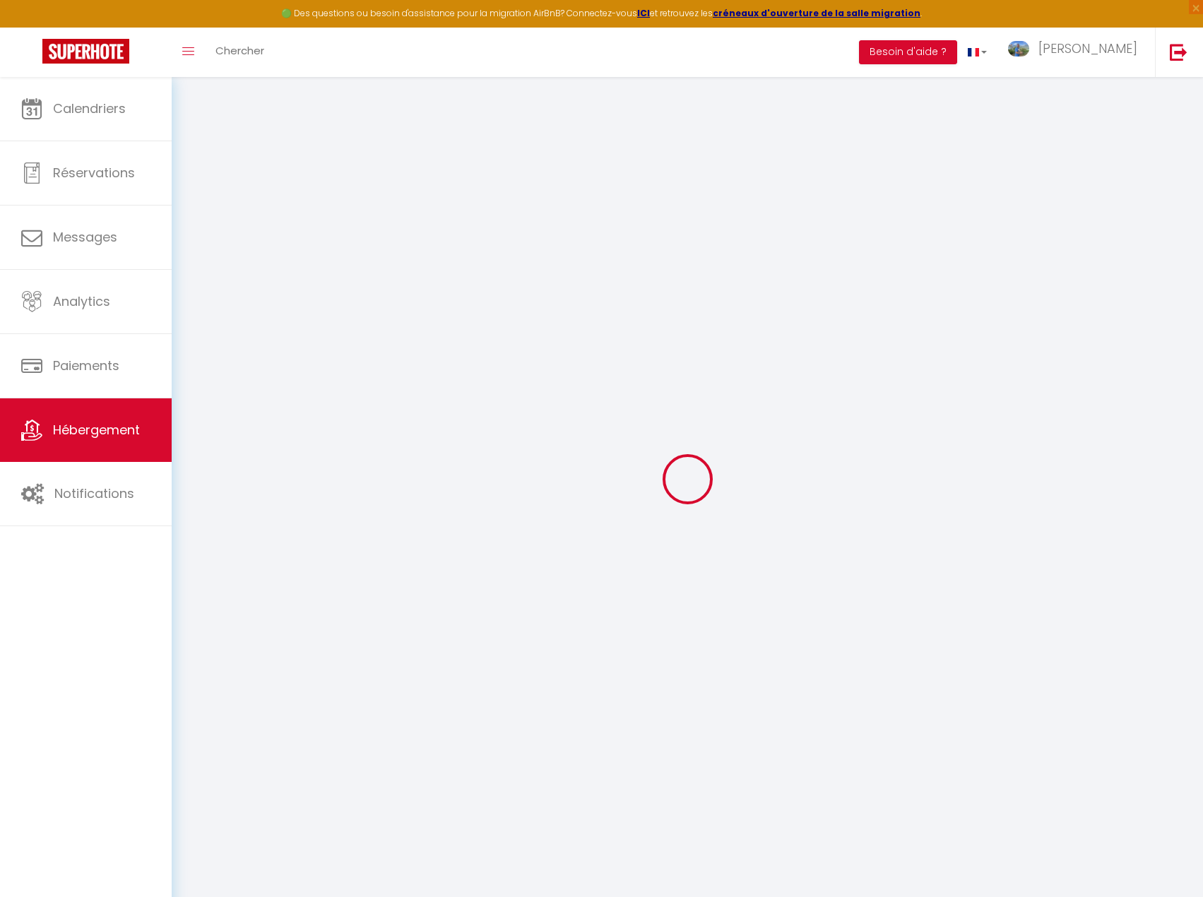
select select
checkbox input "false"
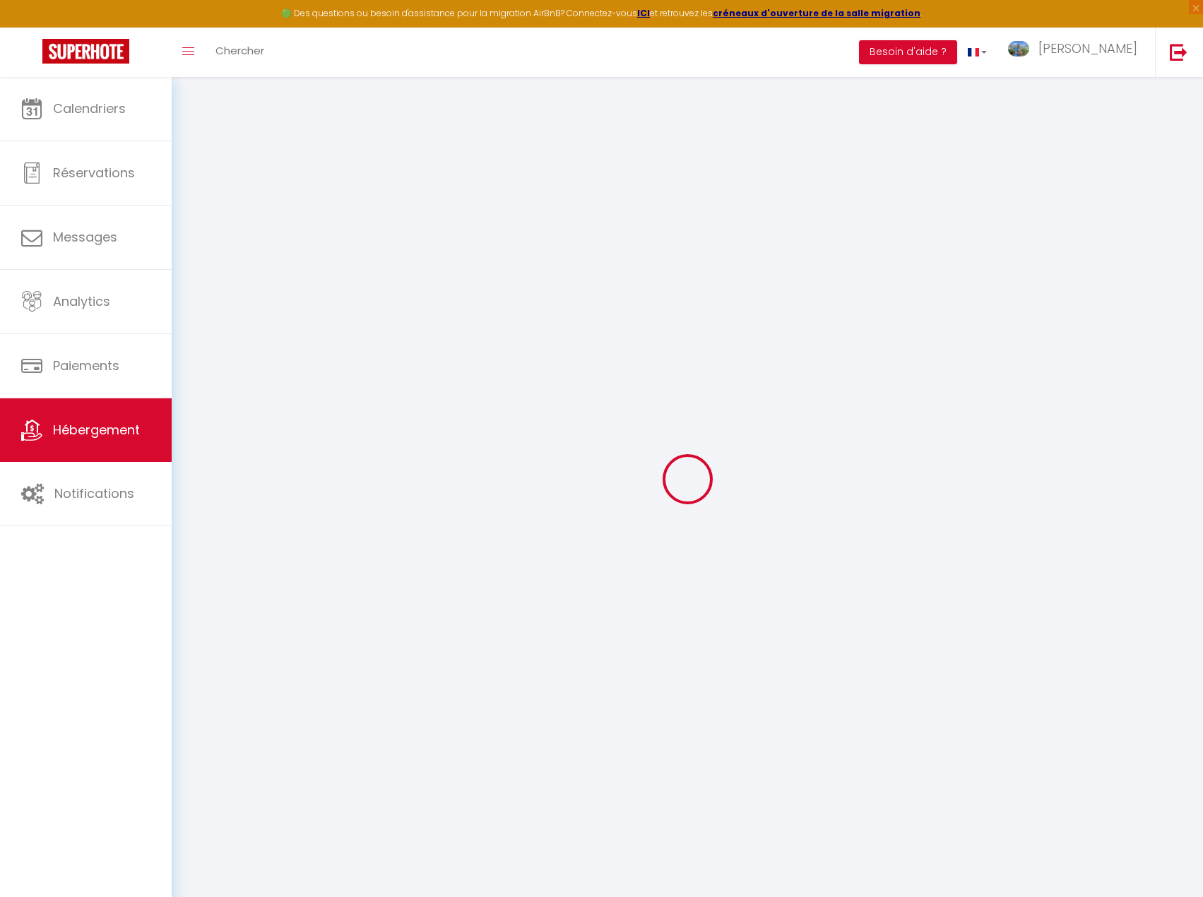
select select
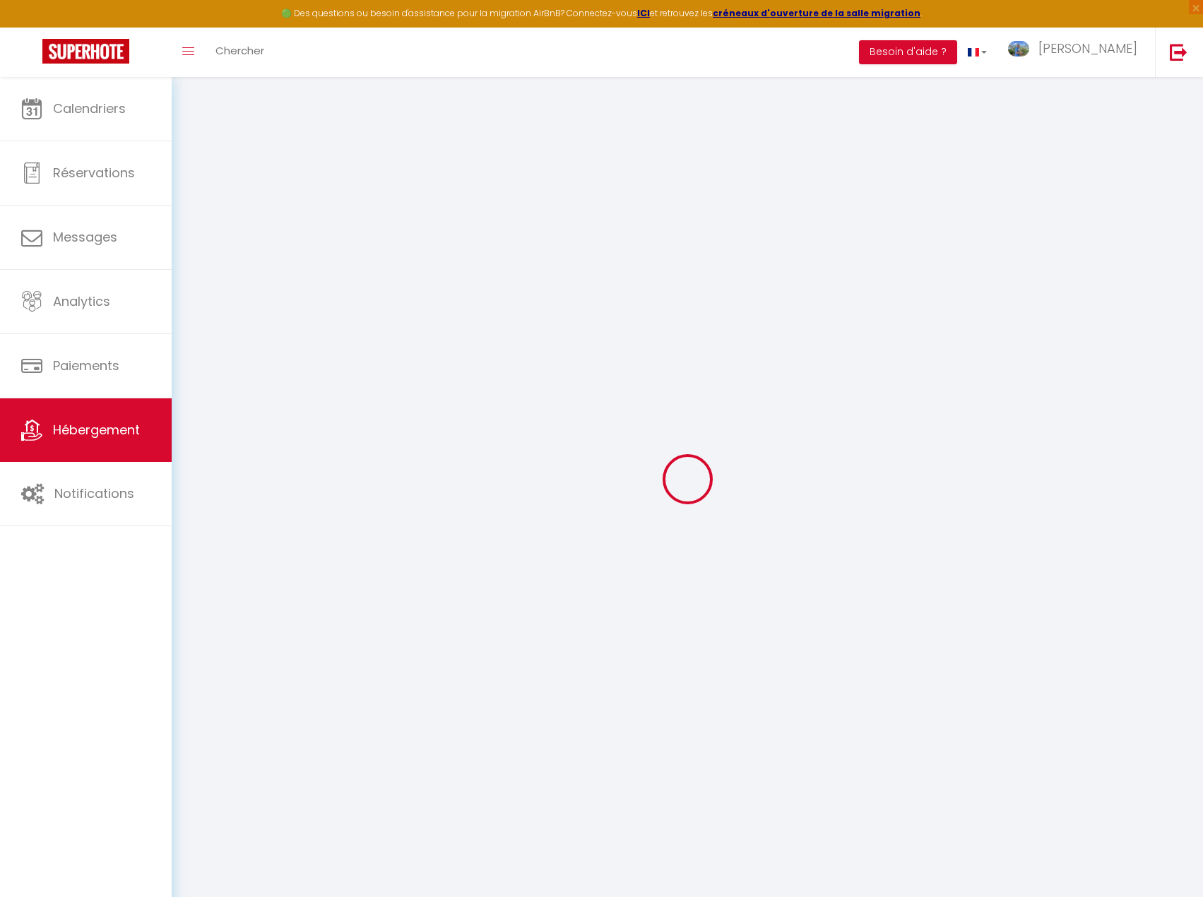
select select
checkbox input "false"
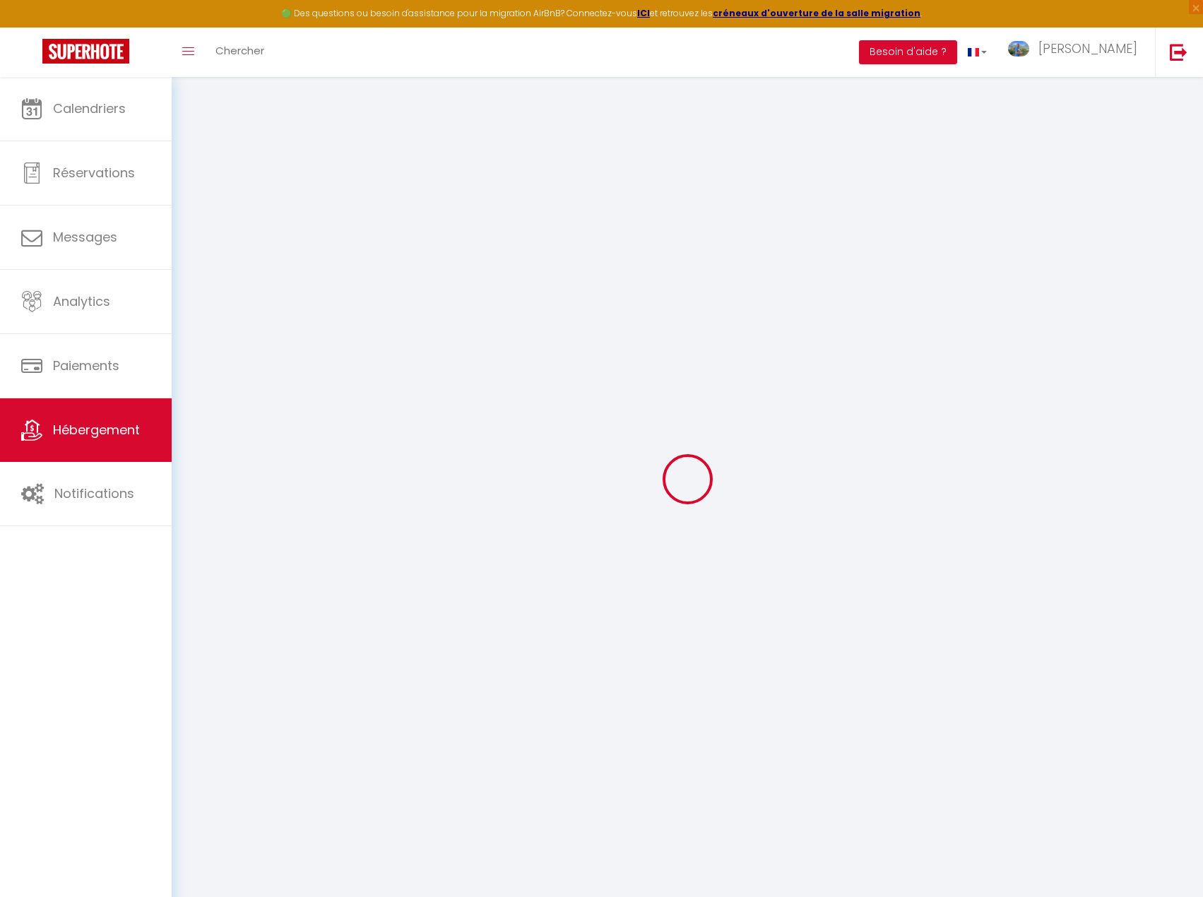
checkbox input "false"
select select
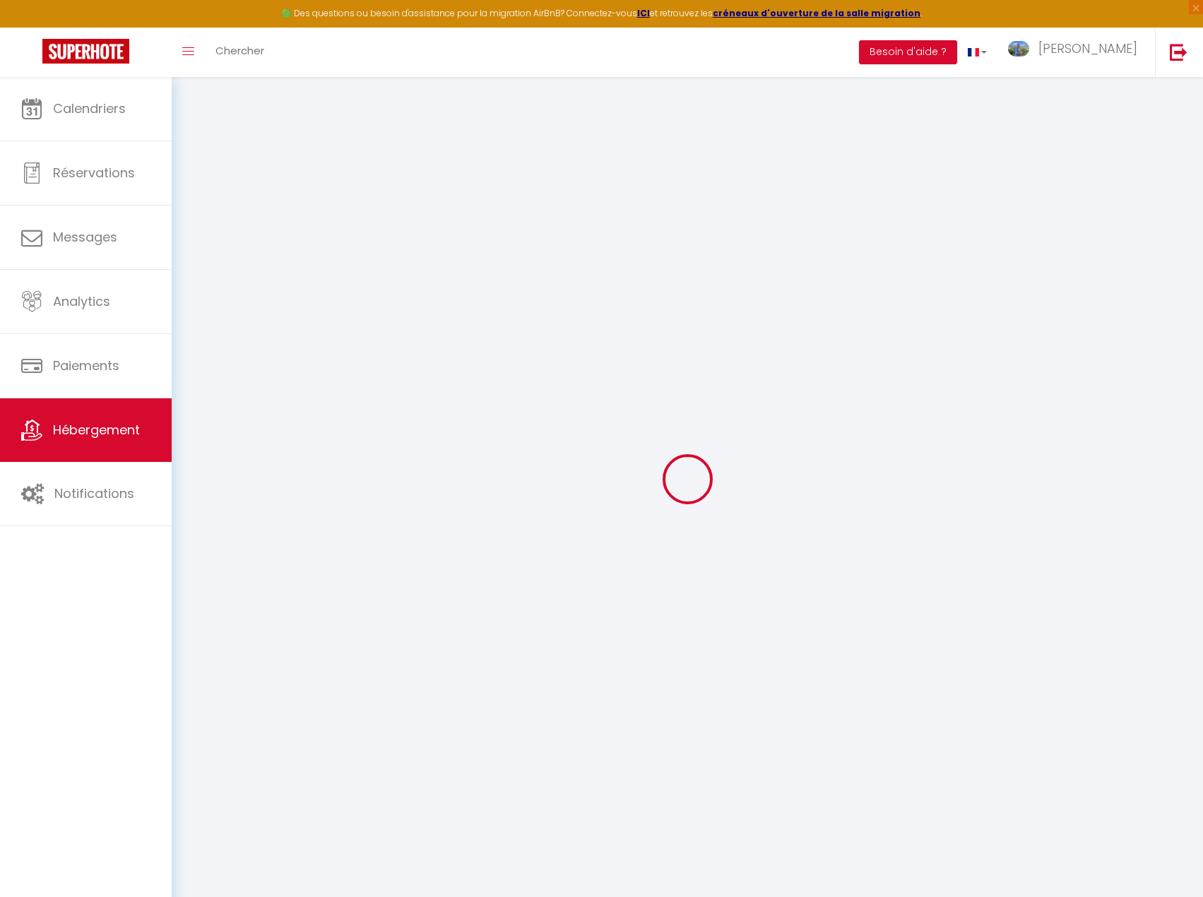
select select
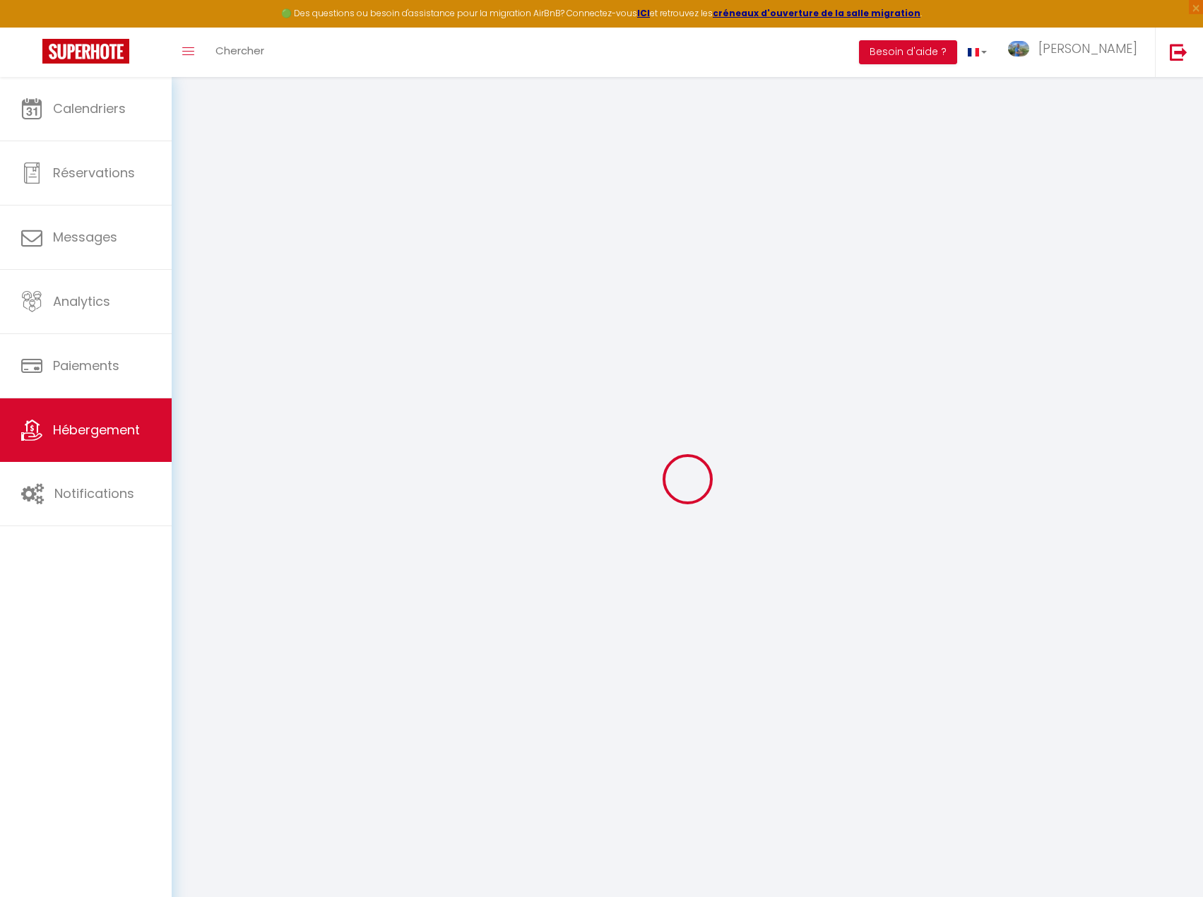
checkbox input "false"
select select
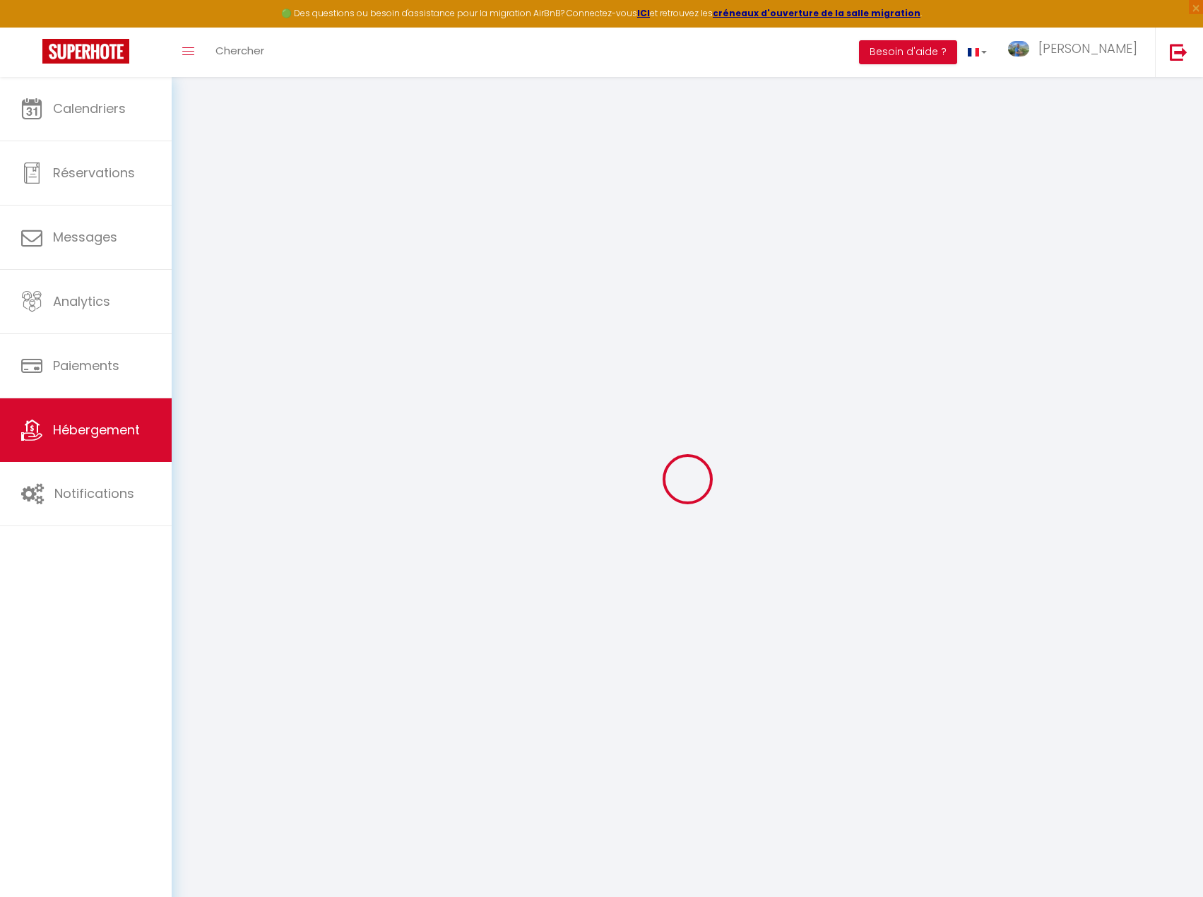
select select
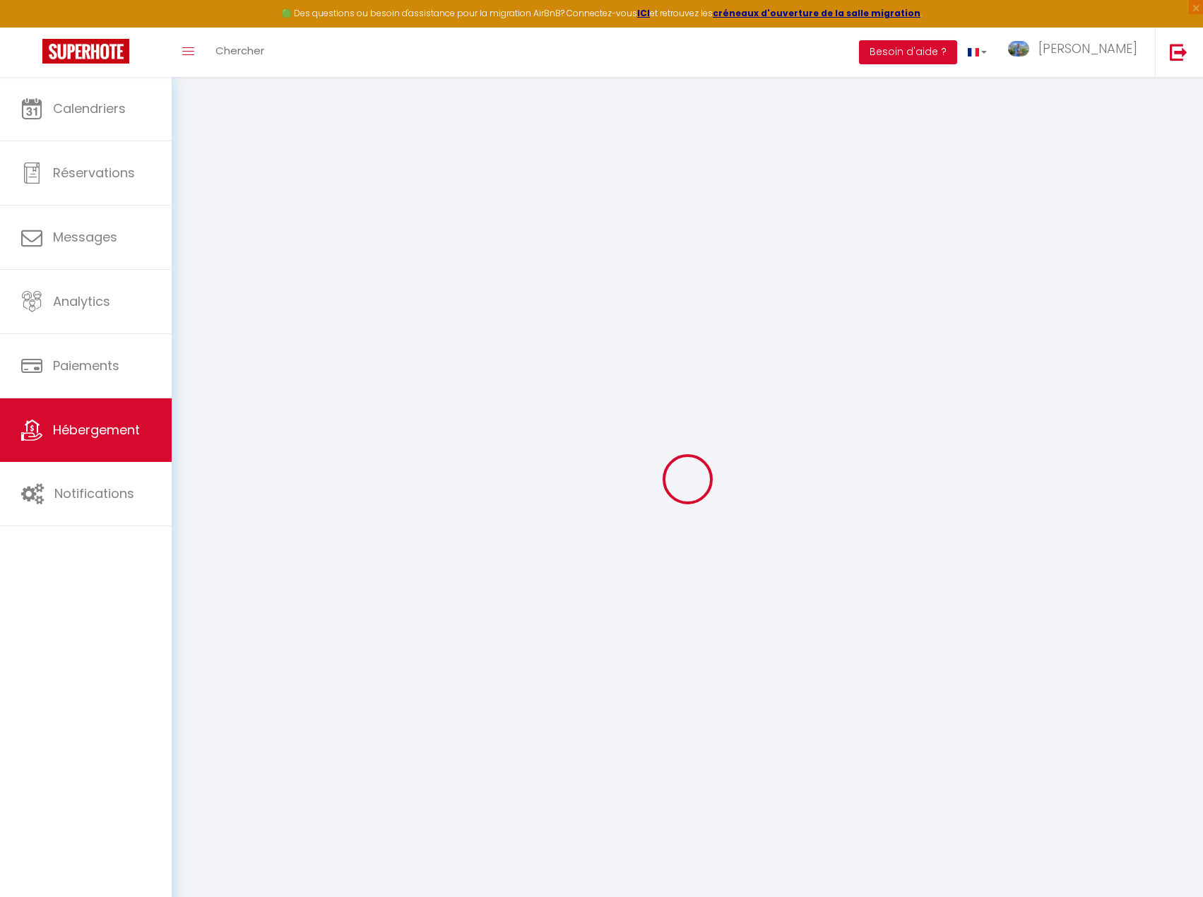
select select
checkbox input "false"
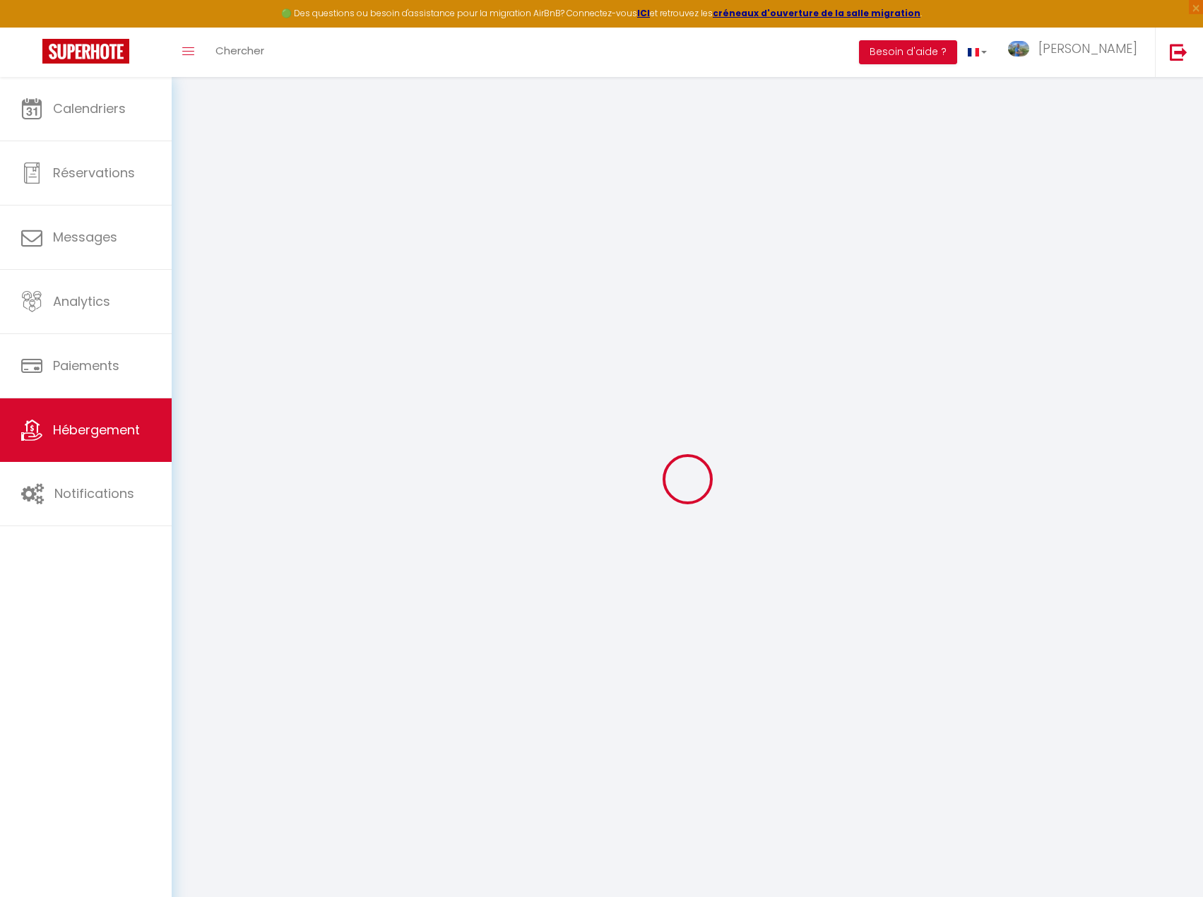
checkbox input "false"
select select
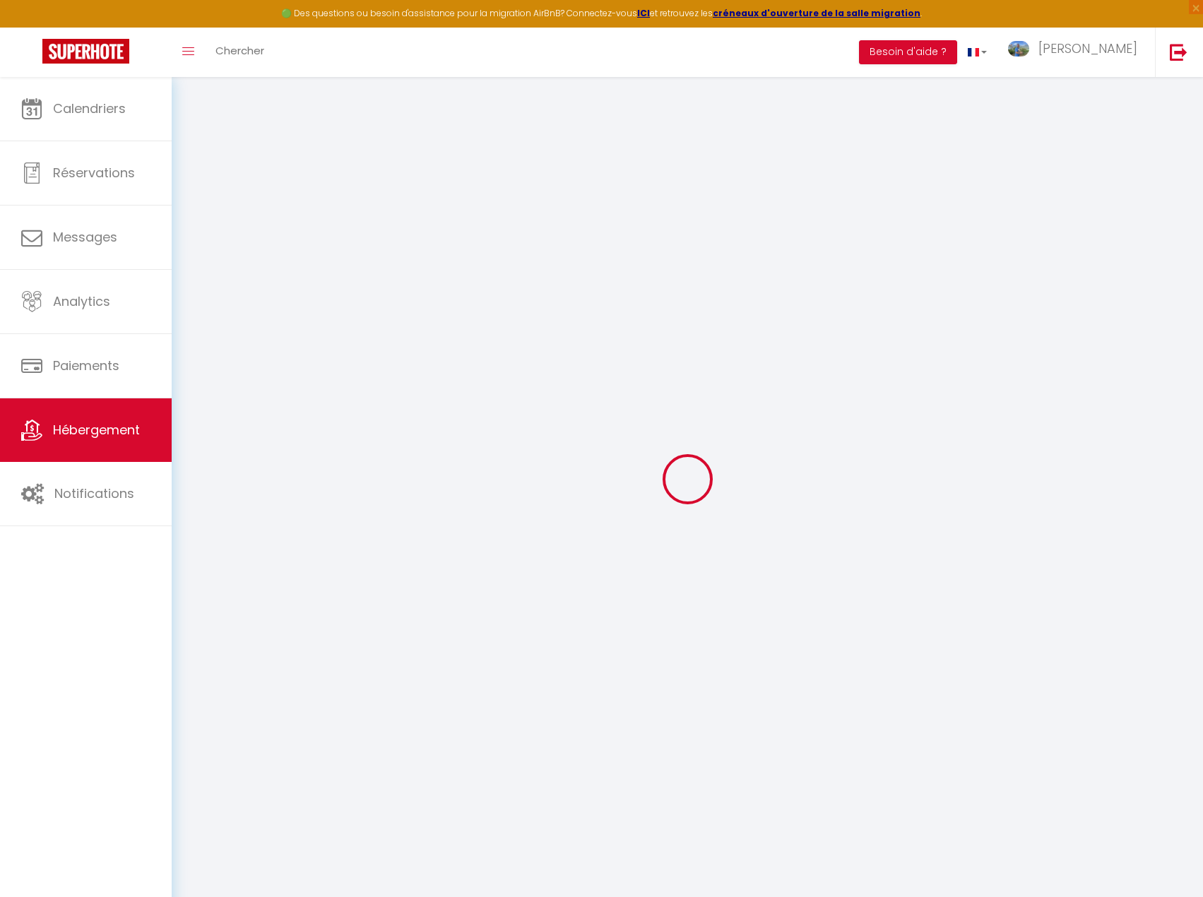
select select
checkbox input "false"
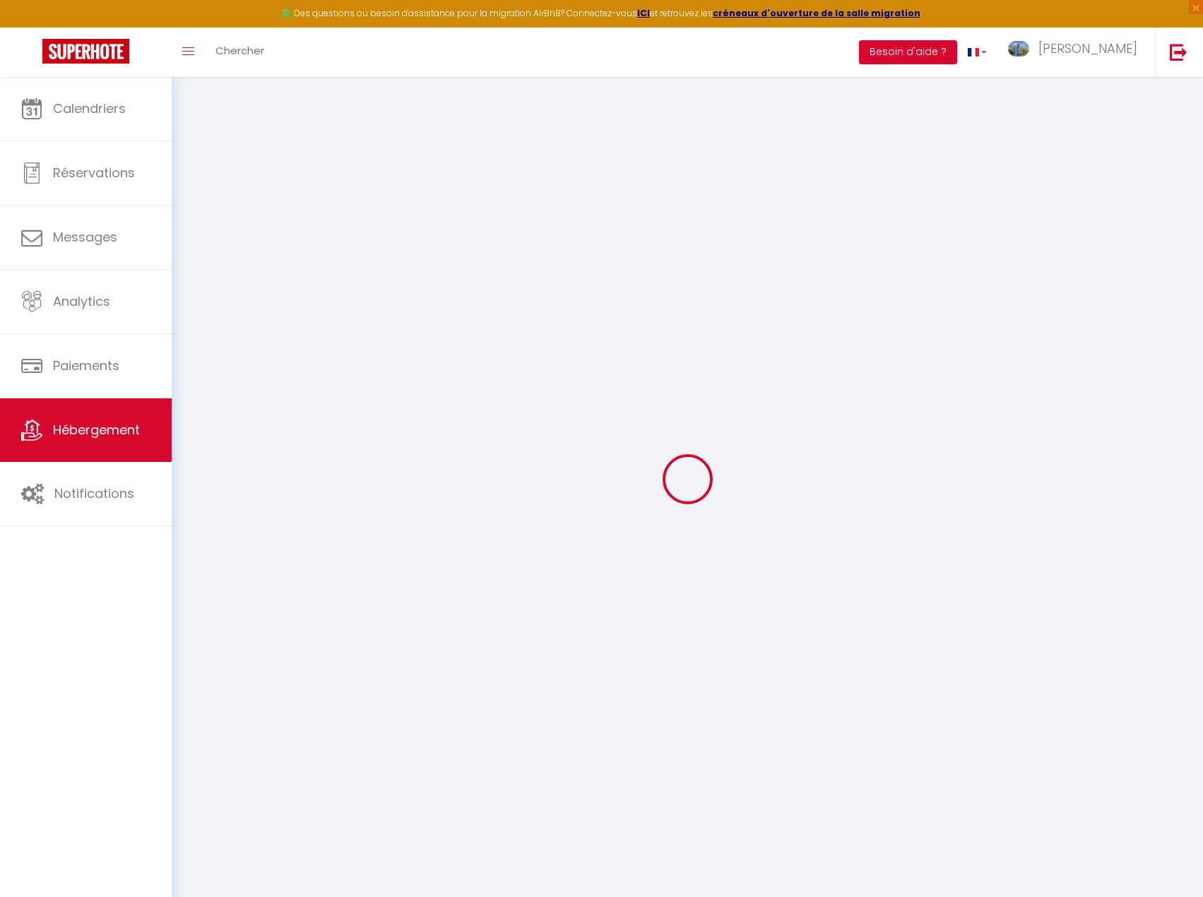
checkbox input "false"
select select
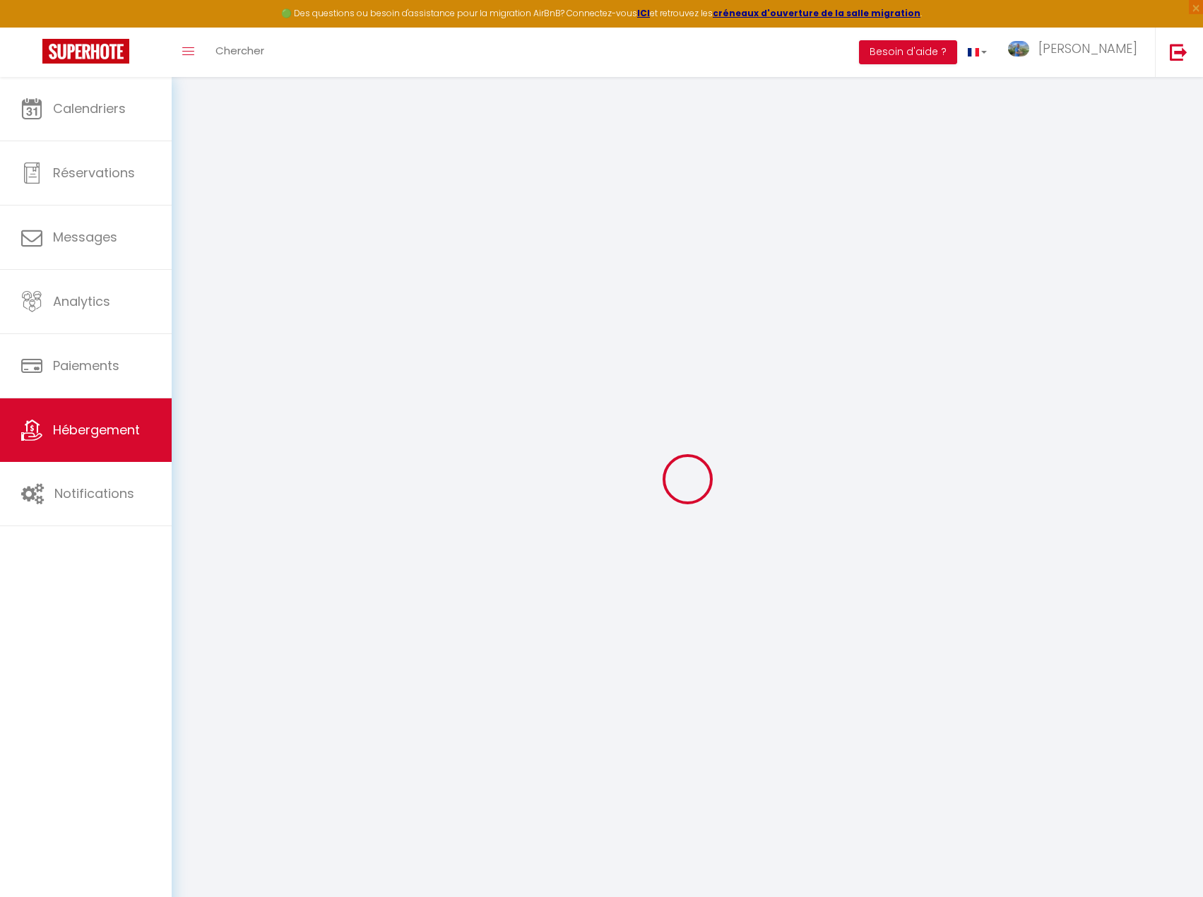
type input "[GEOGRAPHIC_DATA] · Villa au cœur de la nature provençale"
type input "[PERSON_NAME]"
type input "BIENIEK"
select select "houses"
select select "10"
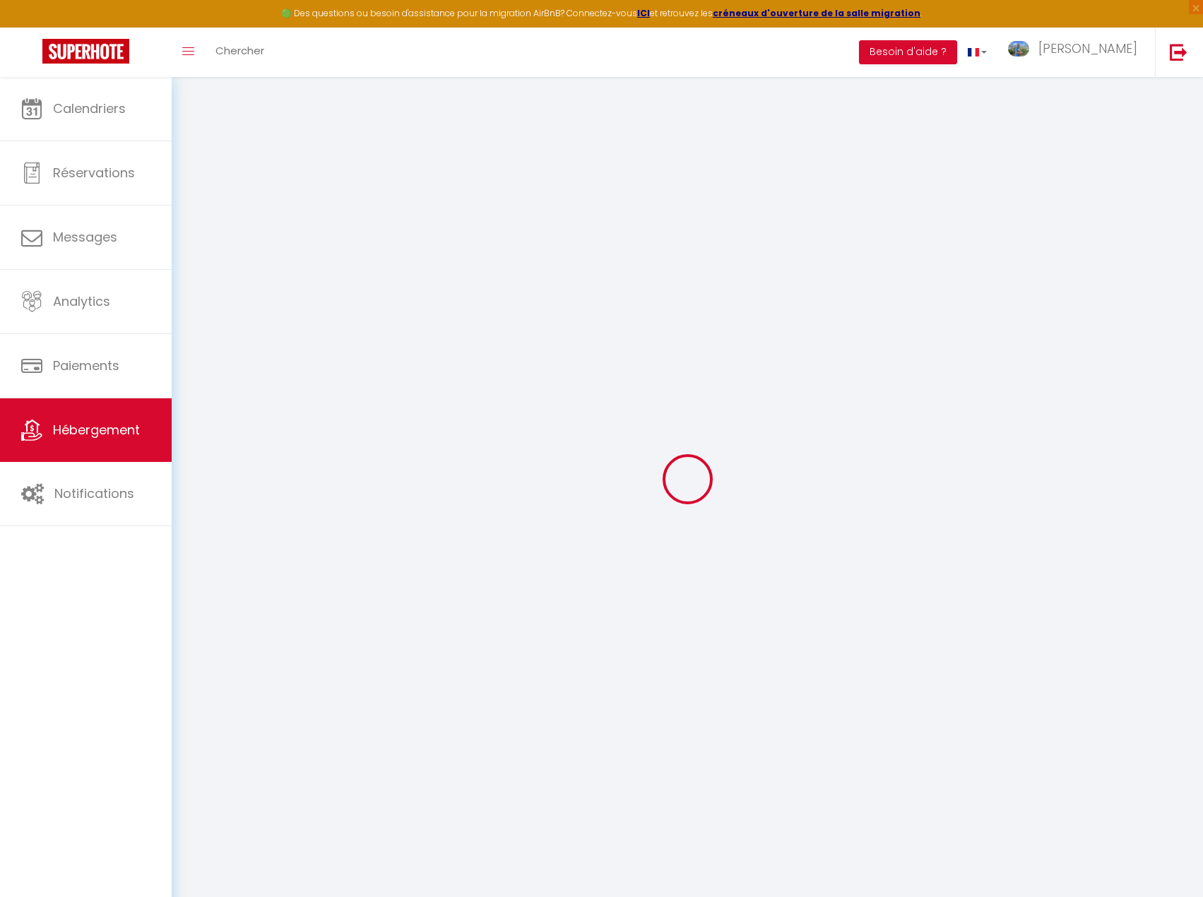
select select "10"
select select "5"
select select "3"
type input "350"
type input "140"
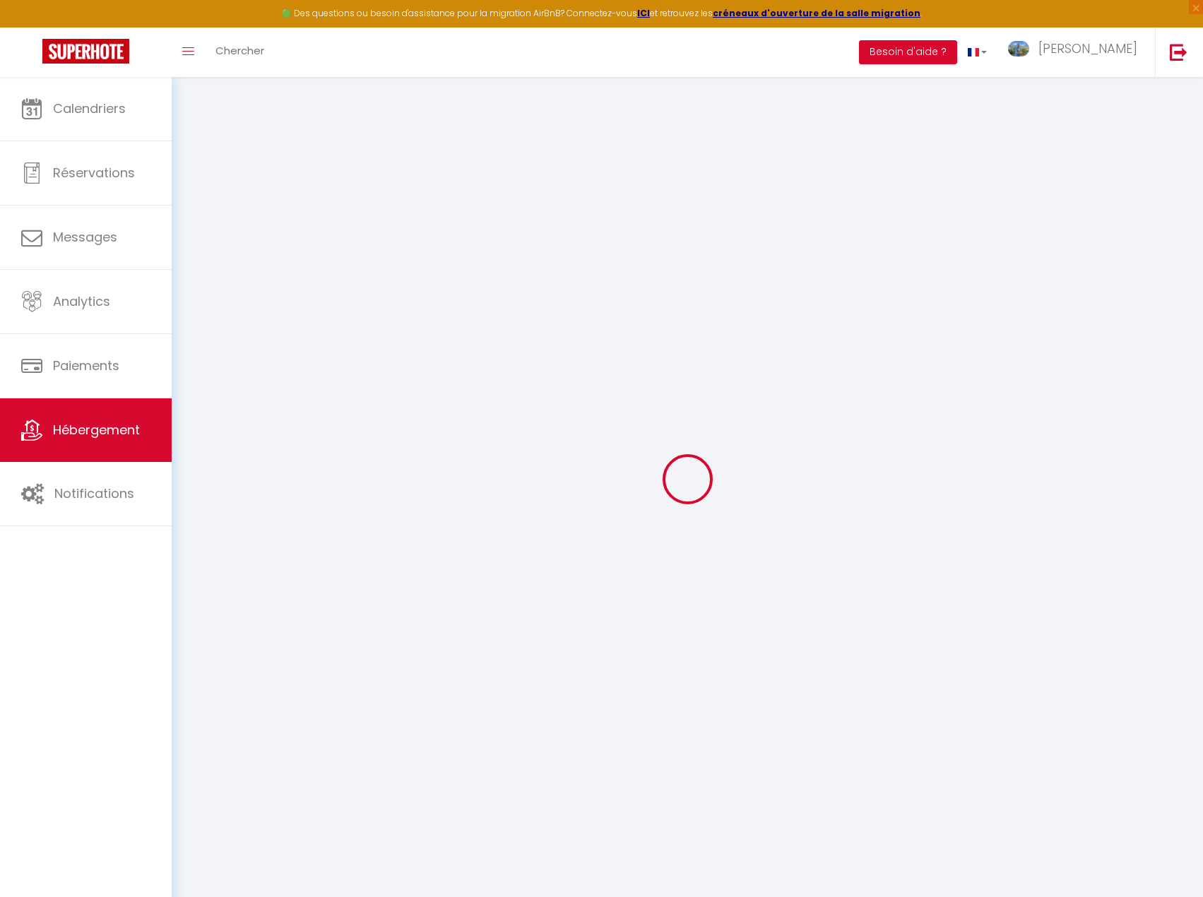
type input "289"
type input "7.2"
type input "6.19"
type input "2000"
select select
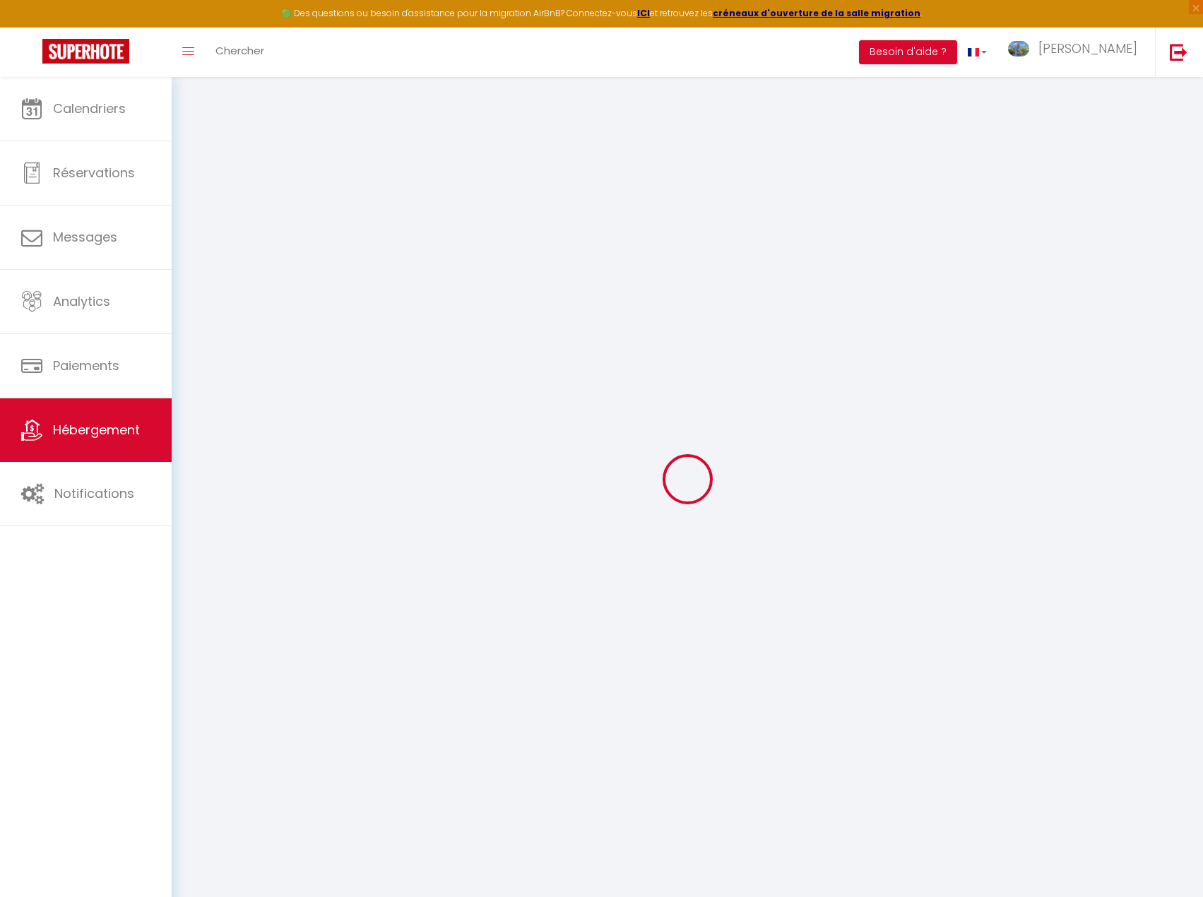
select select
type input "[STREET_ADDRESS]"
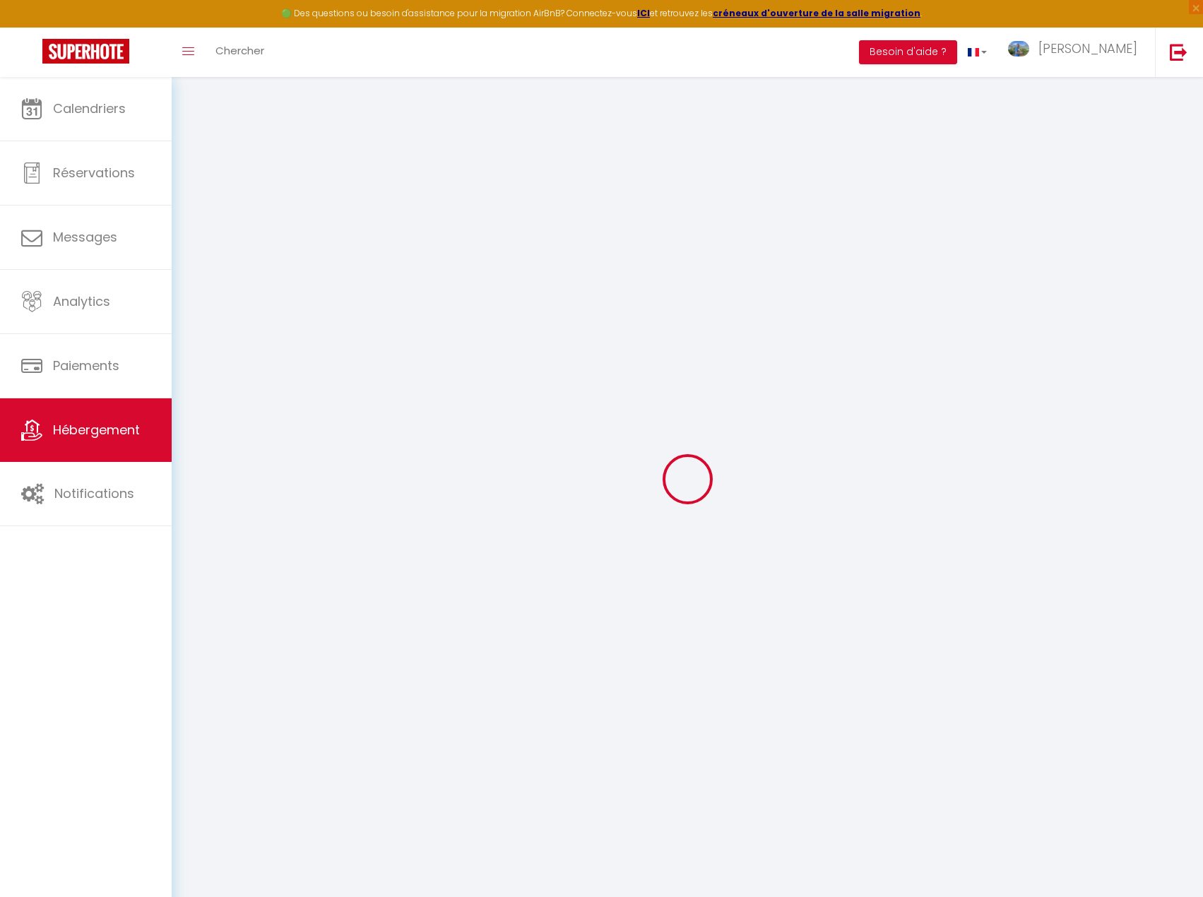
type input "83510"
type input "Lorgues"
type input "[PERSON_NAME][EMAIL_ADDRESS][DOMAIN_NAME]"
select select
checkbox input "true"
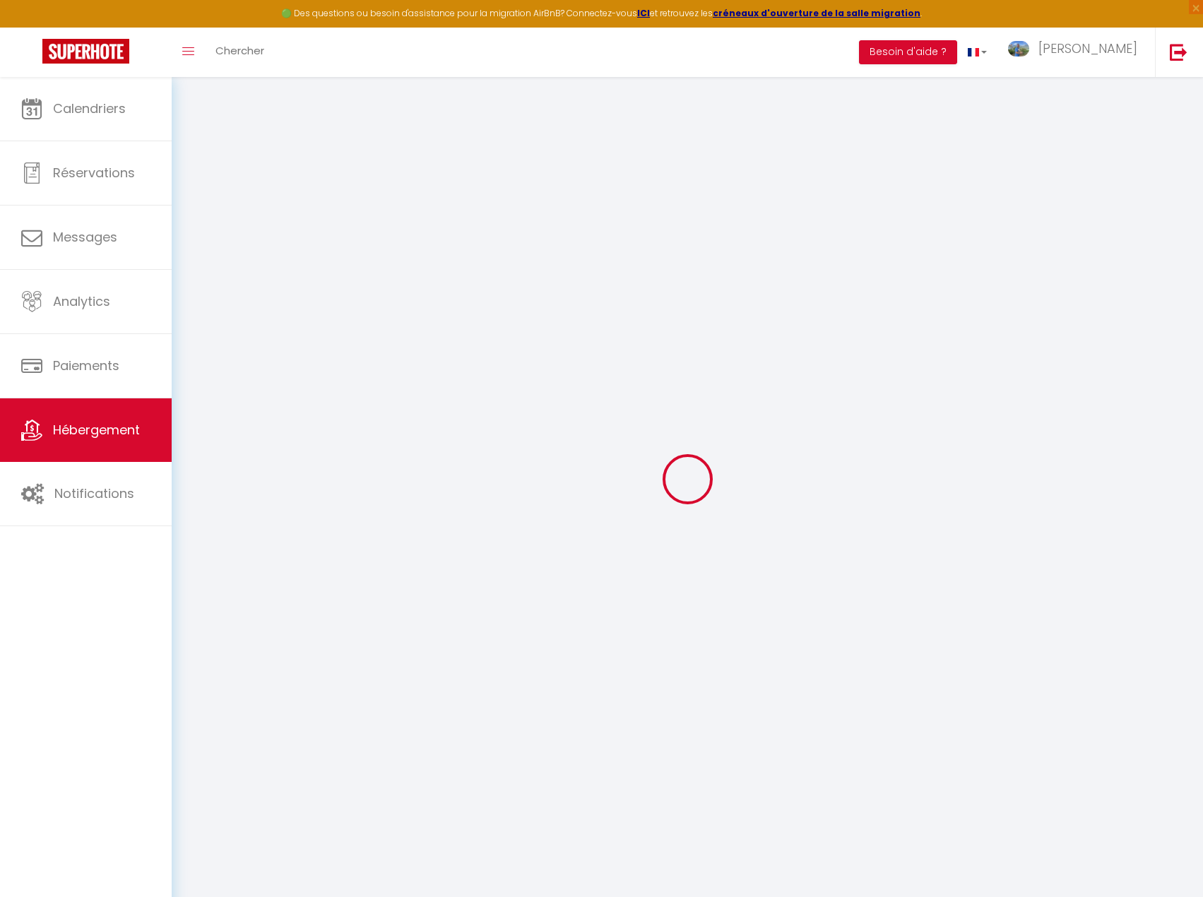
checkbox input "false"
radio input "true"
type input "0"
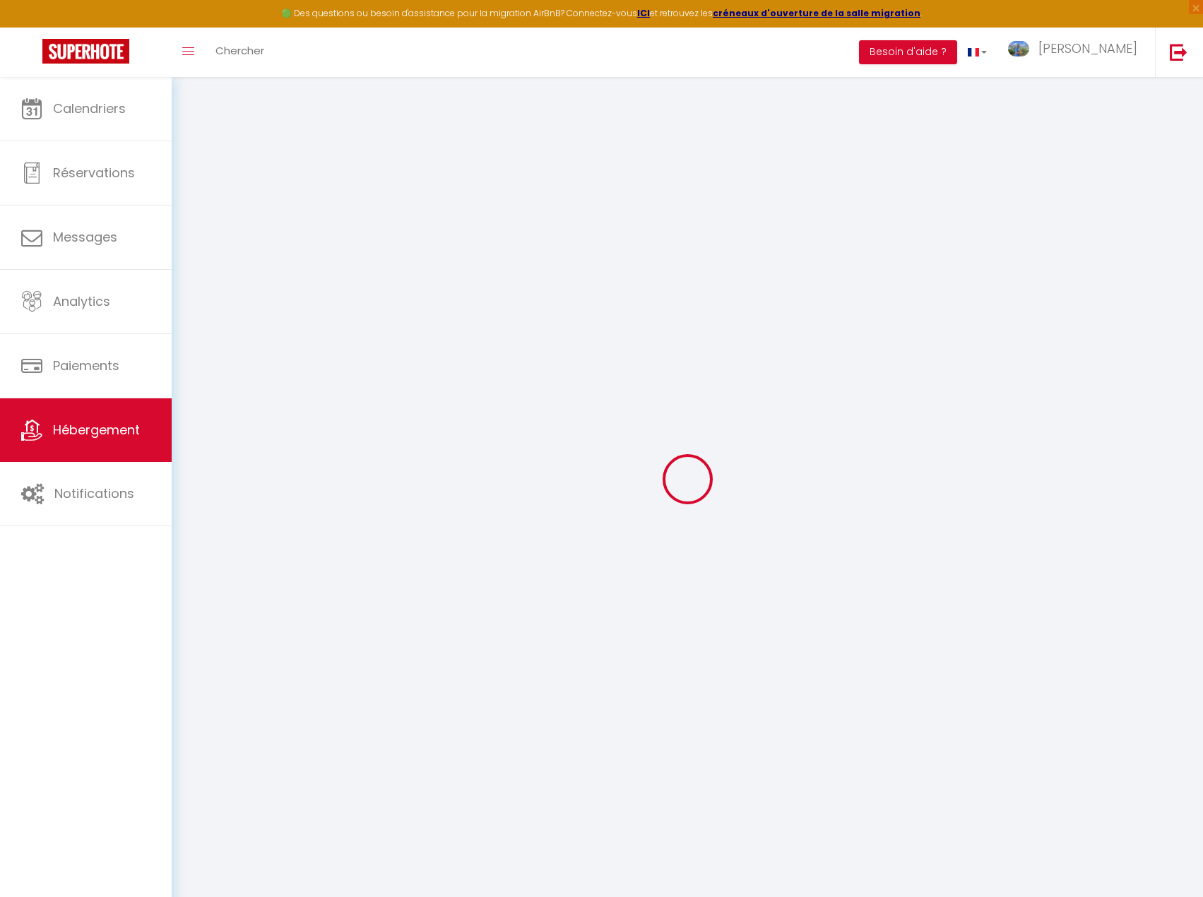
type input "149"
type input "0"
type input "140"
type input "0"
select select
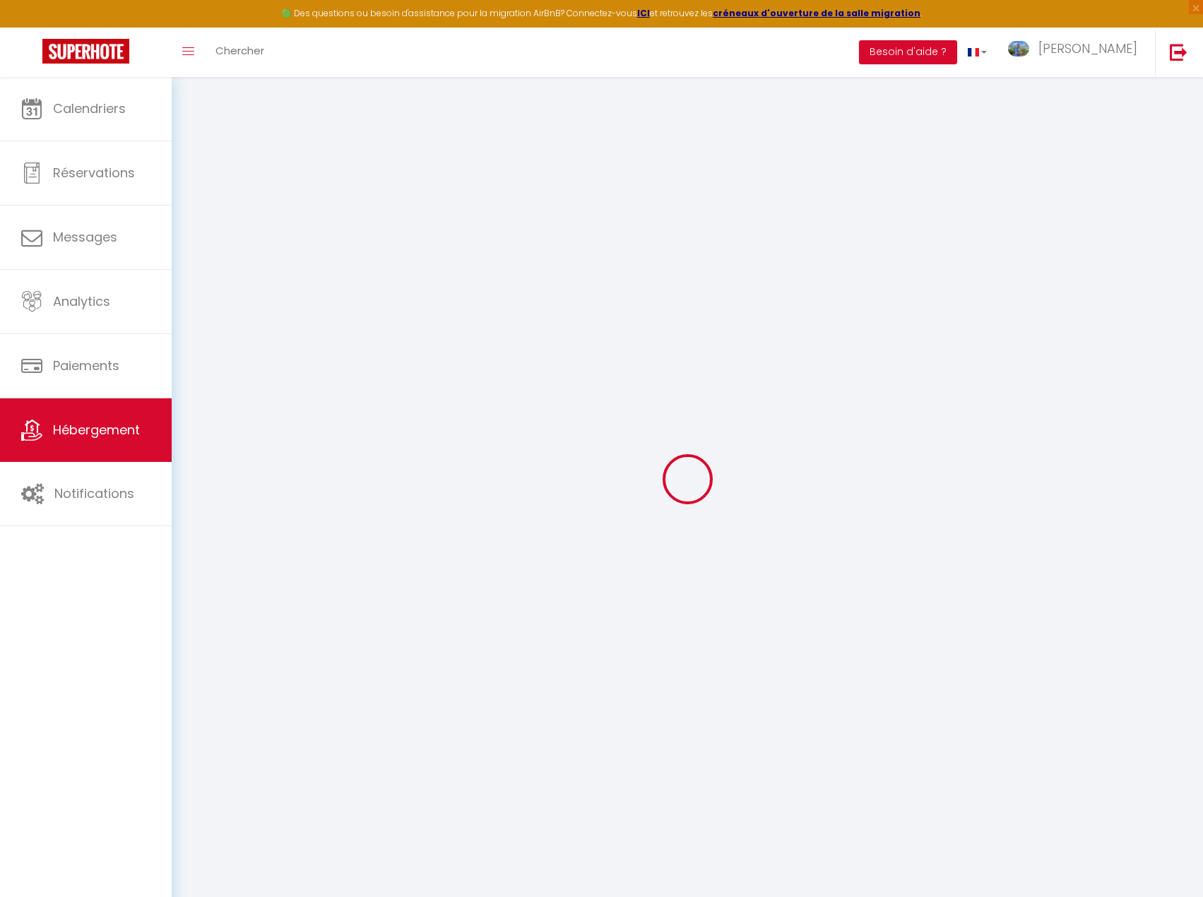
select select "36227"
select select
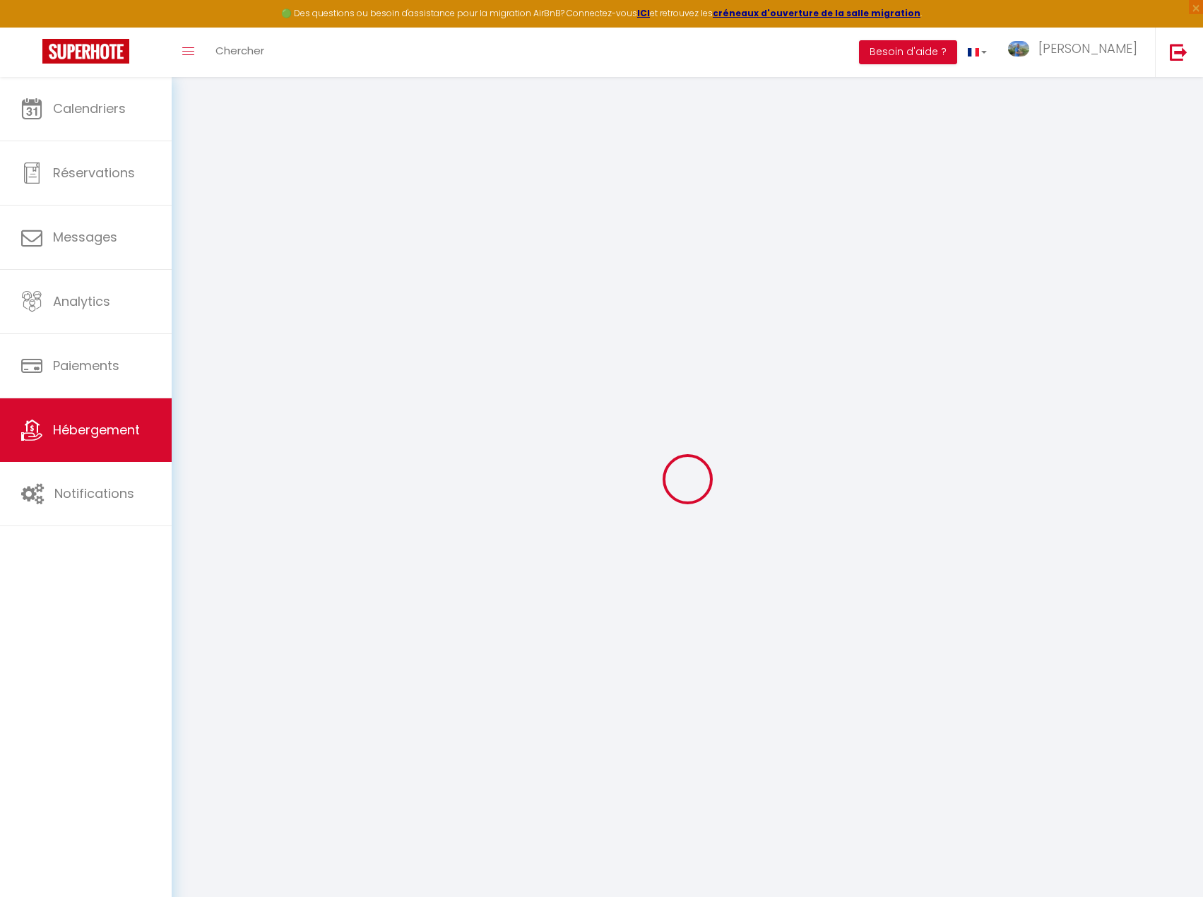
select select
checkbox input "true"
checkbox input "false"
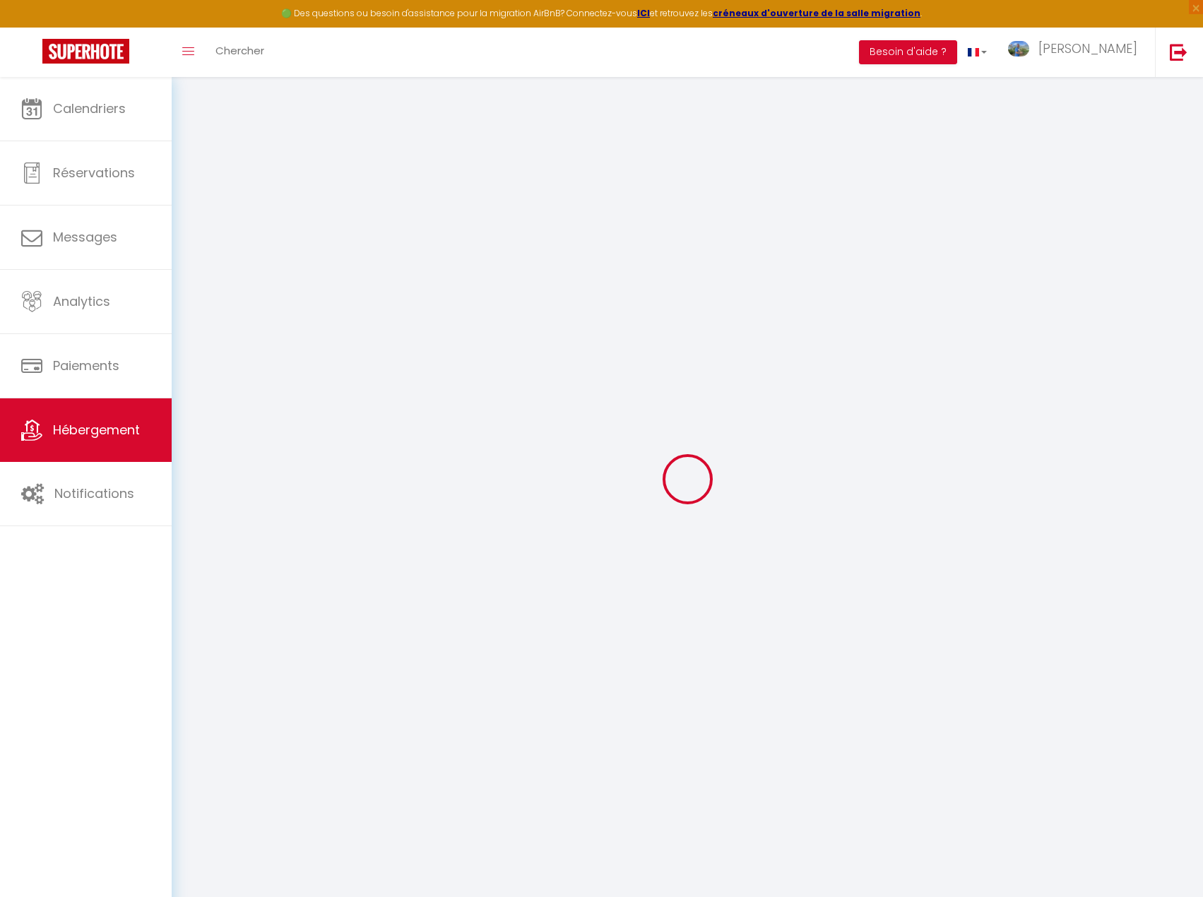
checkbox input "false"
select select
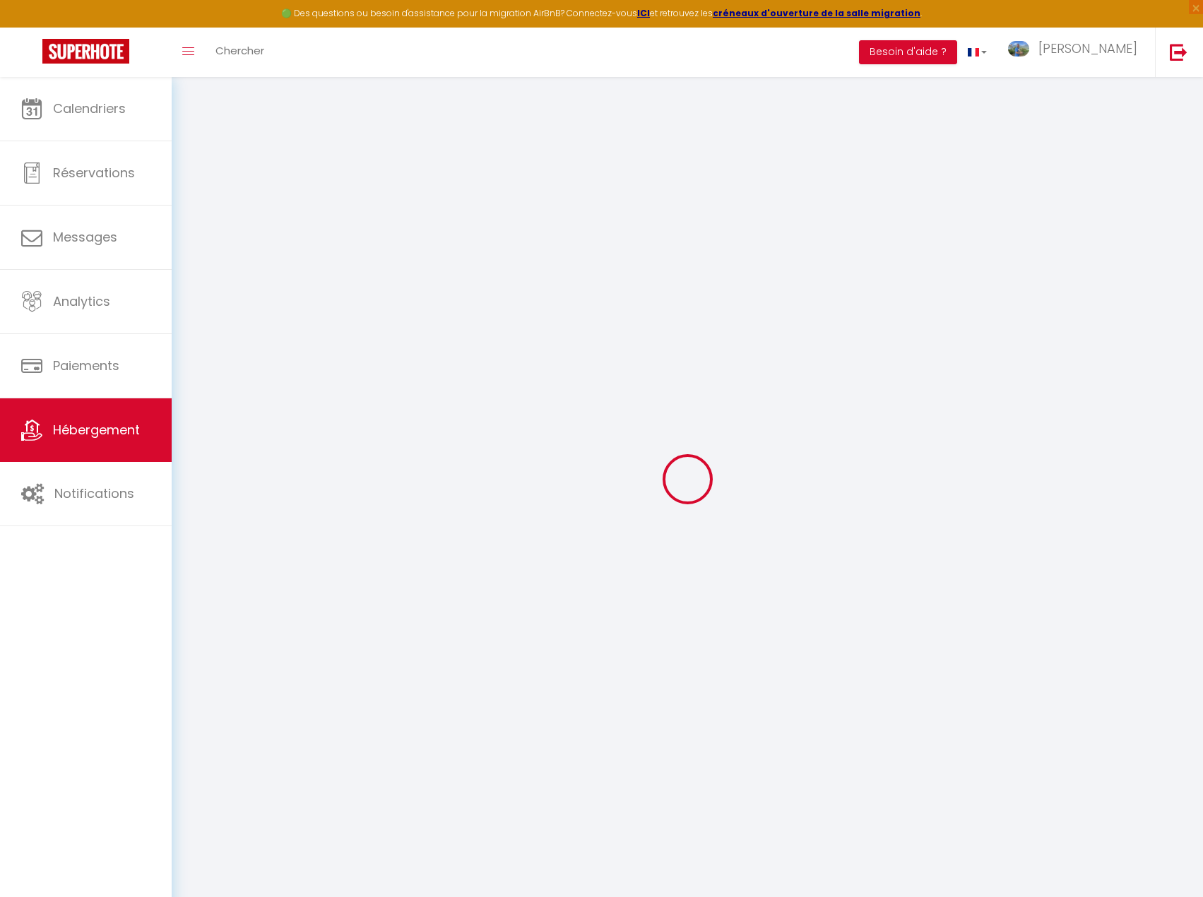
select select
checkbox input "true"
checkbox input "false"
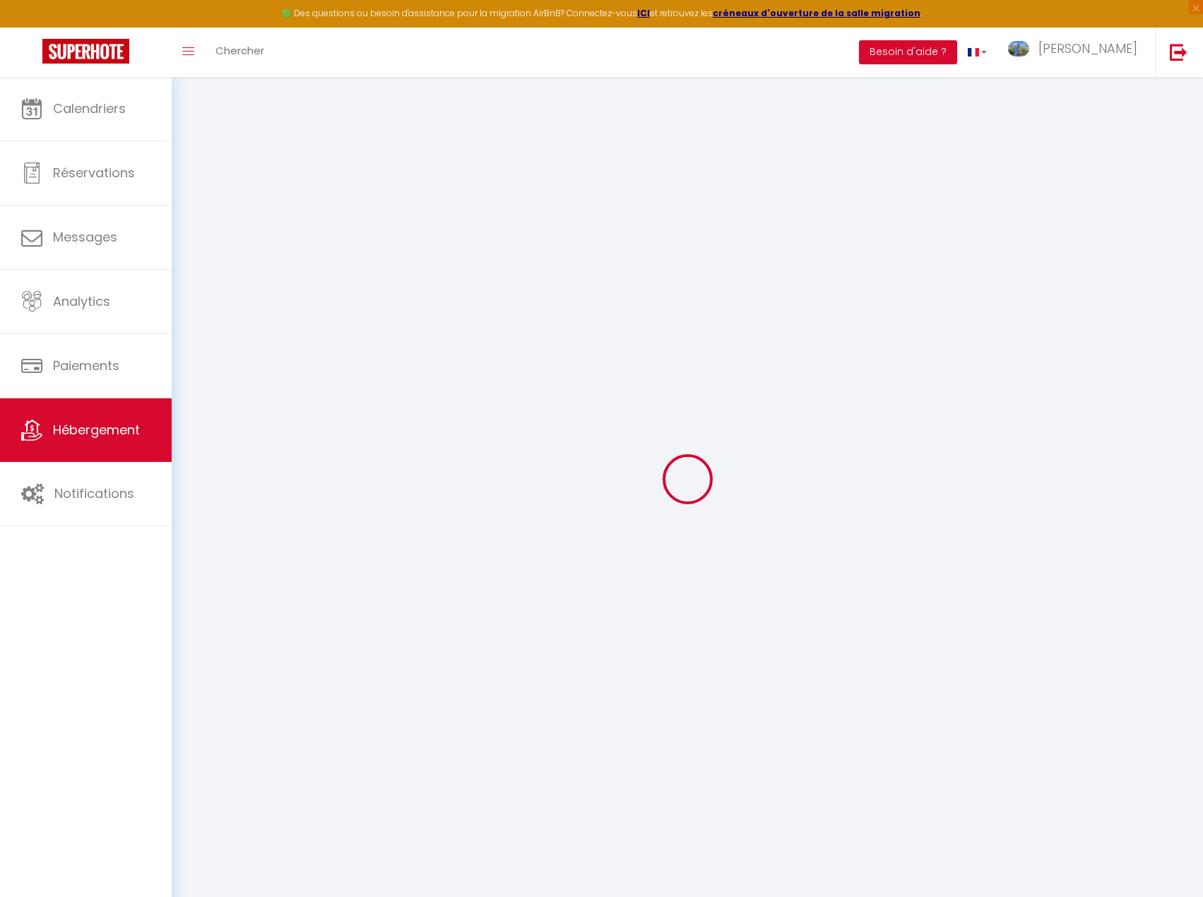
checkbox input "false"
select select
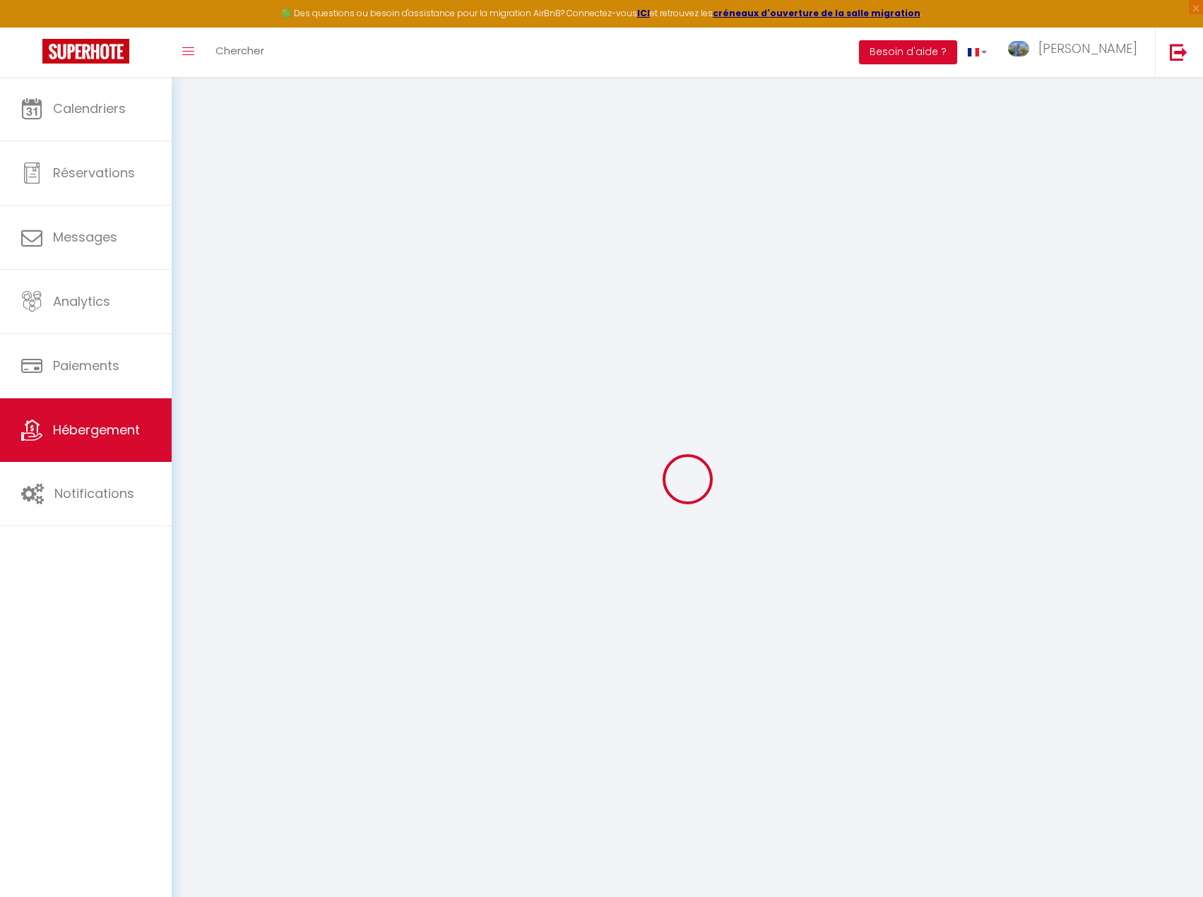
select select
checkbox input "true"
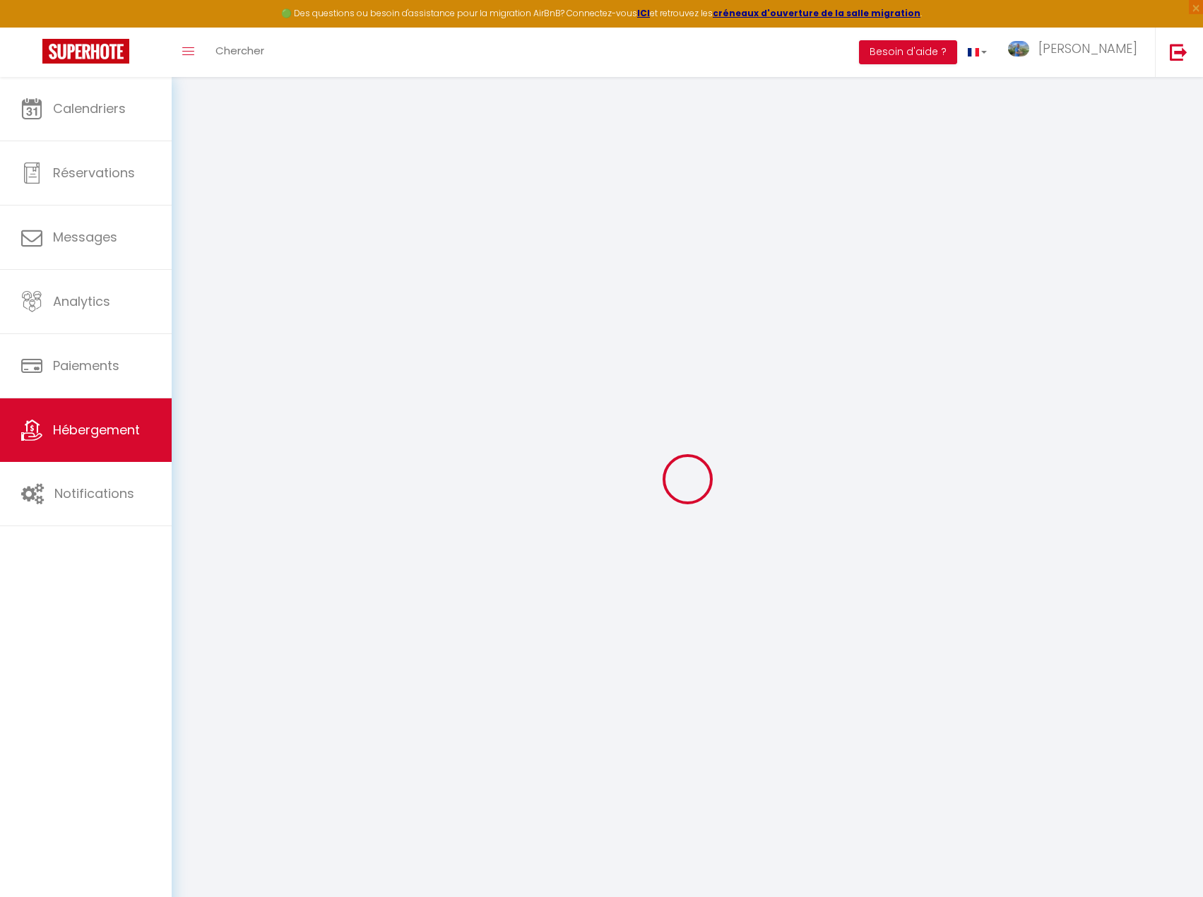
checkbox input "false"
select select
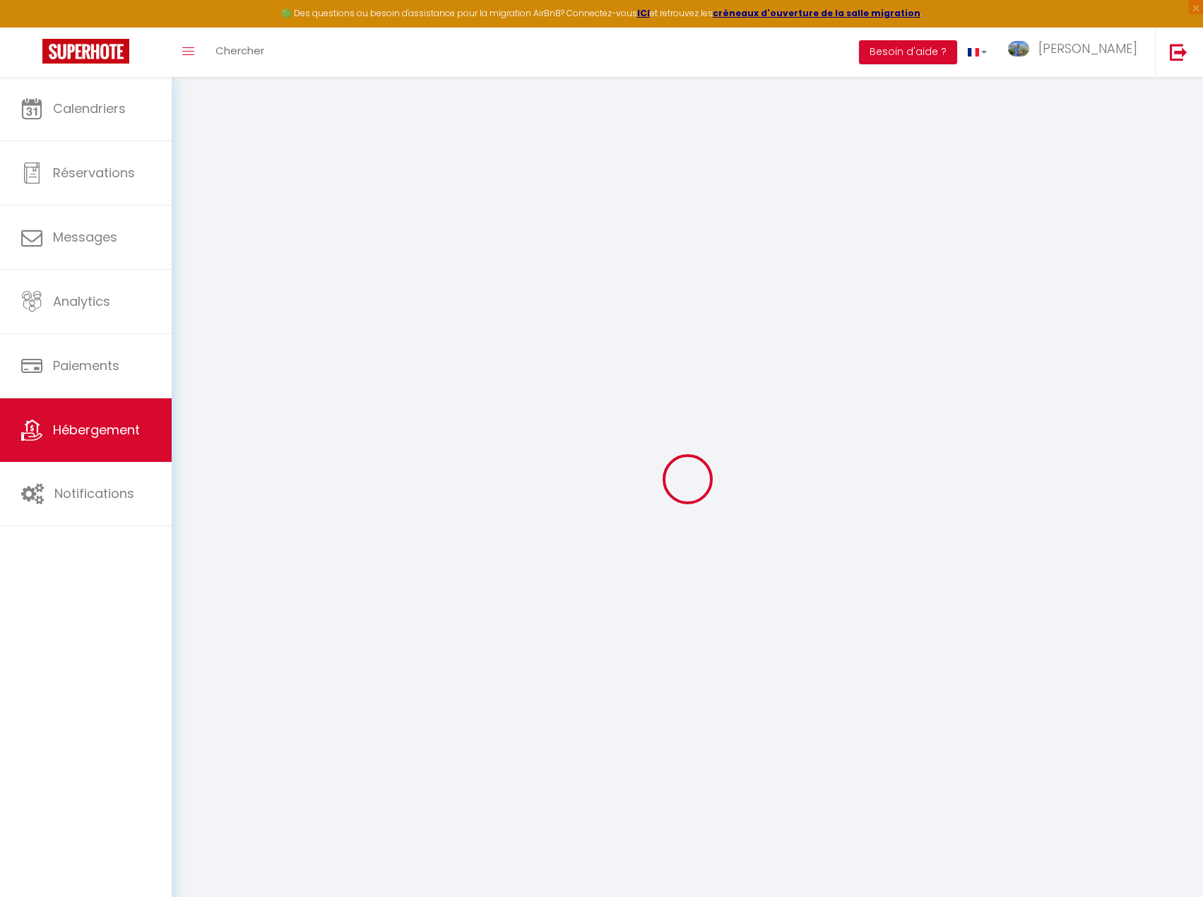
checkbox input "true"
checkbox input "false"
select select
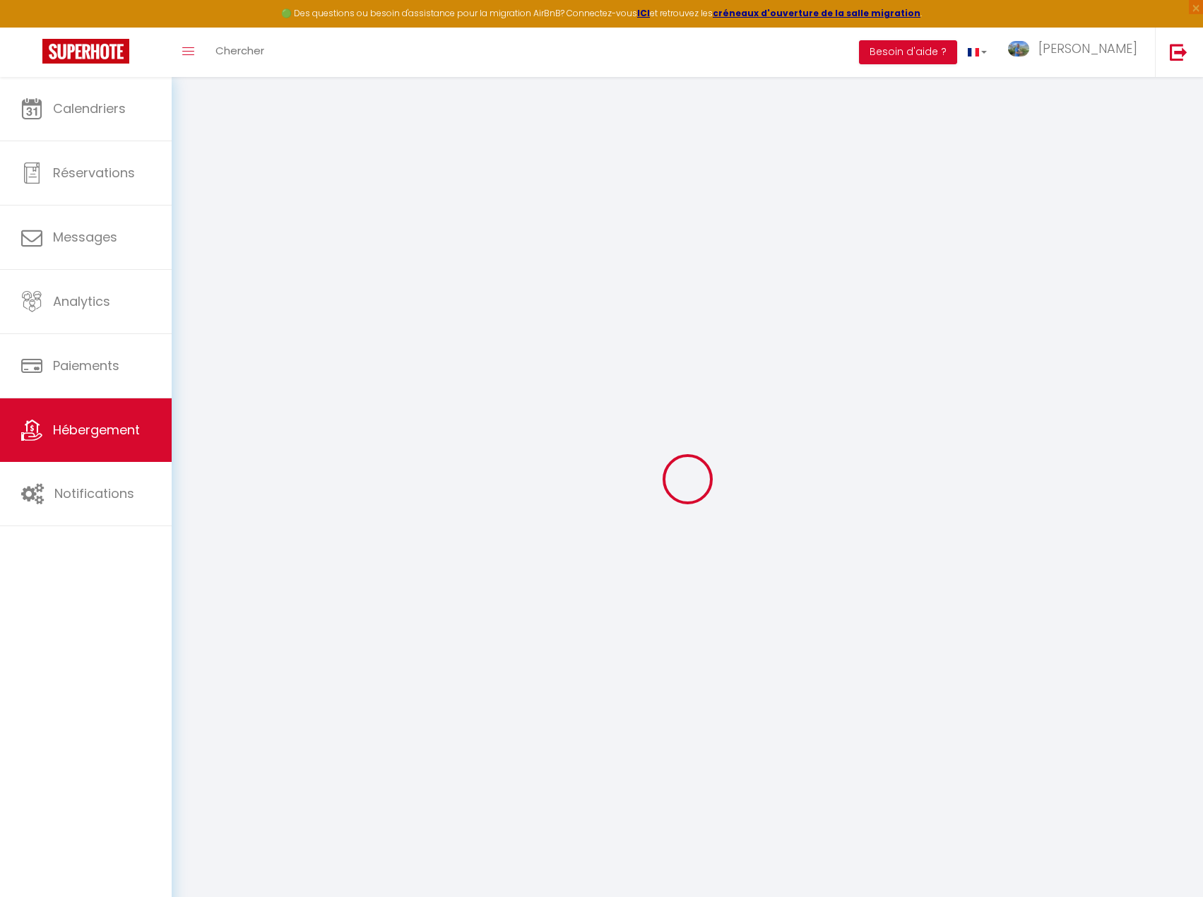
select select "17:00"
select select "17:30"
select select "10:00"
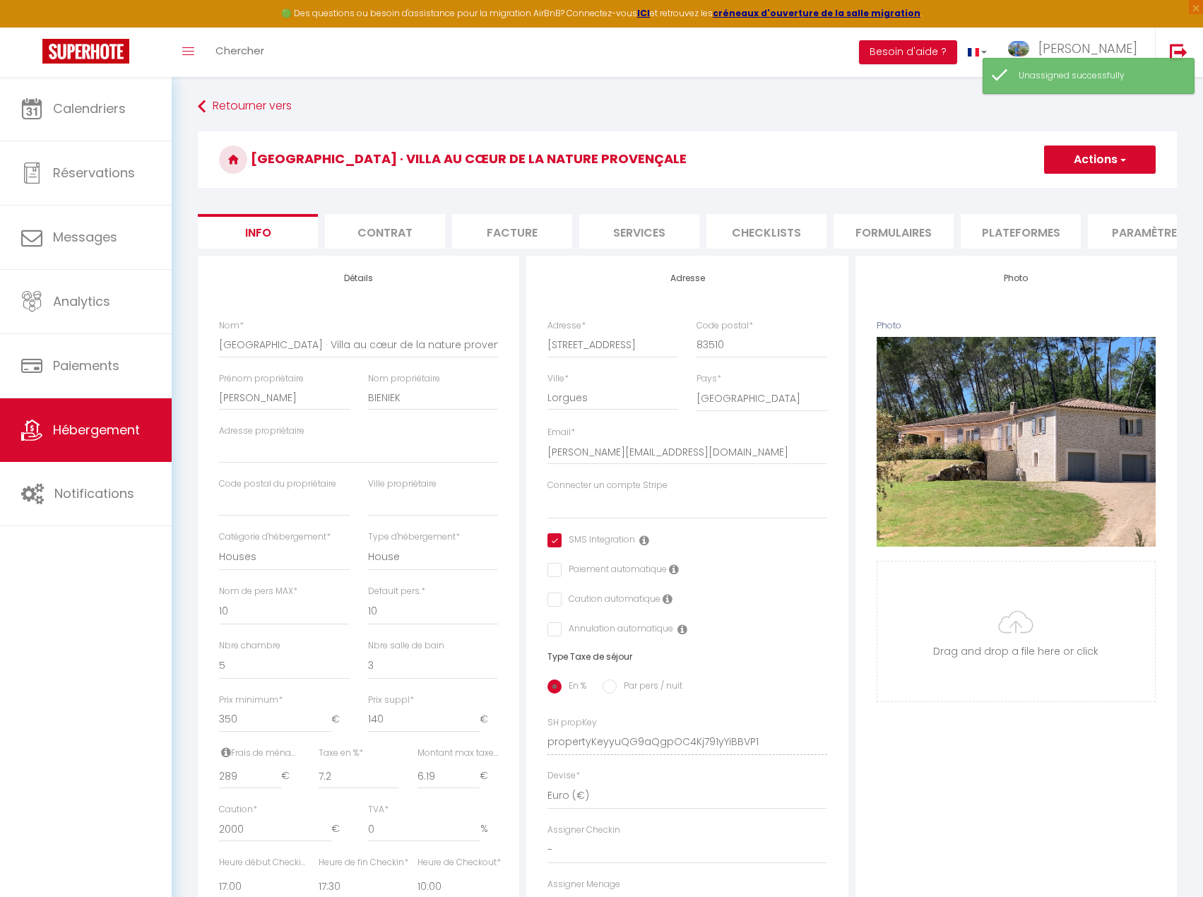
click at [553, 548] on input "checkbox" at bounding box center [592, 540] width 88 height 14
click at [1119, 164] on span "button" at bounding box center [1122, 160] width 9 height 14
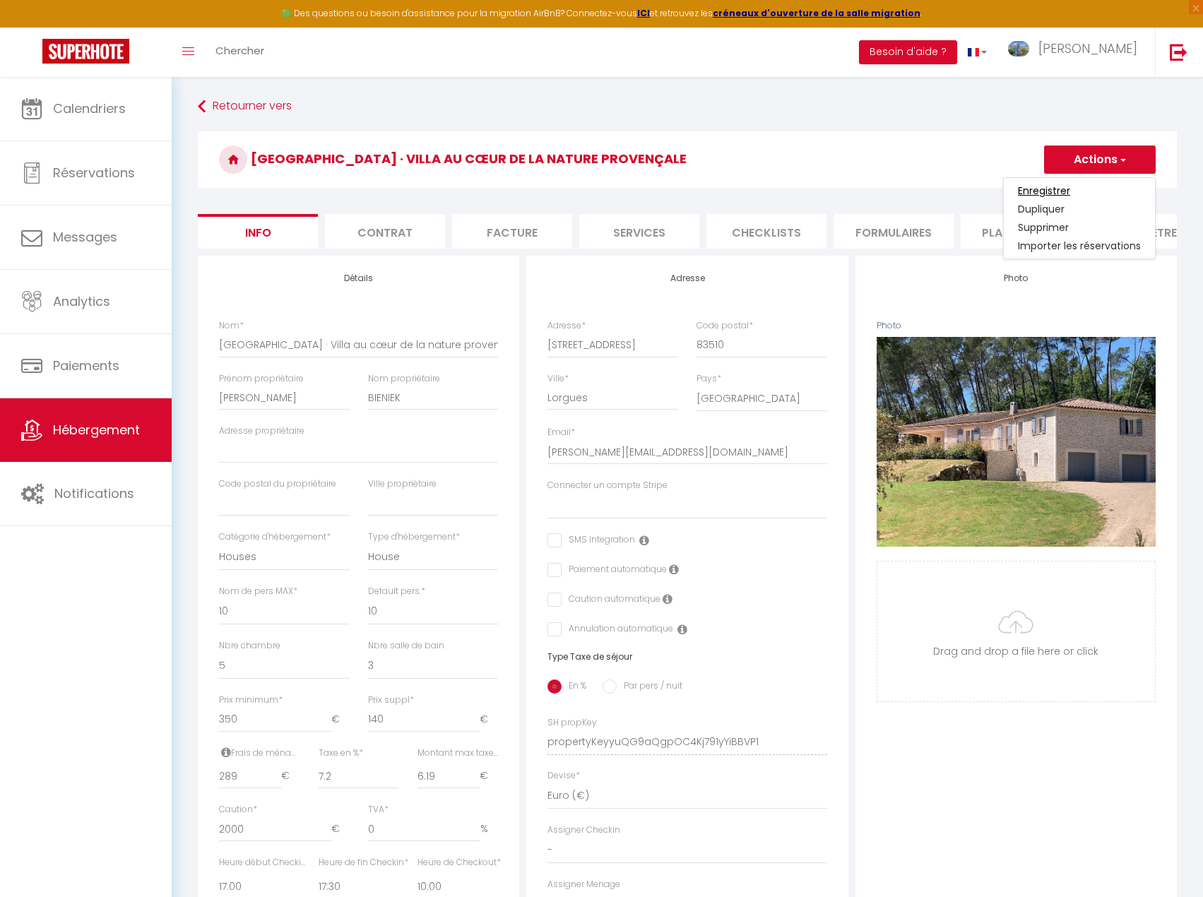
click at [1064, 190] on input "Enregistrer" at bounding box center [1044, 191] width 52 height 14
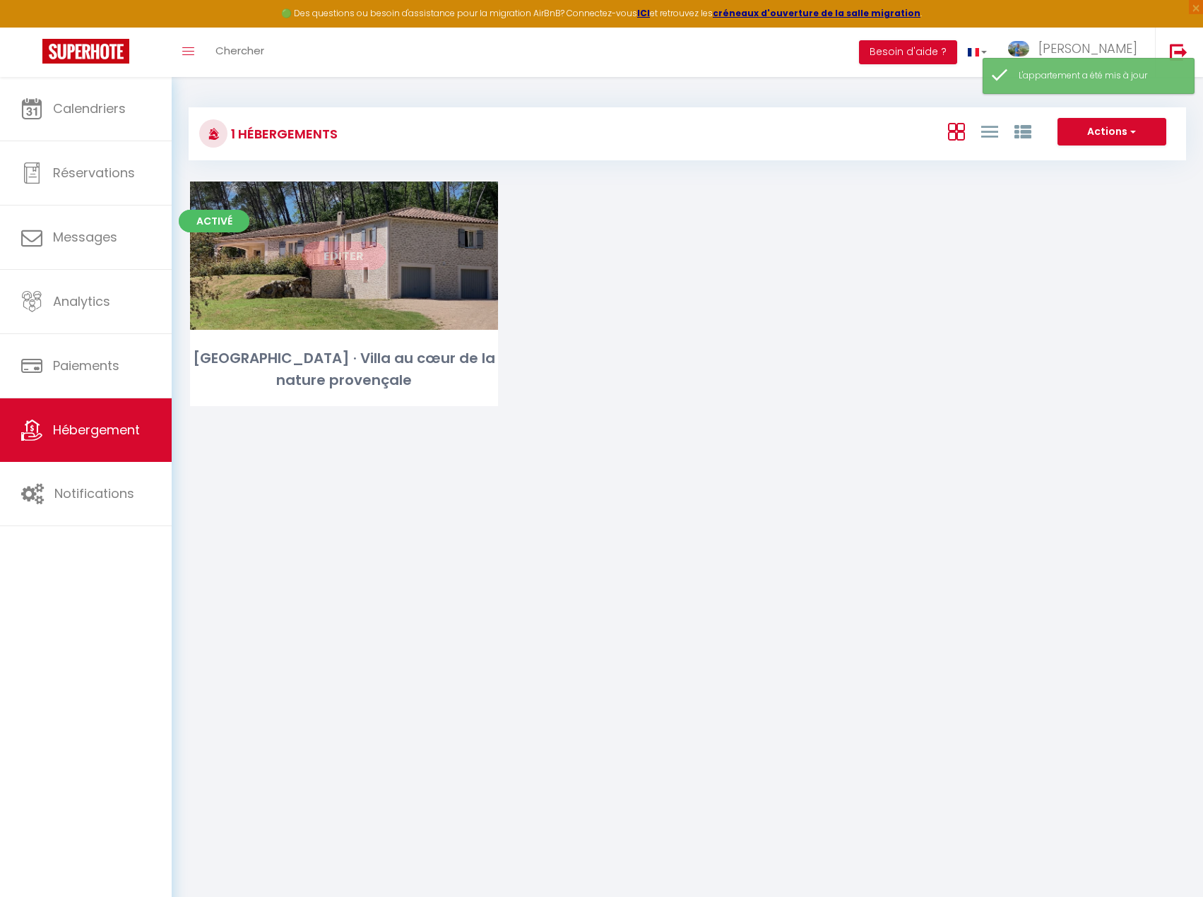
click at [353, 256] on link "Editer" at bounding box center [344, 256] width 85 height 28
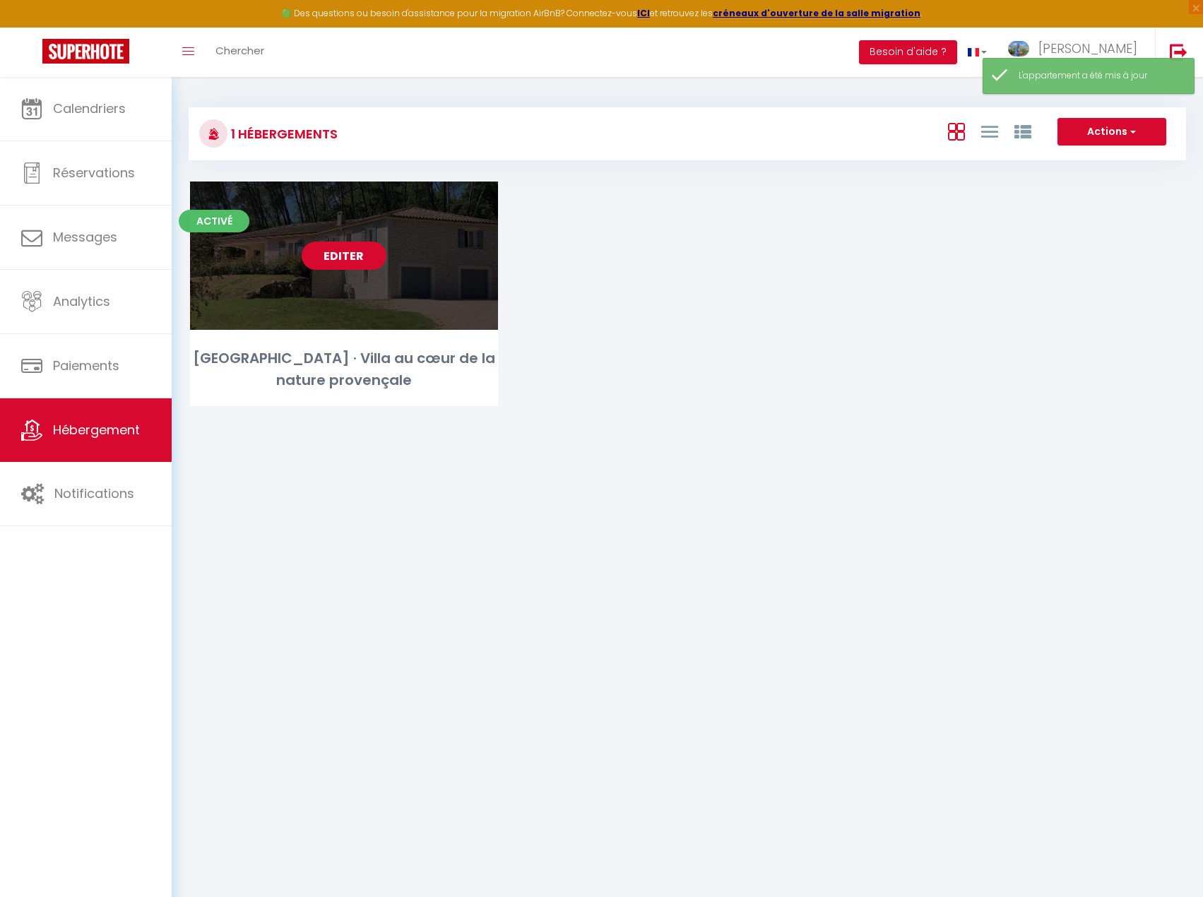
click at [350, 261] on link "Editer" at bounding box center [344, 256] width 85 height 28
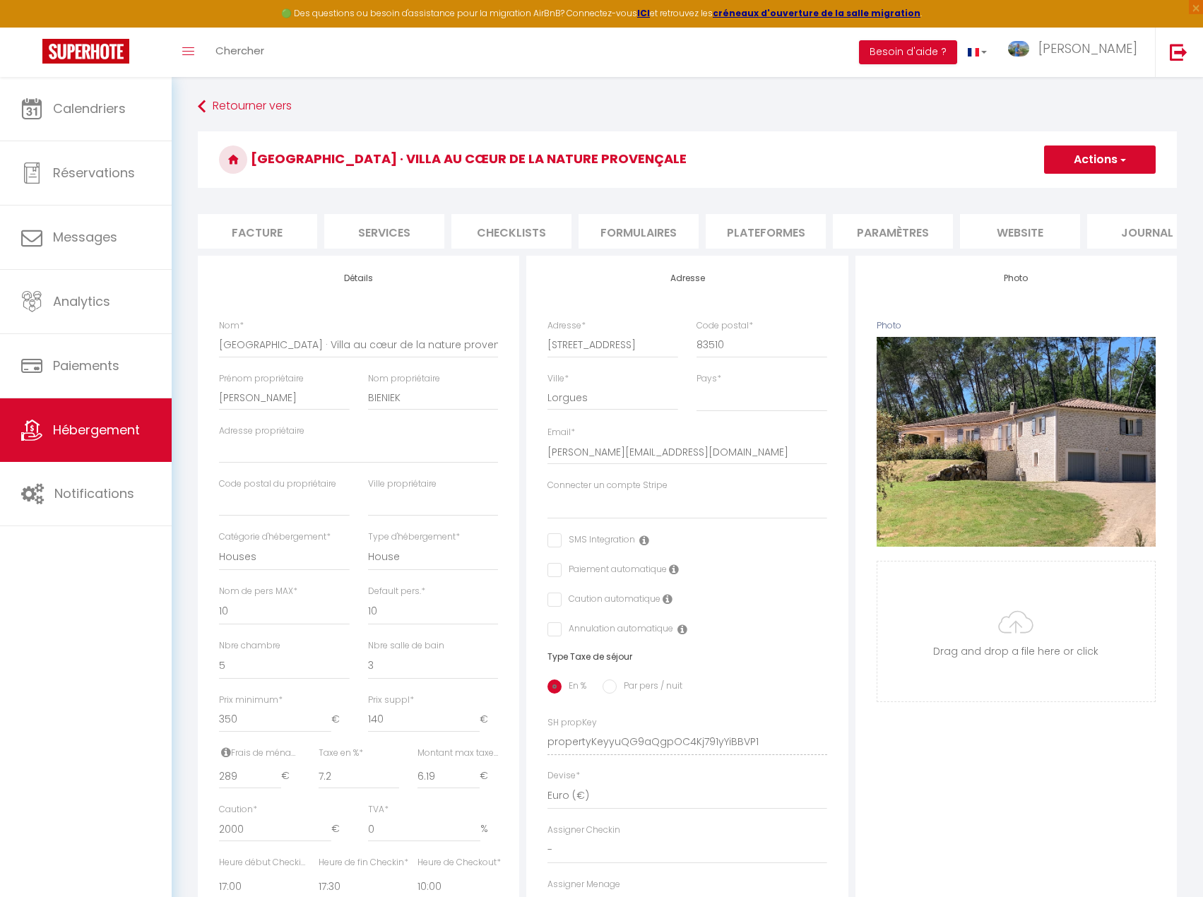
scroll to position [0, 293]
click at [999, 228] on li "website" at bounding box center [983, 231] width 120 height 35
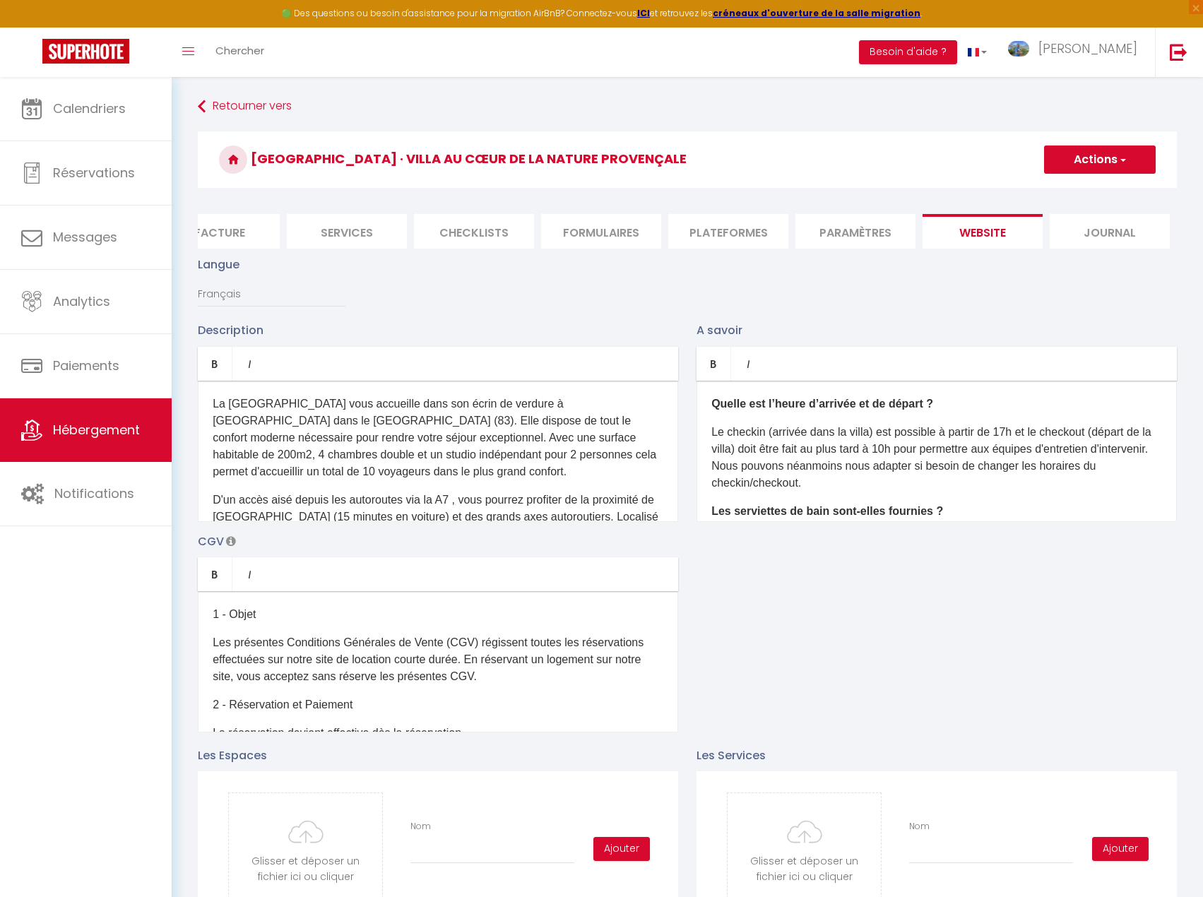
click at [873, 232] on li "Paramètres" at bounding box center [856, 231] width 120 height 35
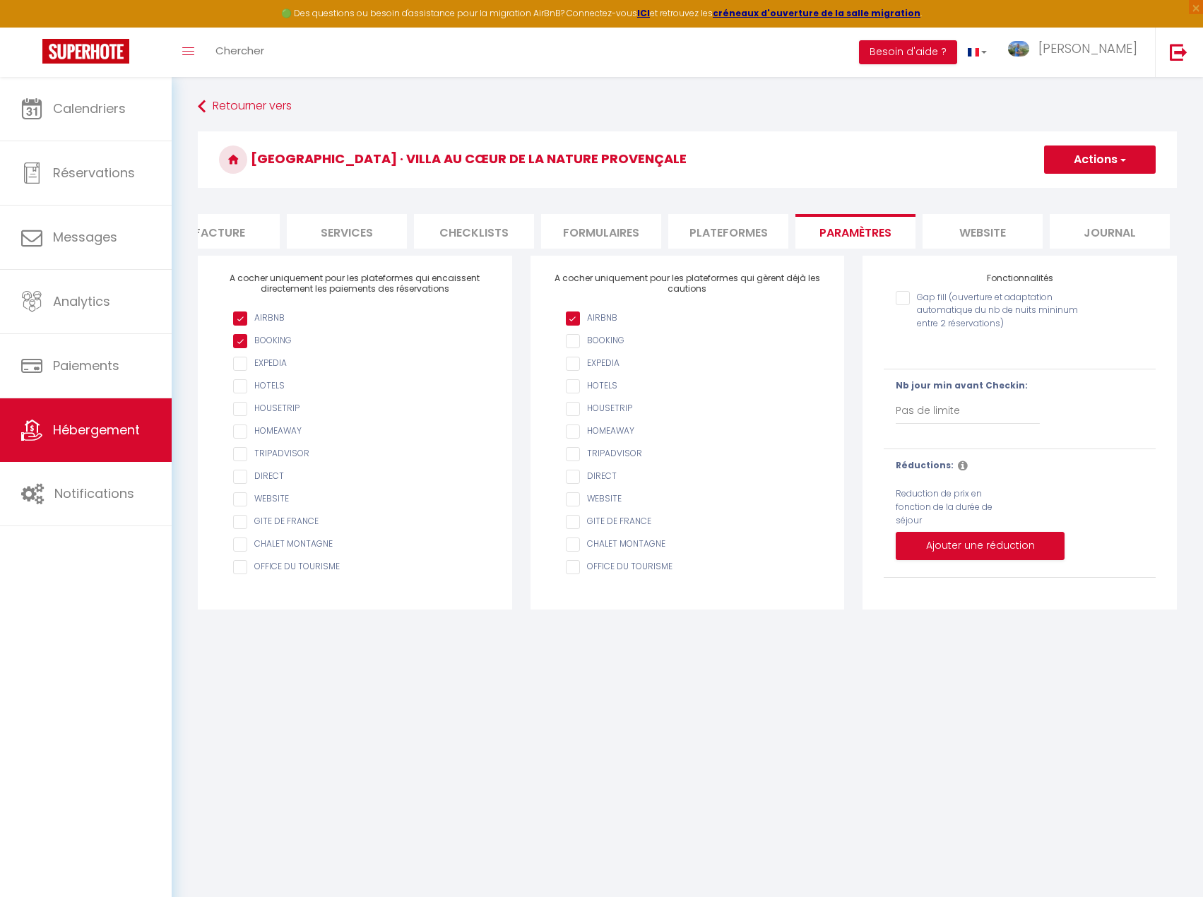
click at [731, 232] on li "Plateformes" at bounding box center [728, 231] width 120 height 35
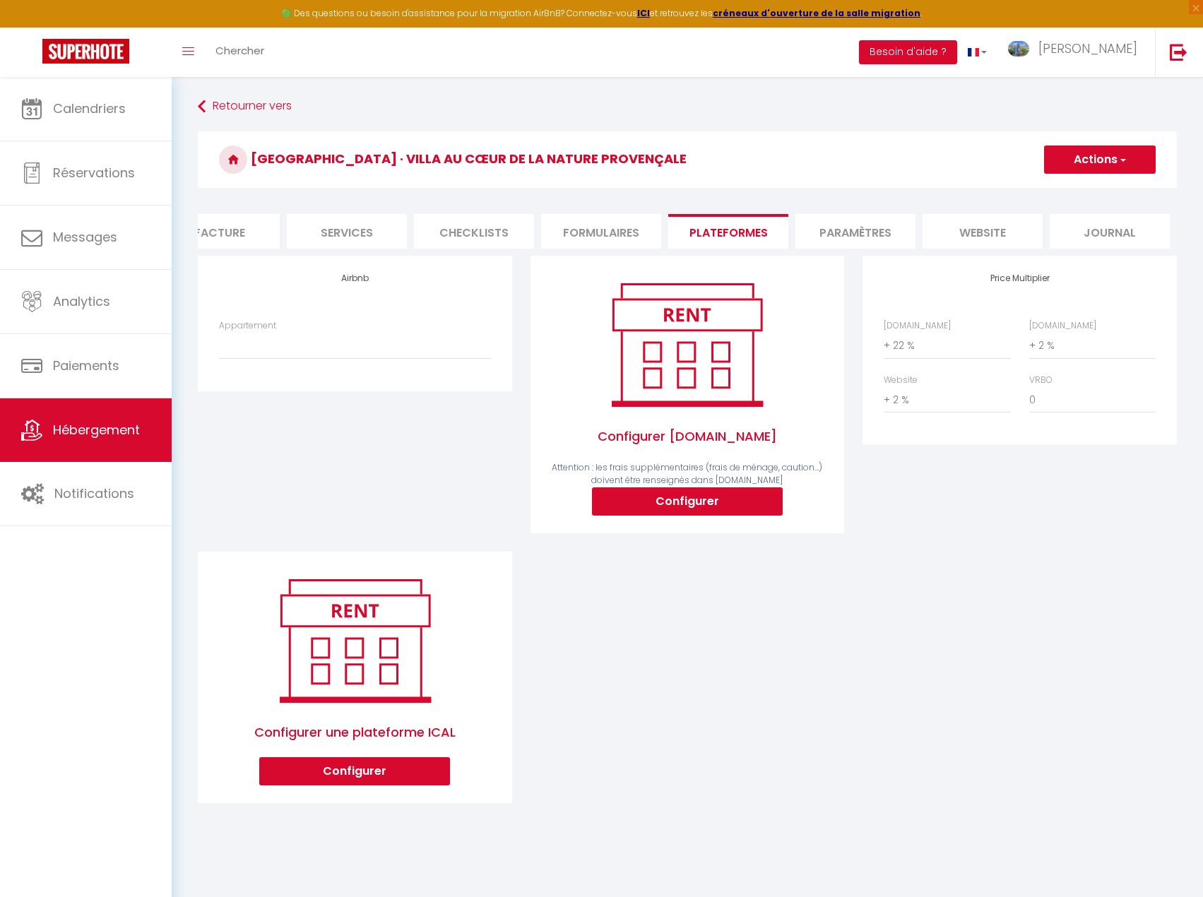
click at [615, 229] on li "Formulaires" at bounding box center [601, 231] width 120 height 35
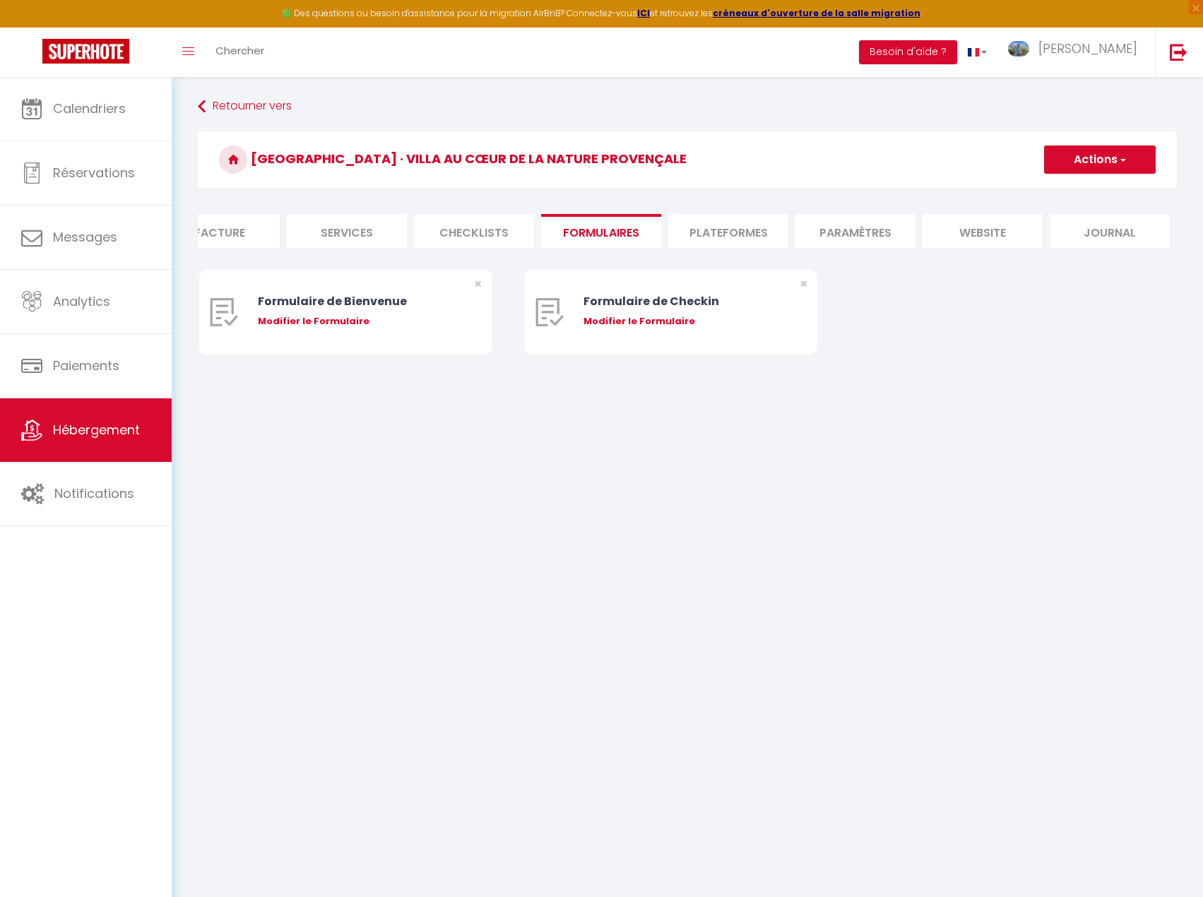
click at [512, 235] on li "Checklists" at bounding box center [474, 231] width 120 height 35
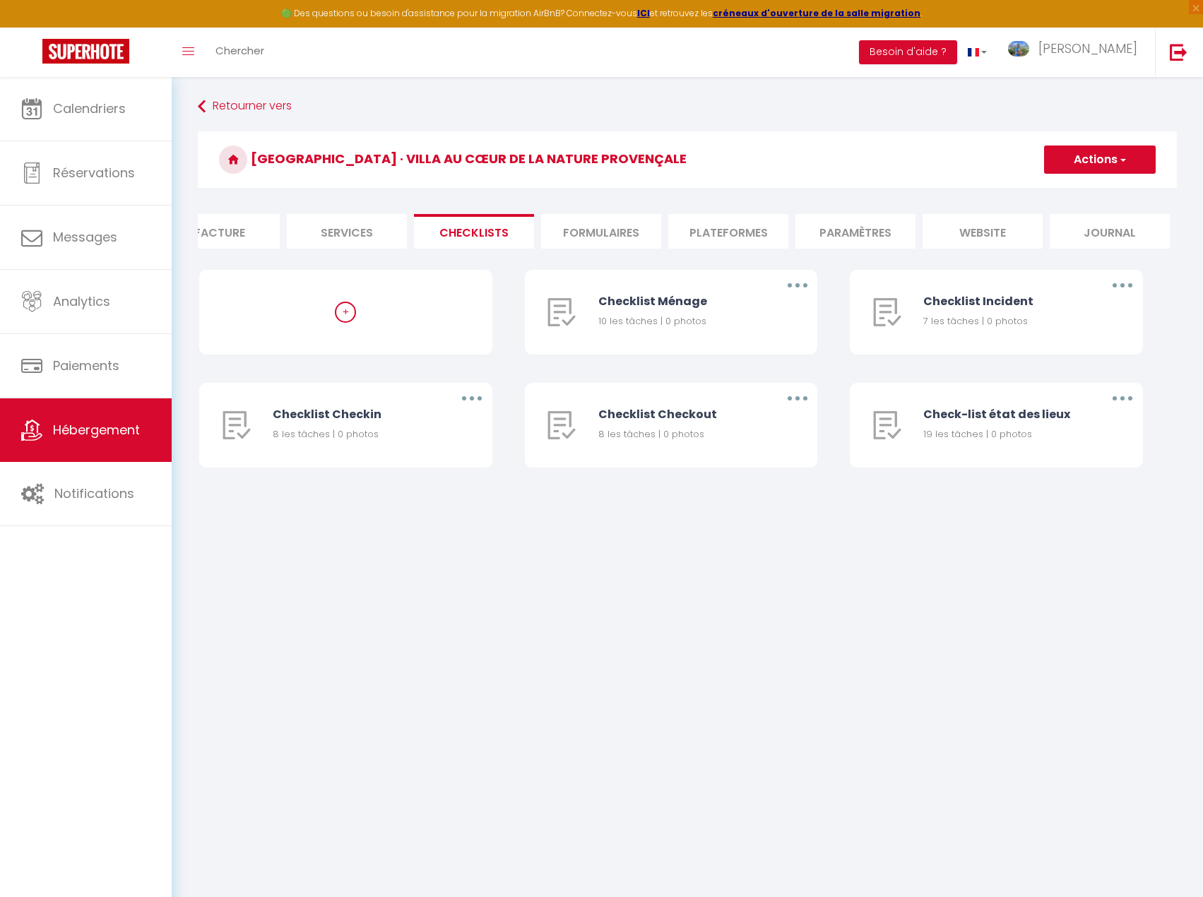
click at [373, 234] on li "Services" at bounding box center [347, 231] width 120 height 35
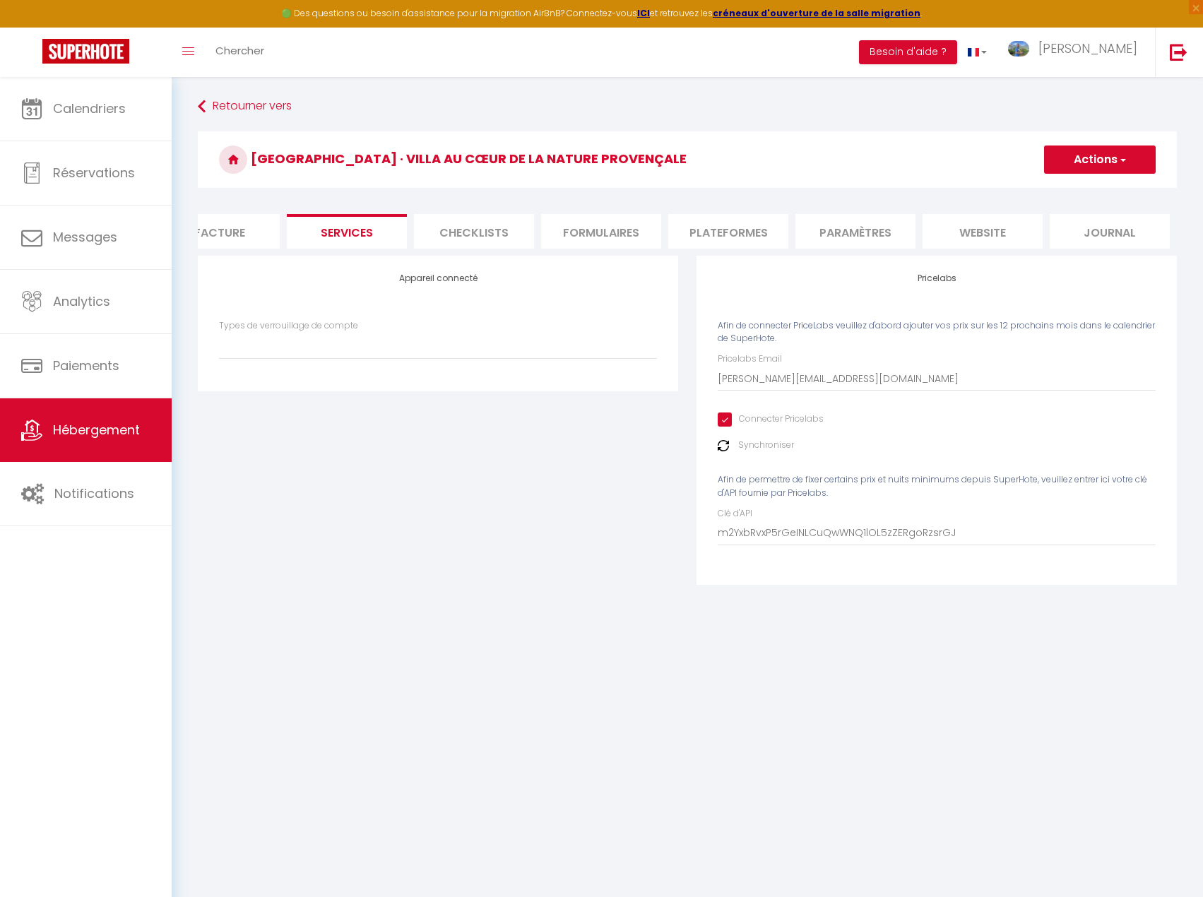
click at [724, 427] on input "Connecter Pricelabs" at bounding box center [771, 420] width 106 height 14
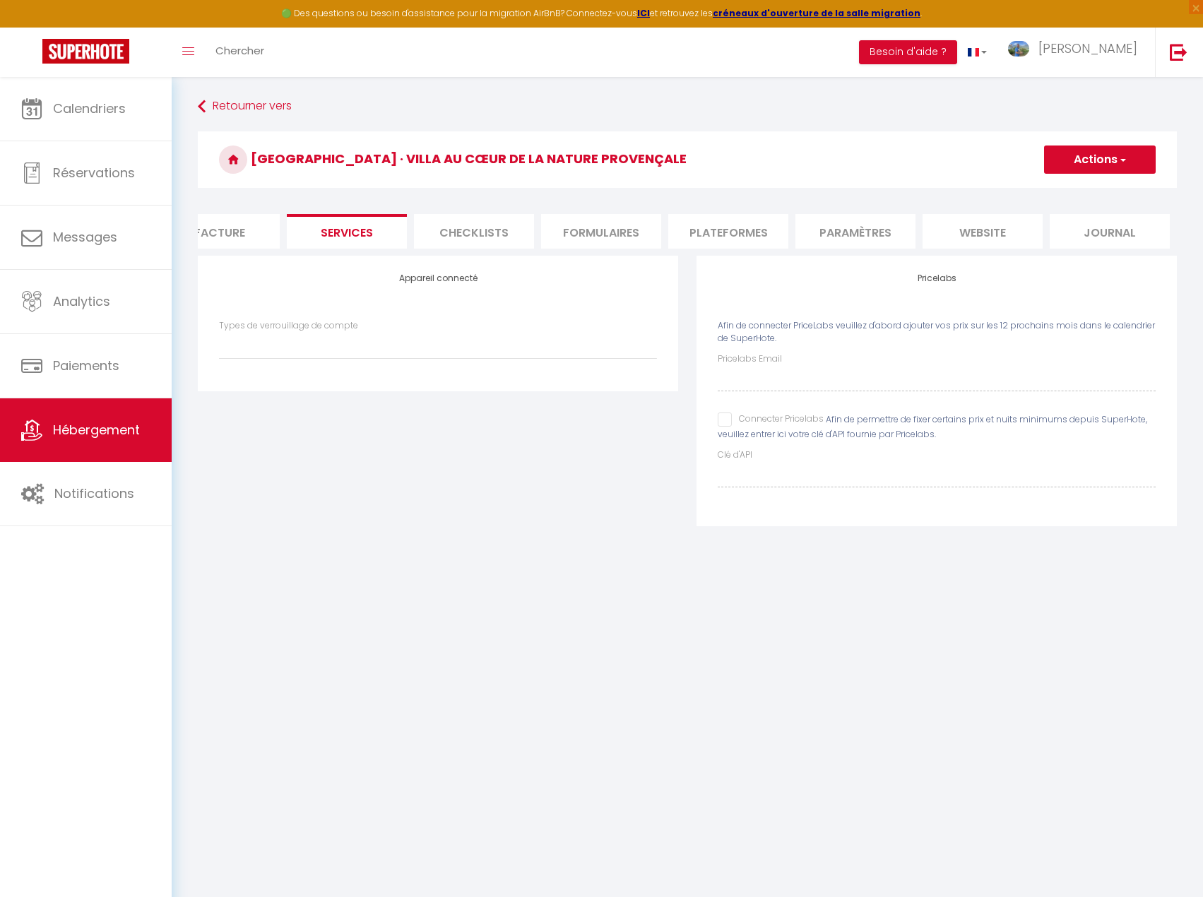
click at [235, 232] on li "Facture" at bounding box center [220, 231] width 120 height 35
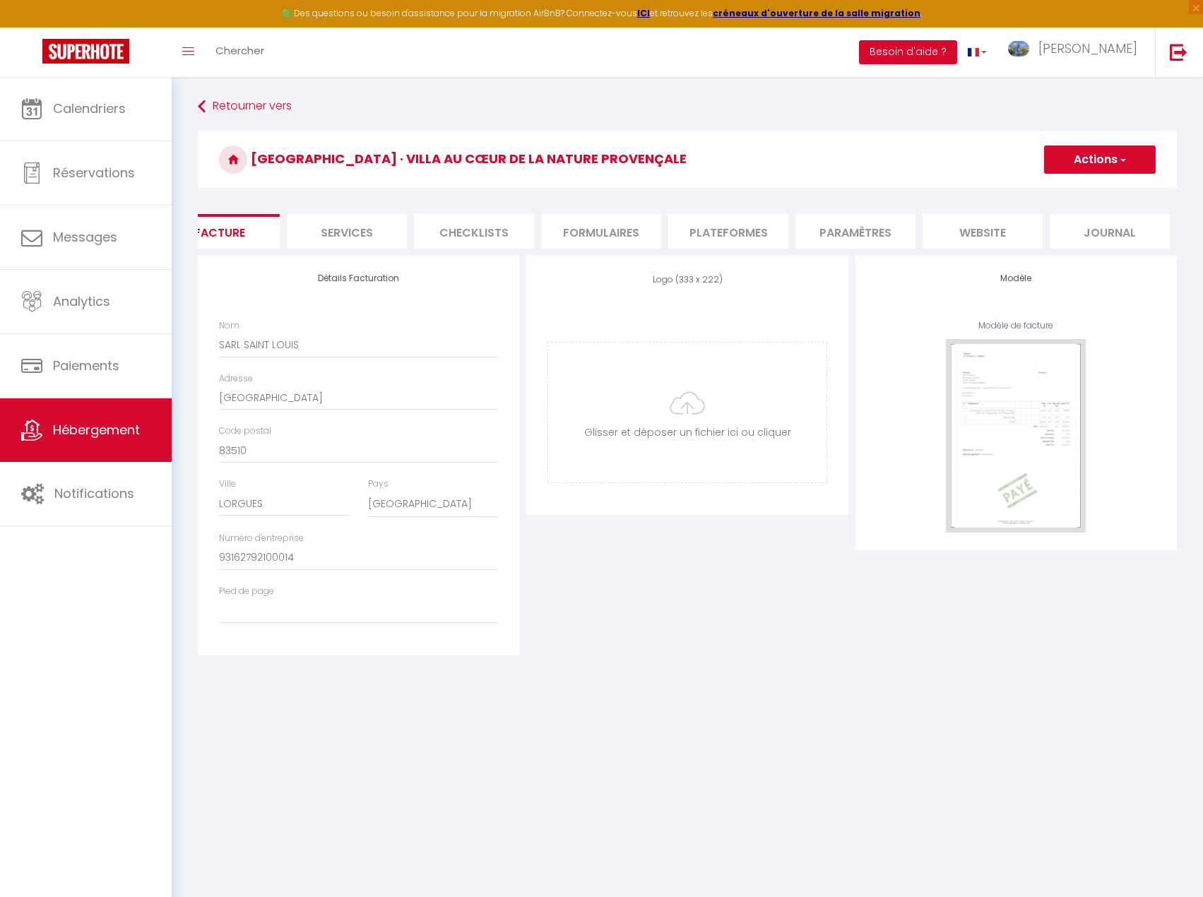
click at [1134, 157] on button "Actions" at bounding box center [1100, 160] width 112 height 28
click at [1104, 188] on link "Enregistrer" at bounding box center [1100, 191] width 112 height 18
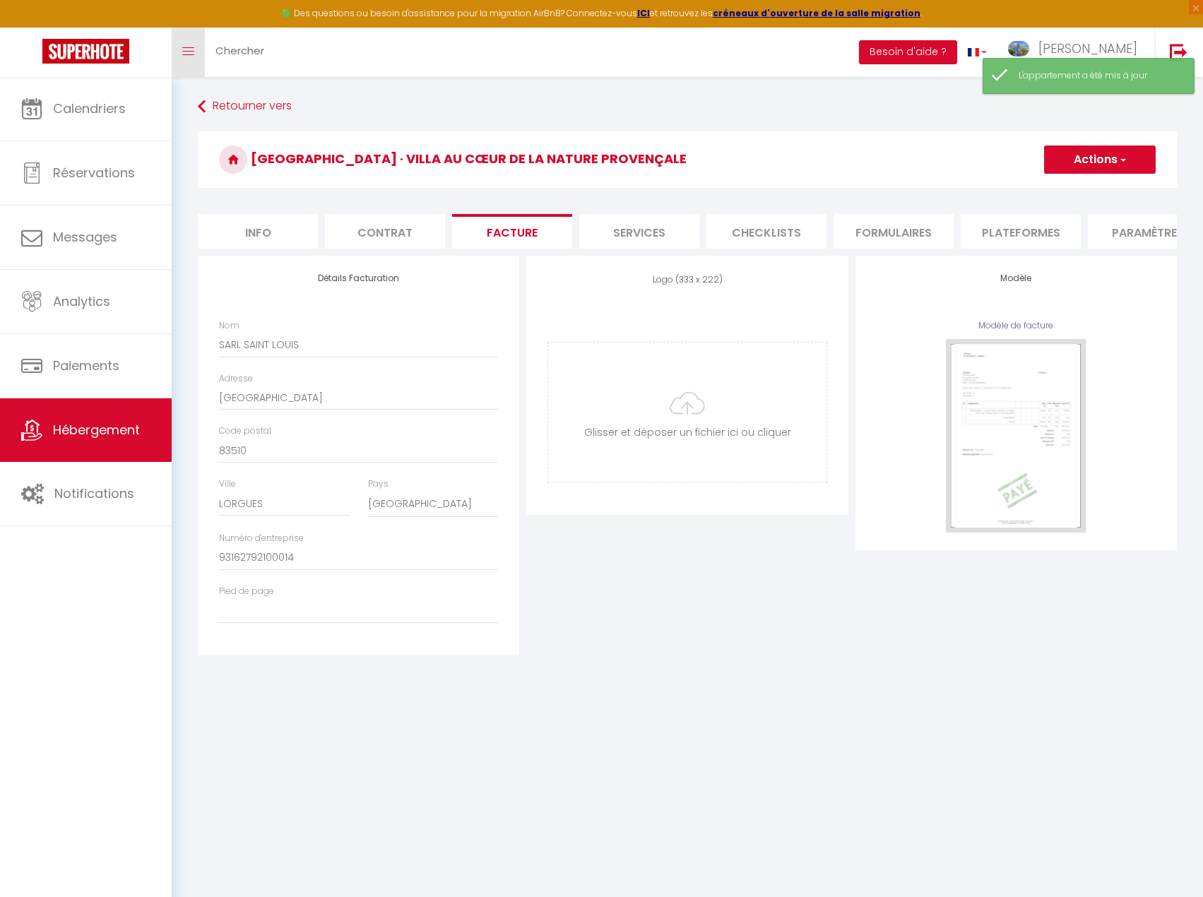
click at [186, 59] on link "Toggle menubar" at bounding box center [188, 52] width 33 height 49
click at [942, 49] on button "Besoin d'aide ?" at bounding box center [908, 52] width 98 height 24
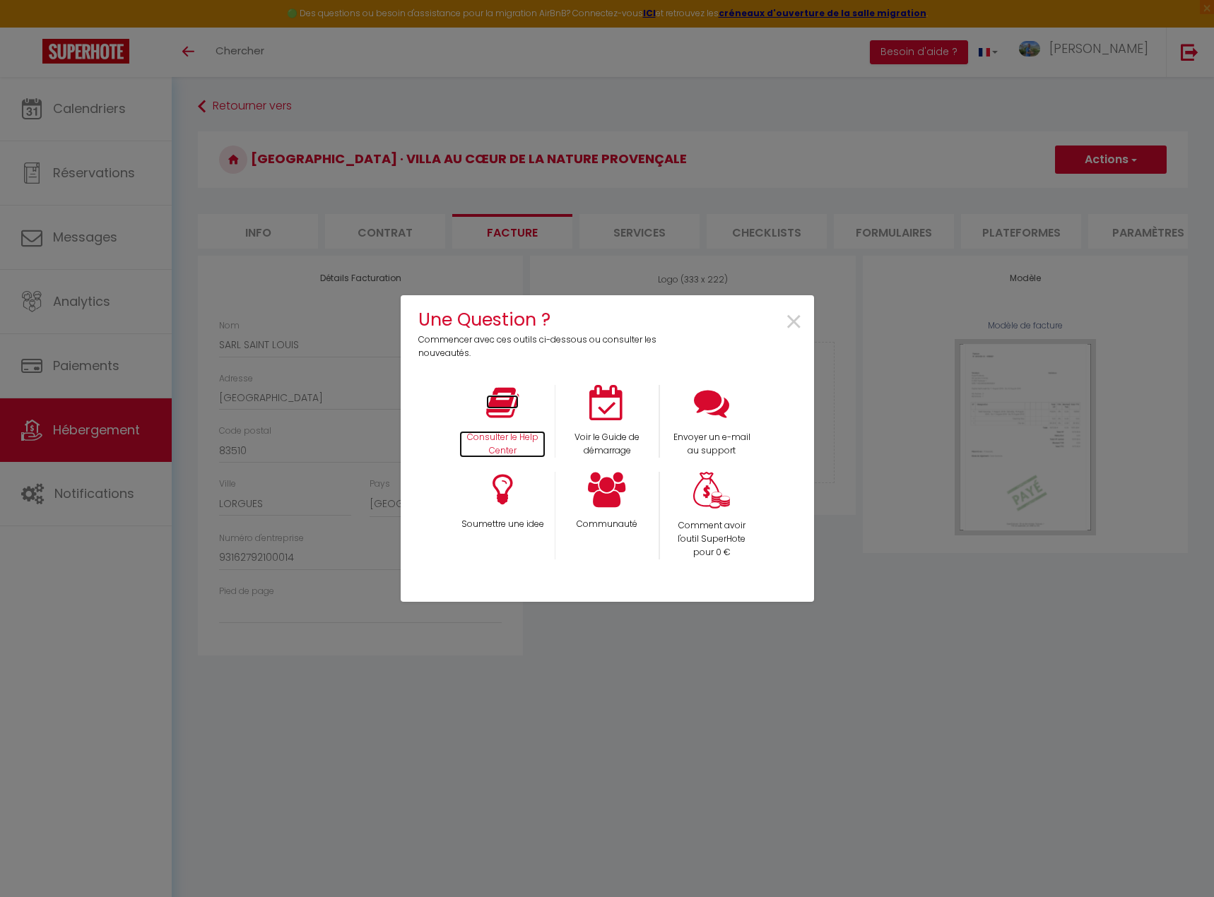
click at [505, 405] on icon at bounding box center [502, 402] width 33 height 35
click at [789, 329] on span "×" at bounding box center [793, 322] width 19 height 45
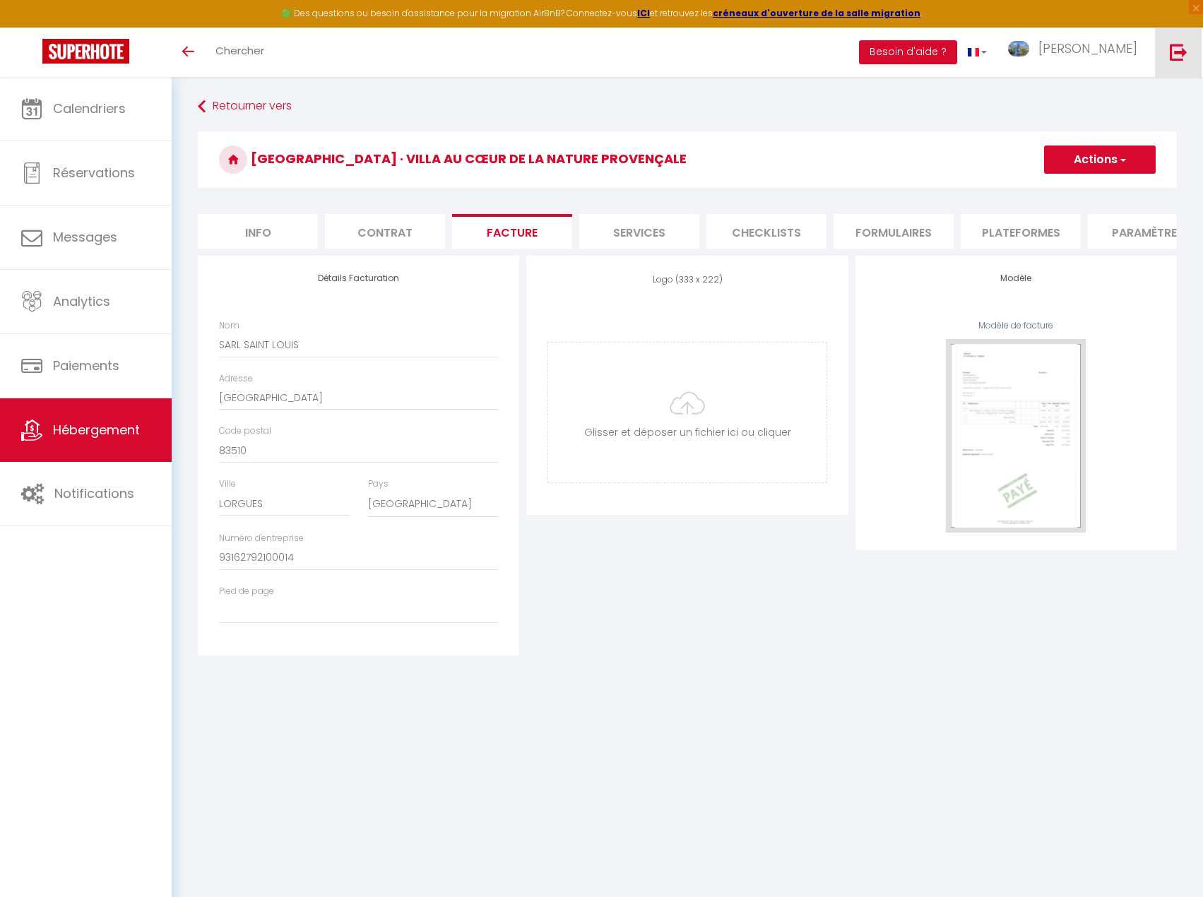
click at [1183, 52] on img at bounding box center [1179, 52] width 18 height 18
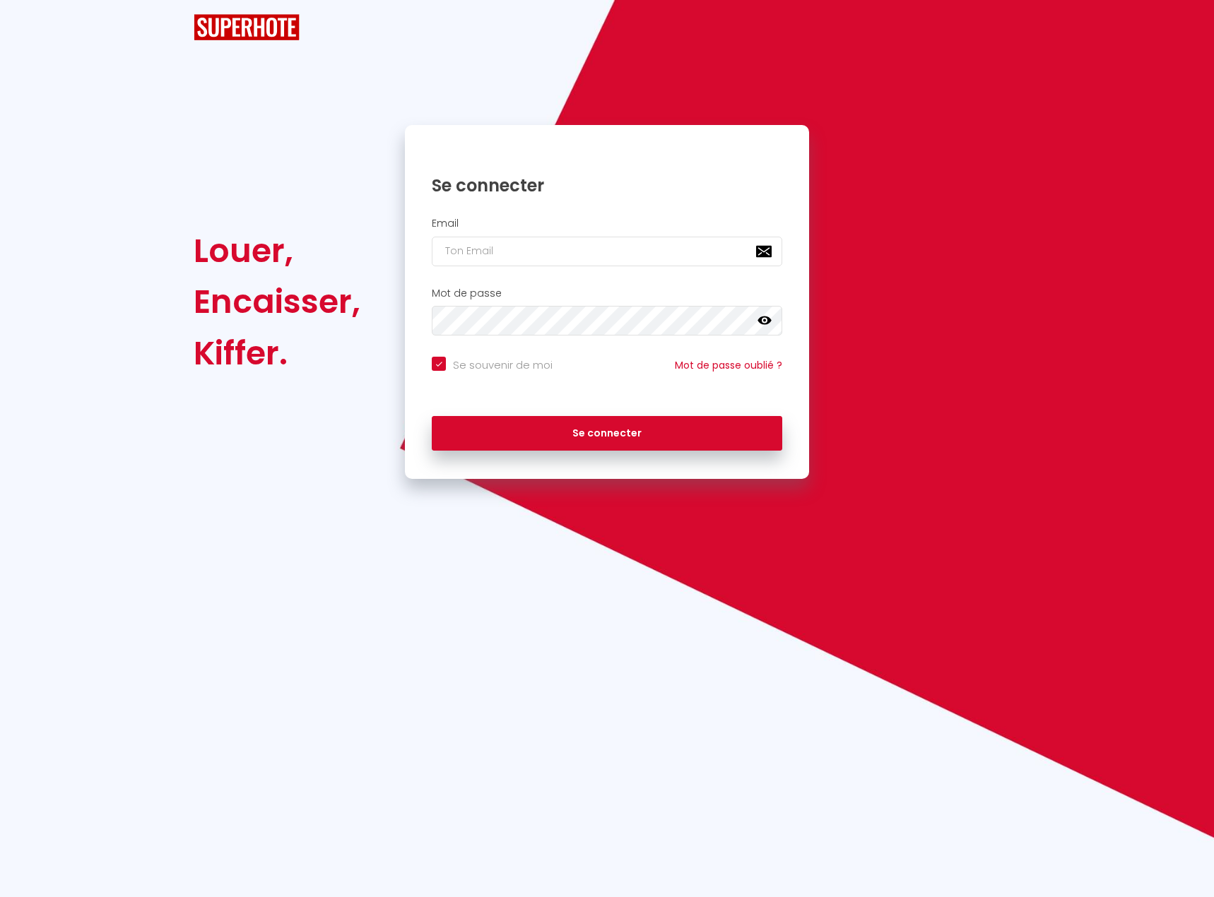
checkbox input "true"
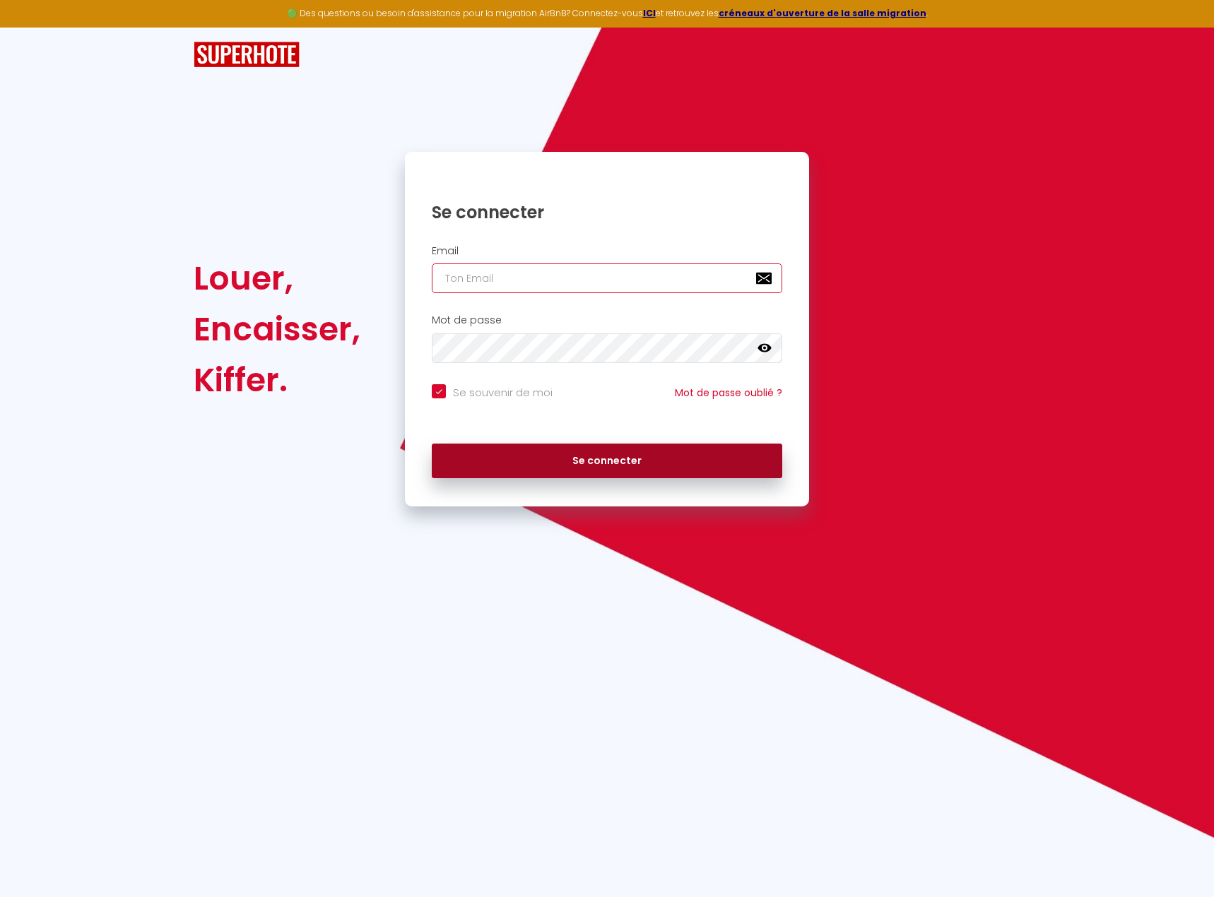
type input "[PERSON_NAME][EMAIL_ADDRESS][DOMAIN_NAME]"
click at [613, 459] on button "Se connecter" at bounding box center [607, 461] width 350 height 35
checkbox input "true"
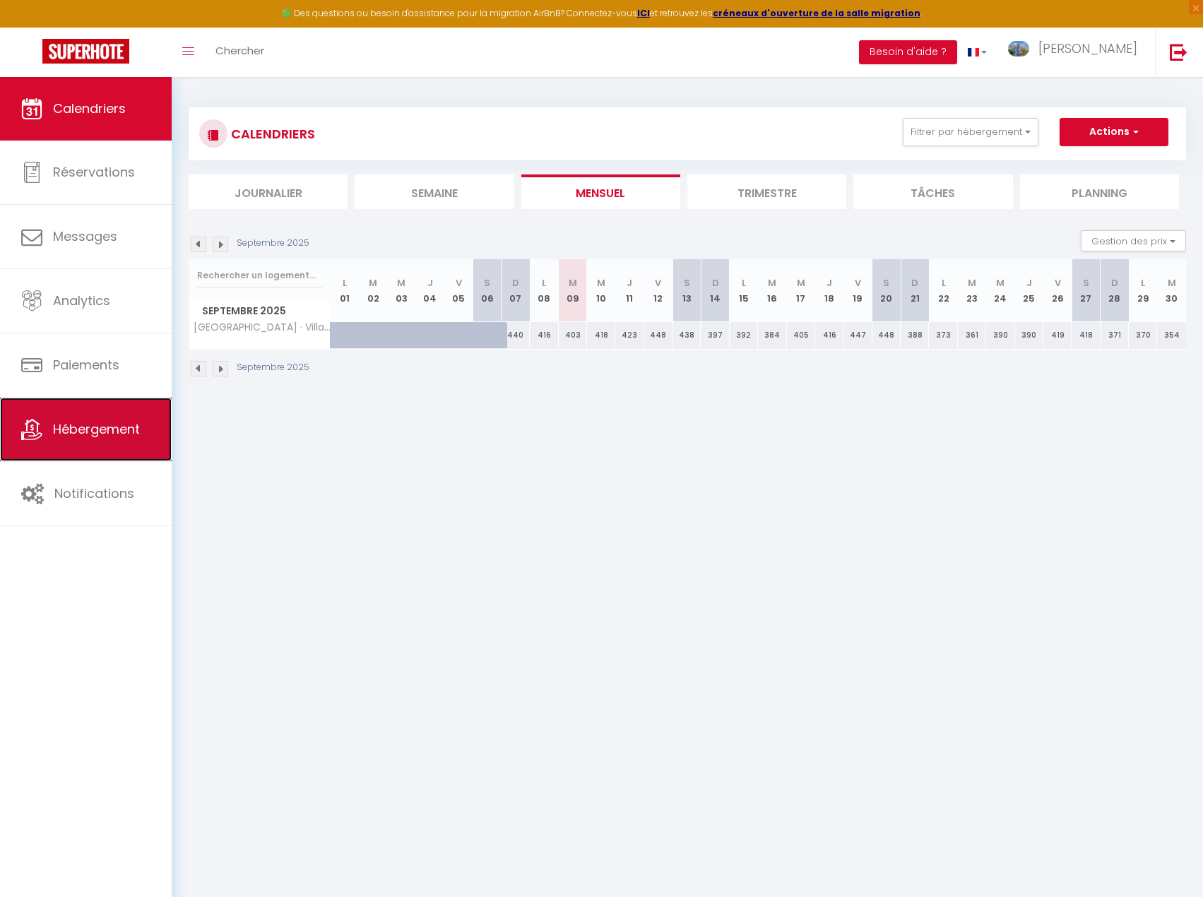
click at [96, 432] on span "Hébergement" at bounding box center [96, 429] width 87 height 18
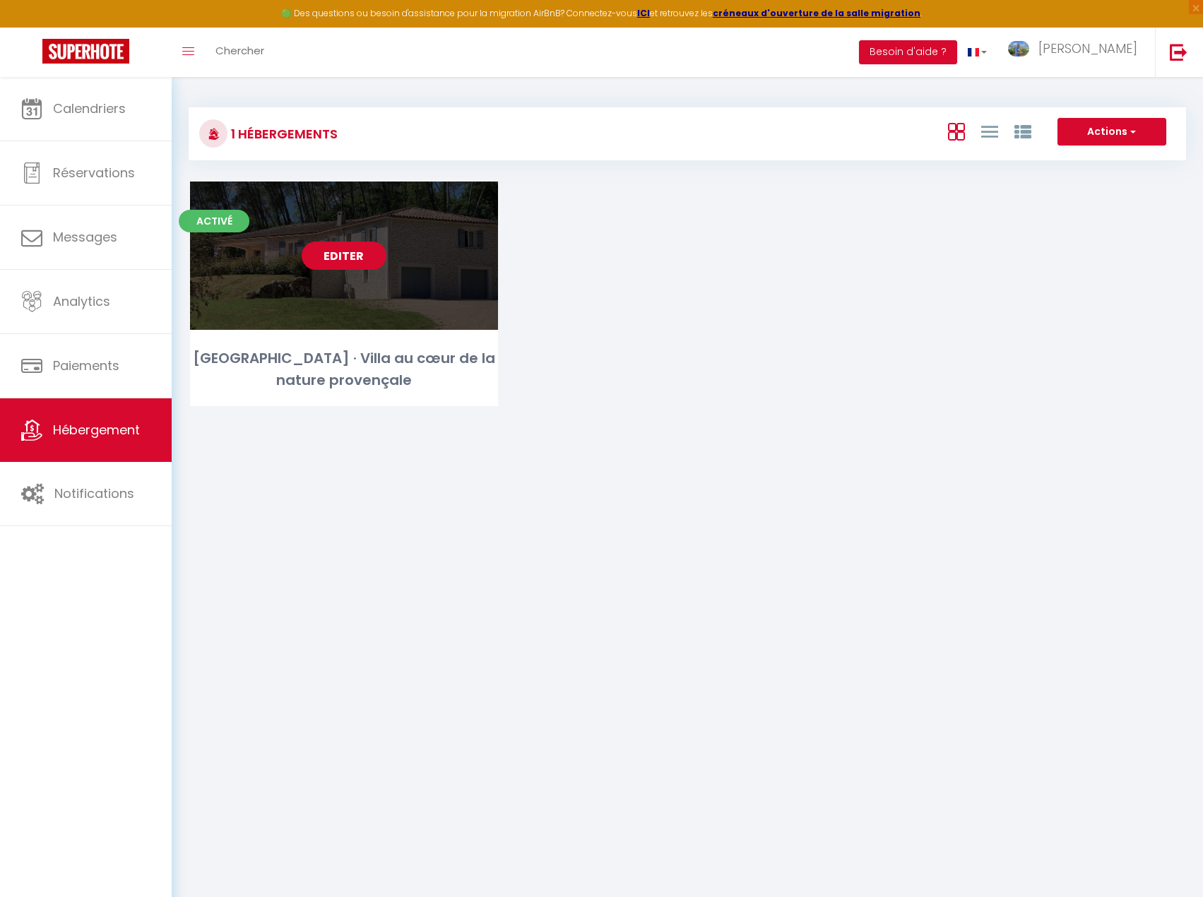
click at [334, 251] on link "Editer" at bounding box center [344, 256] width 85 height 28
click at [349, 261] on link "Editer" at bounding box center [344, 256] width 85 height 28
select select "3"
select select "2"
select select "1"
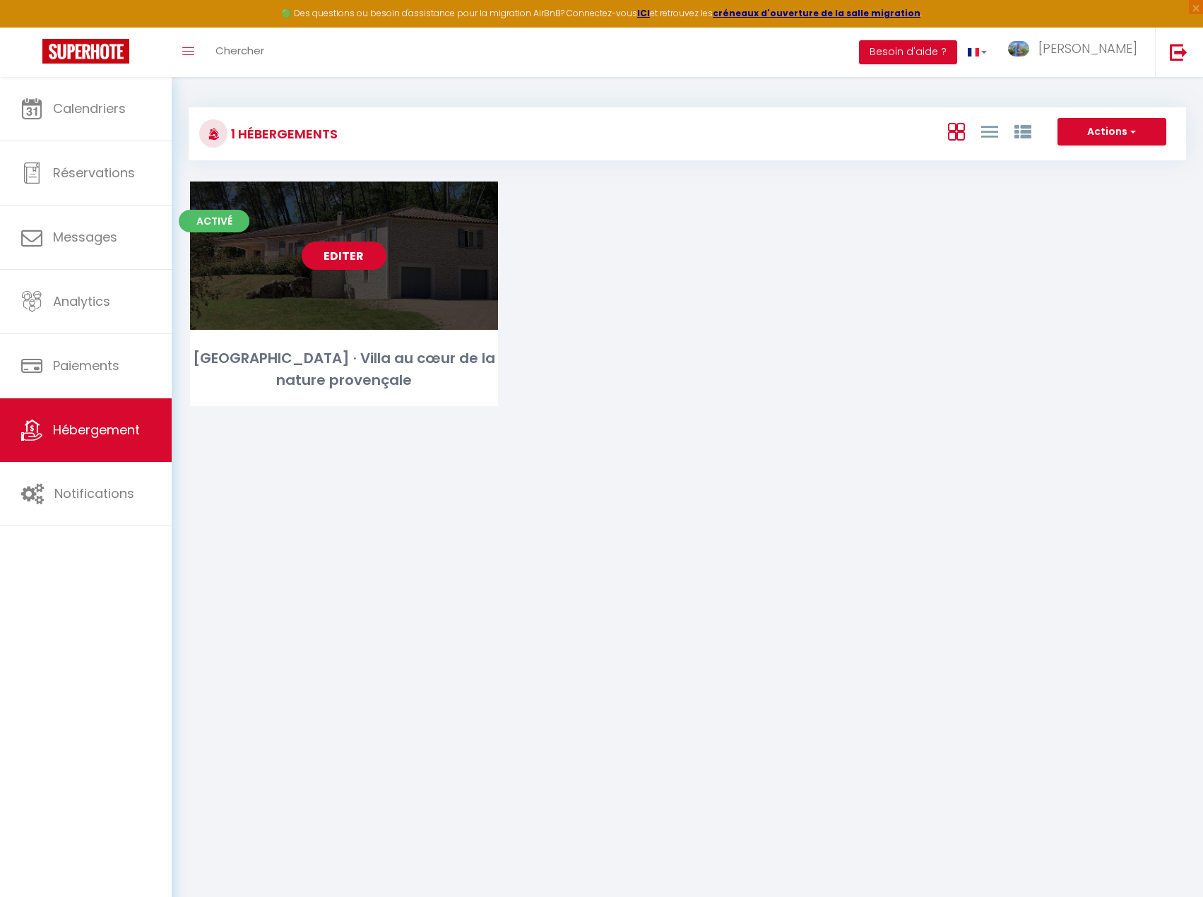
select select "1"
select select "28"
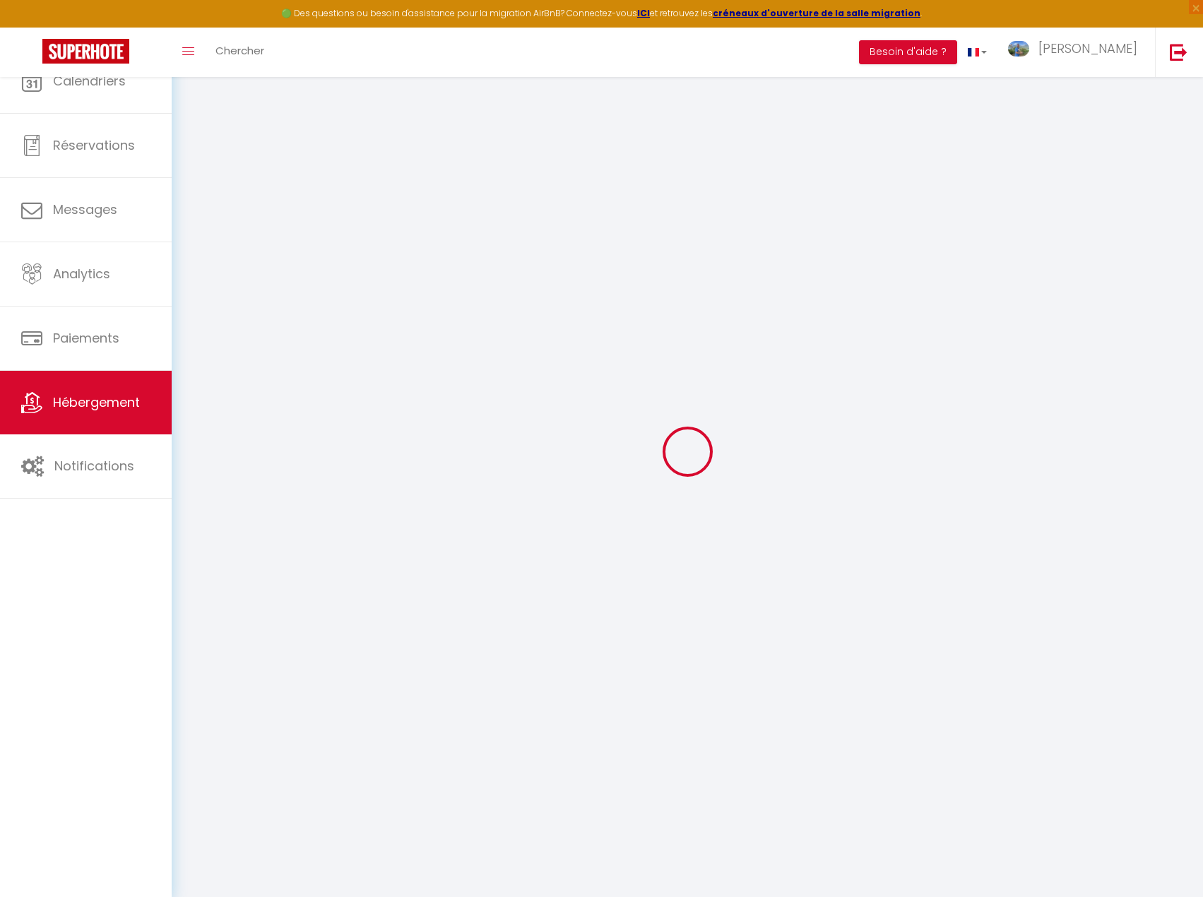
select select
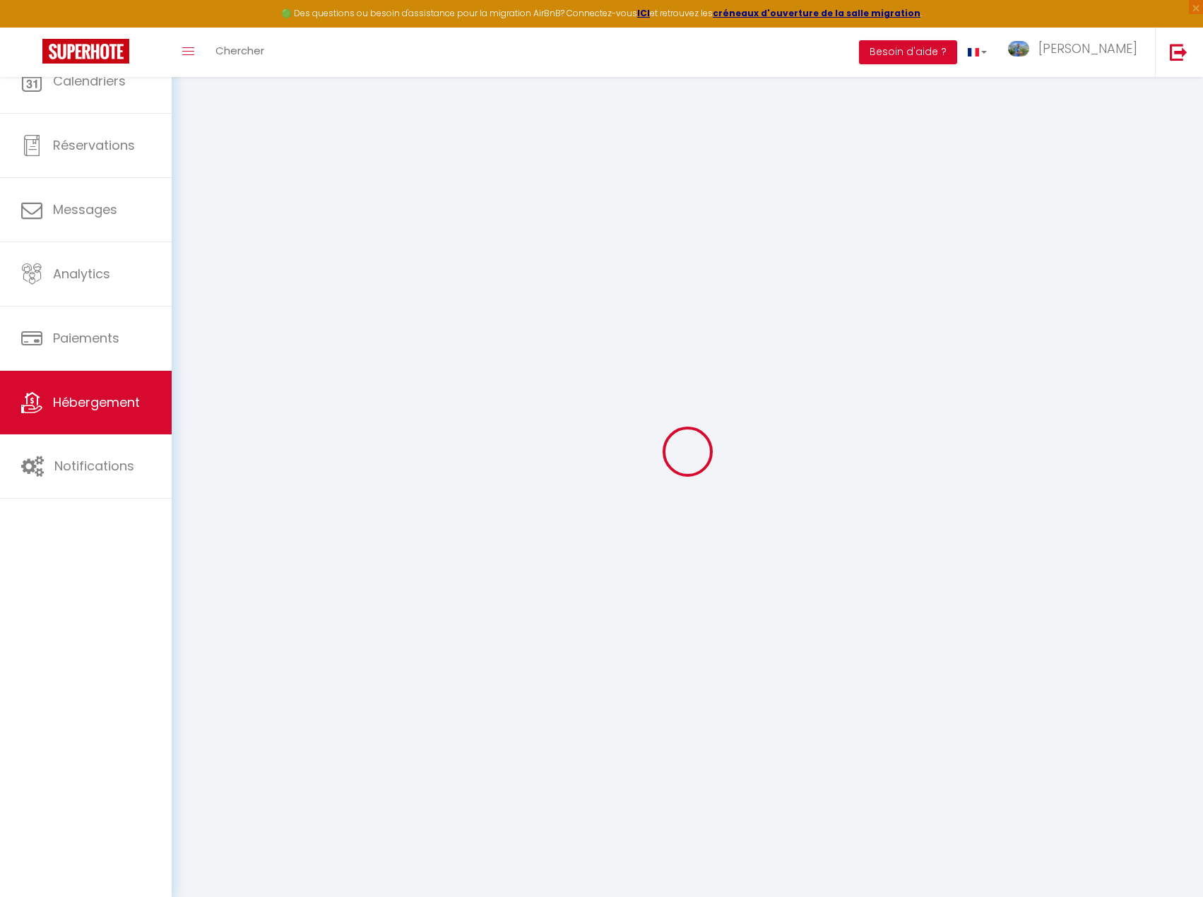
select select
checkbox input "false"
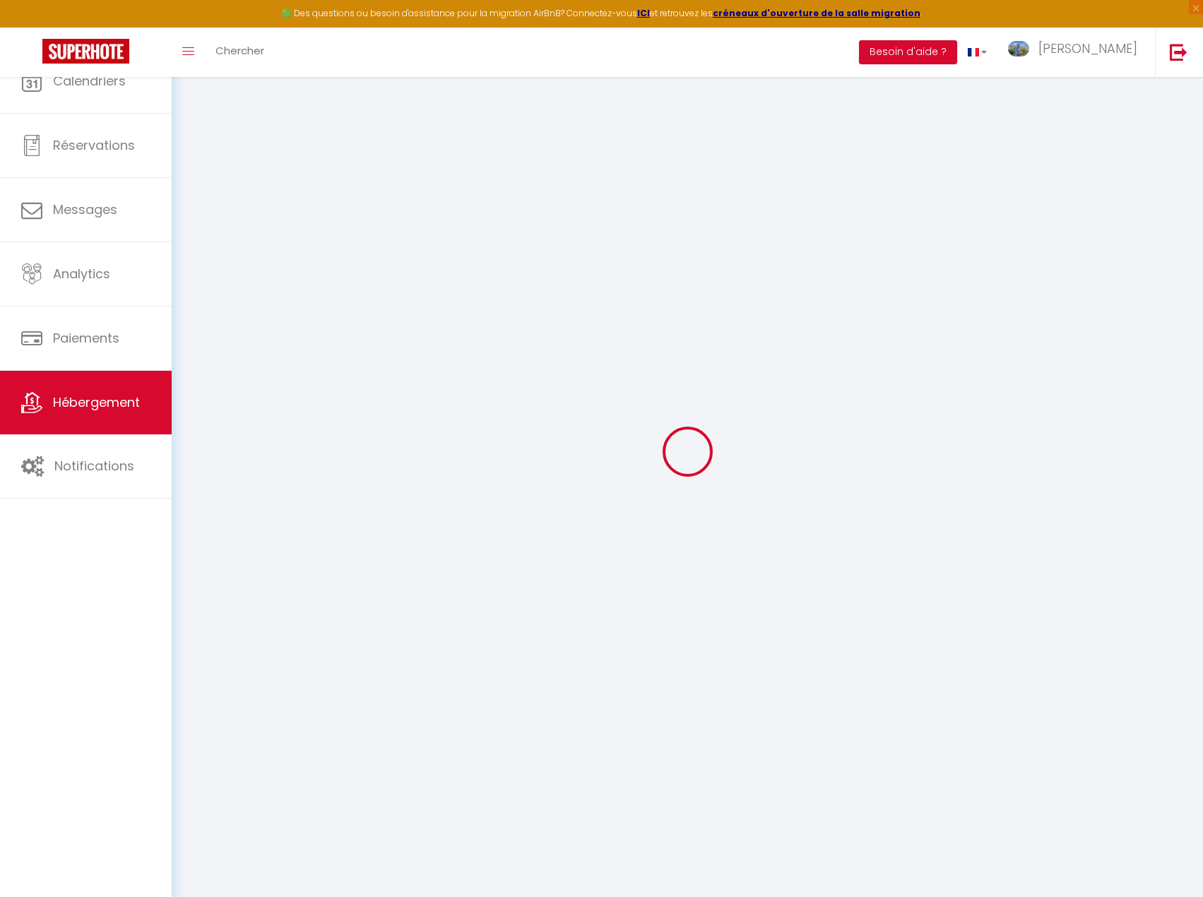
select select
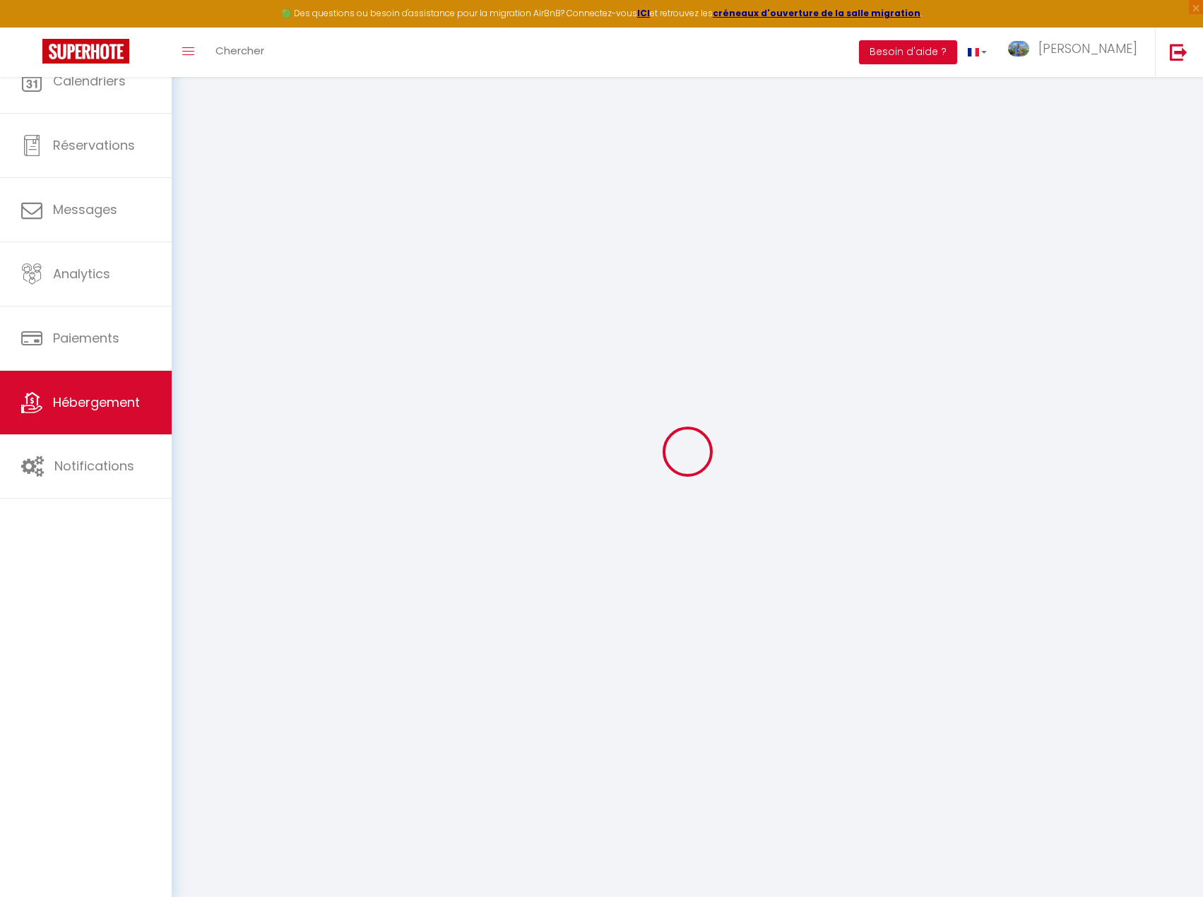
select select
checkbox input "false"
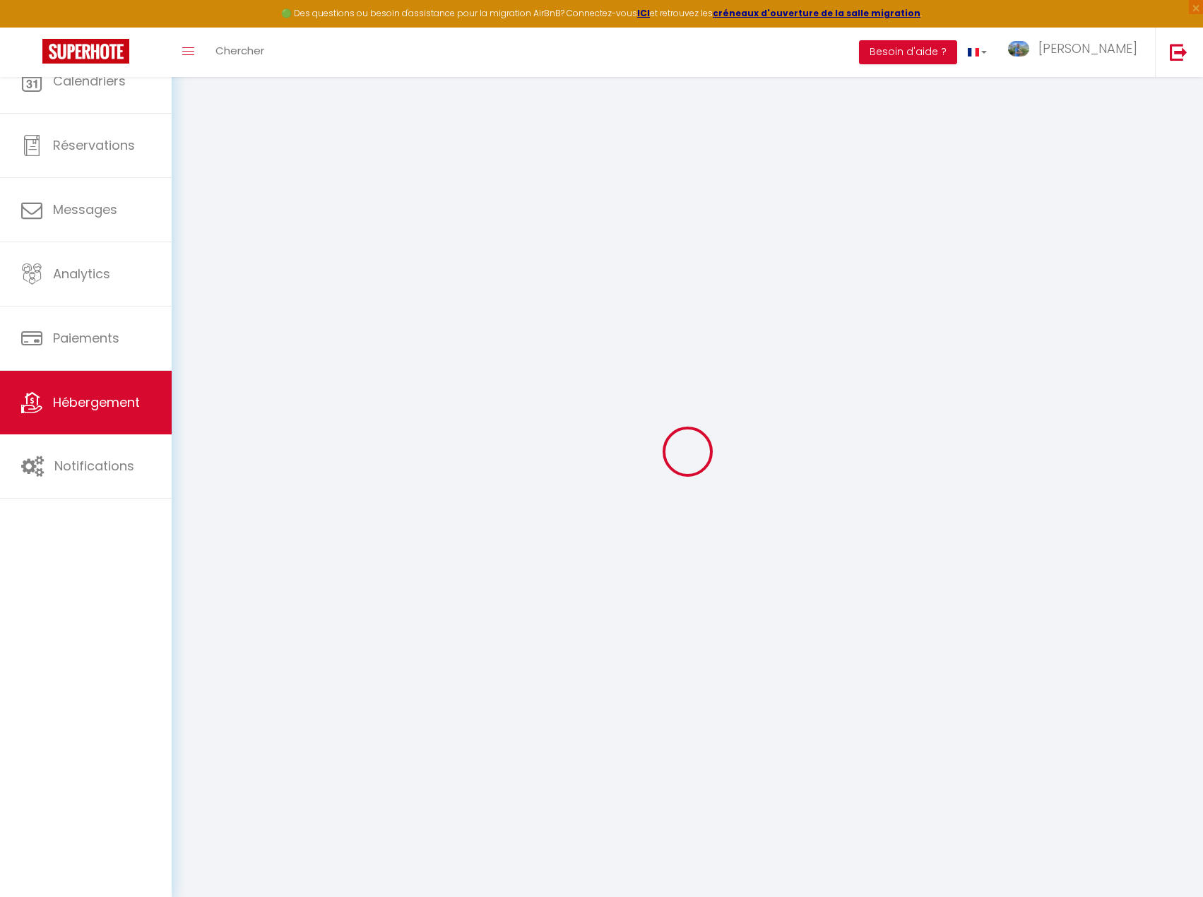
checkbox input "false"
select select
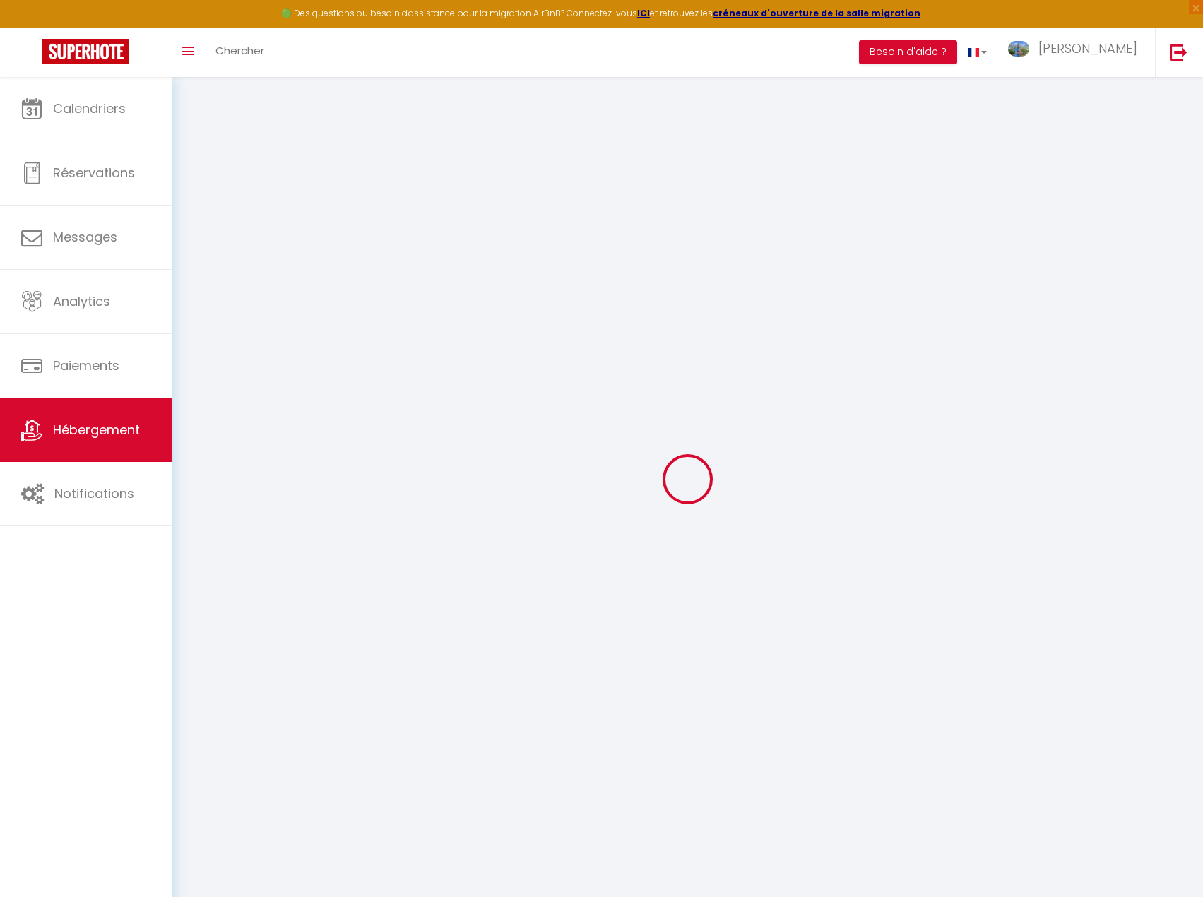
select select
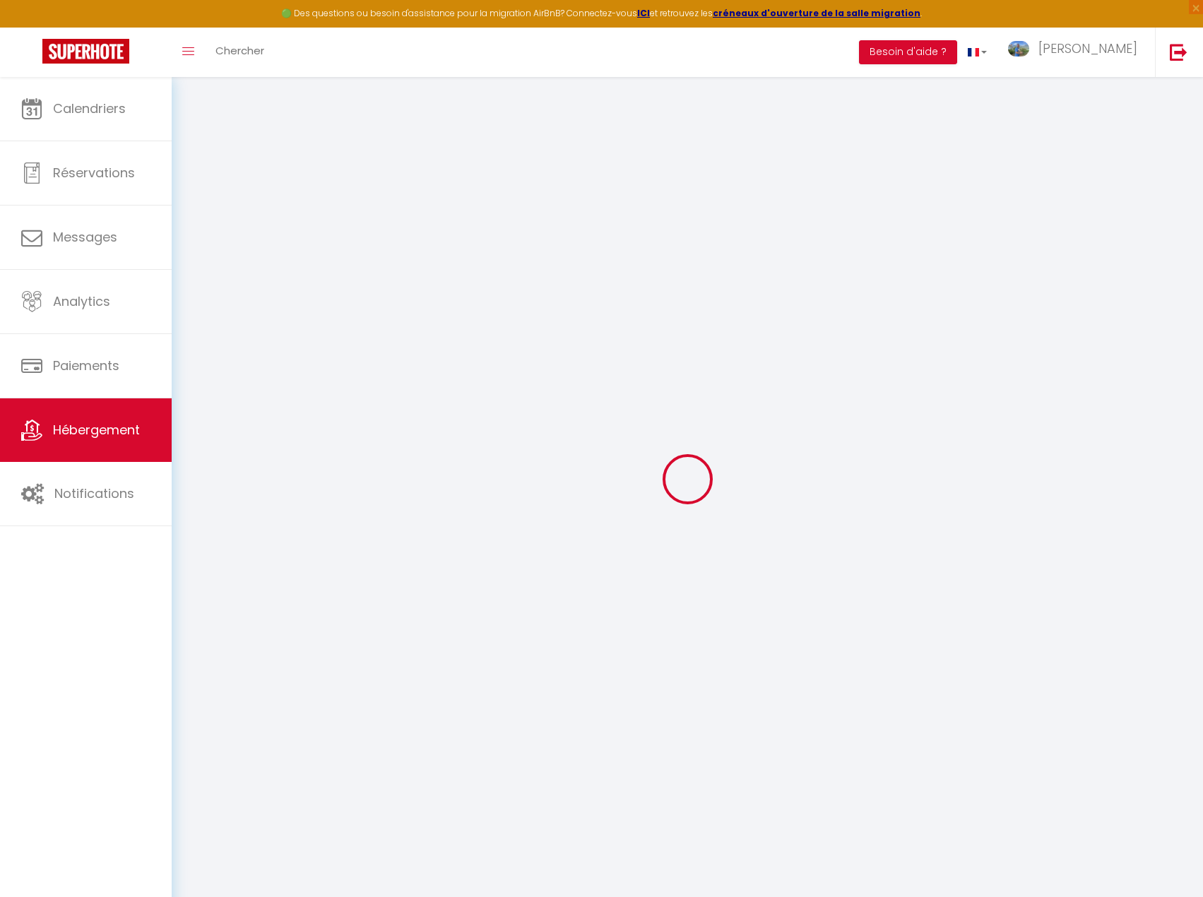
select select
checkbox input "false"
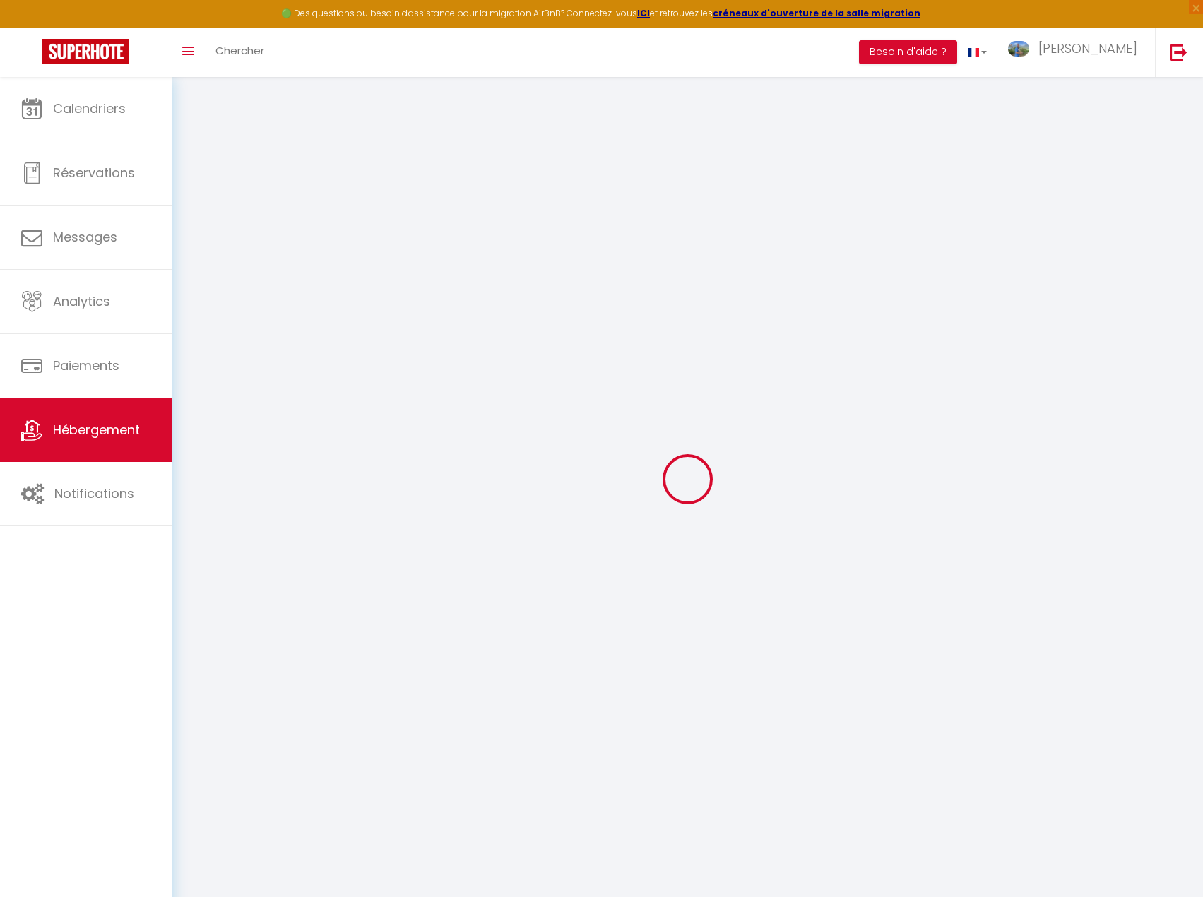
select select
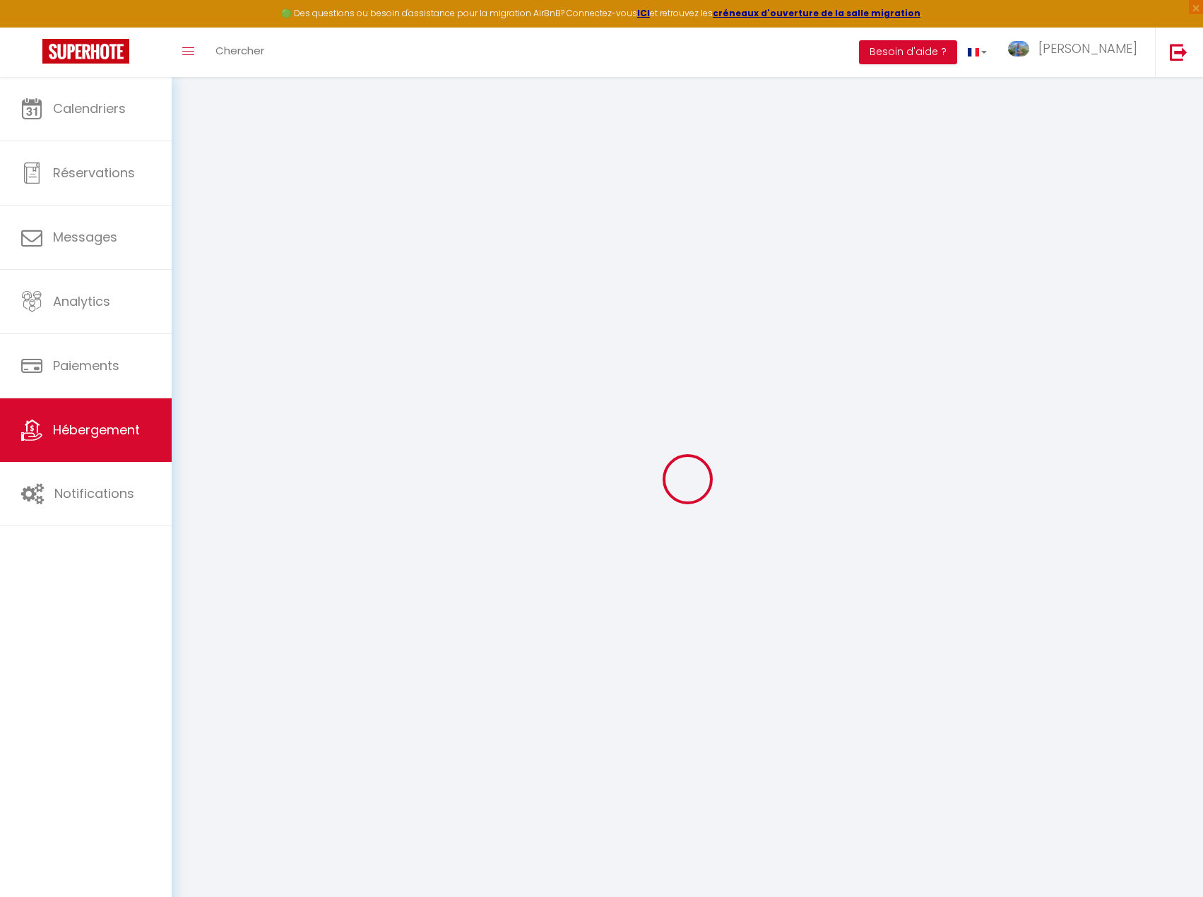
select select
checkbox input "false"
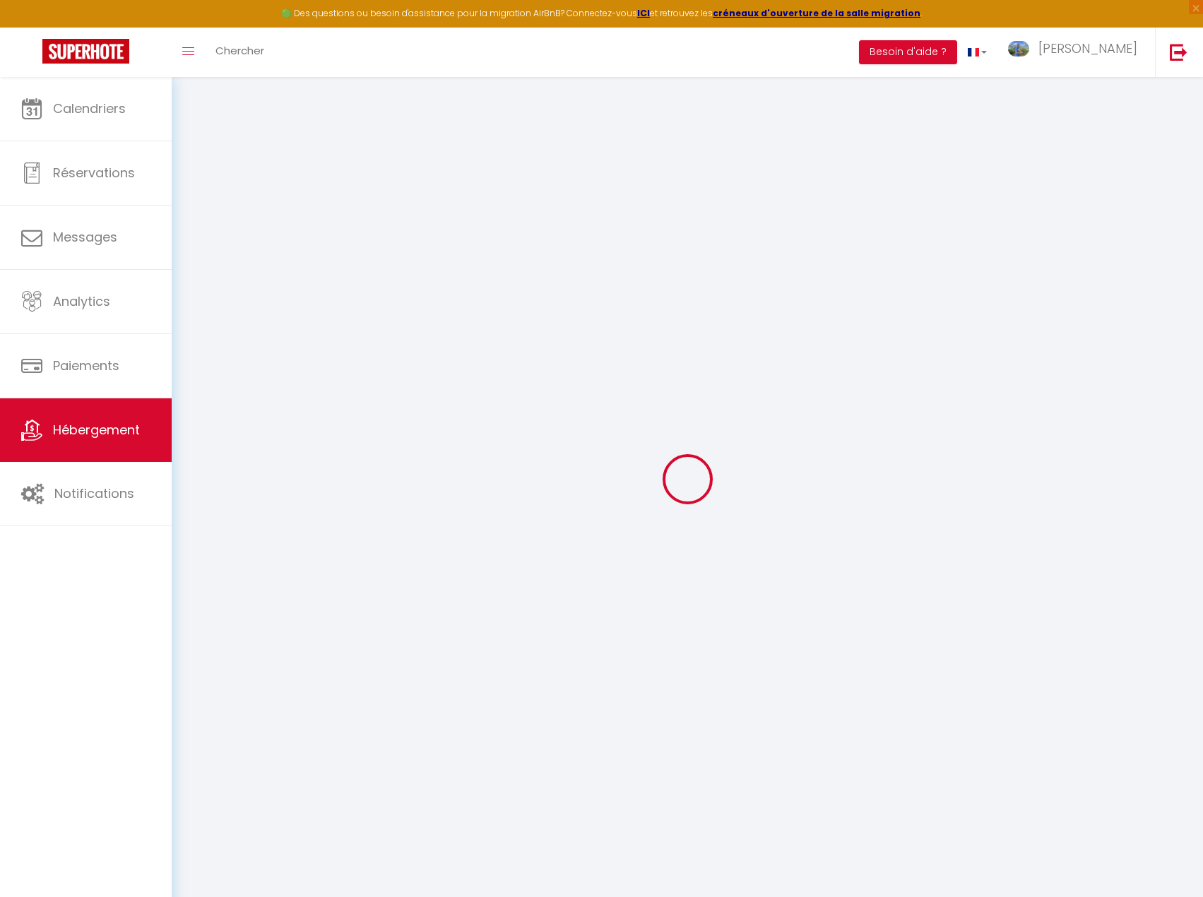
checkbox input "false"
select select
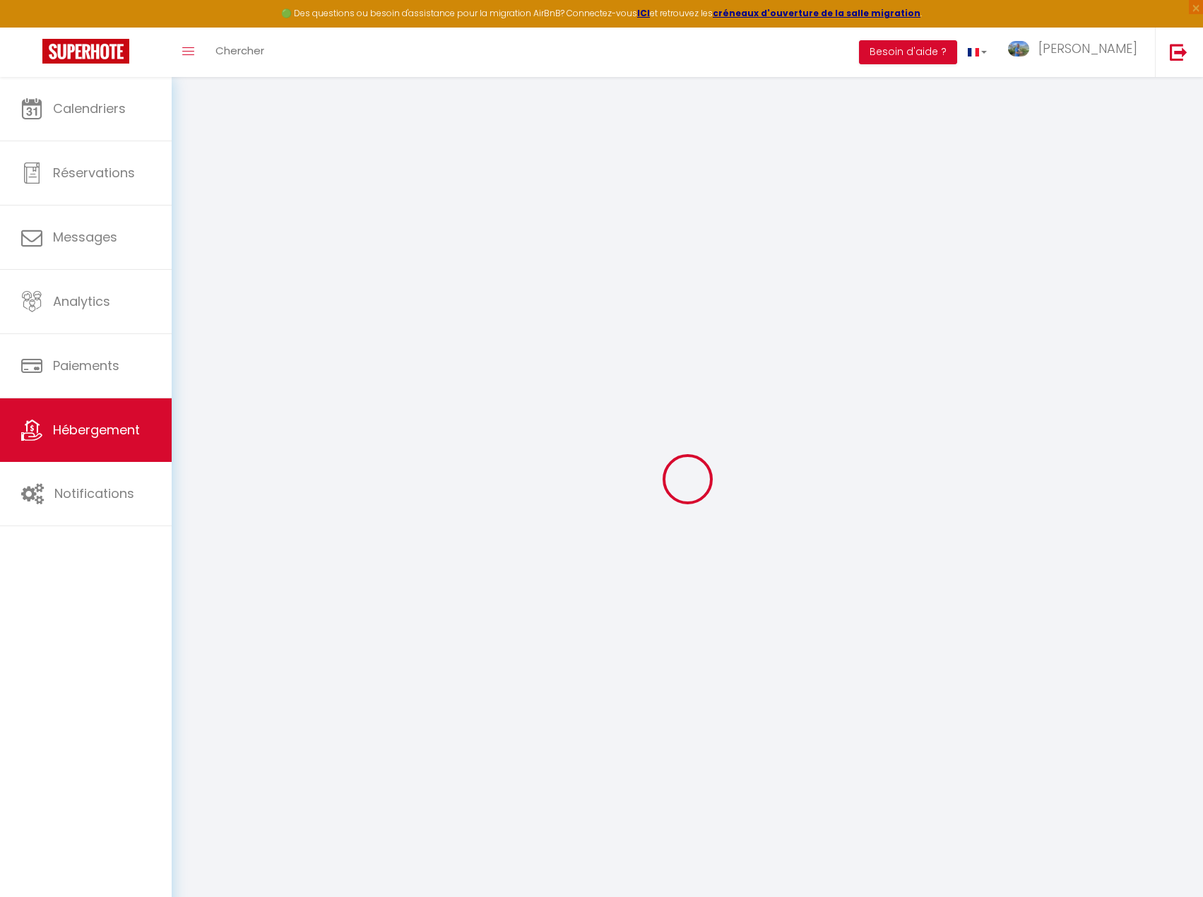
select select
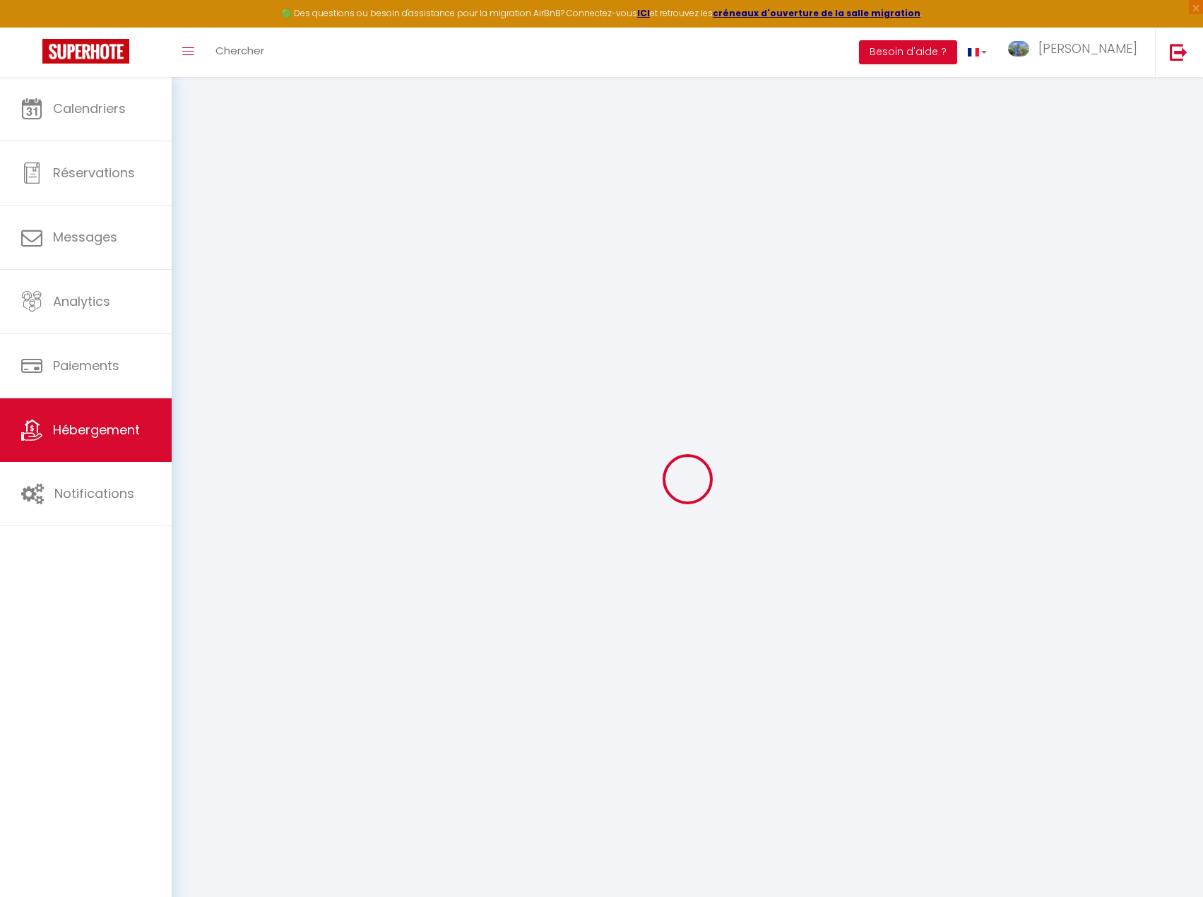
checkbox input "false"
select select
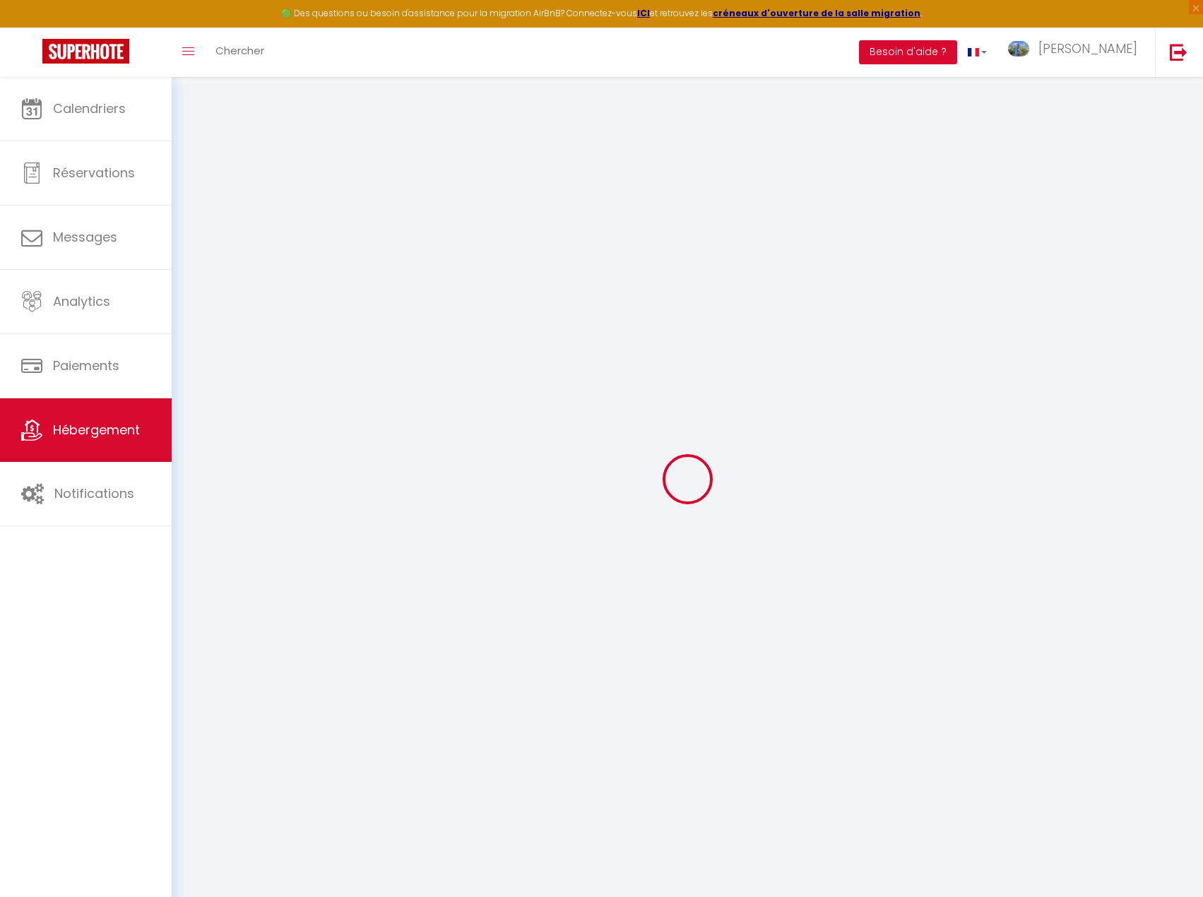
select select
type input "[GEOGRAPHIC_DATA] · Villa au cœur de la nature provençale"
type input "[PERSON_NAME]"
type input "BIENIEK"
select select "houses"
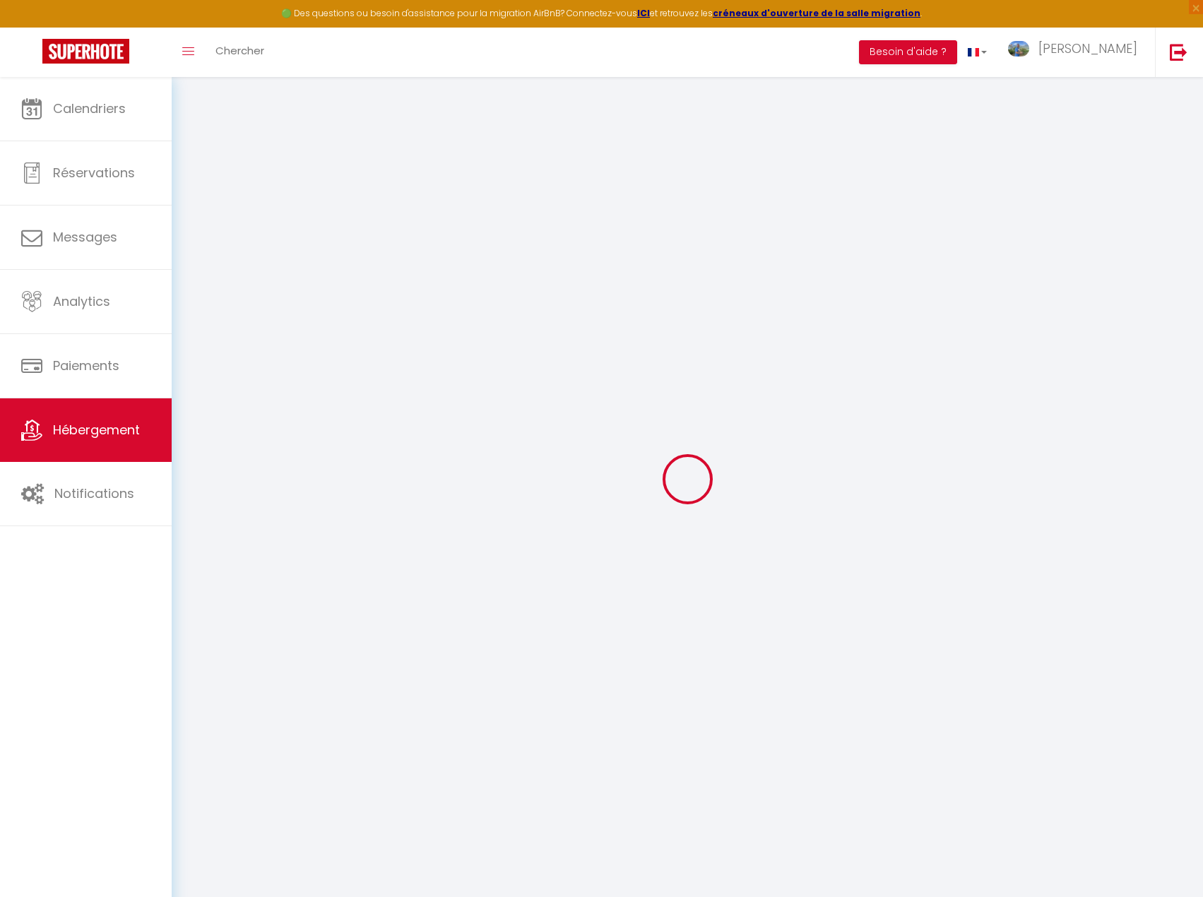
select select "10"
select select "5"
select select "3"
type input "350"
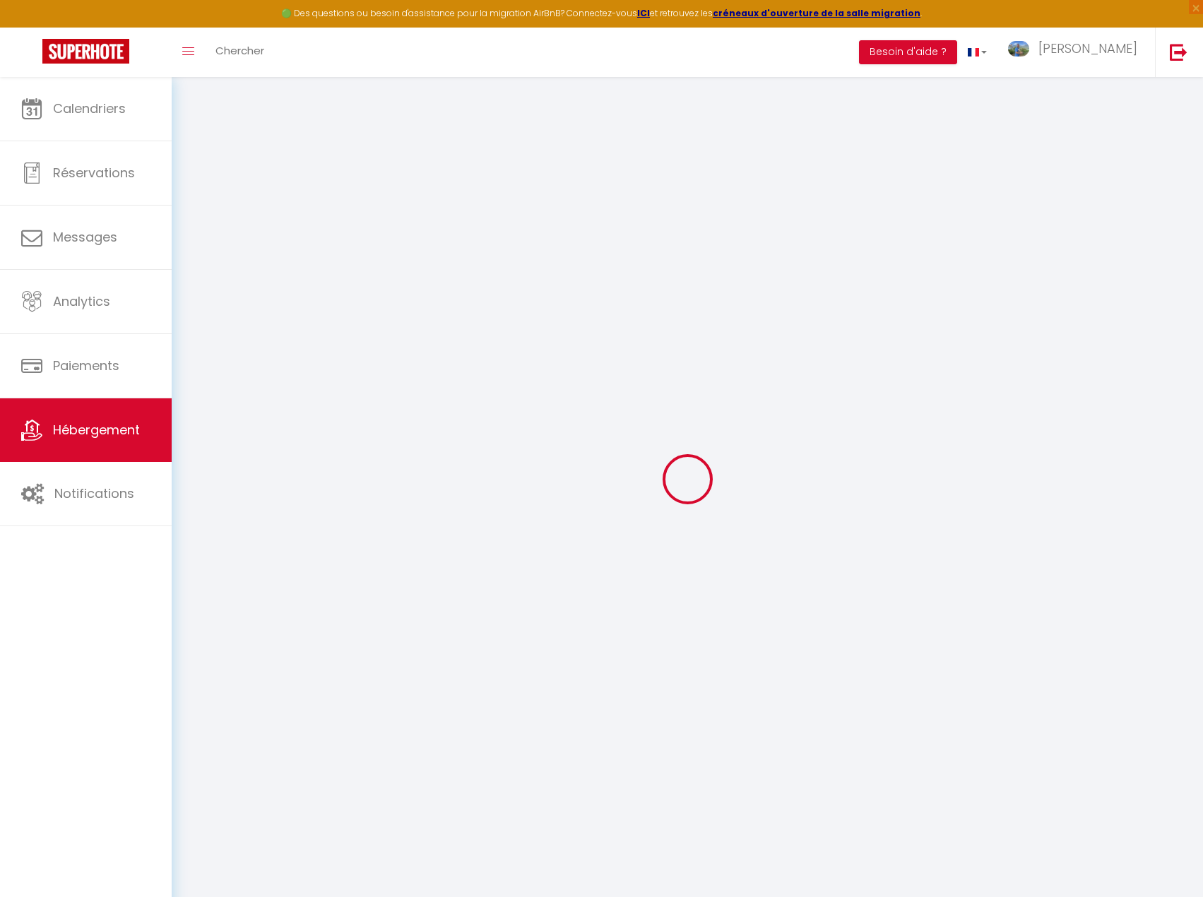
type input "140"
type input "289"
type input "7.2"
type input "6.19"
type input "2000"
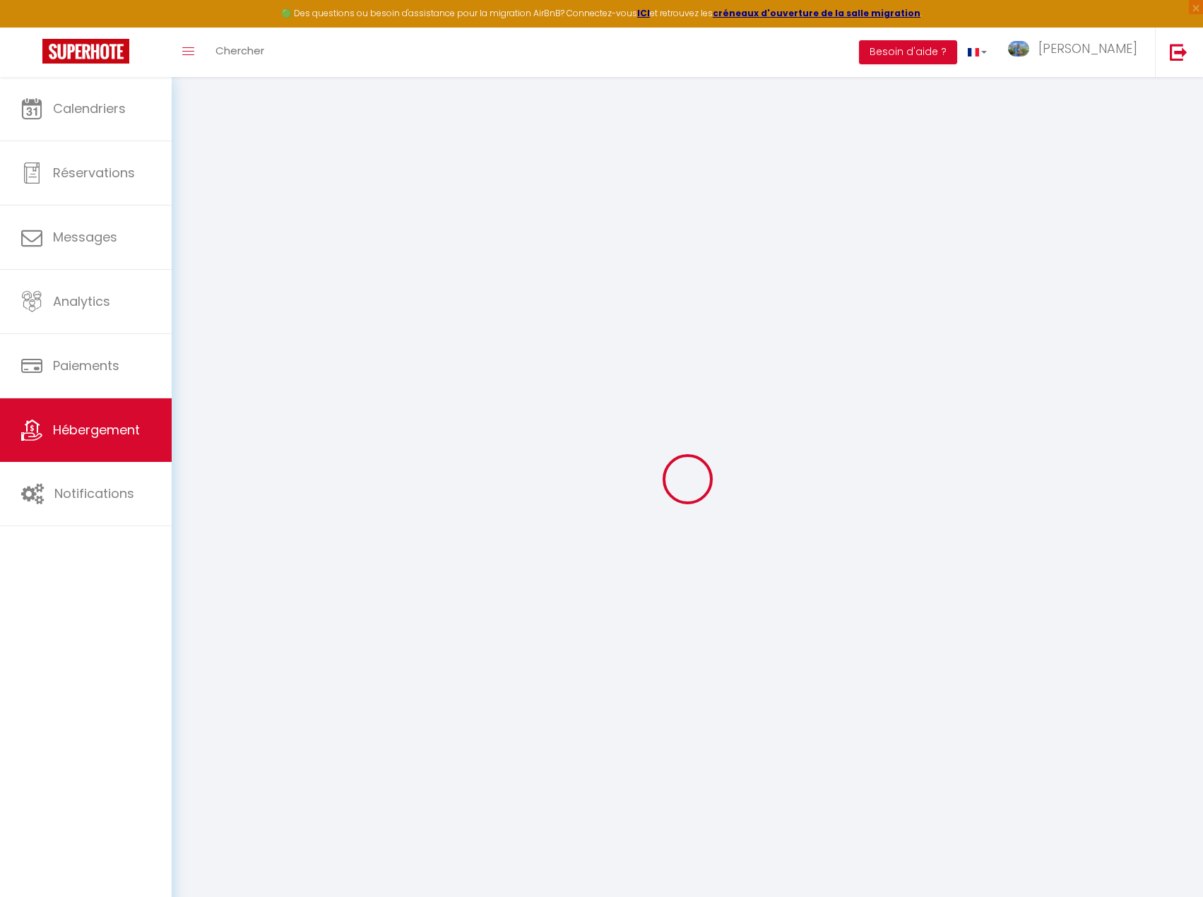
select select
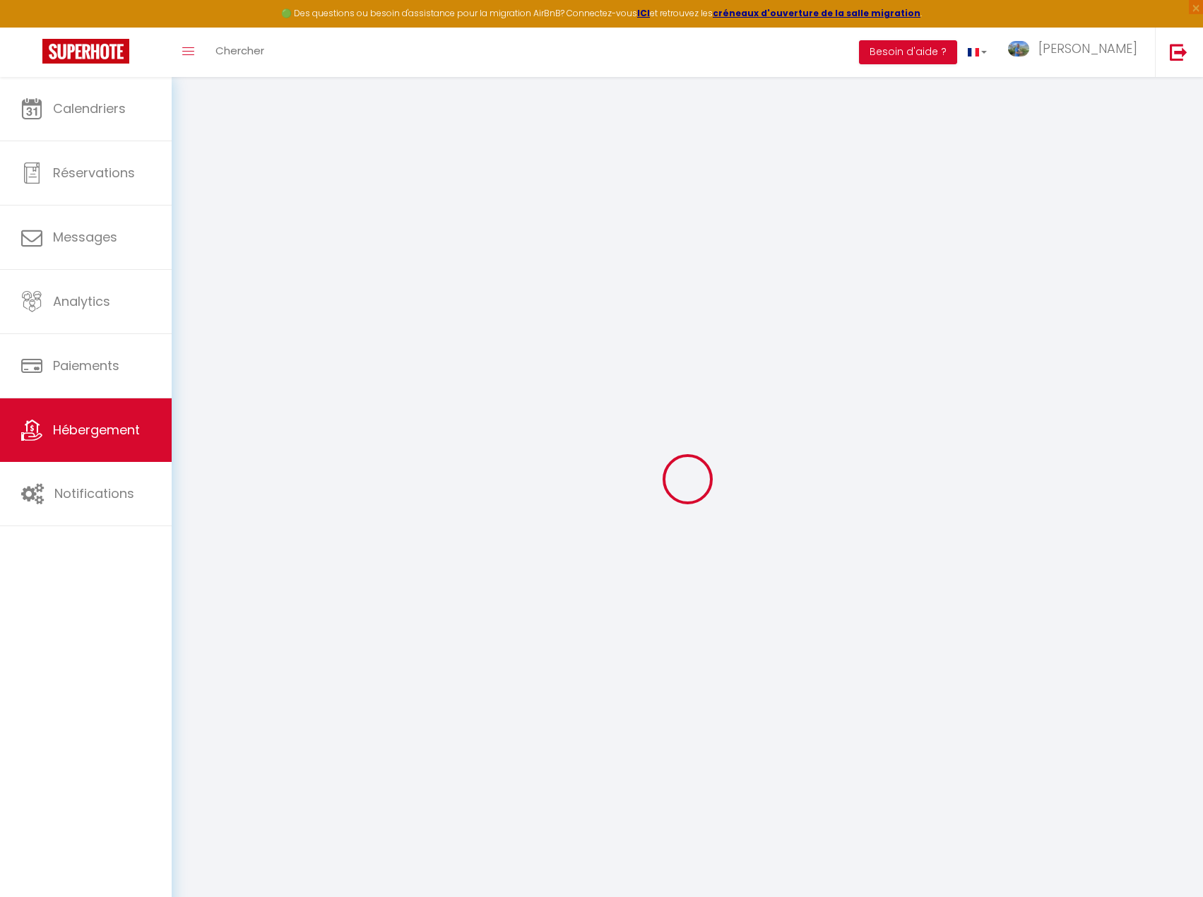
type input "[STREET_ADDRESS]"
type input "83510"
type input "Lorgues"
type input "[PERSON_NAME][EMAIL_ADDRESS][DOMAIN_NAME]"
select select
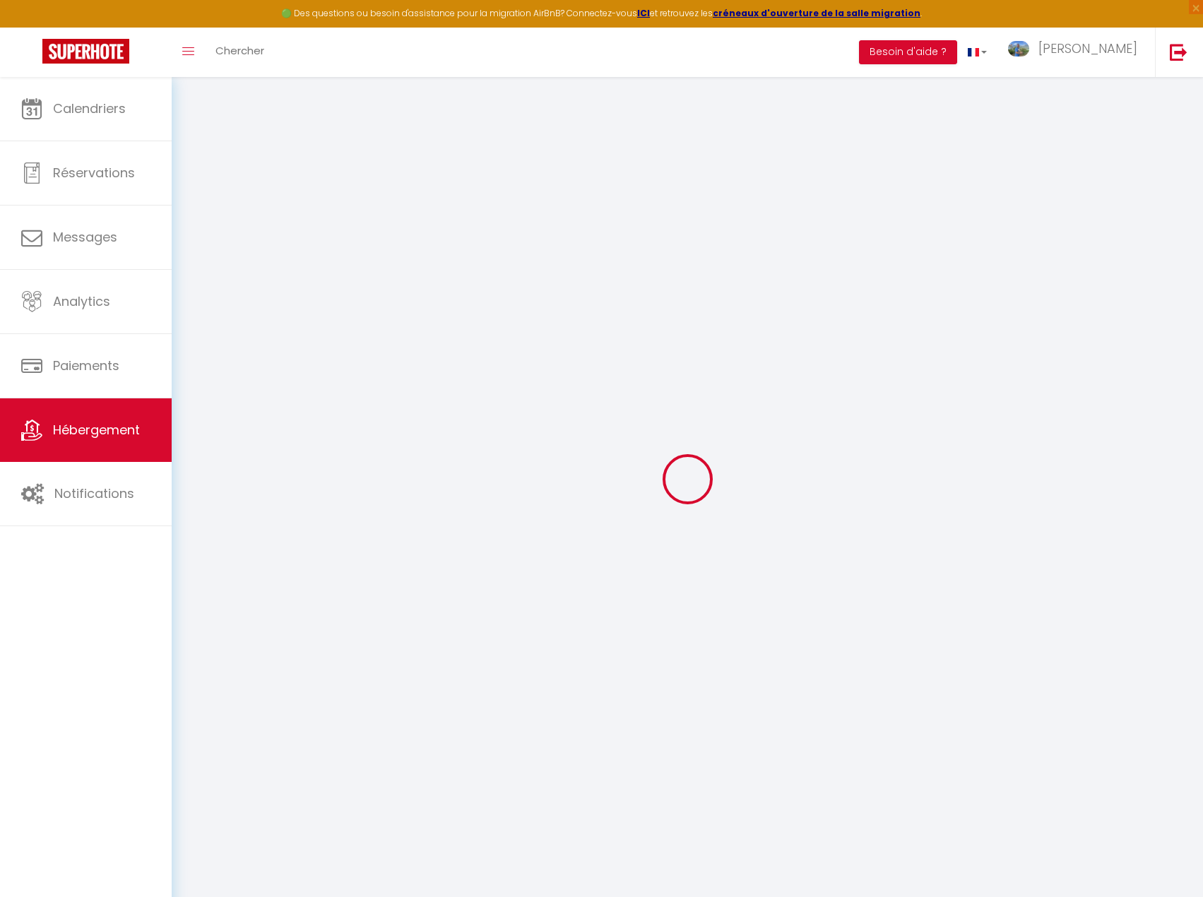
checkbox input "false"
radio input "true"
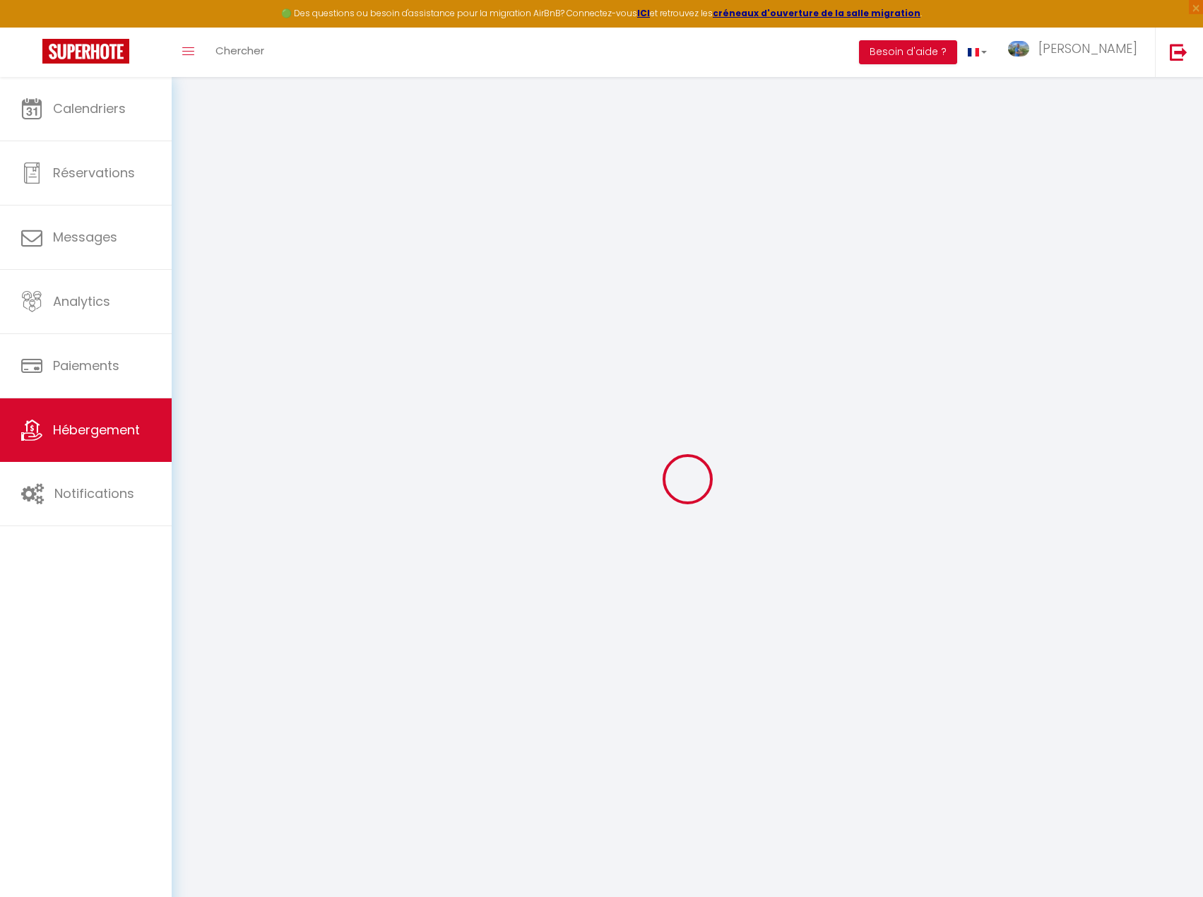
type input "0"
type input "149"
type input "0"
type input "140"
type input "0"
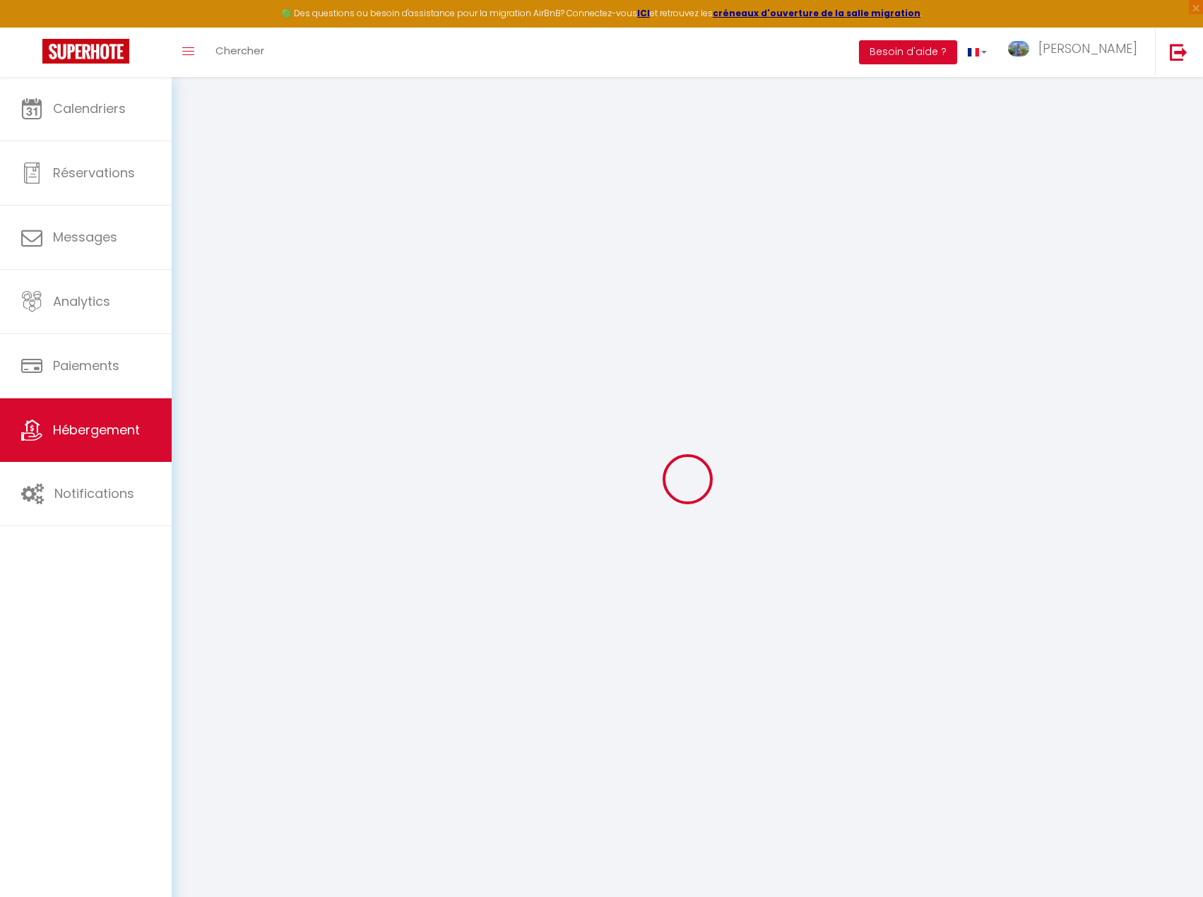
select select
checkbox input "false"
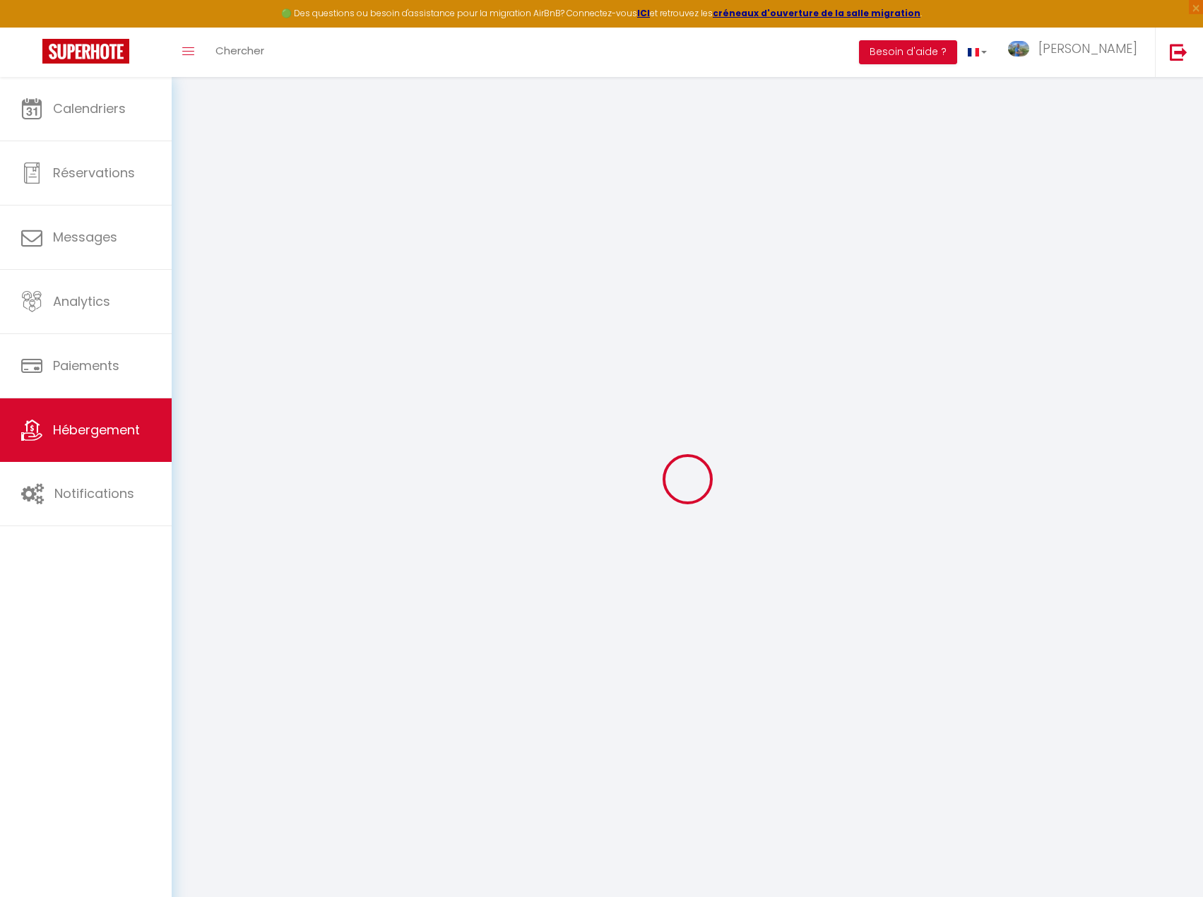
select select "17:00"
select select "17:30"
select select "10:00"
select select "30"
select select "120"
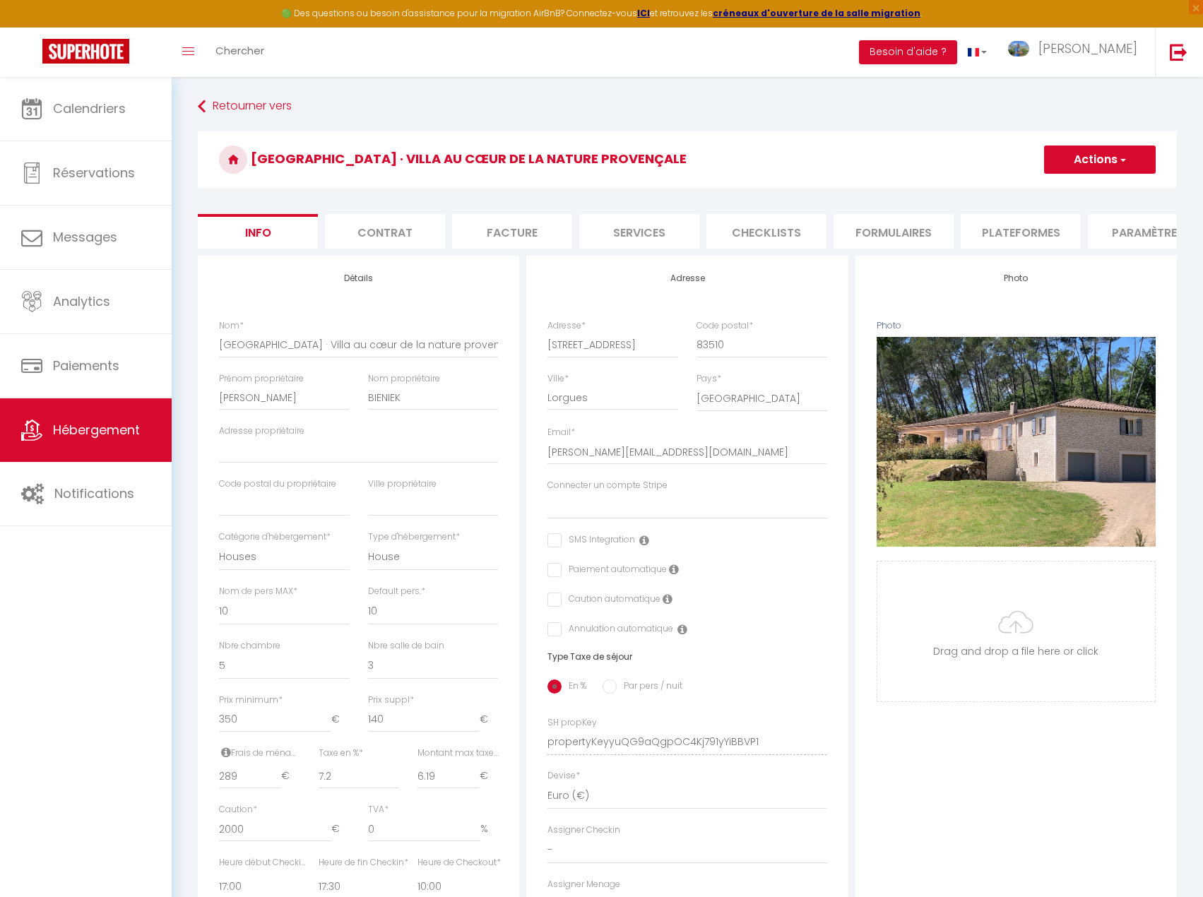
select select
checkbox input "false"
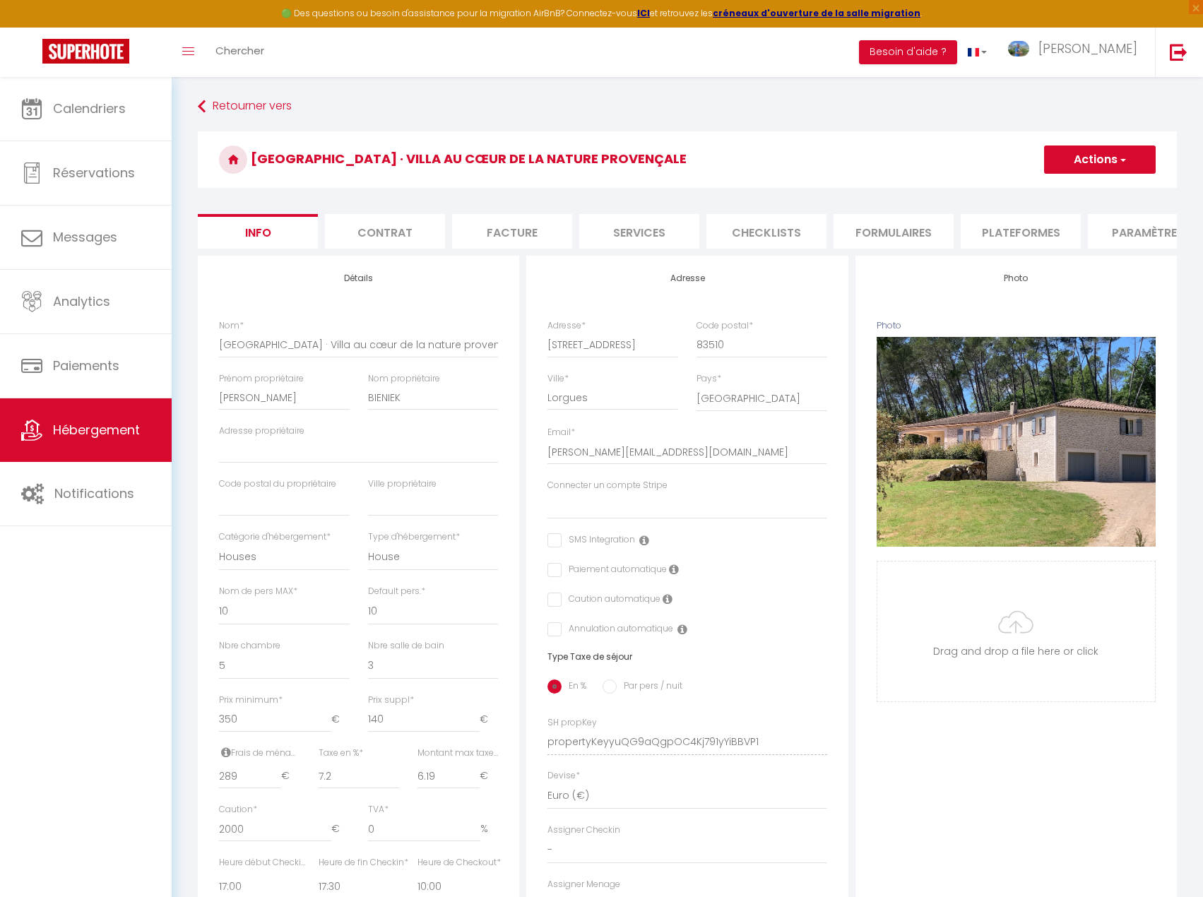
click at [1118, 159] on span "button" at bounding box center [1122, 160] width 9 height 14
click at [1046, 232] on link "Supprimer" at bounding box center [1079, 227] width 151 height 18
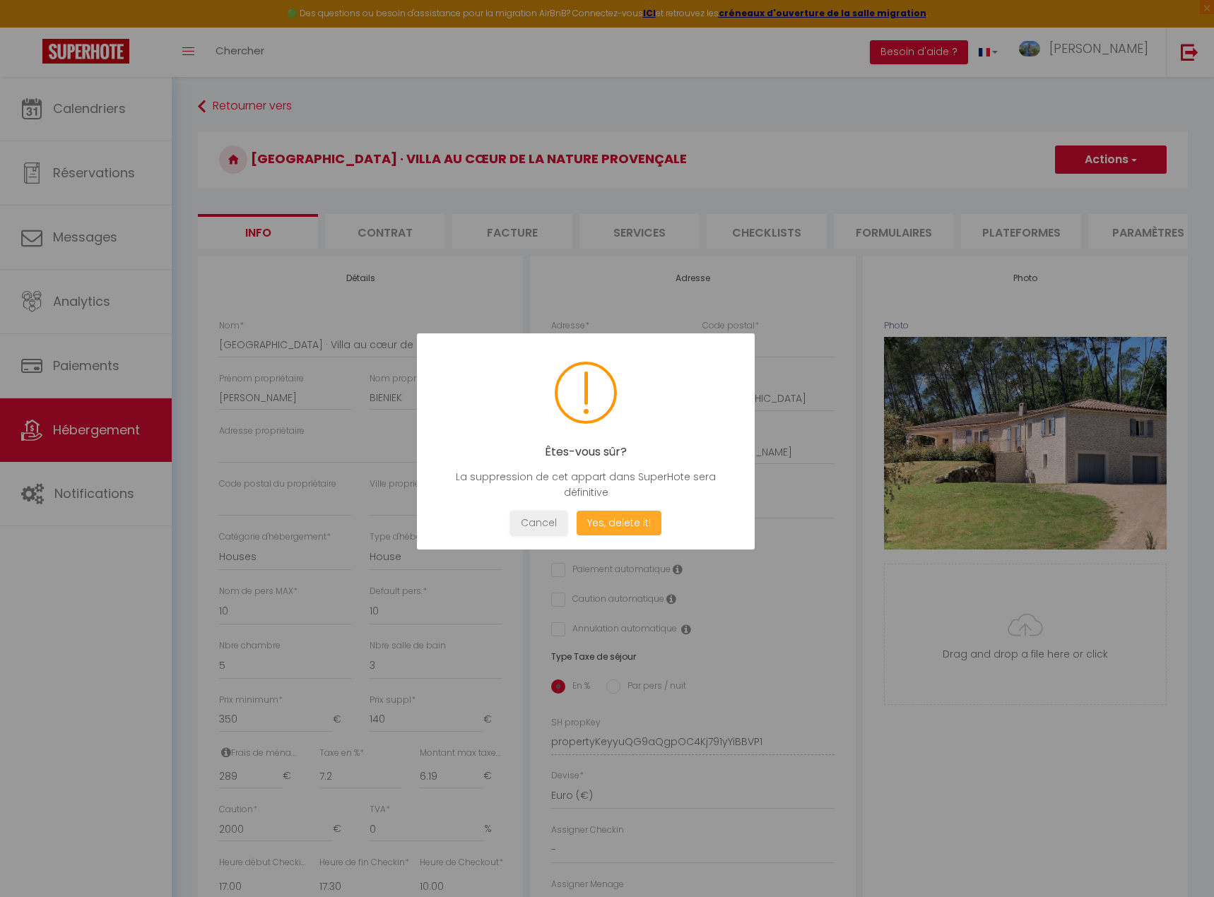
click at [629, 526] on button "Yes, delete it!" at bounding box center [619, 523] width 85 height 25
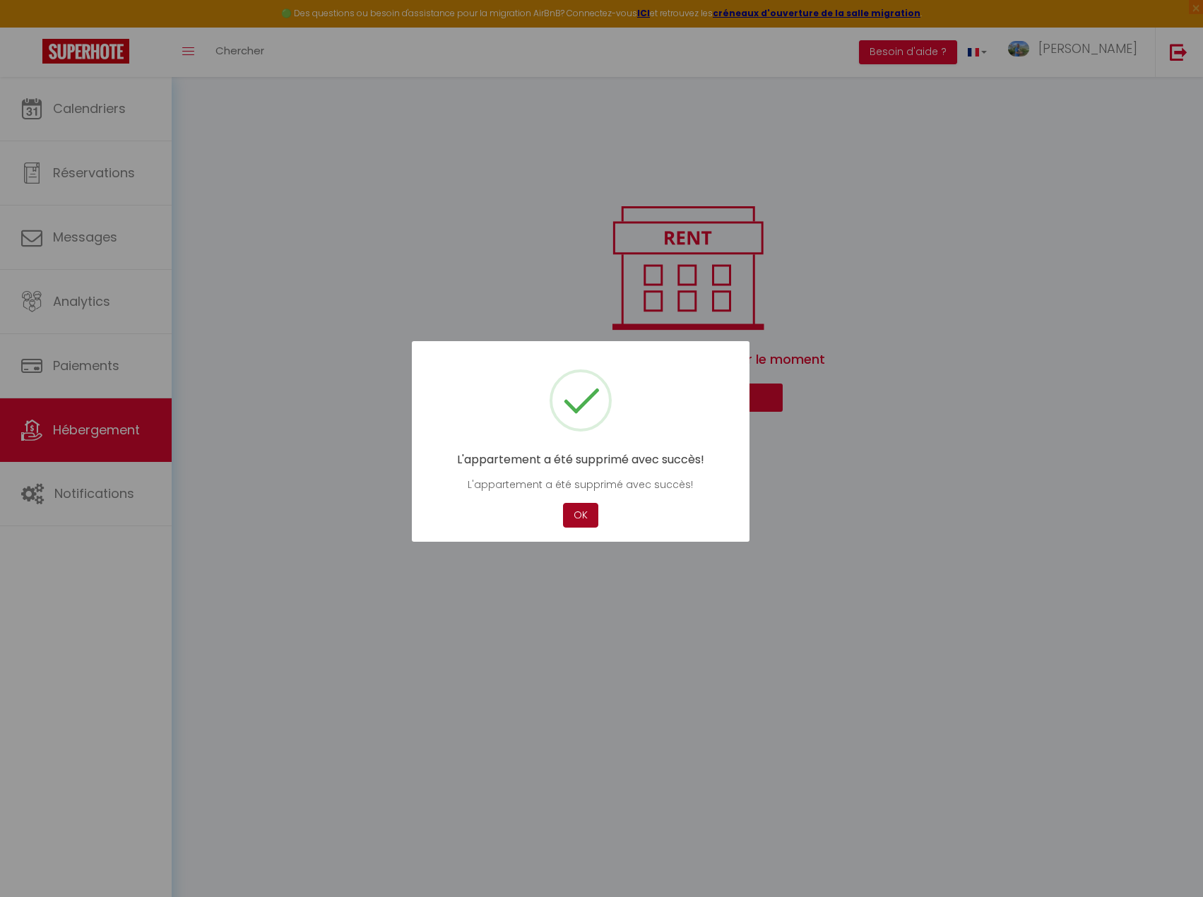
click at [582, 517] on button "OK" at bounding box center [580, 515] width 35 height 25
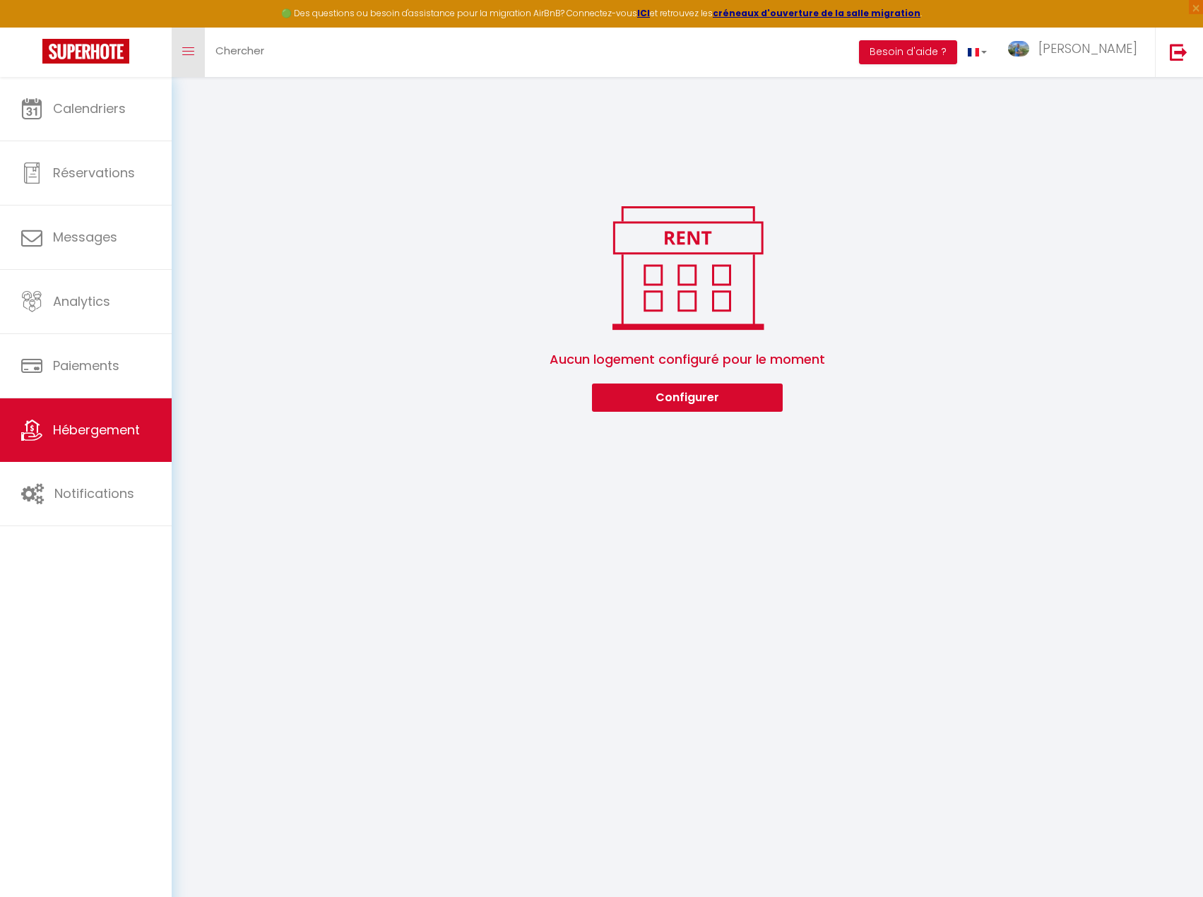
click at [199, 61] on link "Toggle menubar" at bounding box center [188, 52] width 33 height 49
click at [432, 247] on div "Aucun logement configuré pour le moment Configurer" at bounding box center [688, 306] width 998 height 212
